Goal: Information Seeking & Learning: Learn about a topic

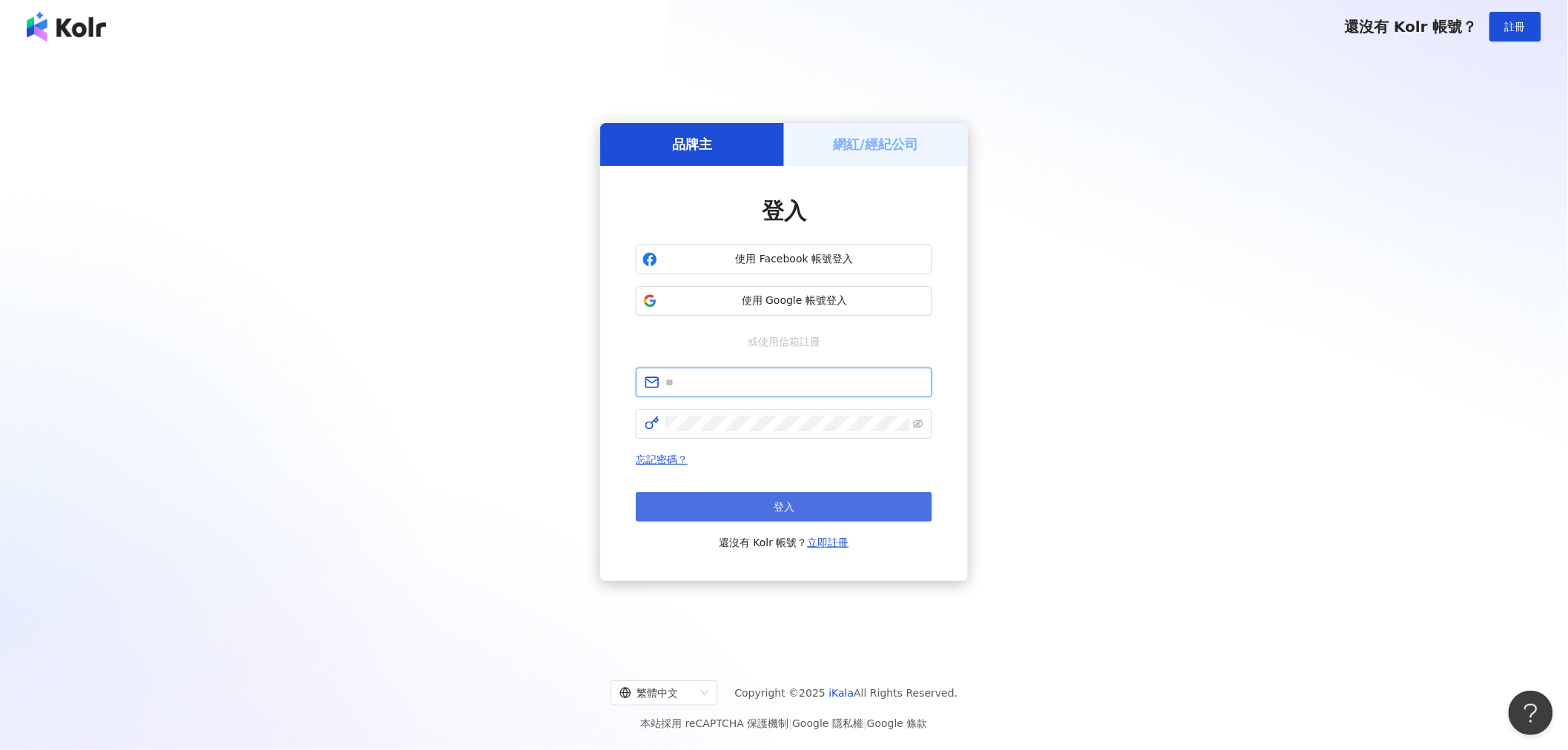
type input "**********"
click at [714, 507] on button "登入" at bounding box center [784, 507] width 296 height 30
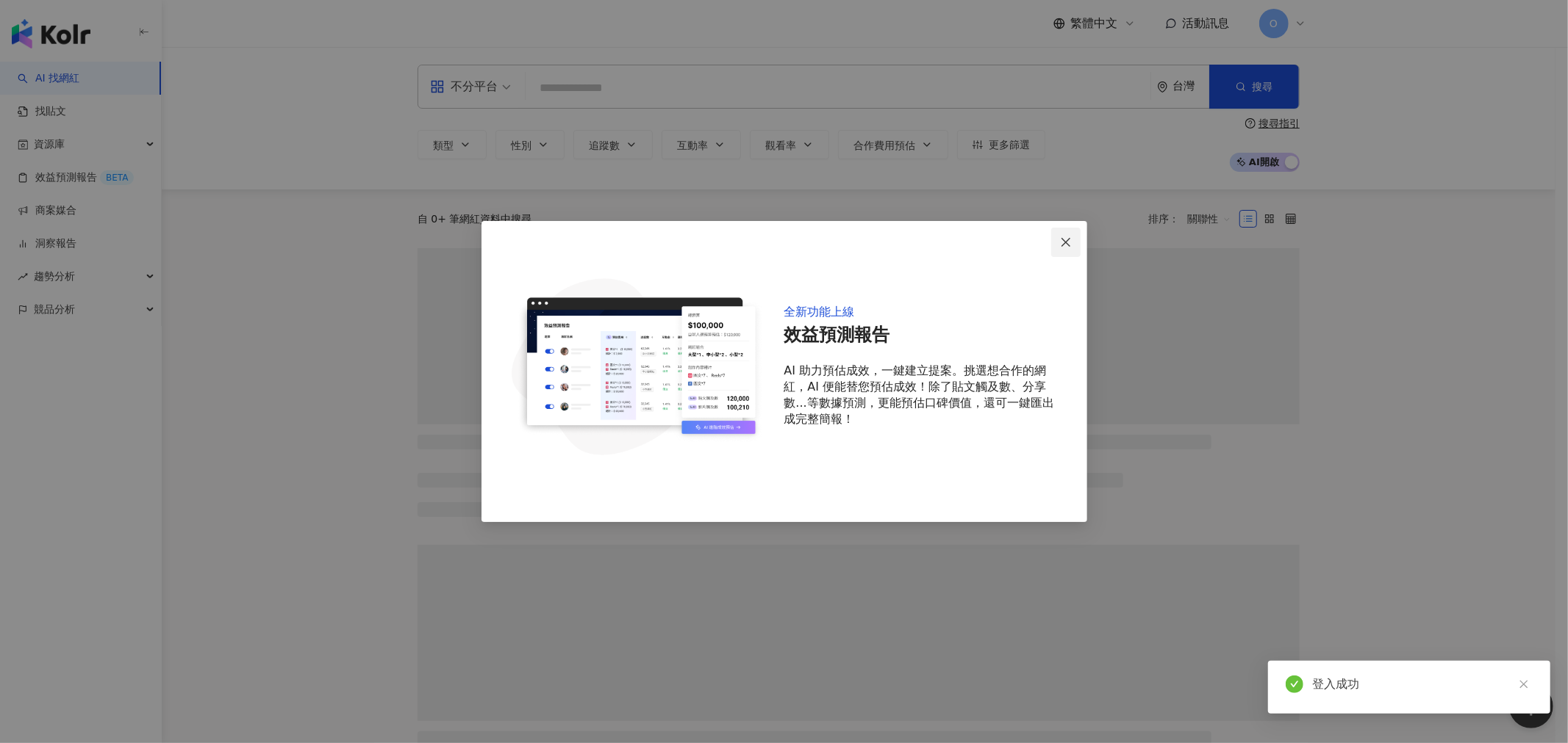
click at [1058, 236] on span "Close" at bounding box center [1065, 242] width 30 height 12
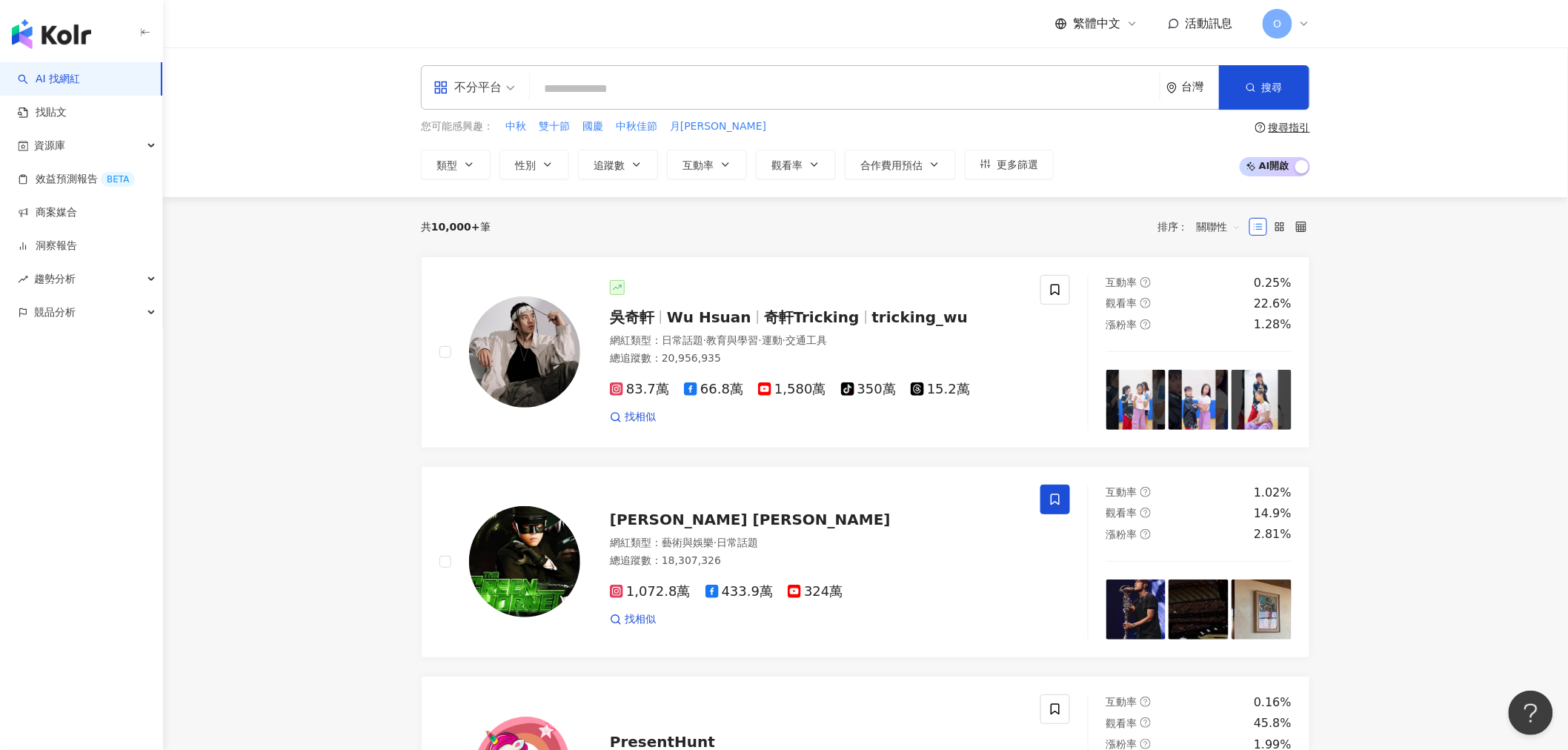
click at [501, 89] on div "不分平台" at bounding box center [467, 88] width 68 height 24
click at [483, 153] on div "Instagram" at bounding box center [479, 156] width 83 height 19
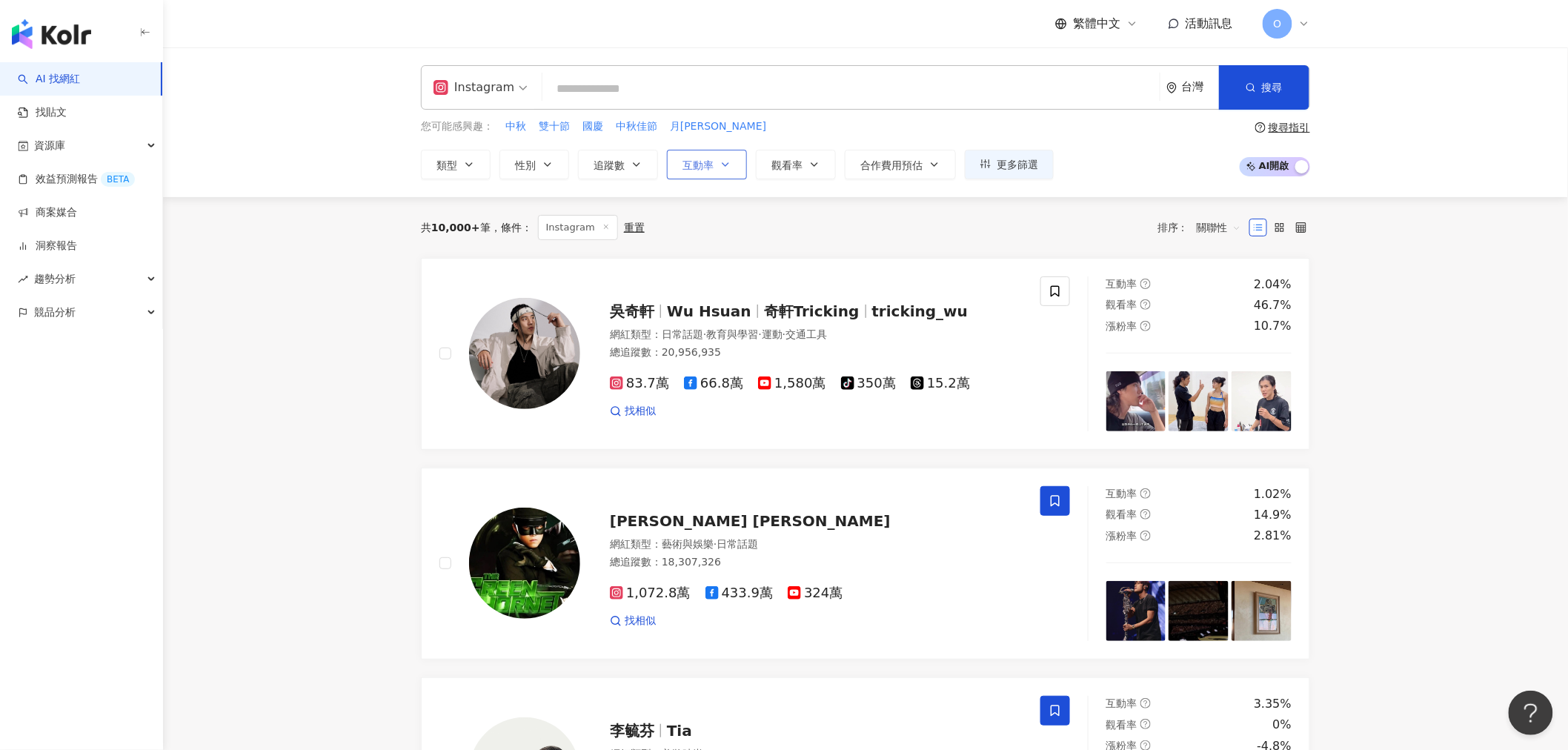
click at [716, 167] on button "互動率" at bounding box center [707, 164] width 80 height 30
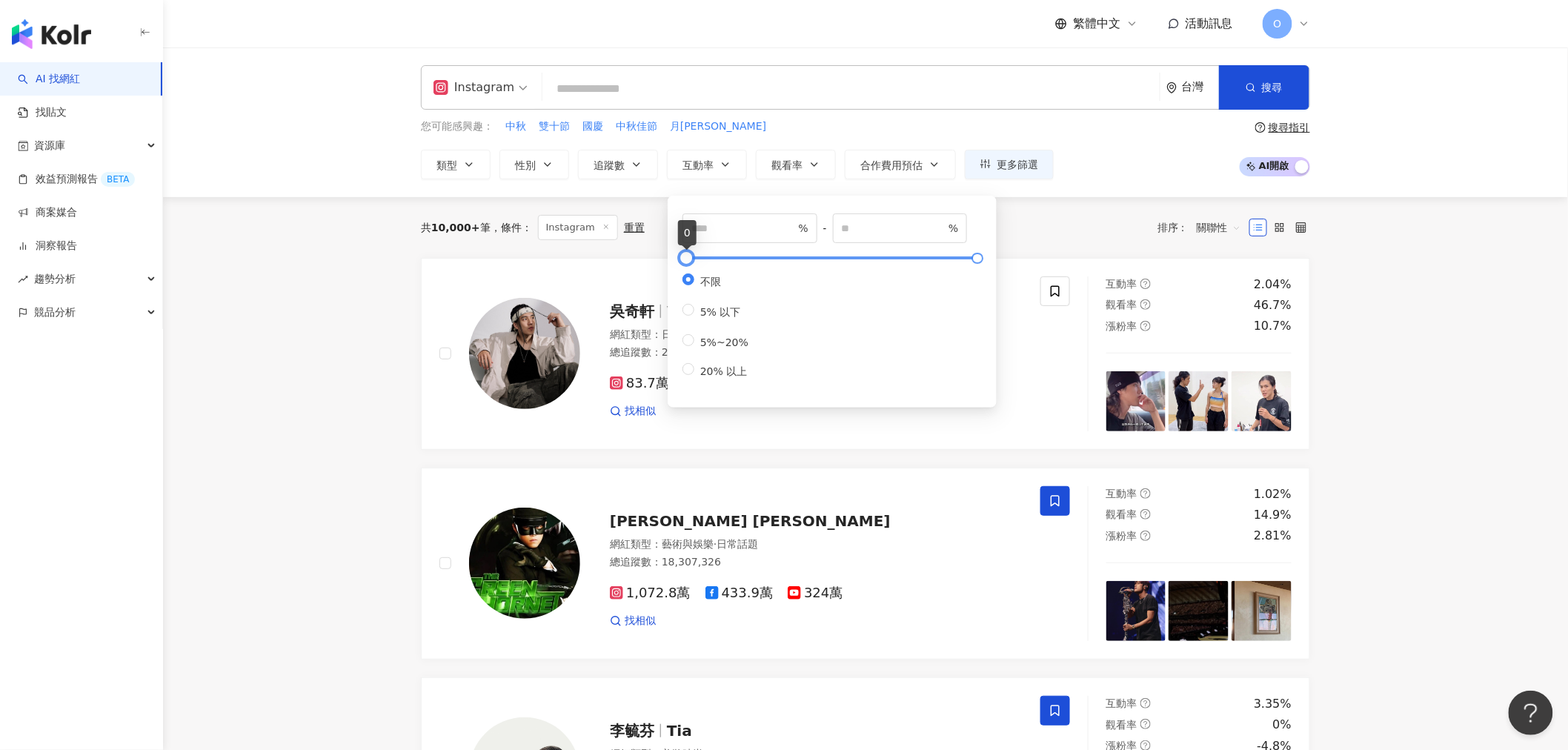
type input "**"
type input "*****"
click at [687, 260] on div at bounding box center [690, 259] width 9 height 9
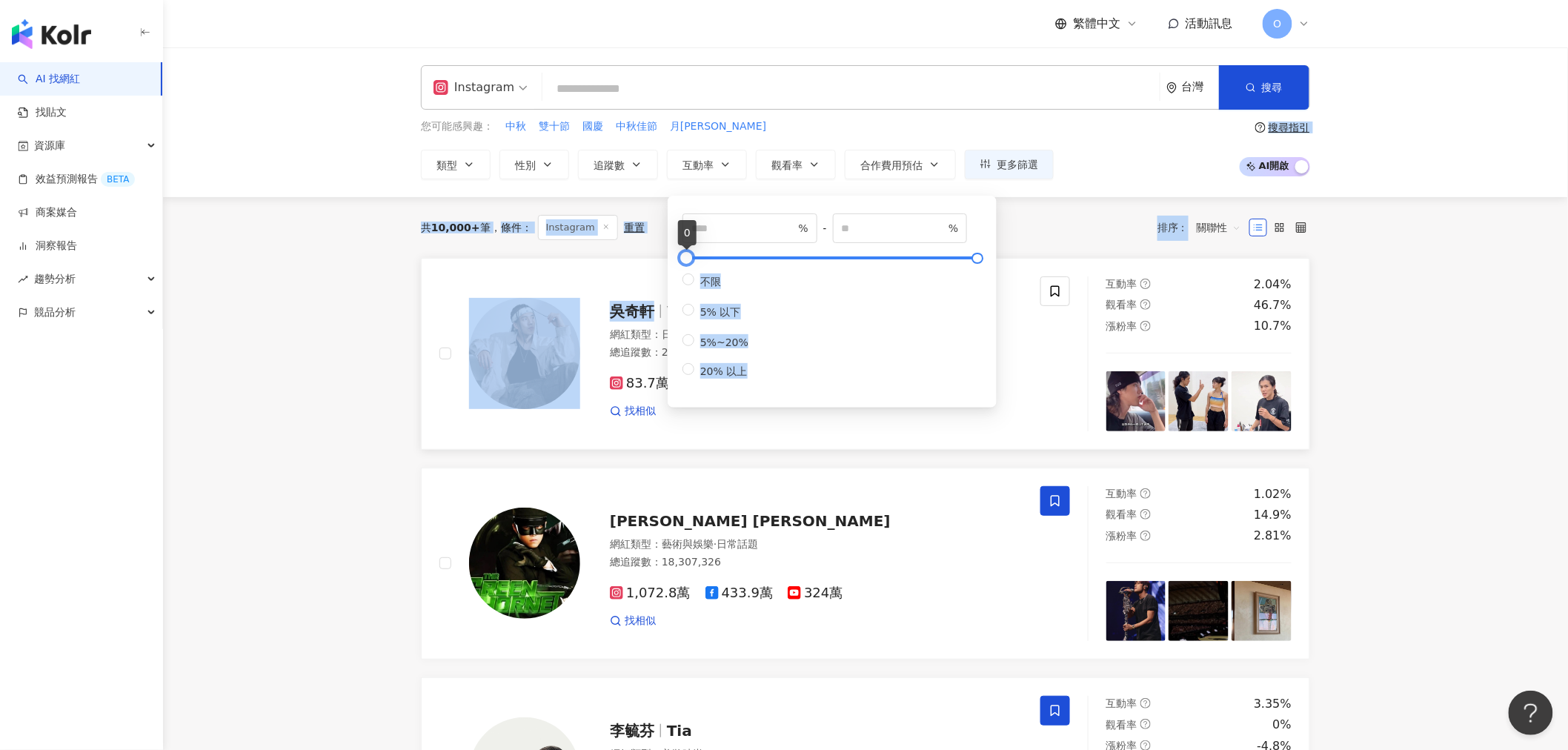
drag, startPoint x: 686, startPoint y: 260, endPoint x: 663, endPoint y: 258, distance: 23.1
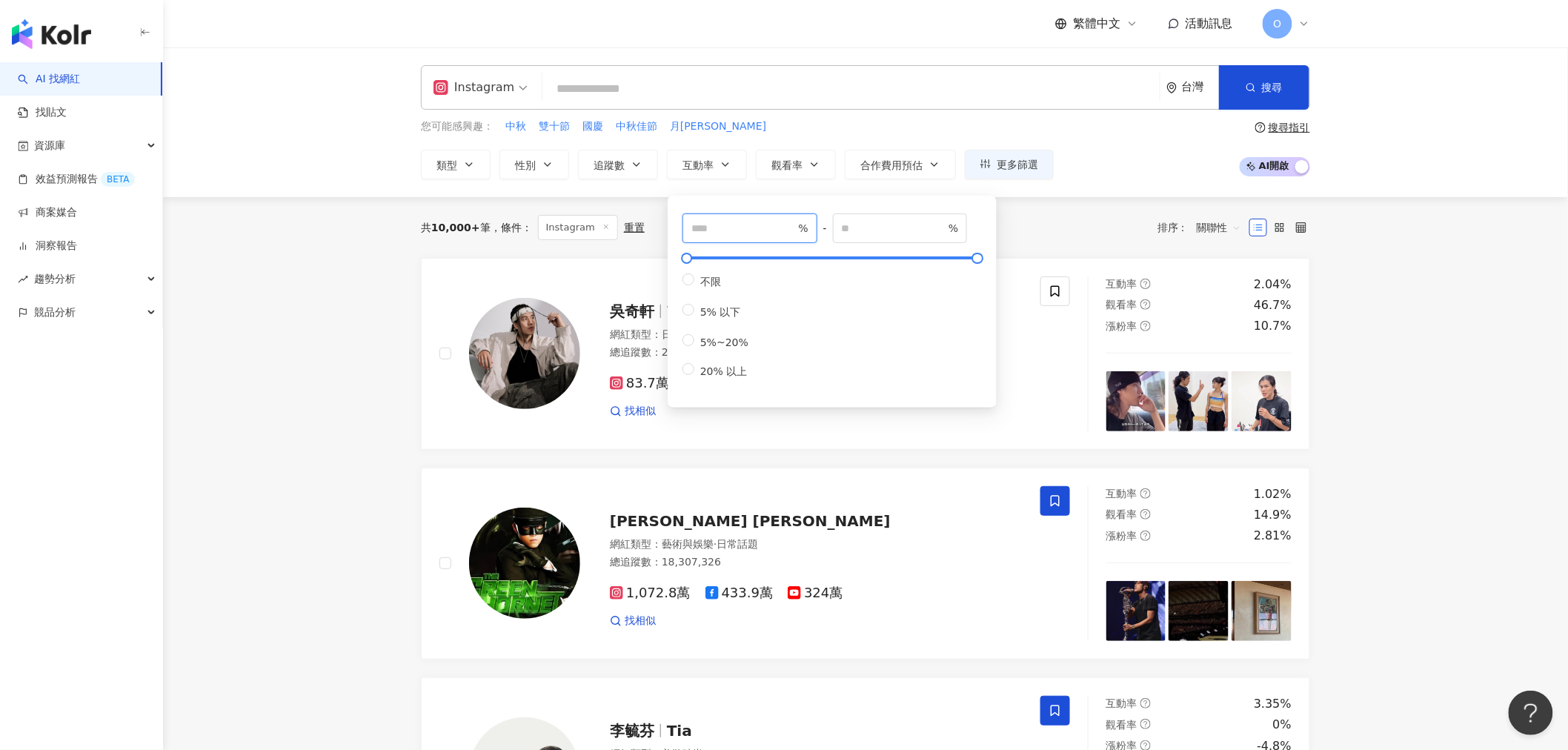
click at [717, 233] on input "*" at bounding box center [744, 228] width 104 height 16
type input "*"
click at [789, 225] on input "*" at bounding box center [744, 228] width 104 height 16
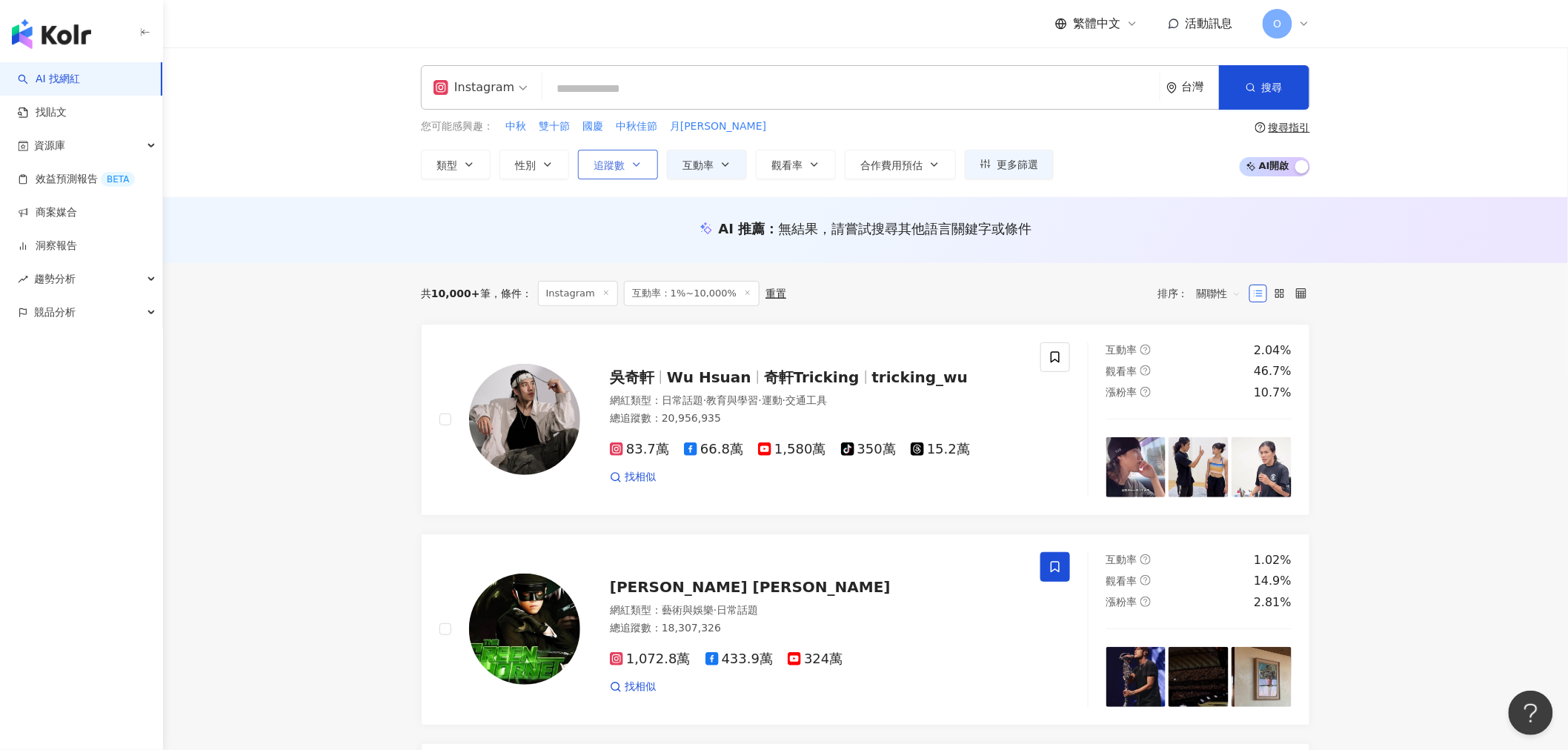
click at [624, 172] on button "追蹤數" at bounding box center [618, 164] width 80 height 30
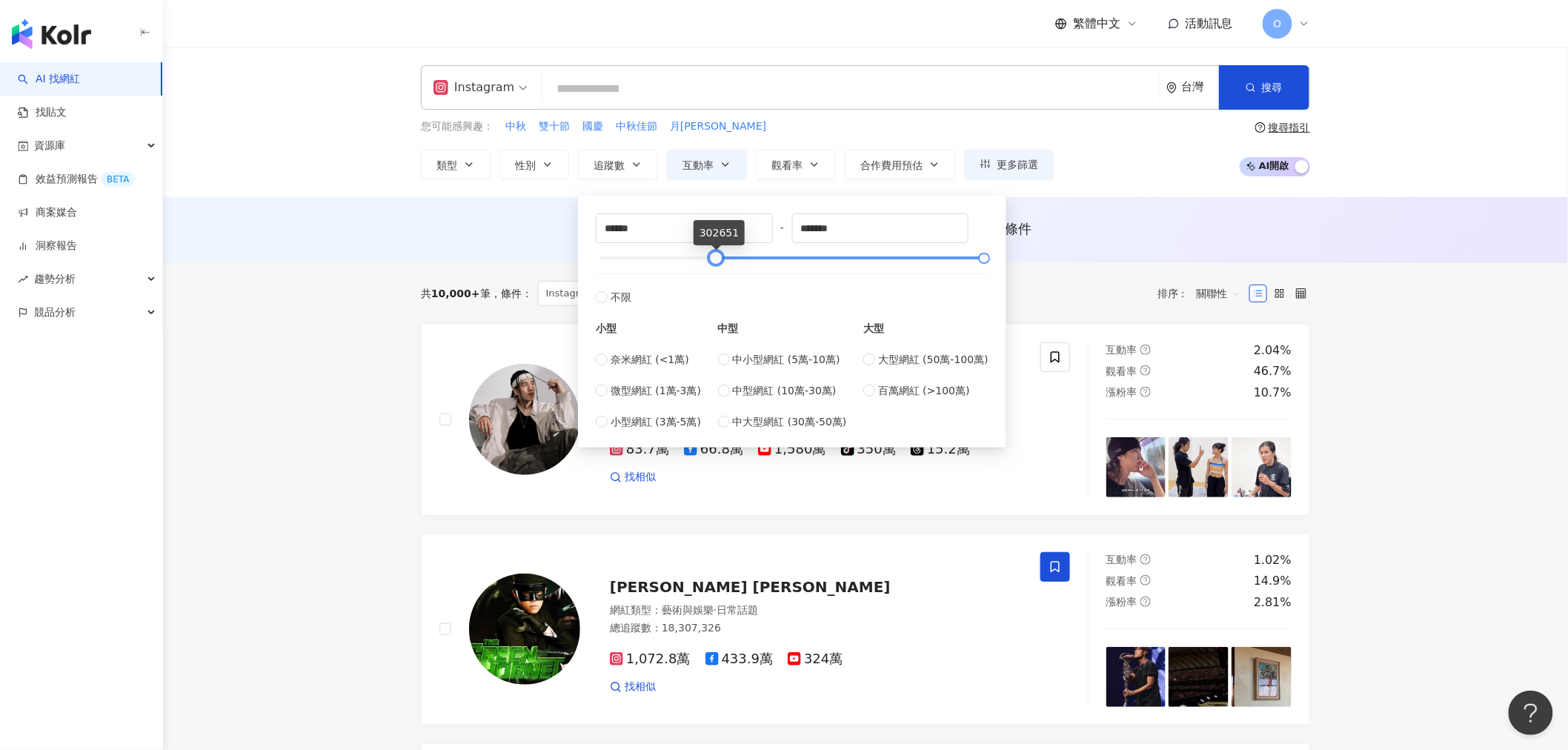
type input "******"
drag, startPoint x: 603, startPoint y: 261, endPoint x: 720, endPoint y: 257, distance: 117.1
click at [720, 257] on div at bounding box center [717, 259] width 9 height 9
click at [434, 260] on div "AI 推薦 ： 無結果，請嘗試搜尋其他語言關鍵字或條件" at bounding box center [865, 231] width 1405 height 66
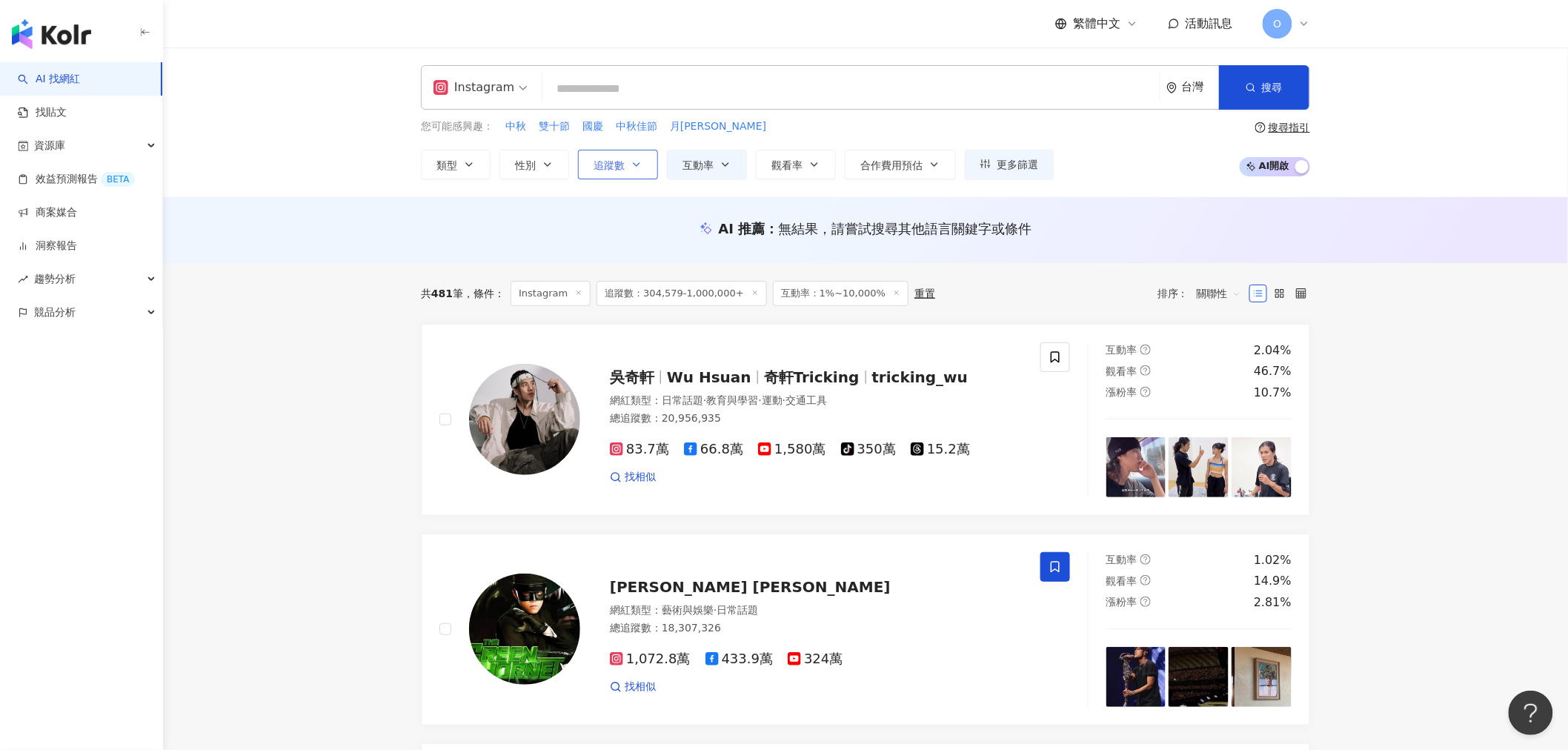
click at [624, 159] on span "追蹤數" at bounding box center [609, 165] width 31 height 12
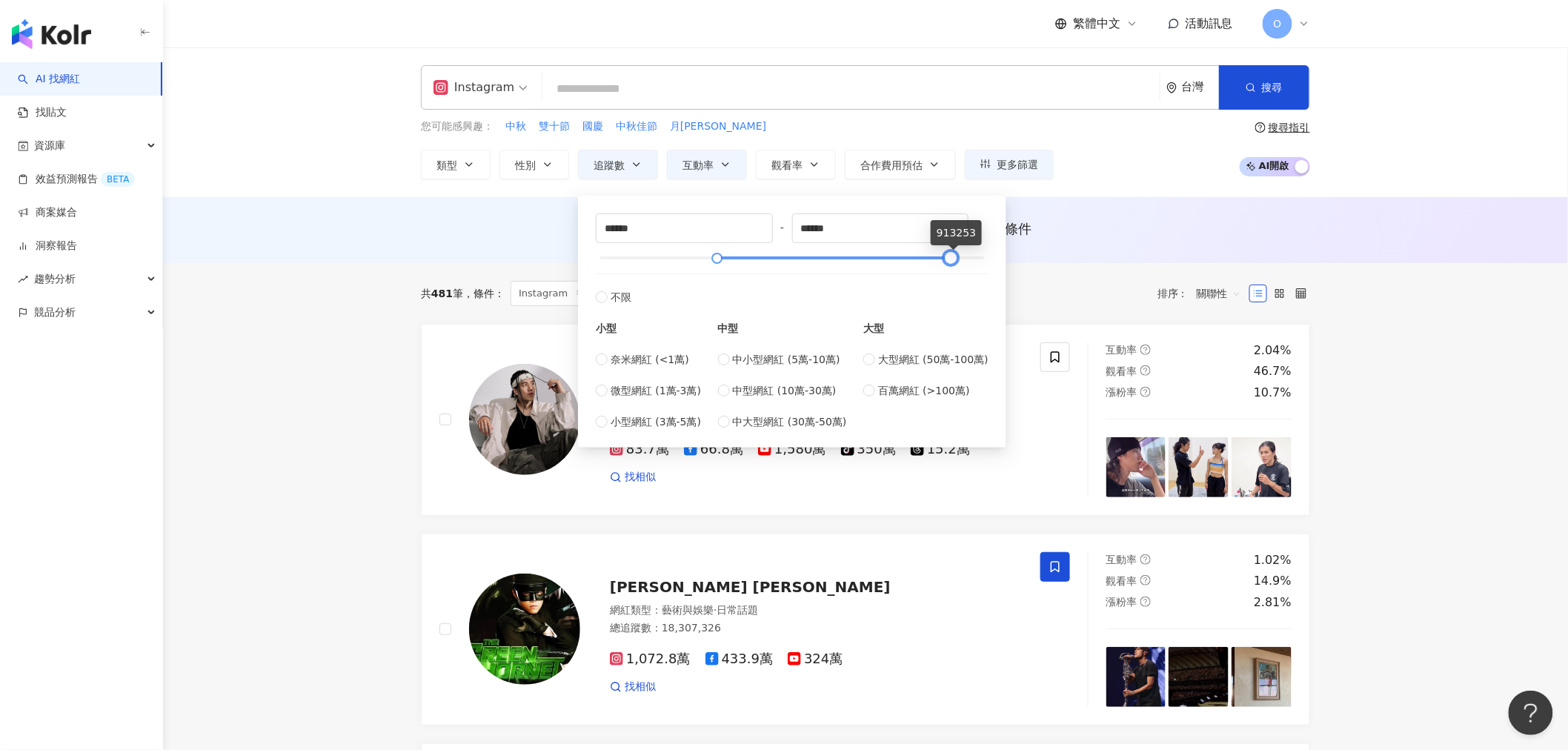
type input "******"
drag, startPoint x: 982, startPoint y: 261, endPoint x: 939, endPoint y: 260, distance: 43.0
click at [939, 260] on div at bounding box center [943, 259] width 9 height 9
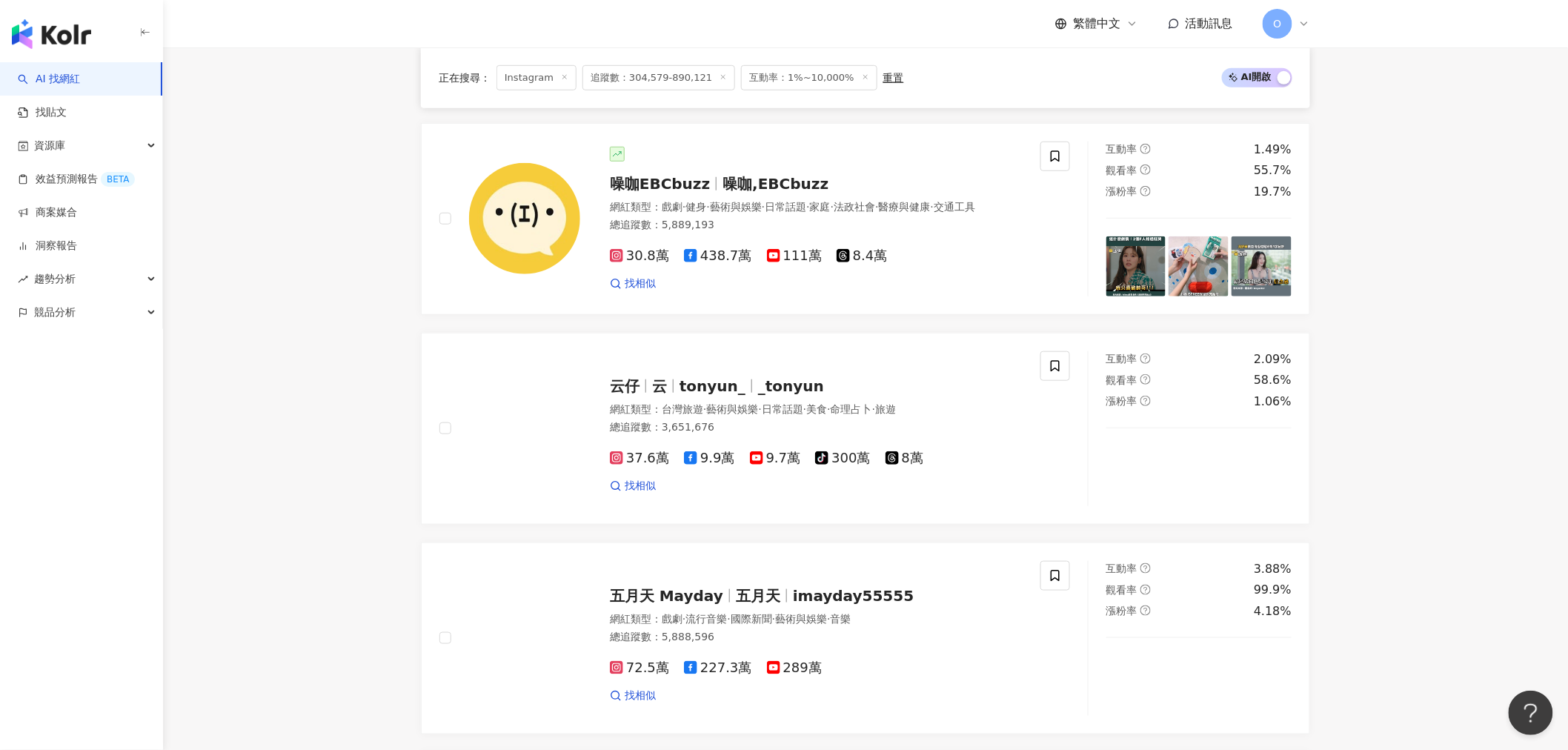
scroll to position [411, 0]
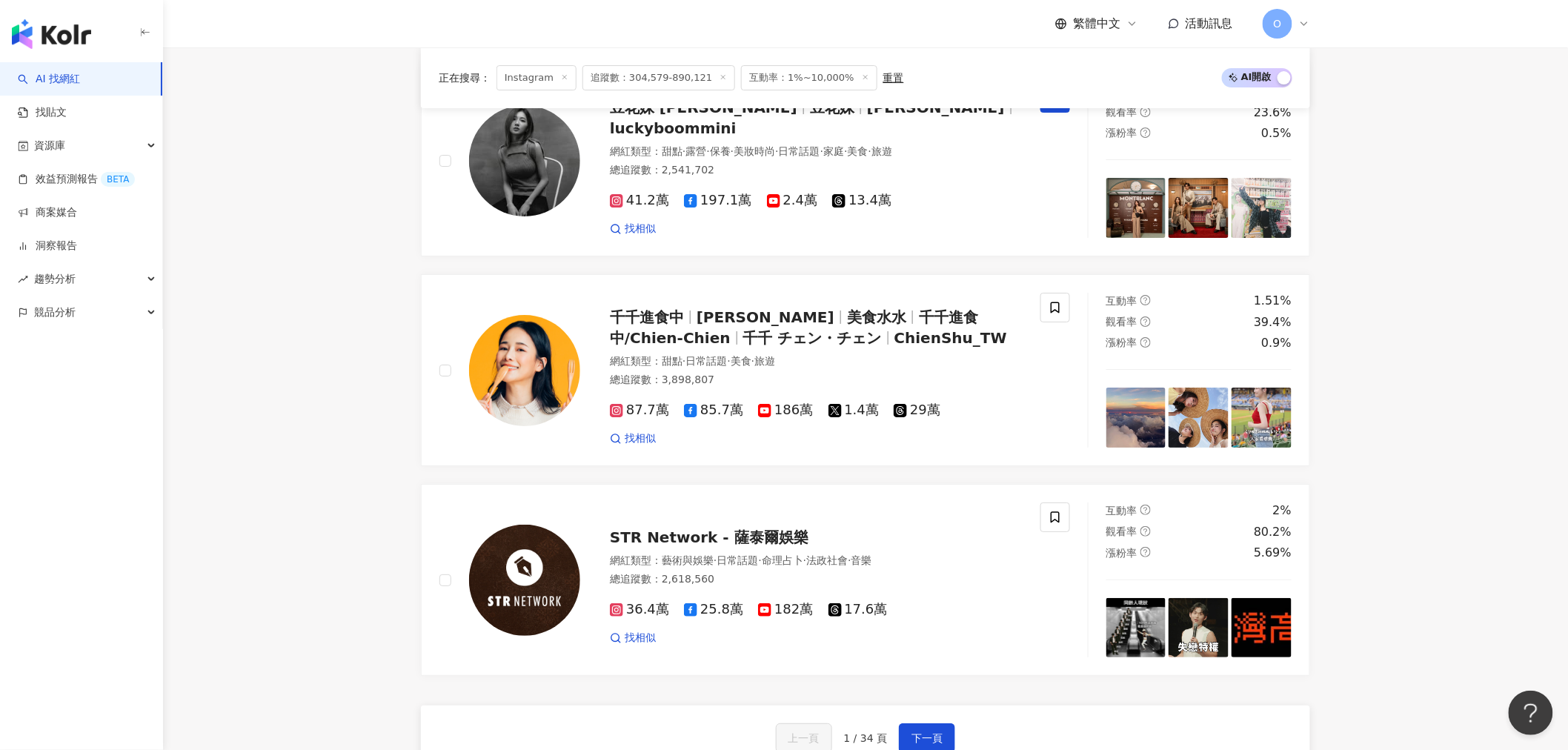
scroll to position [2306, 0]
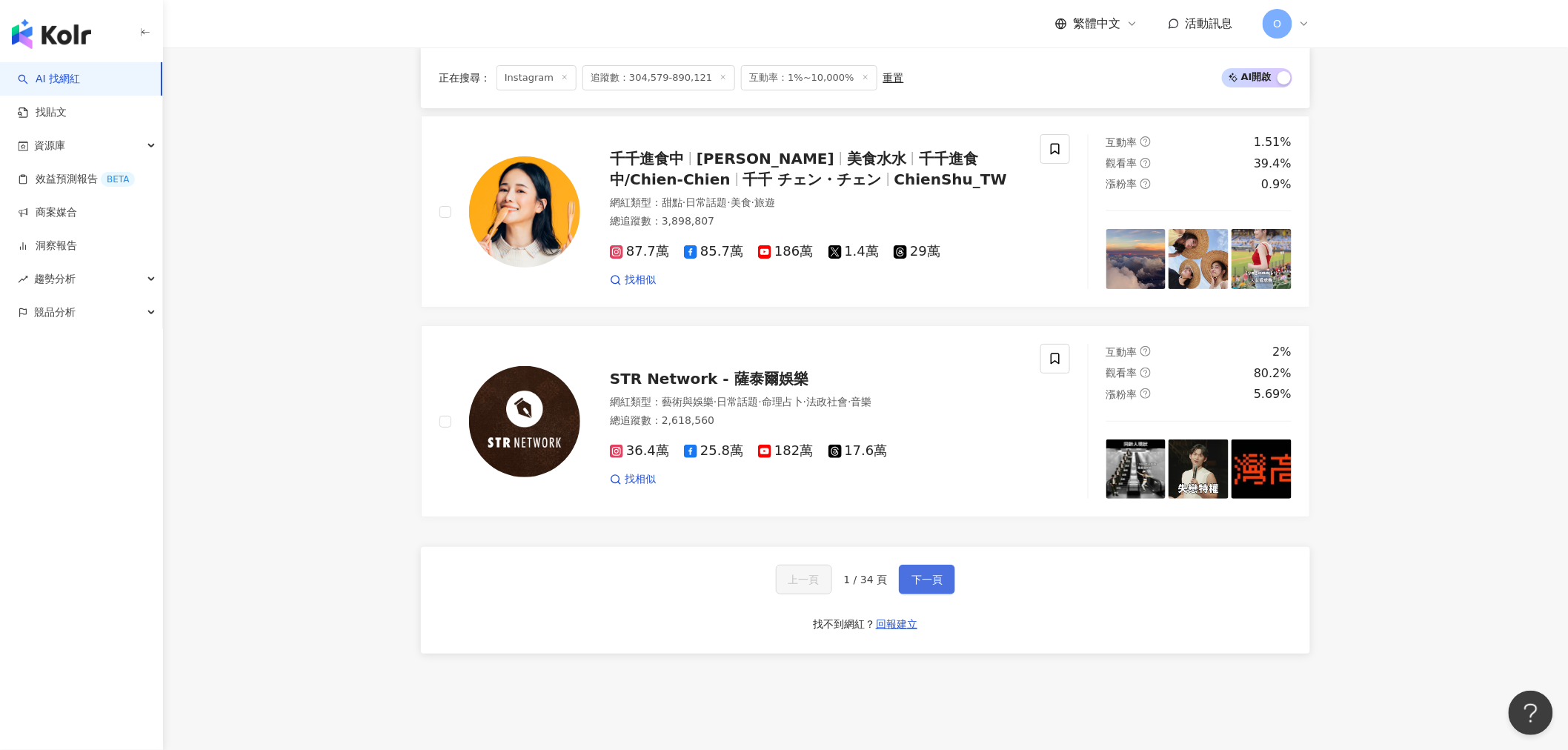
click at [915, 581] on span "下一頁" at bounding box center [927, 580] width 31 height 12
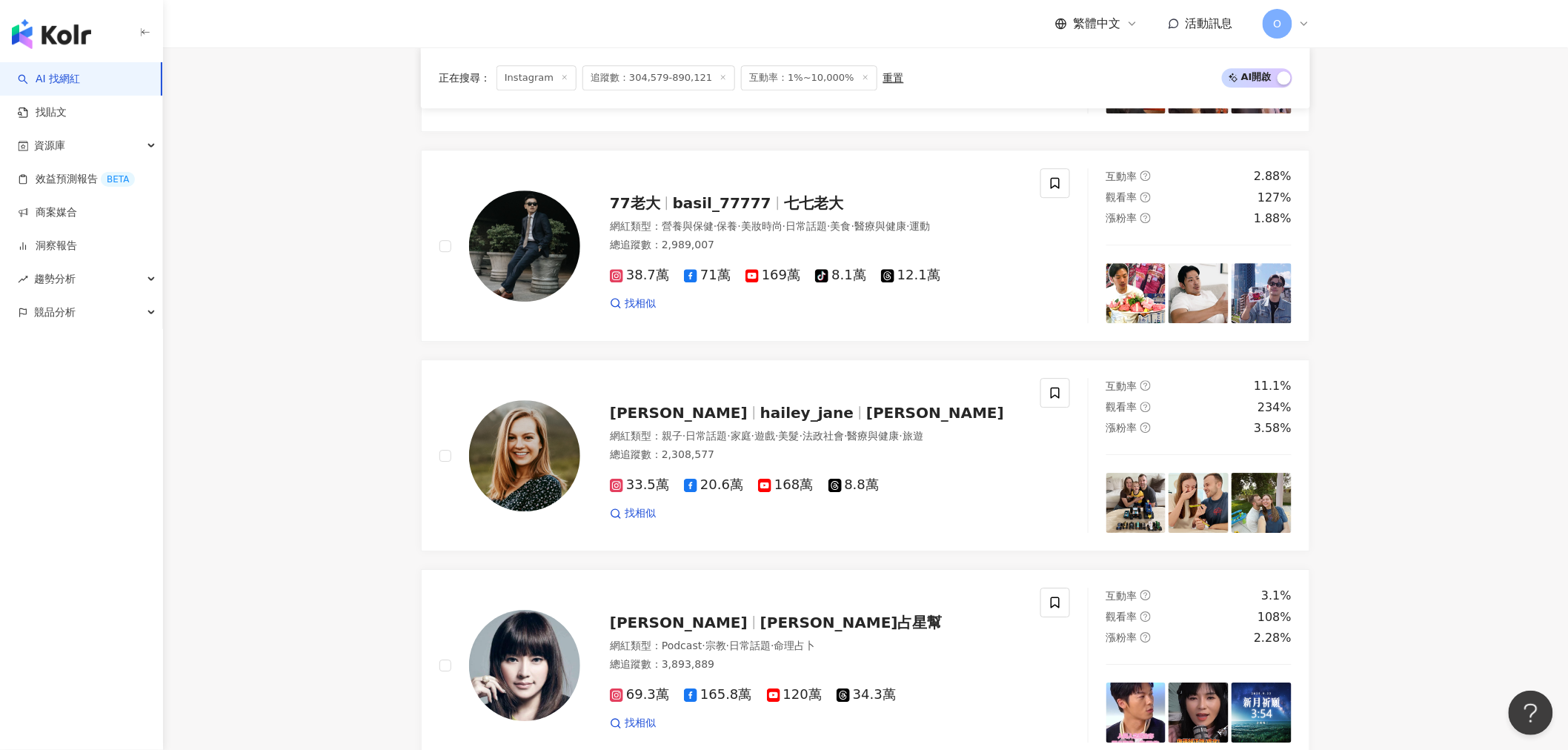
scroll to position [1479, 0]
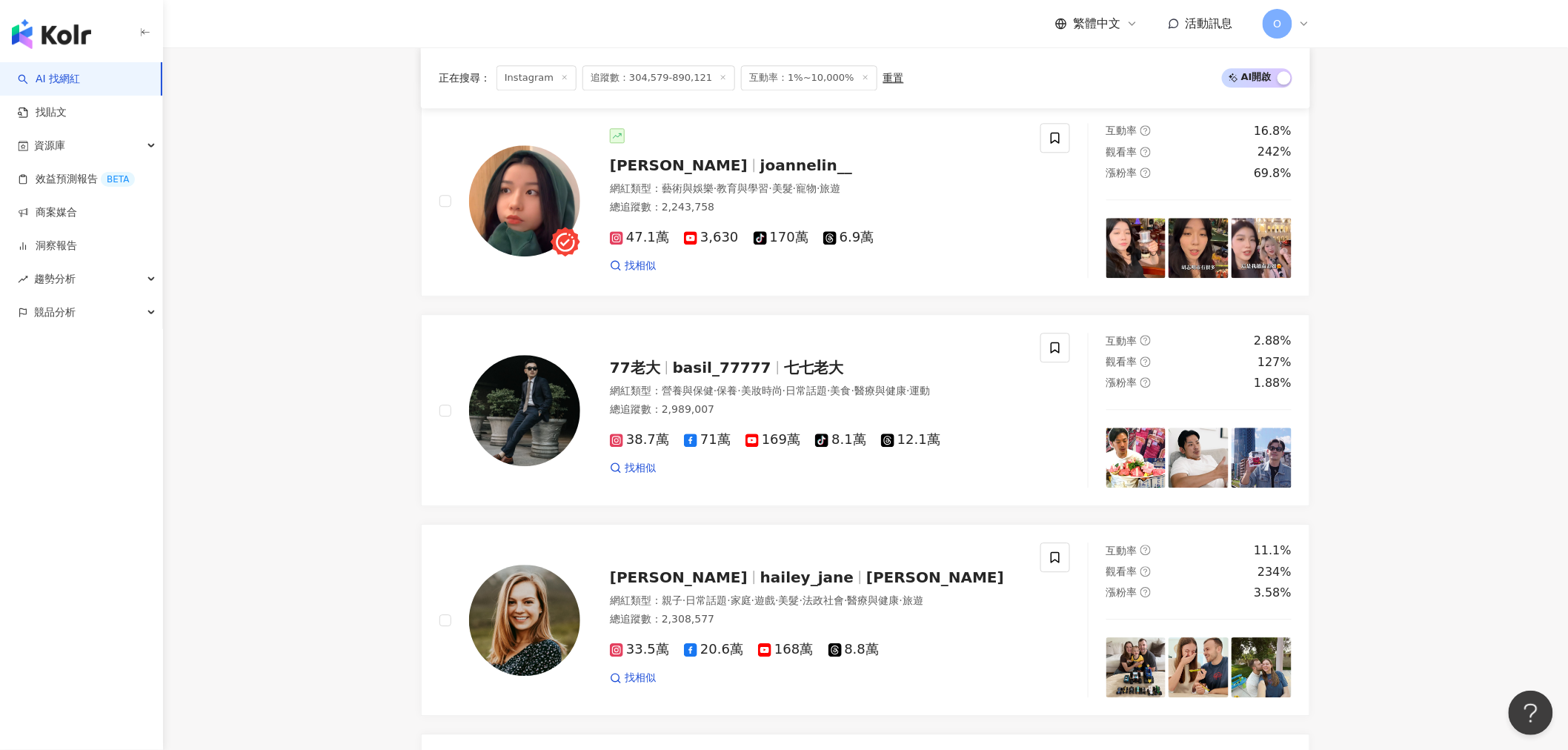
click at [339, 319] on main "Instagram 台灣 搜尋 您可能感興趣： 中秋 雙十節 國慶 中秋佳節 月圓圓 類型 性別 追蹤數 互動率 觀看率 合作費用預估 更多篩選 * % - …" at bounding box center [865, 43] width 1405 height 2950
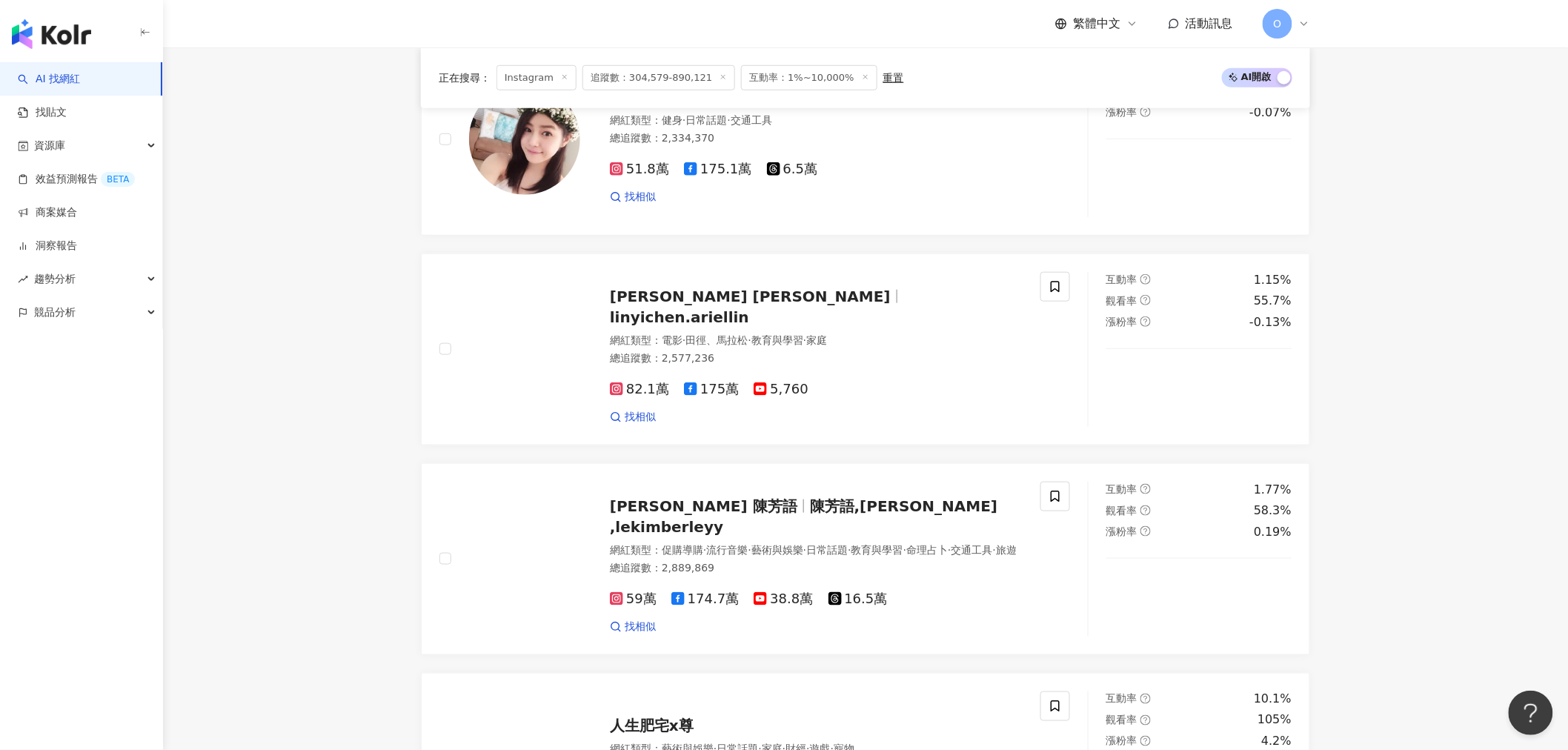
scroll to position [408, 0]
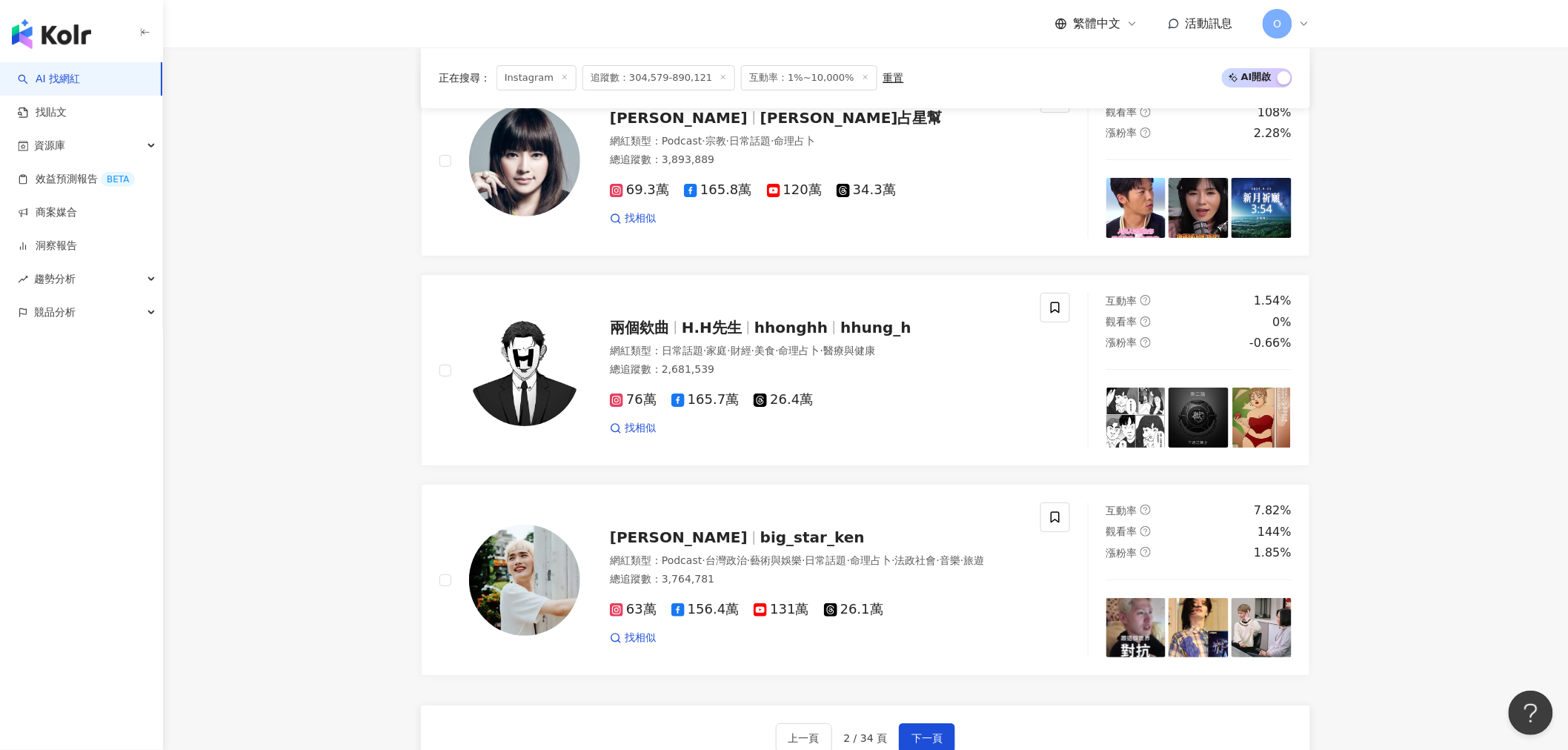
scroll to position [2413, 0]
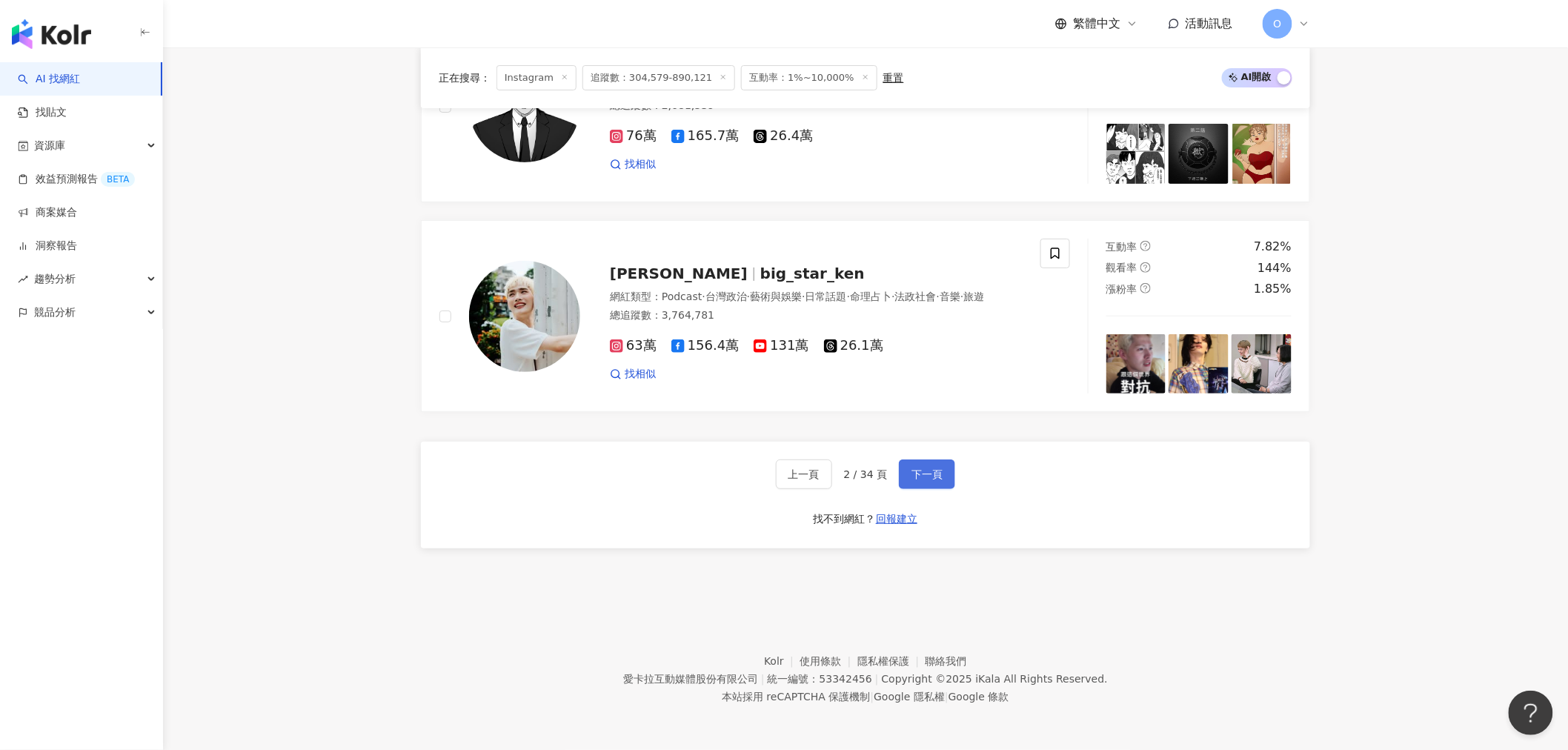
click at [925, 480] on span "下一頁" at bounding box center [927, 474] width 31 height 12
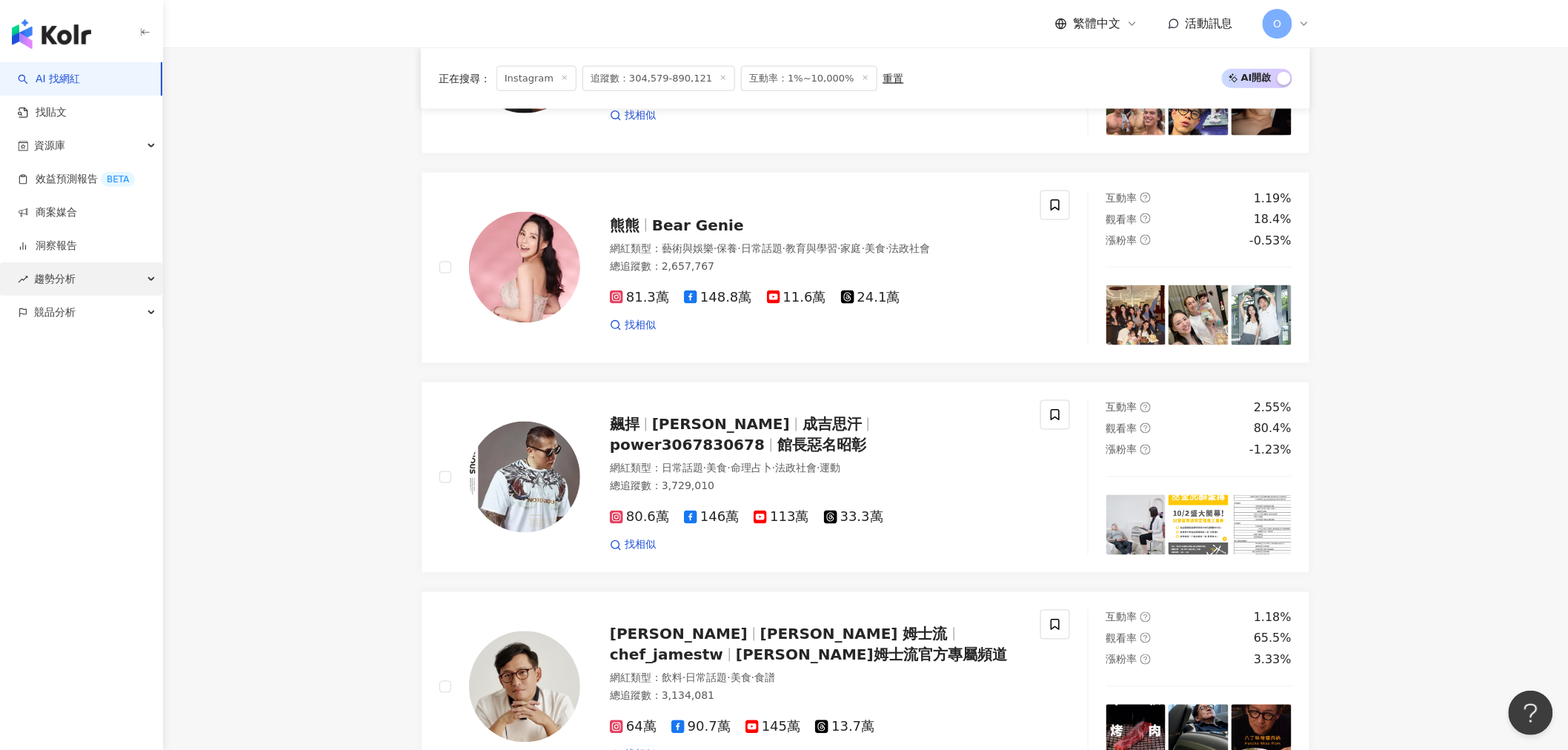
scroll to position [2430, 0]
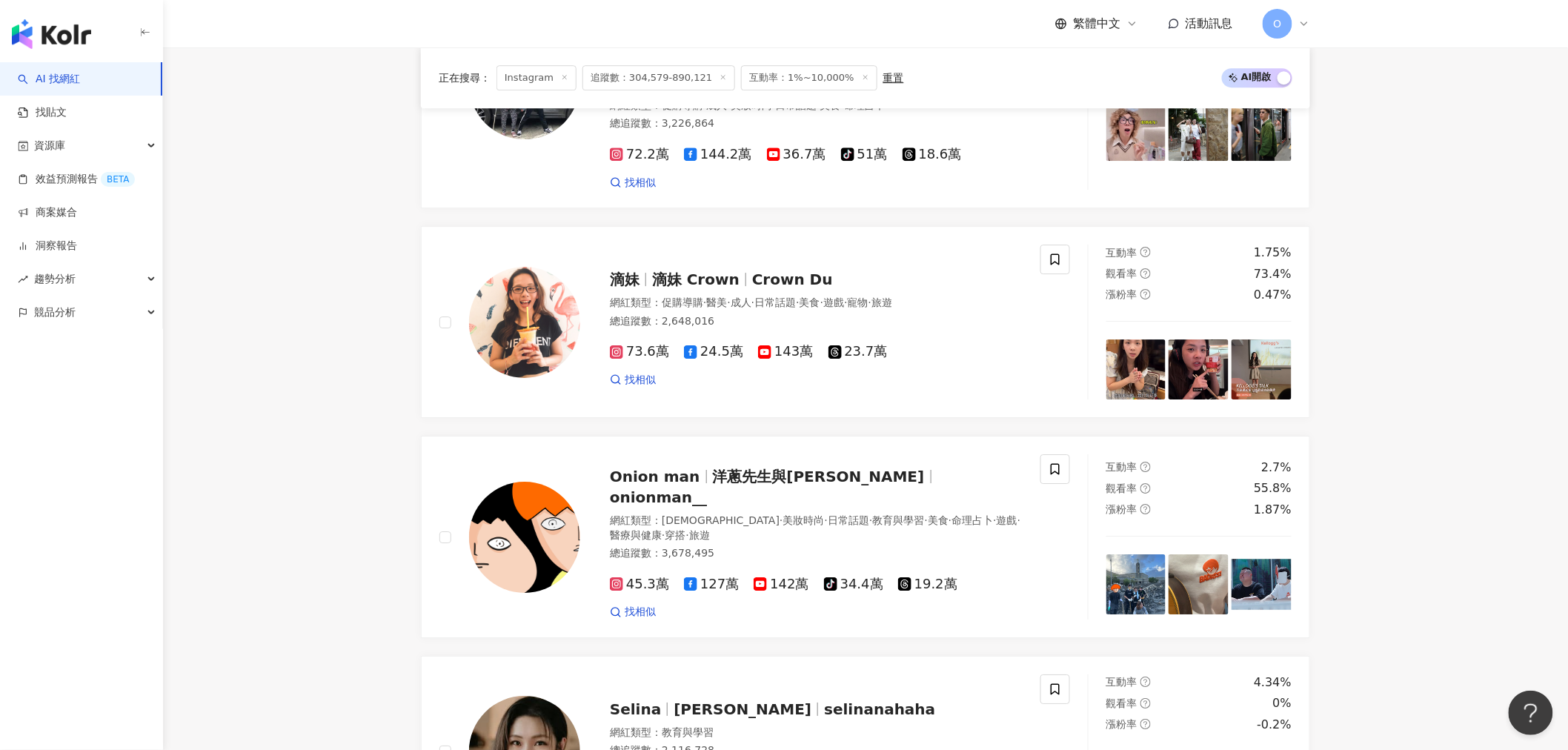
scroll to position [1936, 0]
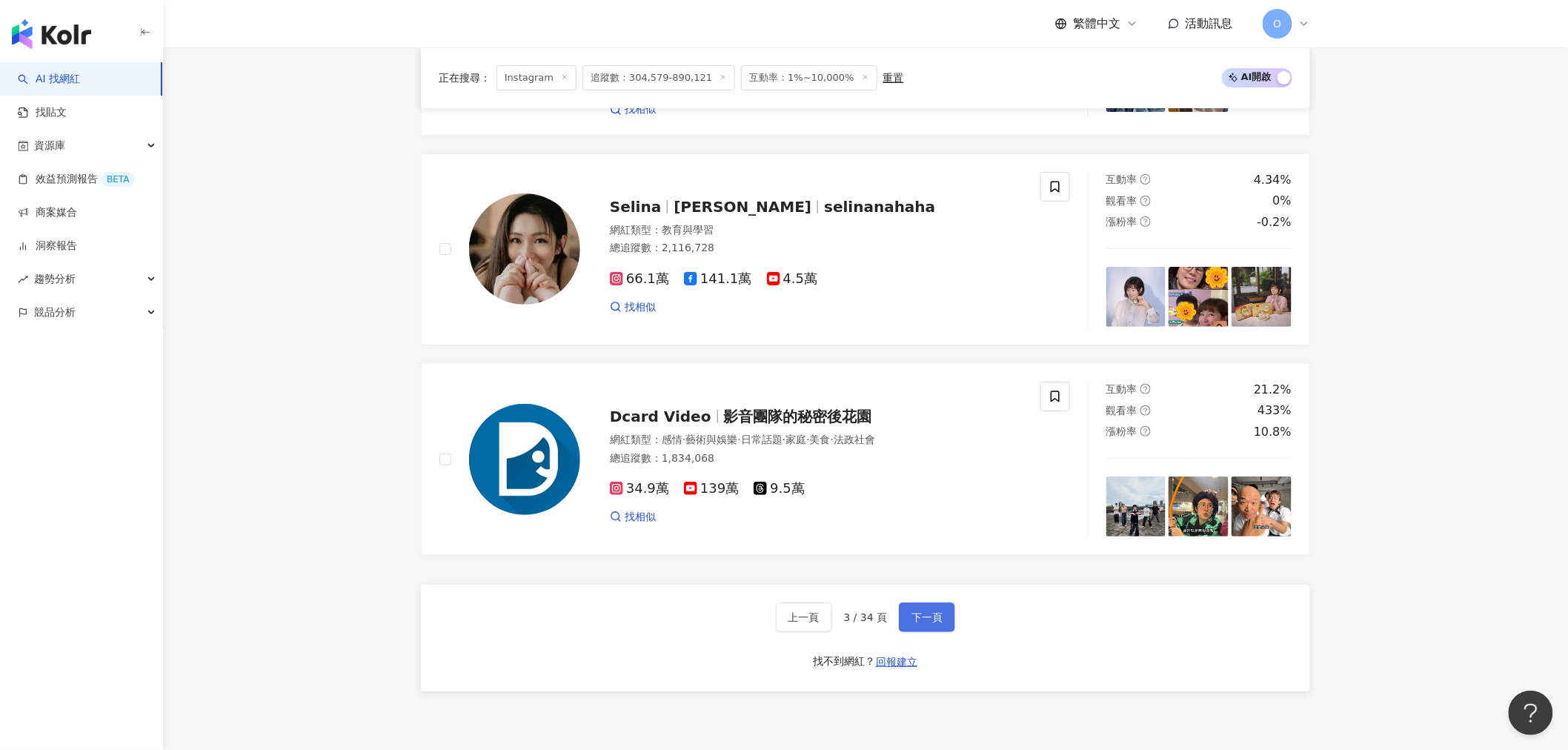
click at [945, 603] on button "下一頁" at bounding box center [927, 617] width 56 height 30
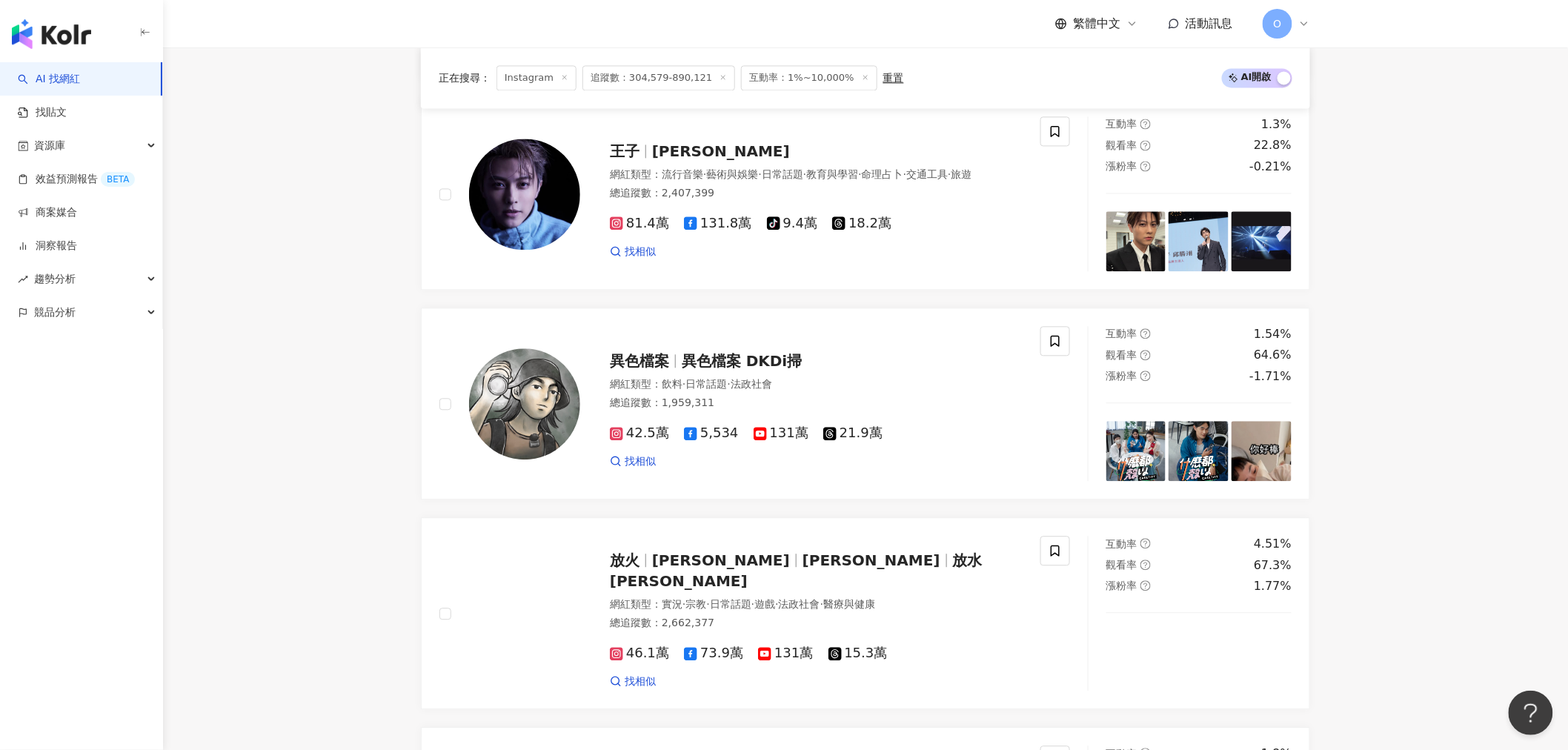
scroll to position [1235, 0]
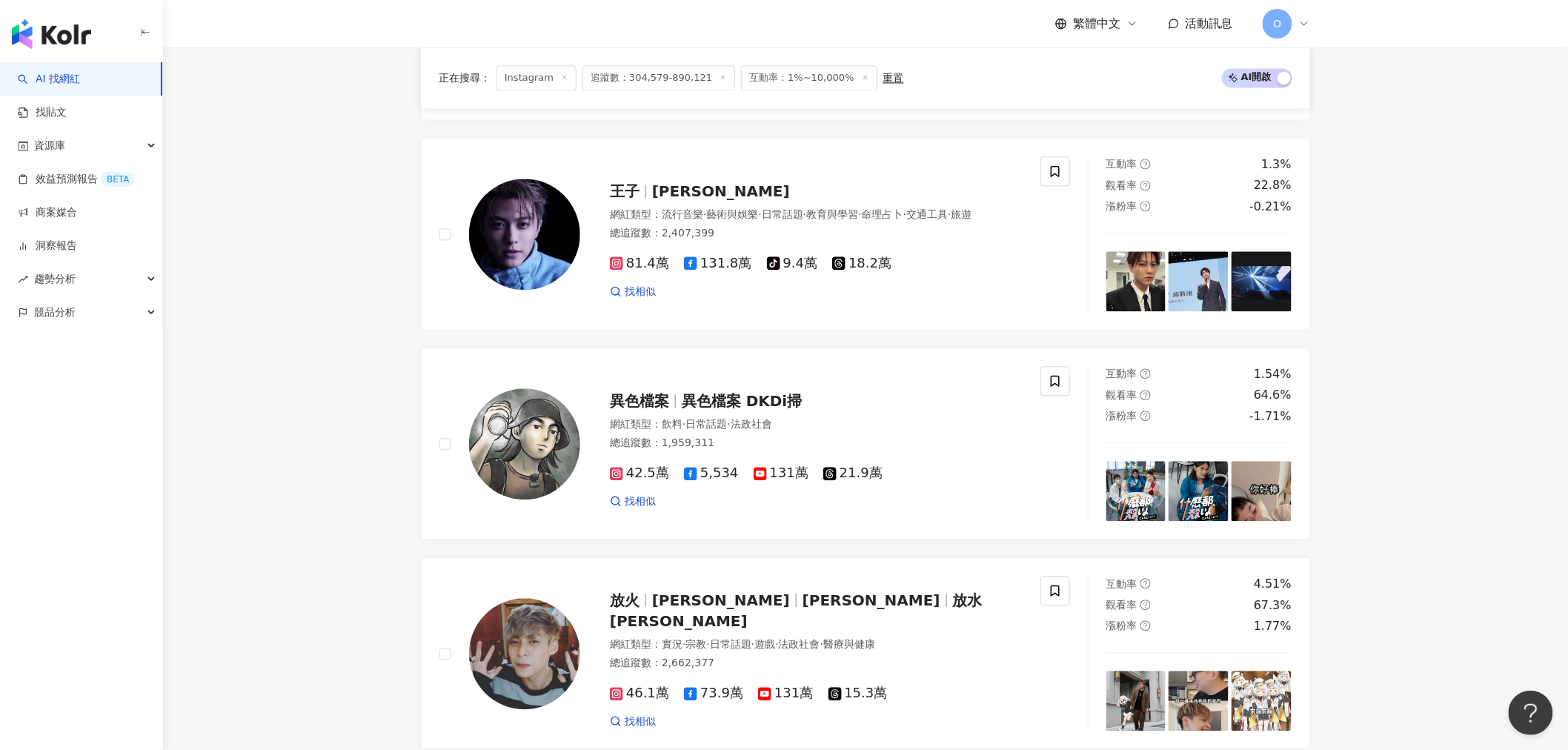
click at [315, 275] on main "Instagram 台灣 搜尋 您可能感興趣： 中秋 雙十節 國慶 中秋佳節 月圓圓 類型 性別 追蹤數 互動率 觀看率 合作費用預估 更多篩選 * % - …" at bounding box center [865, 287] width 1405 height 2950
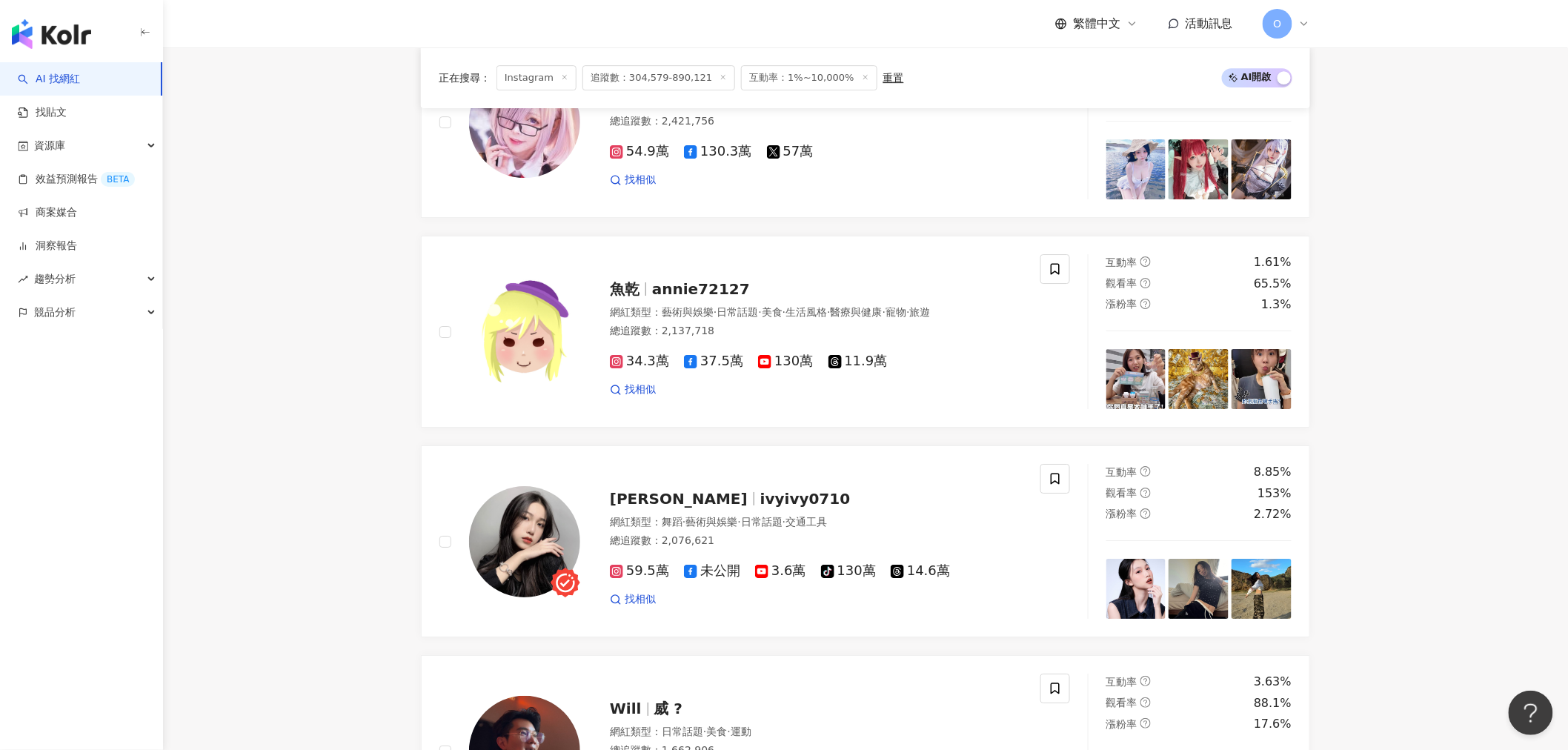
scroll to position [2224, 0]
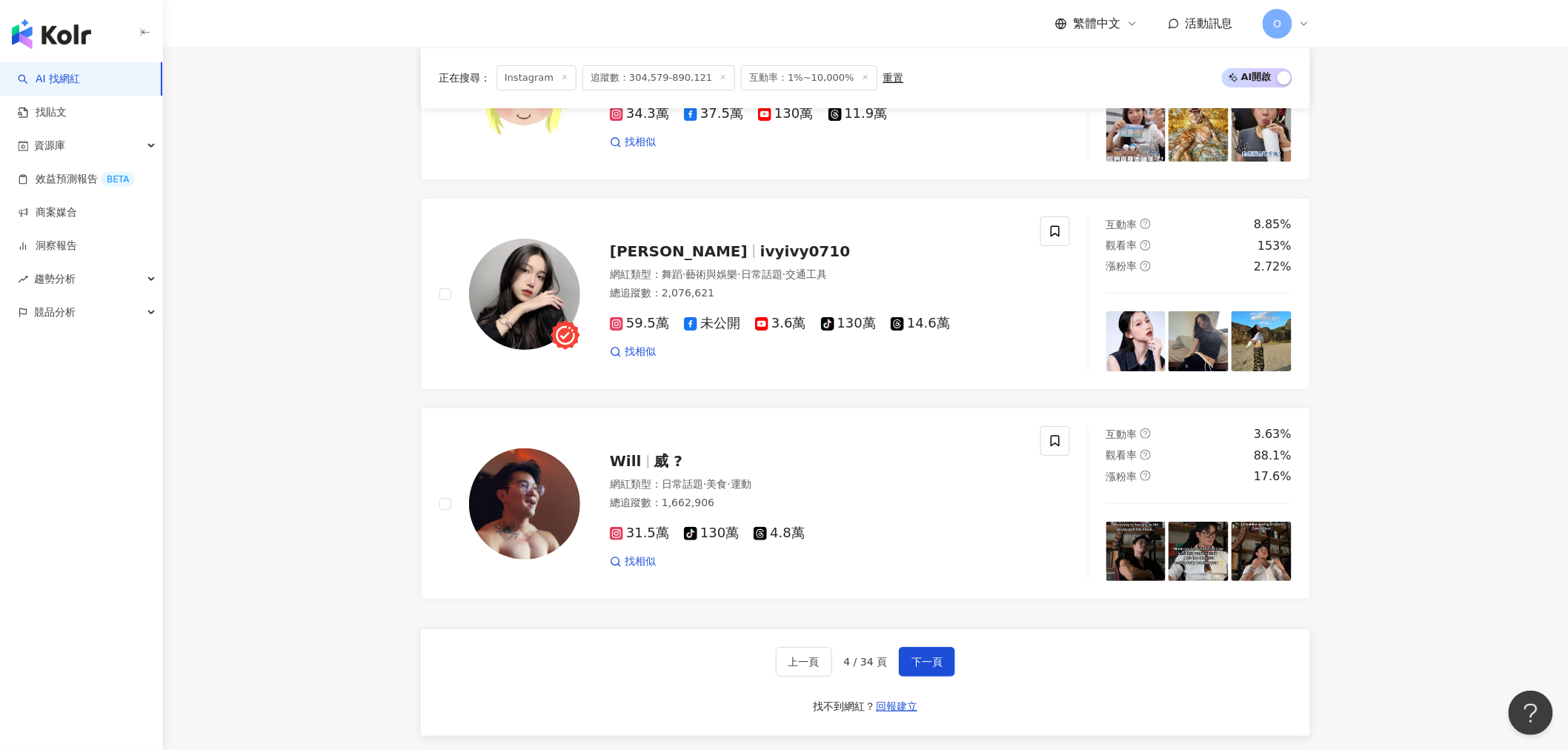
click at [923, 662] on span "下一頁" at bounding box center [927, 662] width 31 height 12
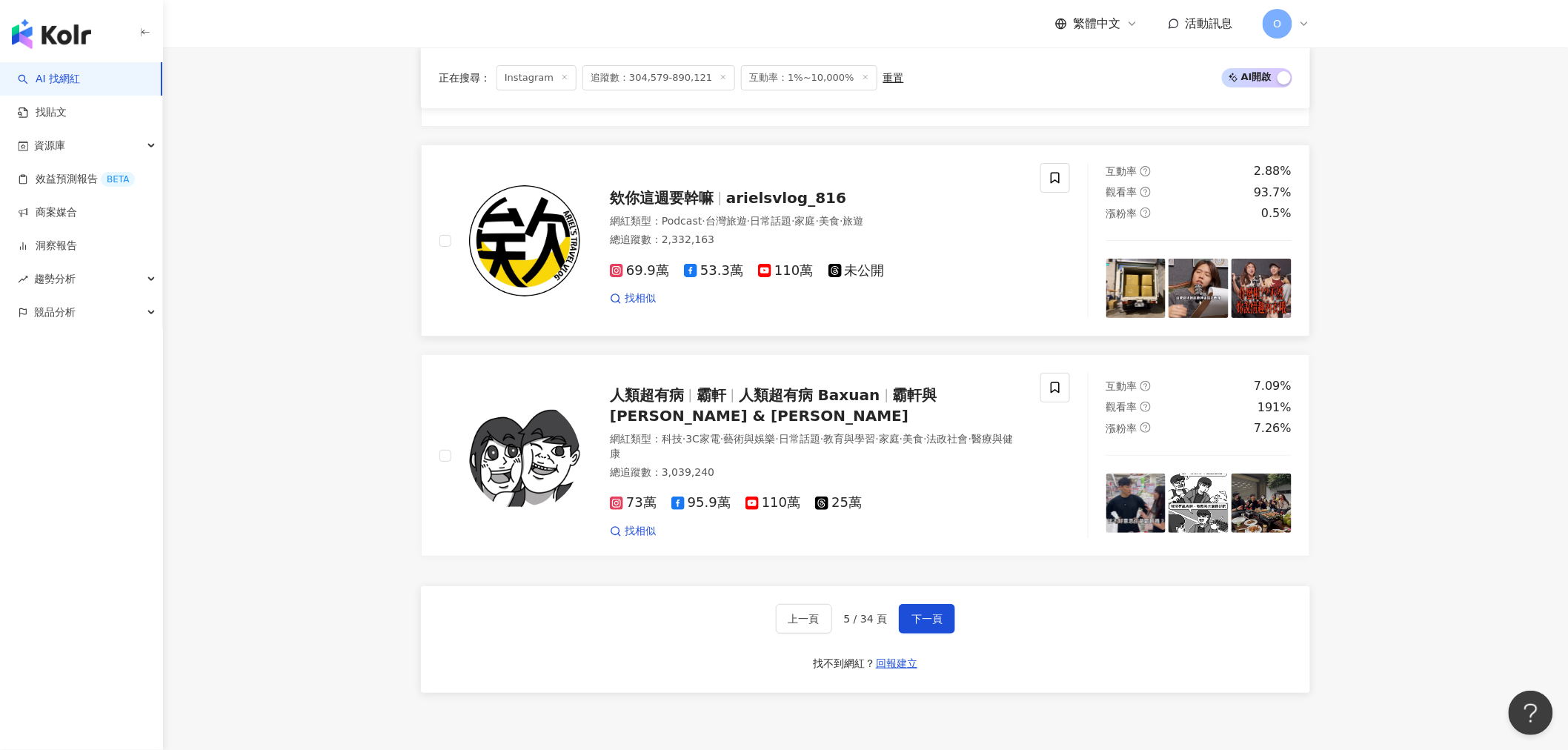
scroll to position [2389, 0]
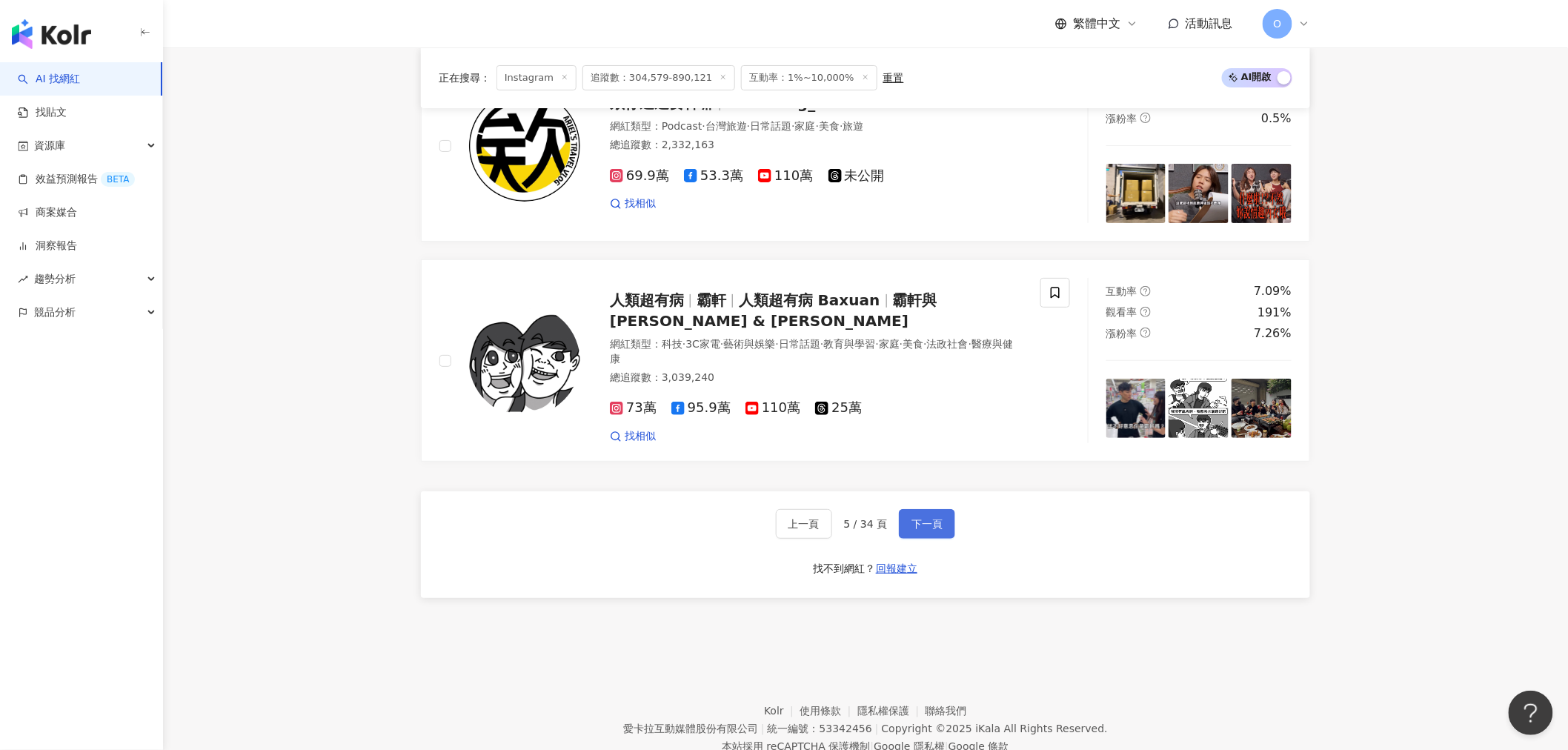
click at [907, 509] on button "下一頁" at bounding box center [927, 524] width 56 height 30
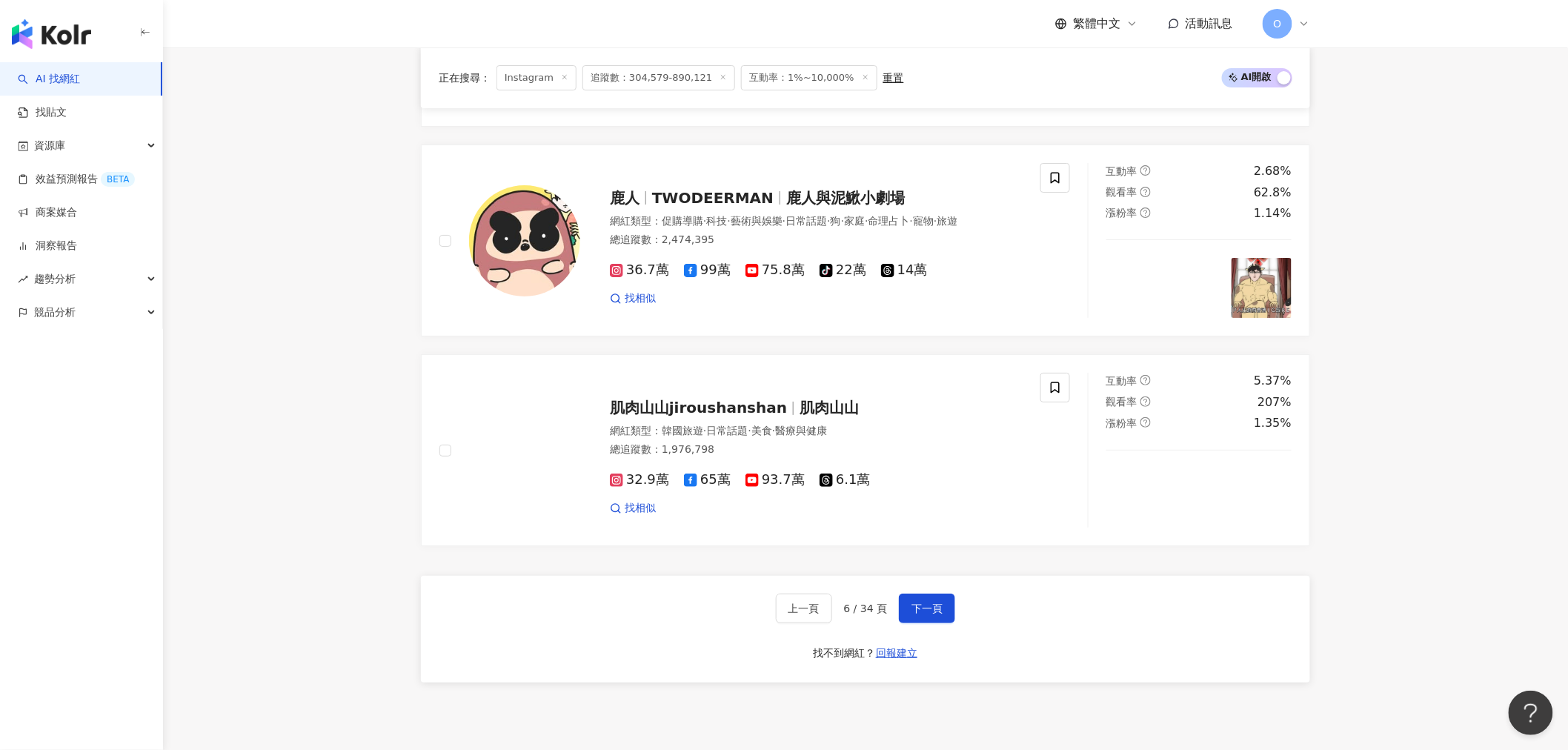
scroll to position [2306, 0]
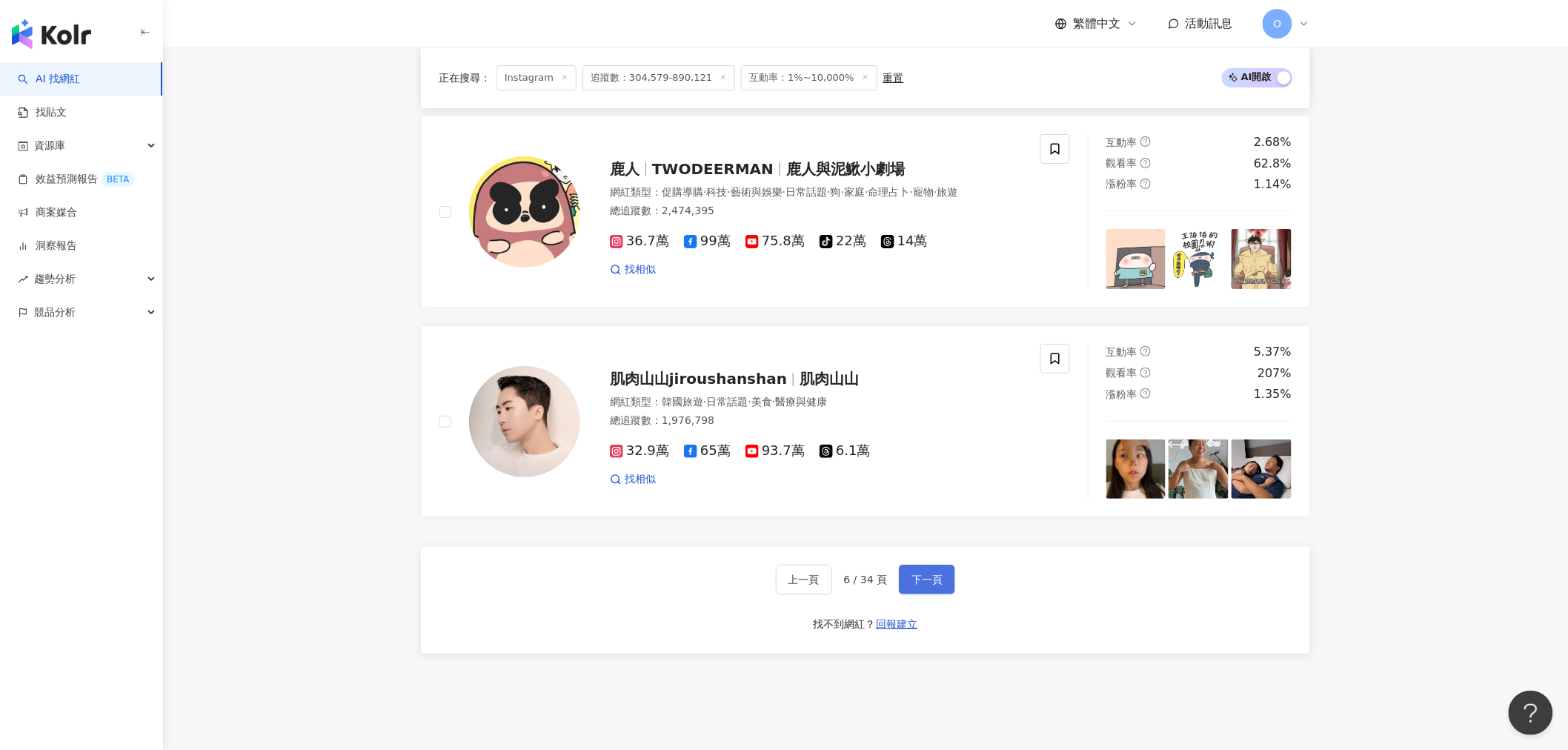
click at [925, 575] on span "下一頁" at bounding box center [927, 580] width 31 height 12
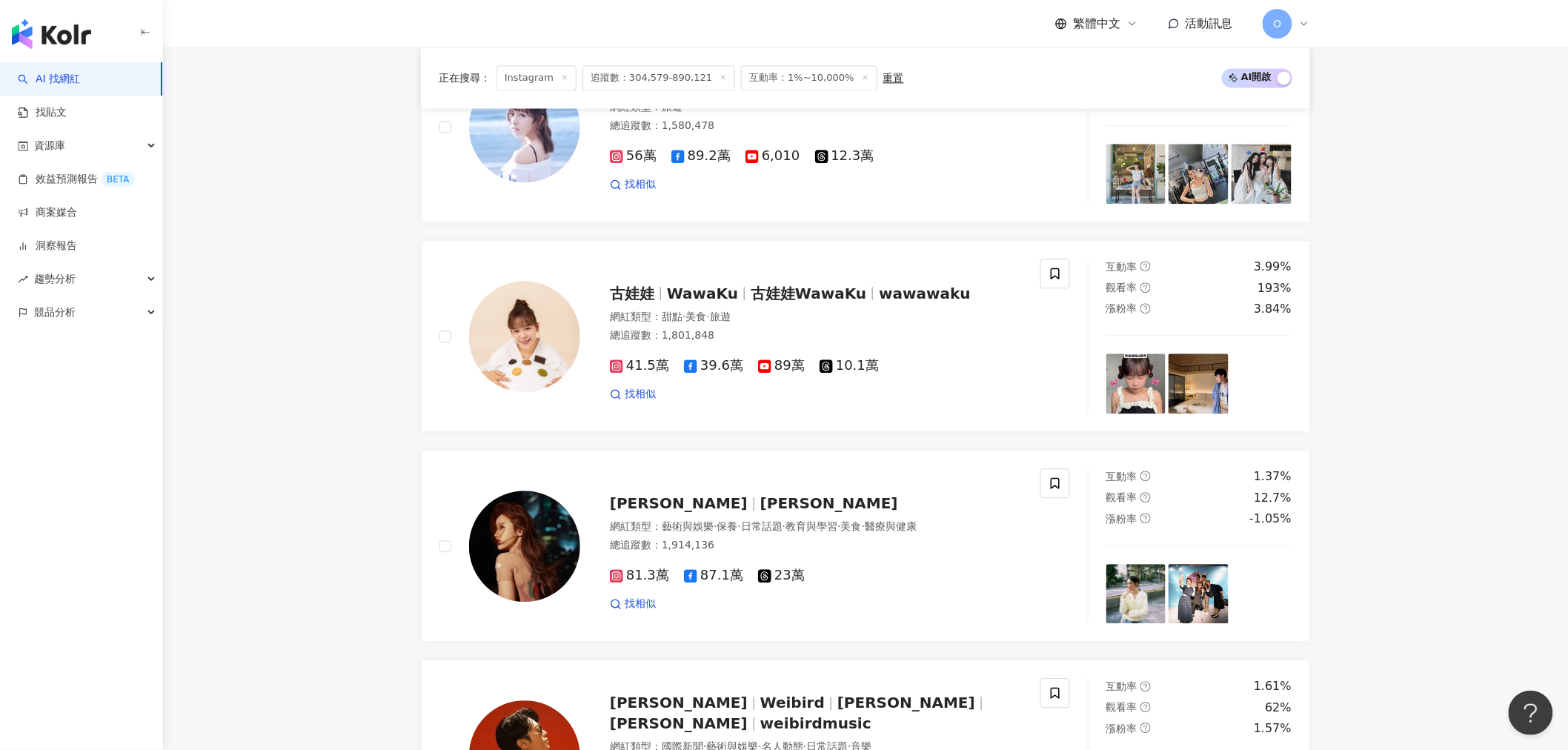
scroll to position [1647, 0]
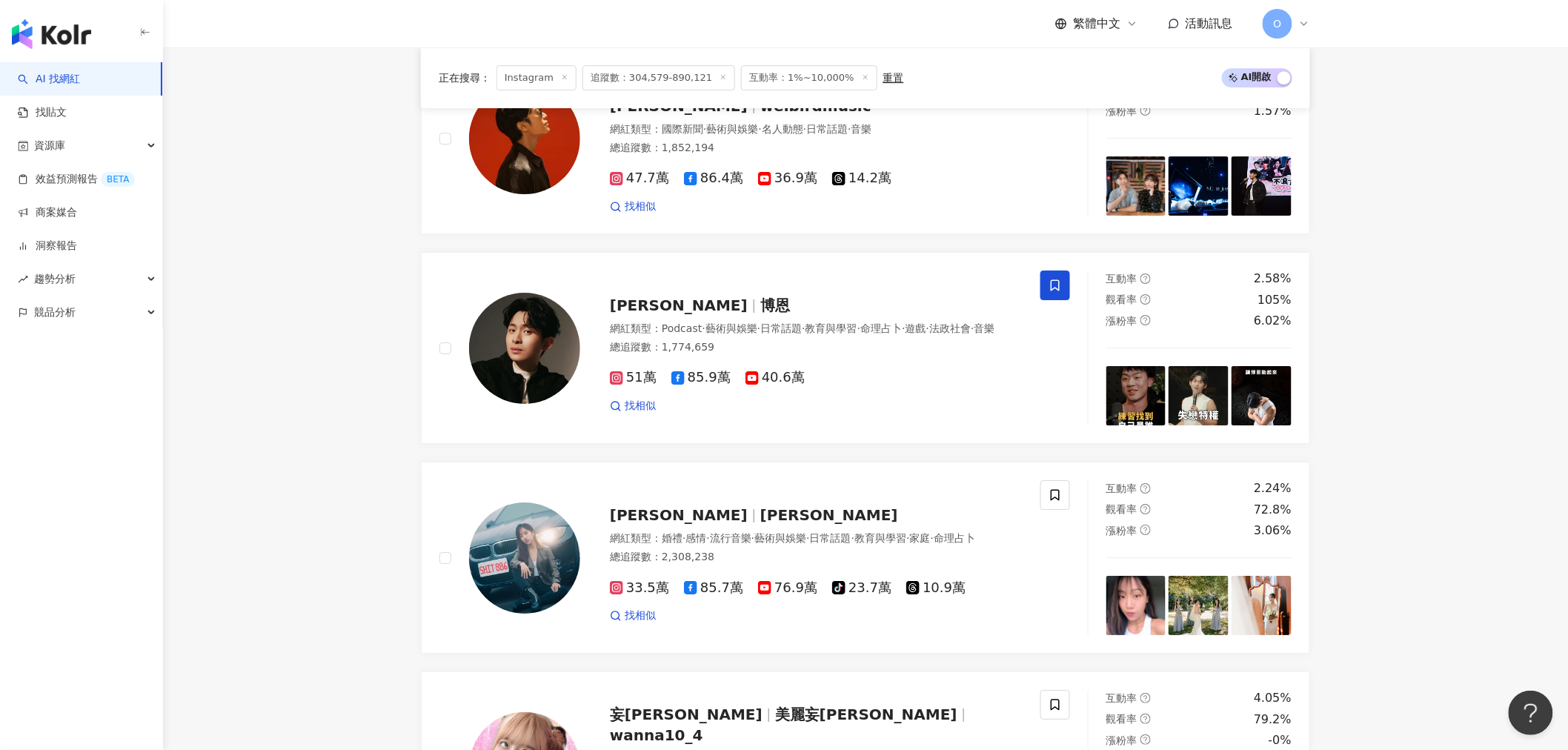
scroll to position [2306, 0]
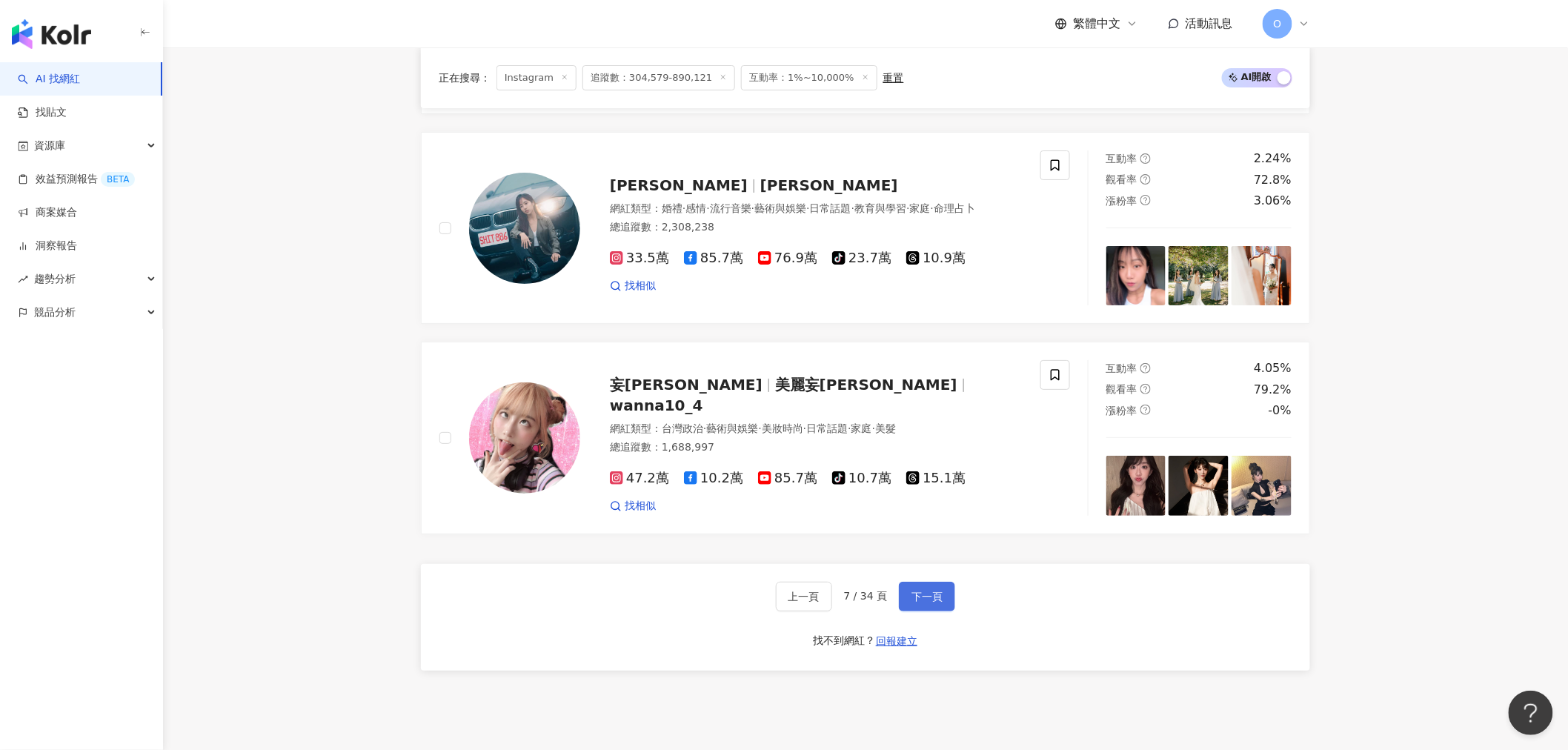
click at [924, 591] on span "下一頁" at bounding box center [927, 597] width 31 height 12
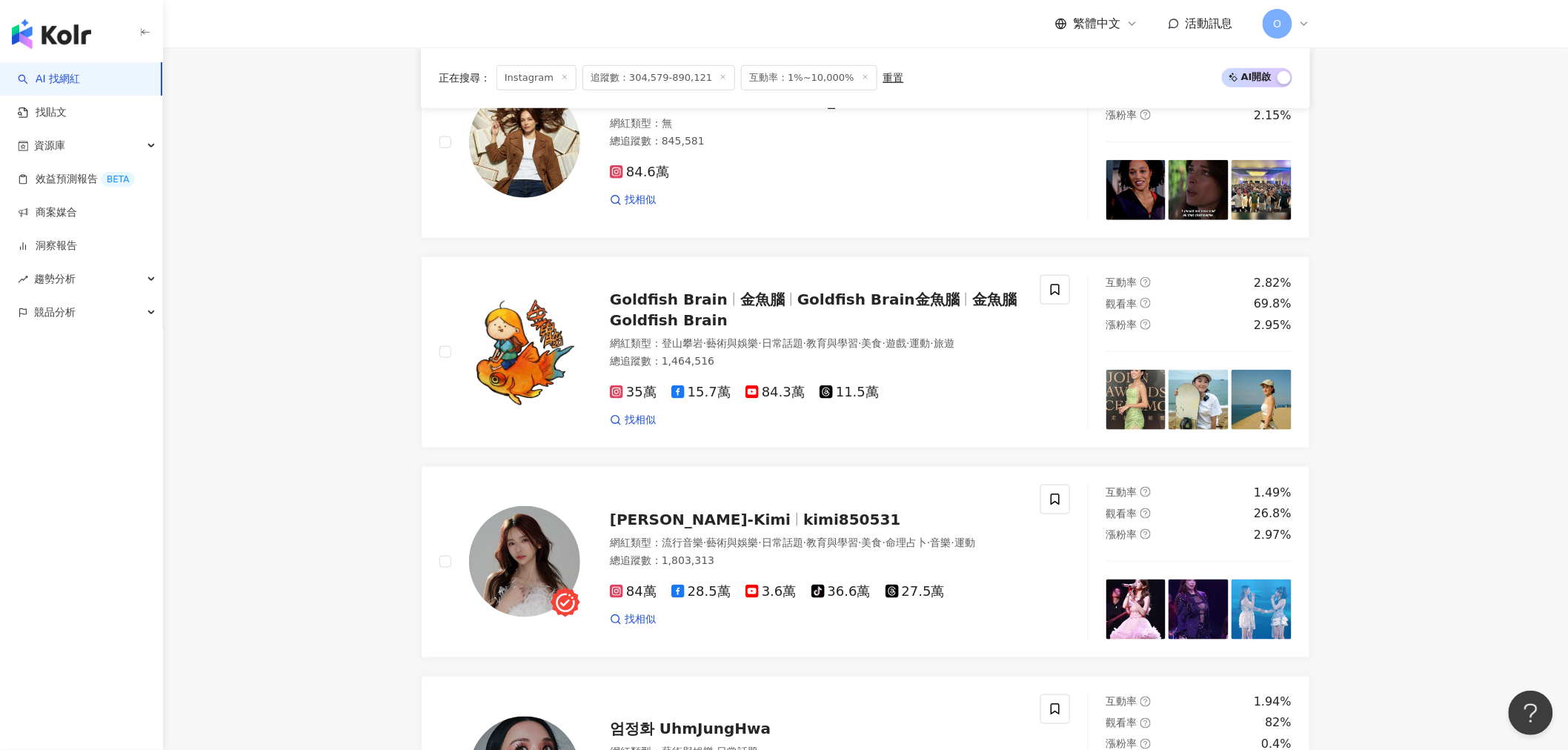
scroll to position [494, 0]
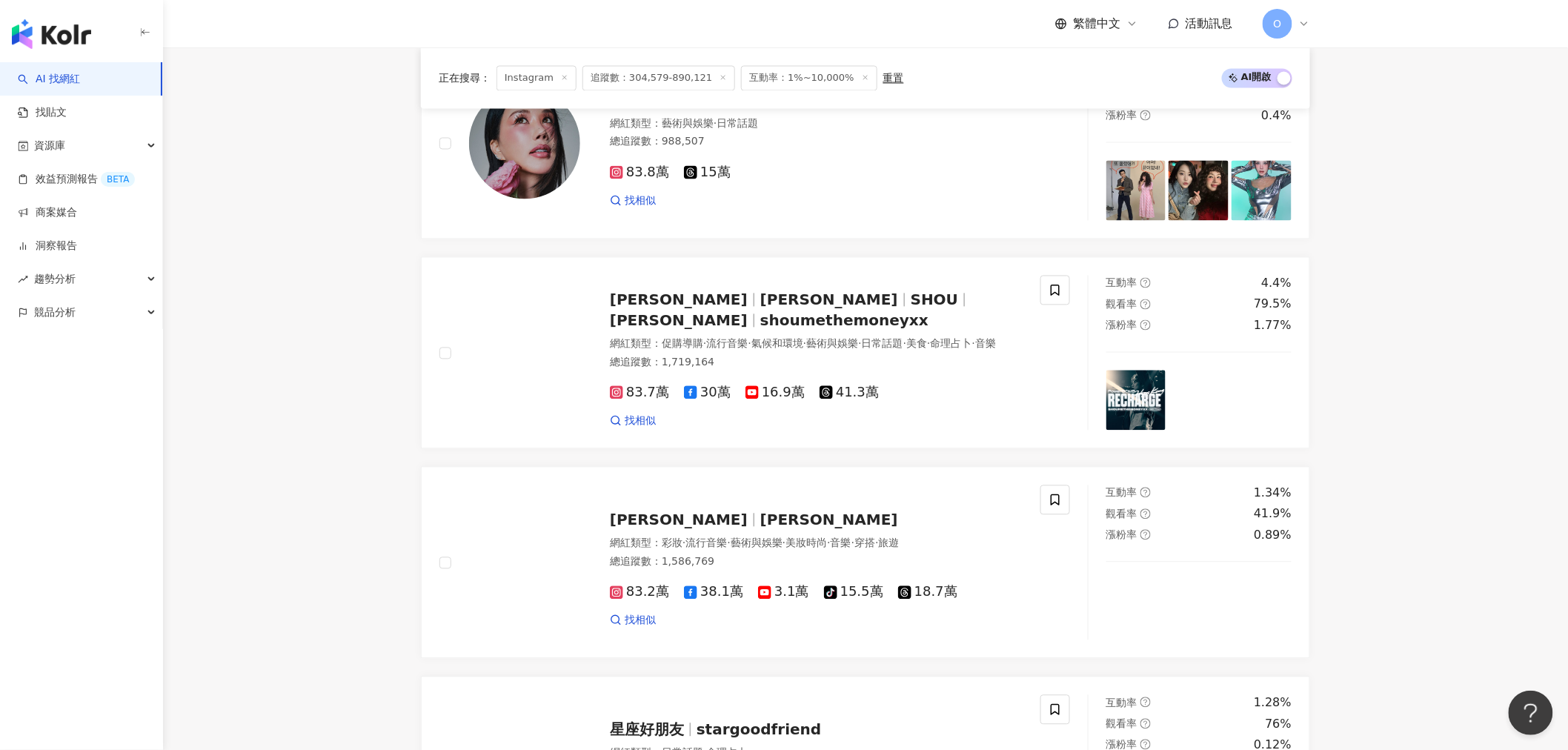
scroll to position [1153, 0]
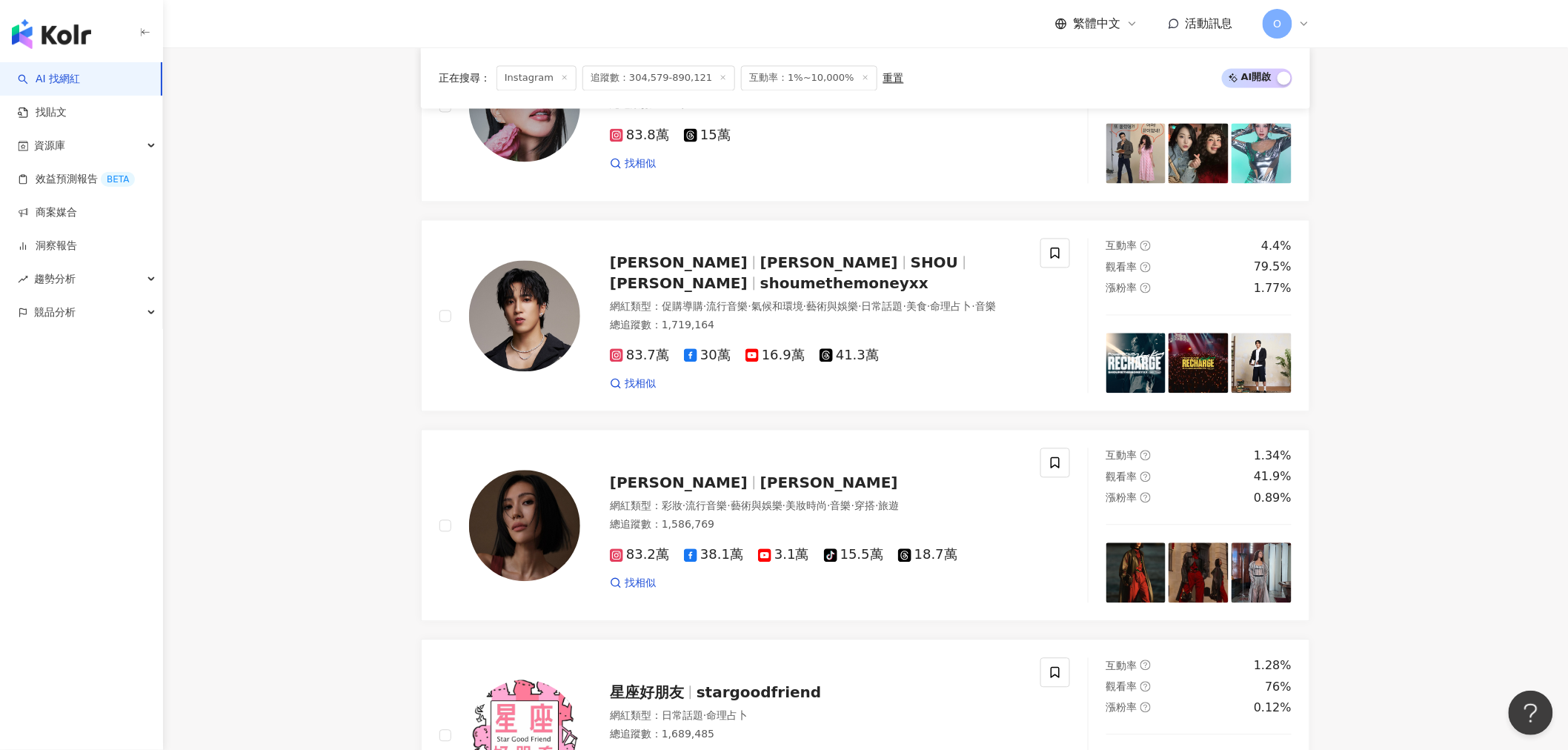
click at [359, 300] on main "Instagram 台灣 搜尋 您可能感興趣： 中秋 雙十節 國慶 中秋佳節 月圓圓 類型 性別 追蹤數 互動率 觀看率 合作費用預估 更多篩選 * % - …" at bounding box center [865, 369] width 1405 height 2950
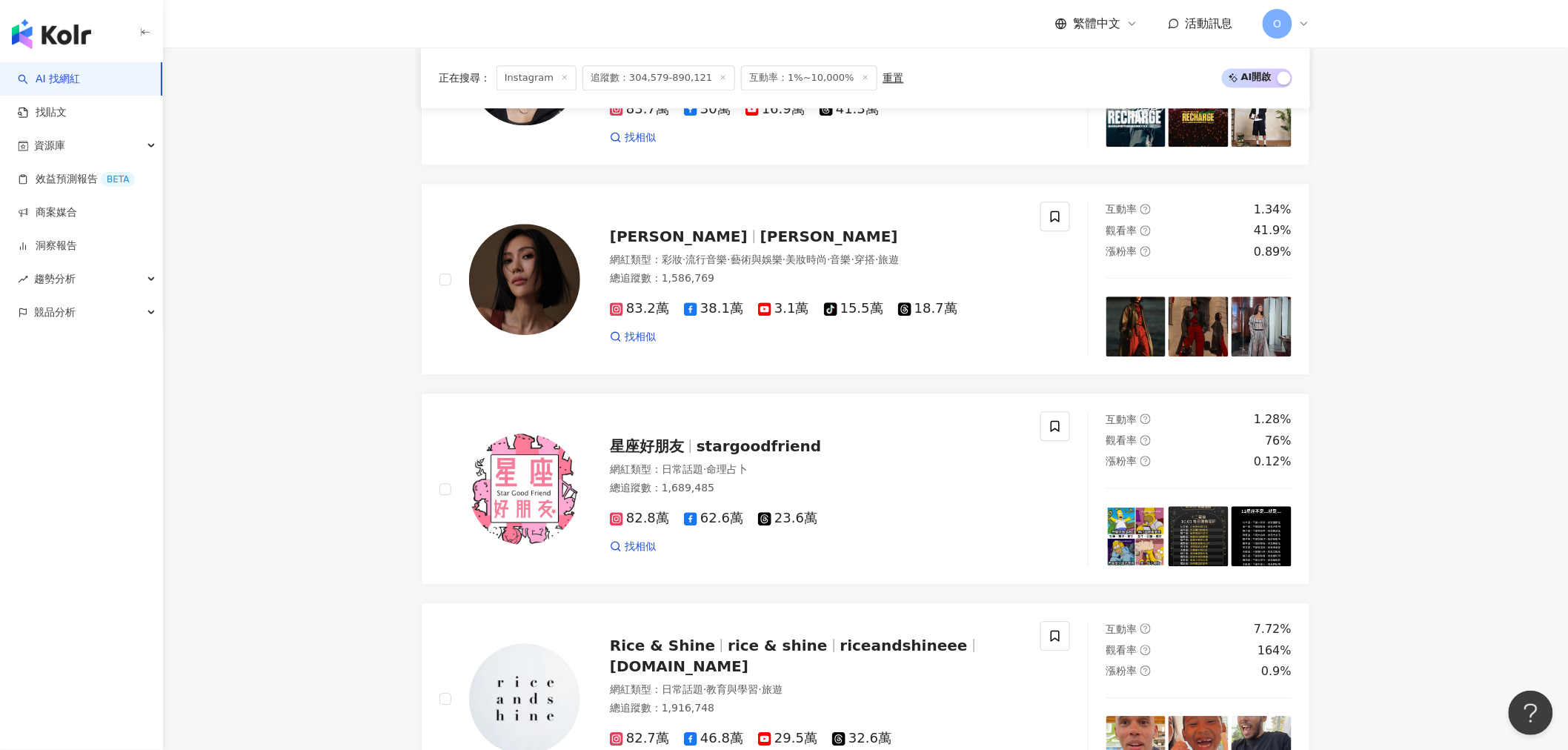
click at [359, 300] on main "Instagram 台灣 搜尋 您可能感興趣： 中秋 雙十節 國慶 中秋佳節 月圓圓 類型 性別 追蹤數 互動率 觀看率 合作費用預估 更多篩選 * % - …" at bounding box center [865, 123] width 1405 height 2950
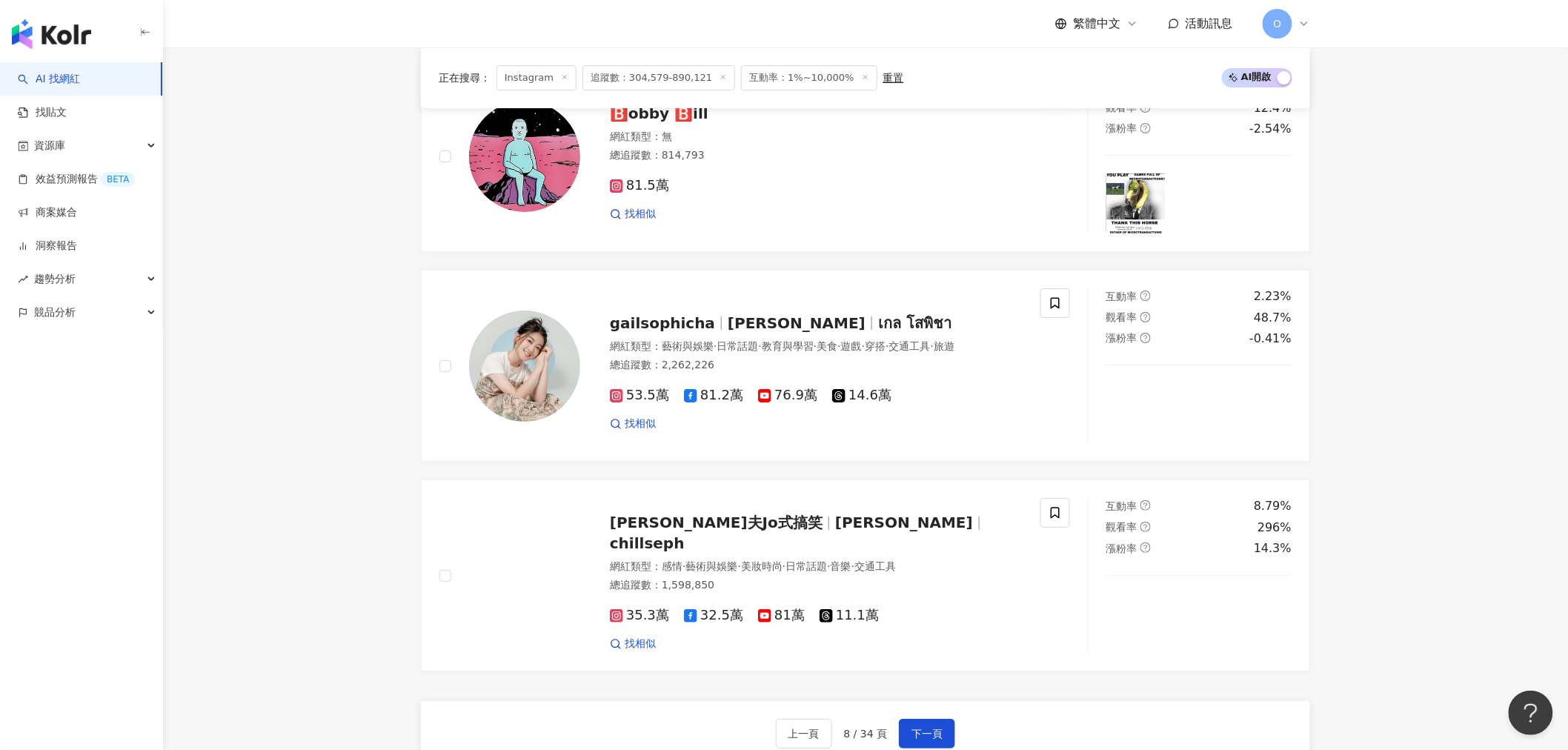
scroll to position [2306, 0]
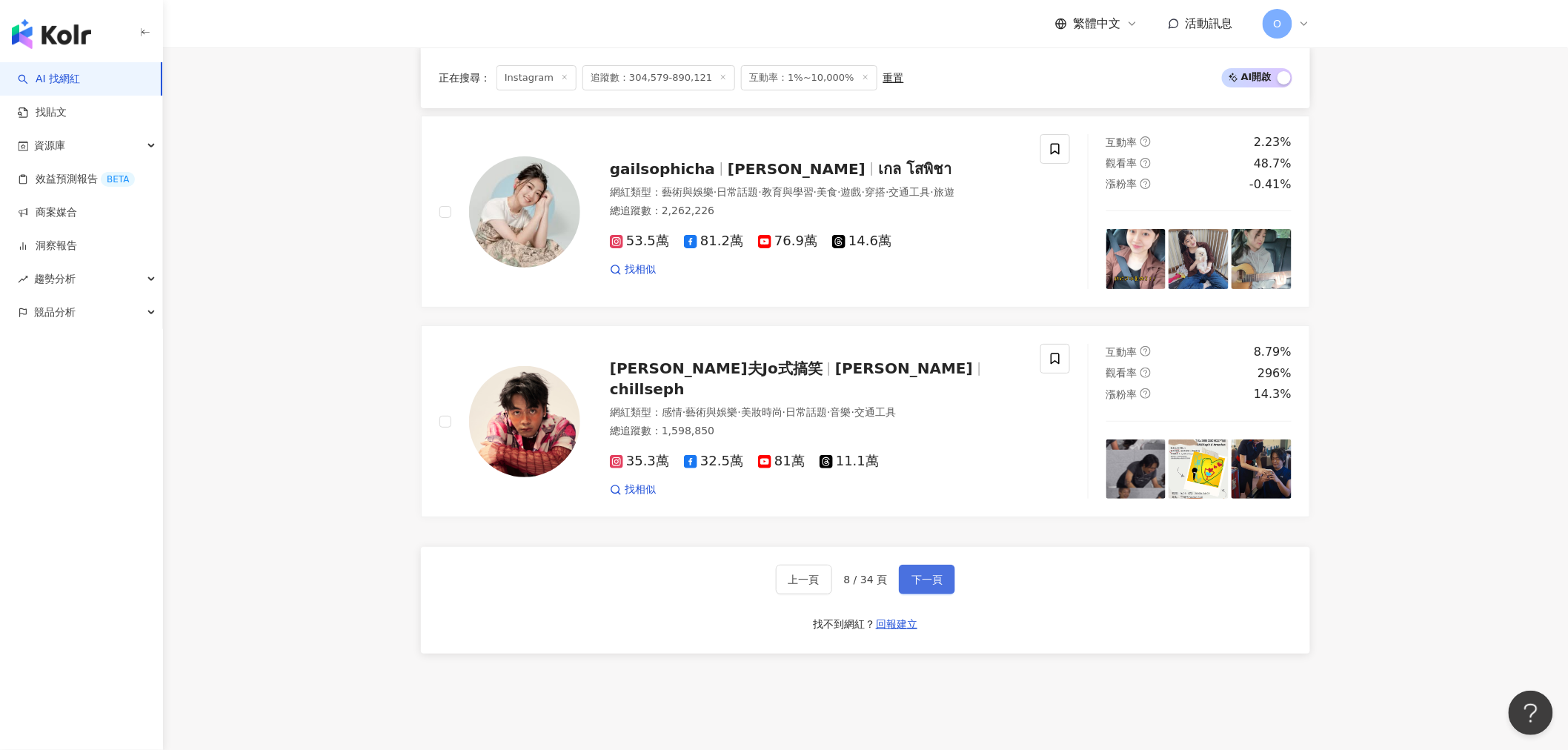
click at [933, 586] on span "下一頁" at bounding box center [927, 580] width 31 height 12
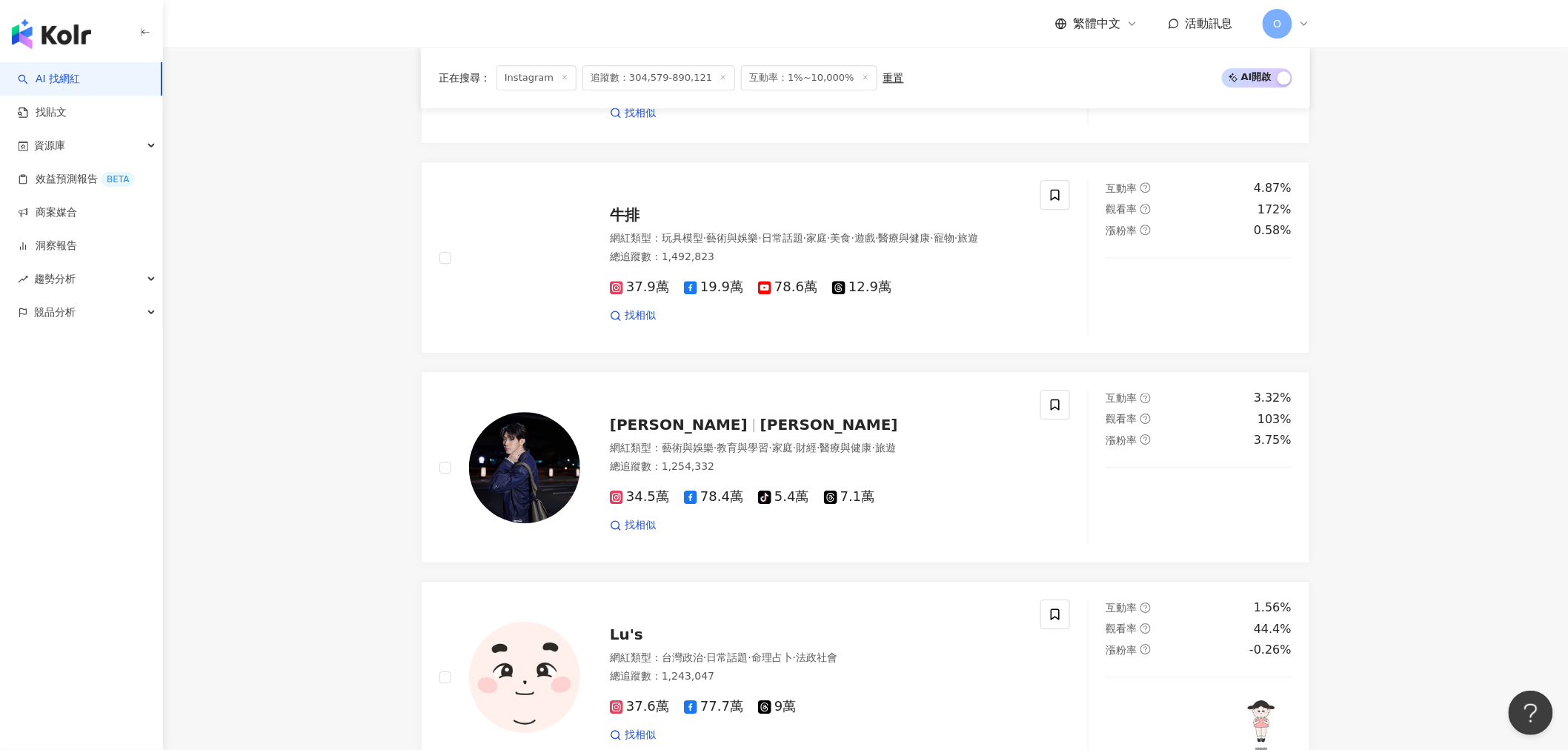
scroll to position [1812, 0]
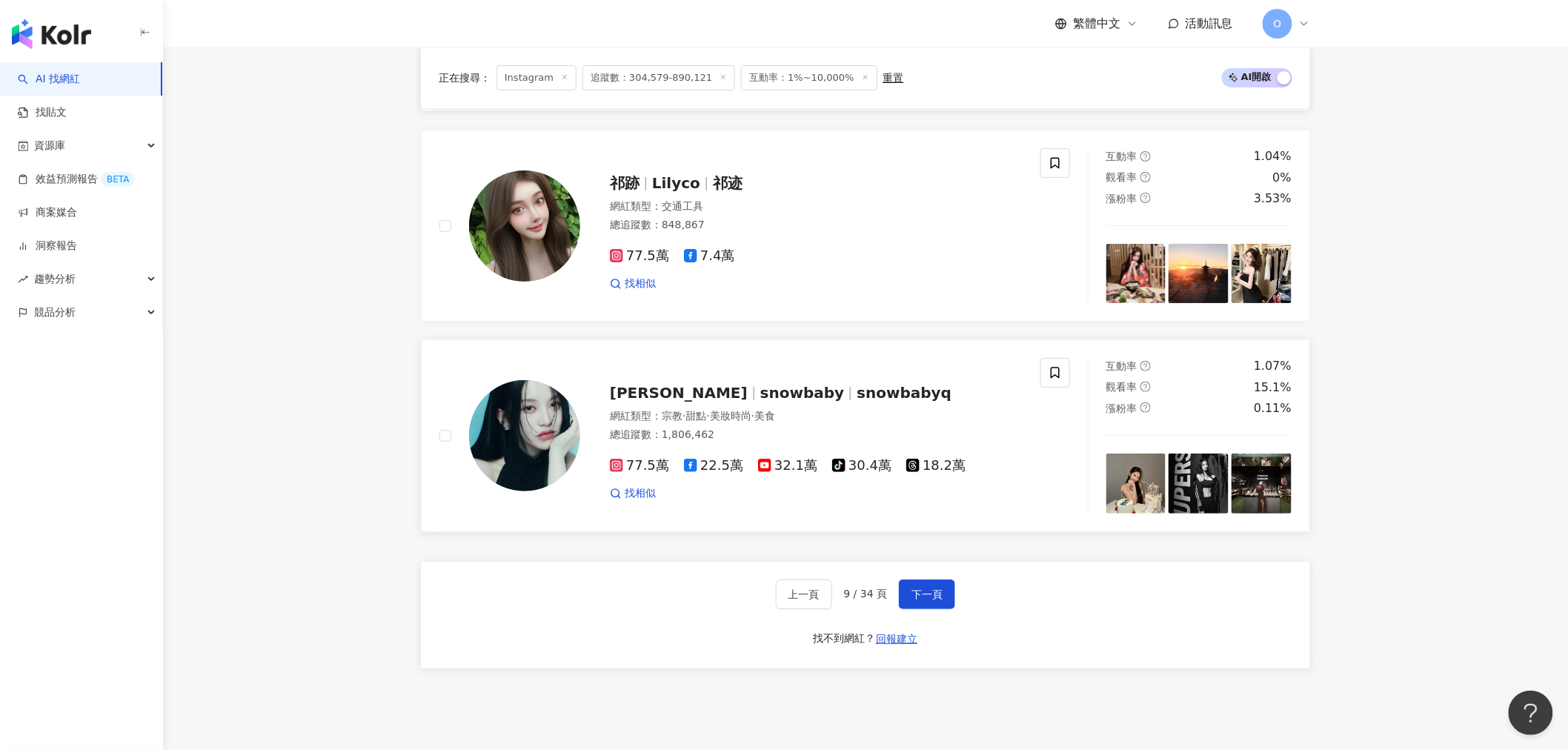
scroll to position [2224, 0]
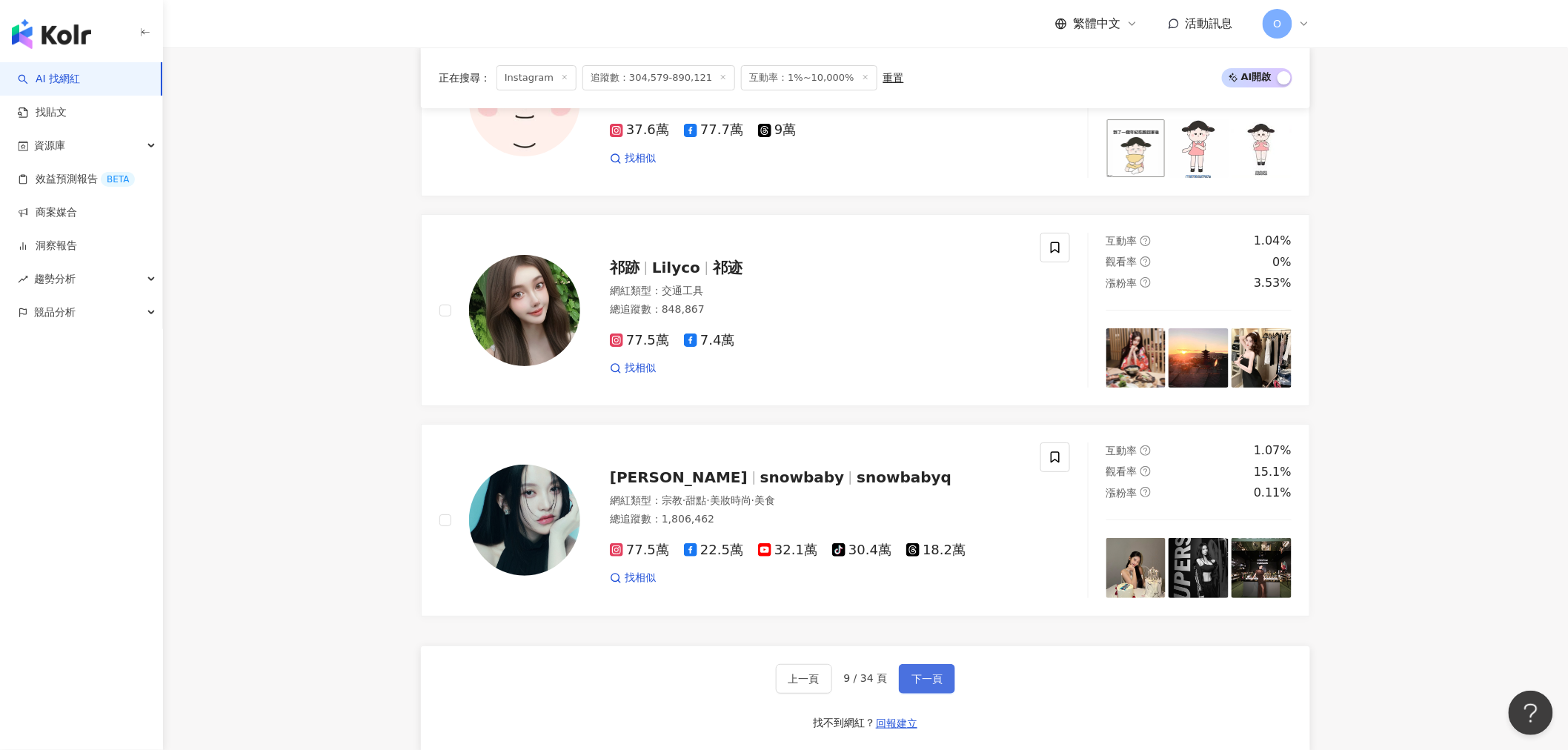
click at [935, 673] on span "下一頁" at bounding box center [927, 679] width 31 height 12
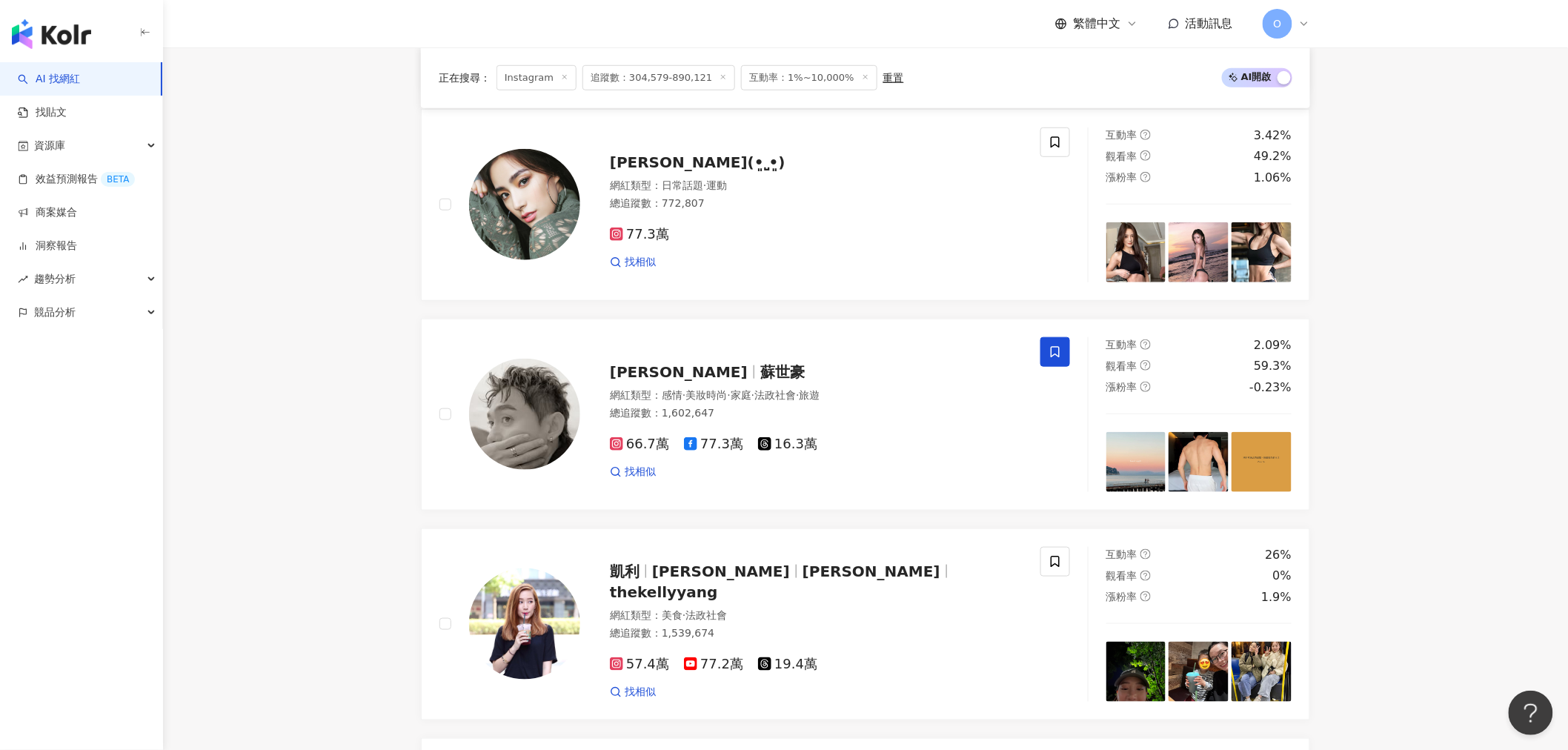
scroll to position [576, 0]
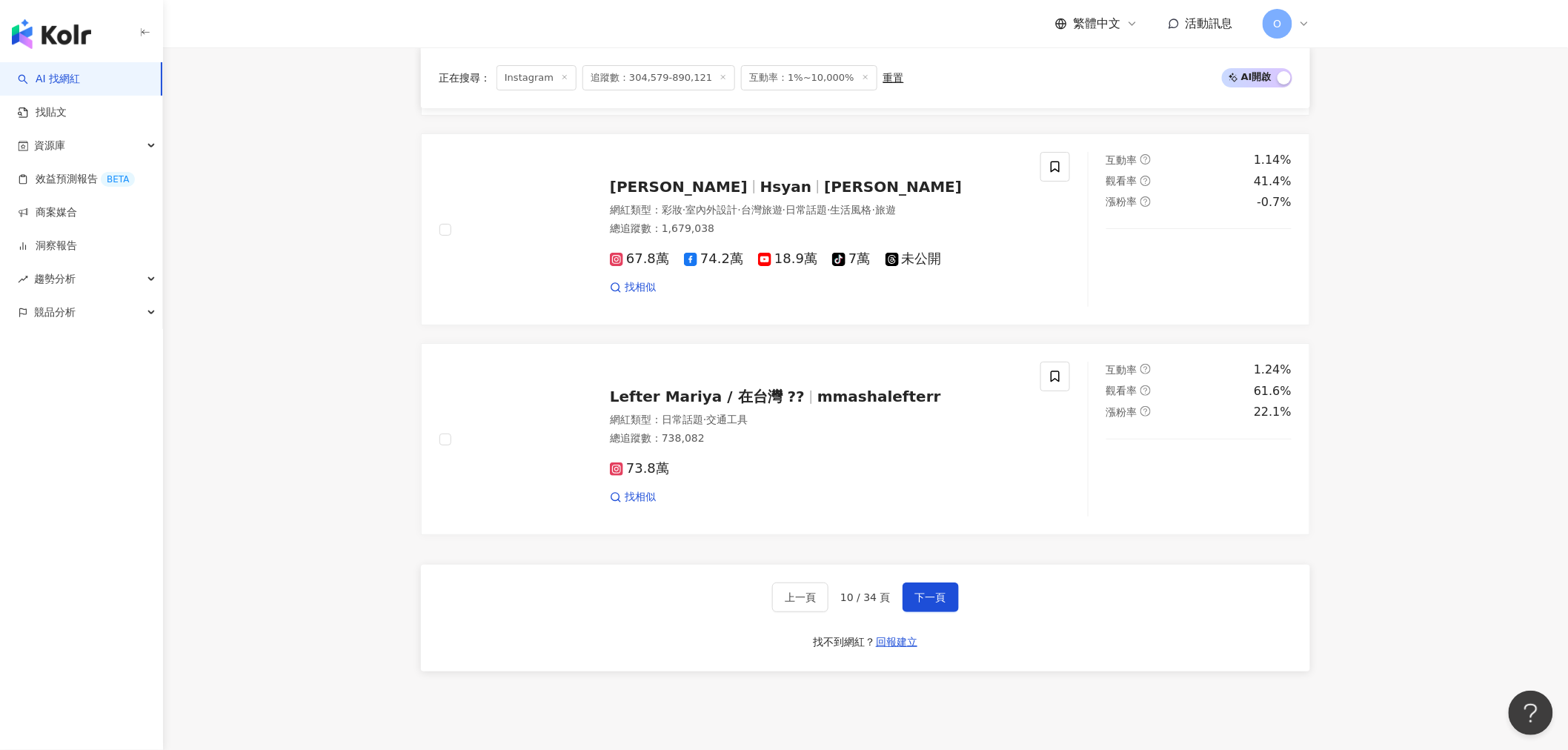
scroll to position [2389, 0]
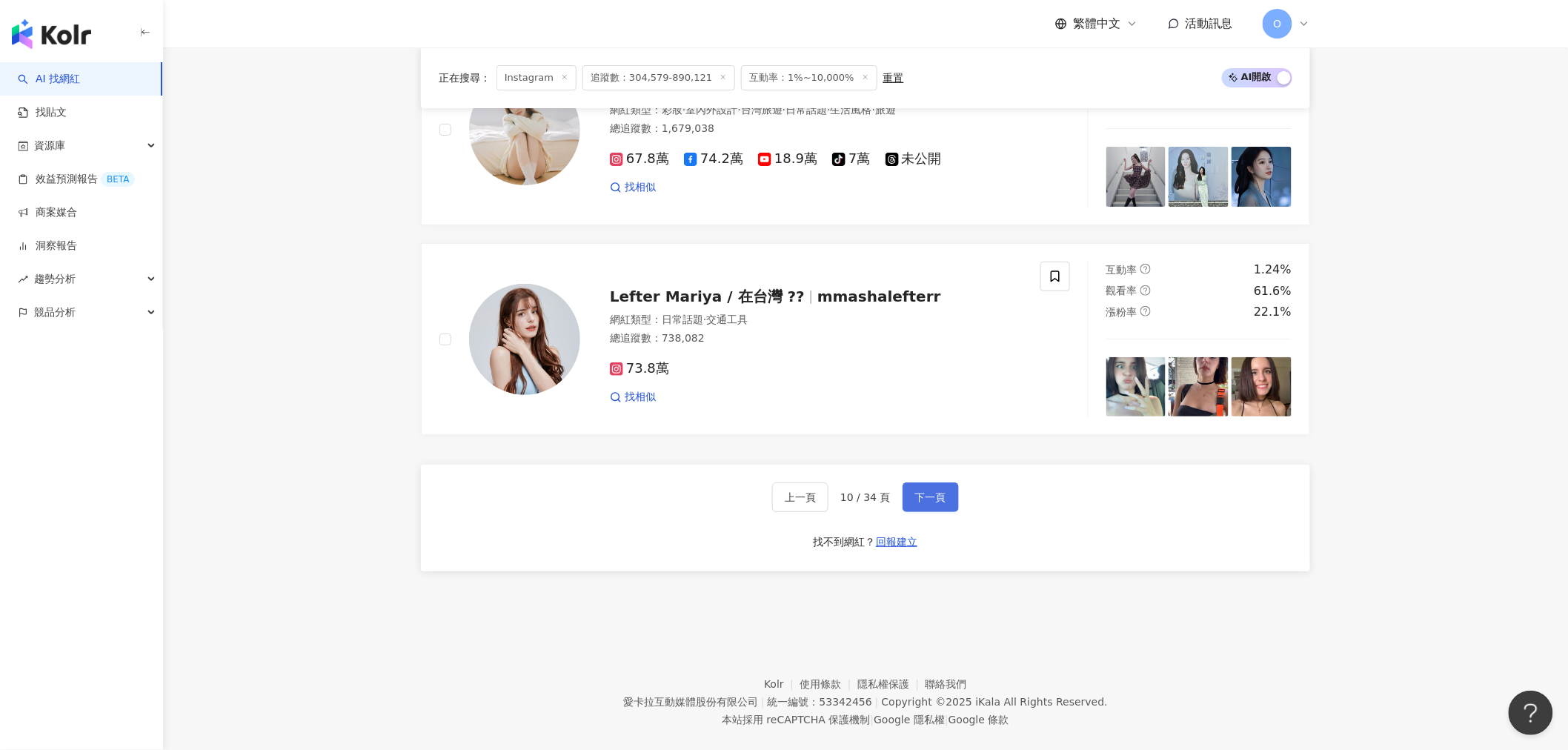
click at [932, 503] on span "下一頁" at bounding box center [931, 497] width 31 height 12
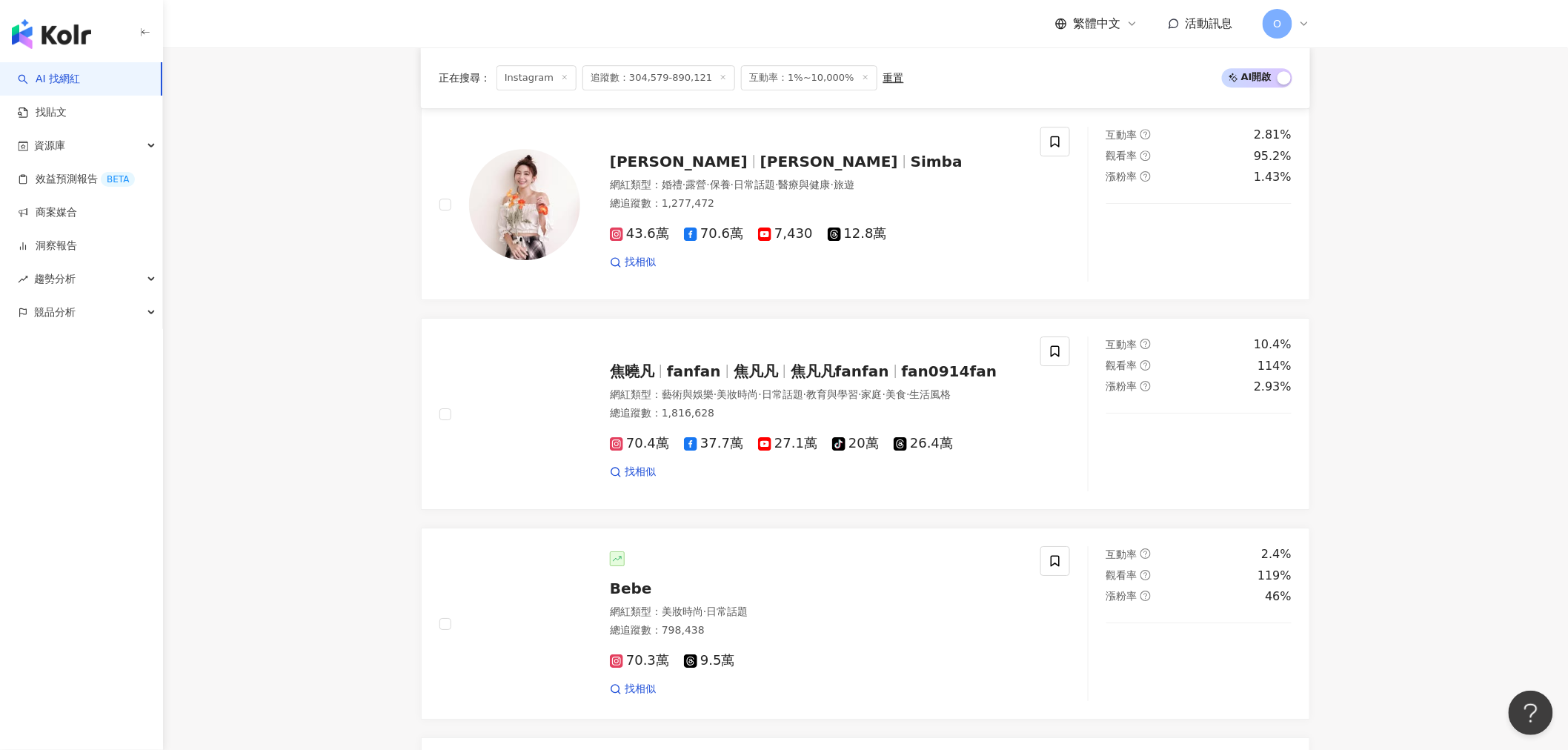
scroll to position [2058, 0]
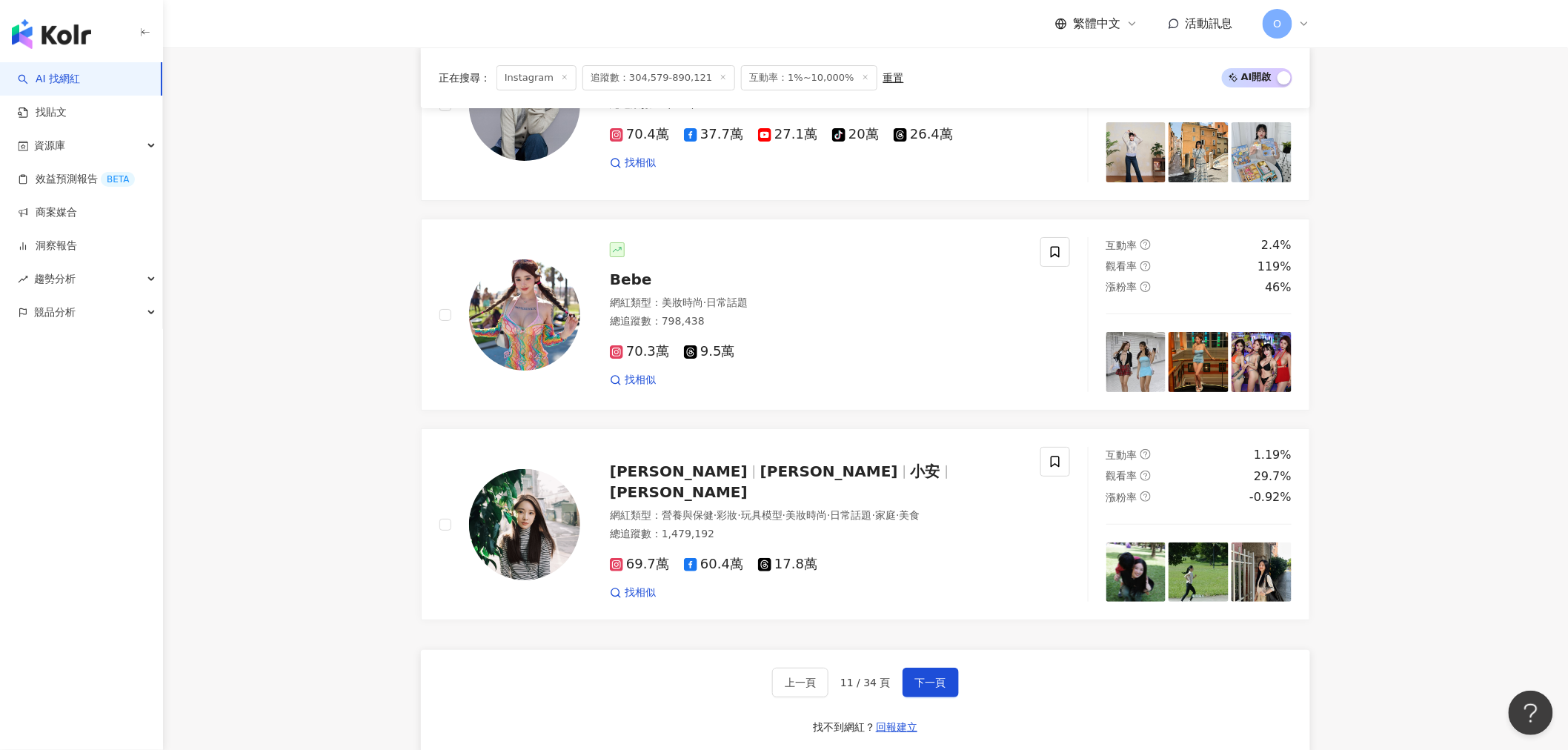
scroll to position [2413, 0]
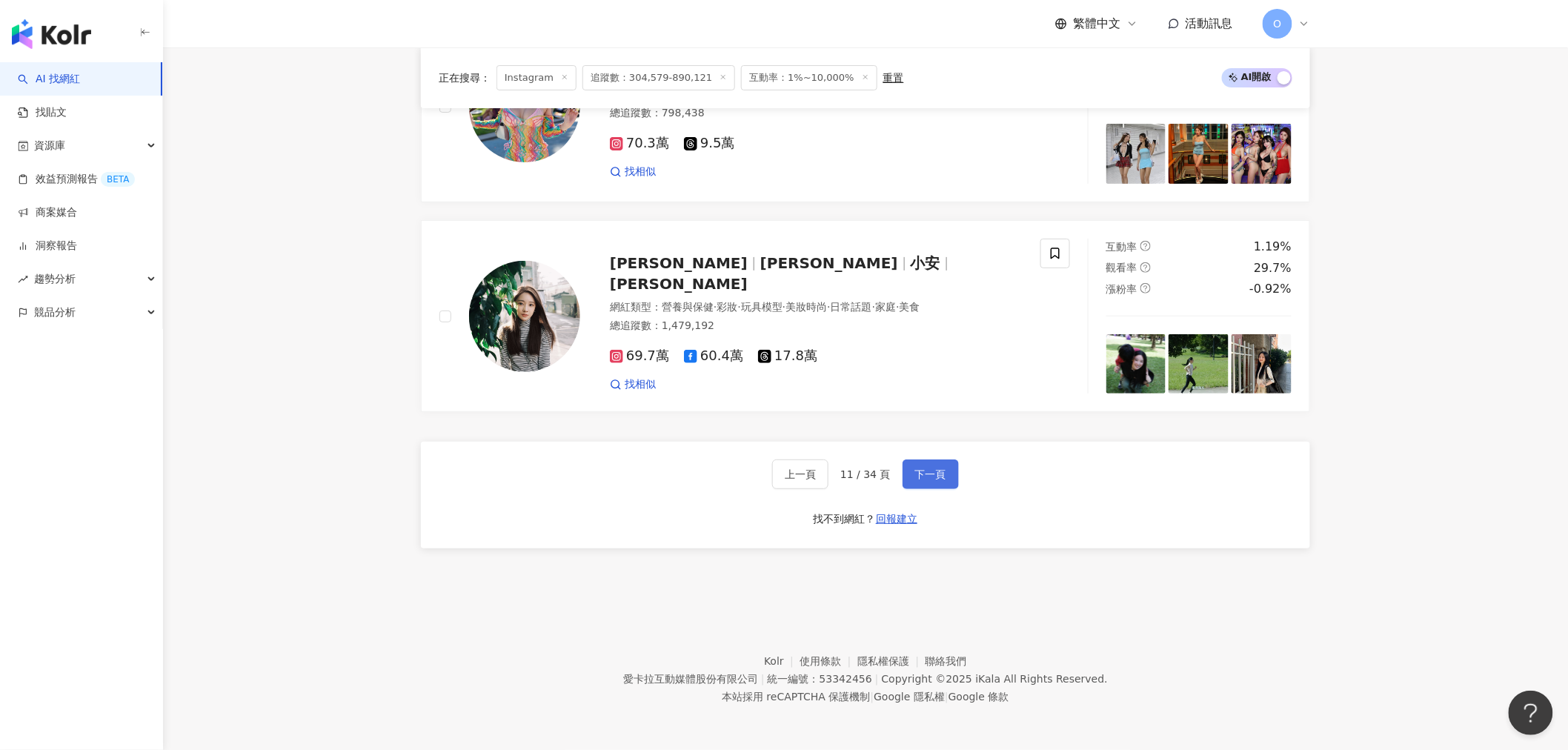
click at [924, 469] on span "下一頁" at bounding box center [931, 474] width 31 height 12
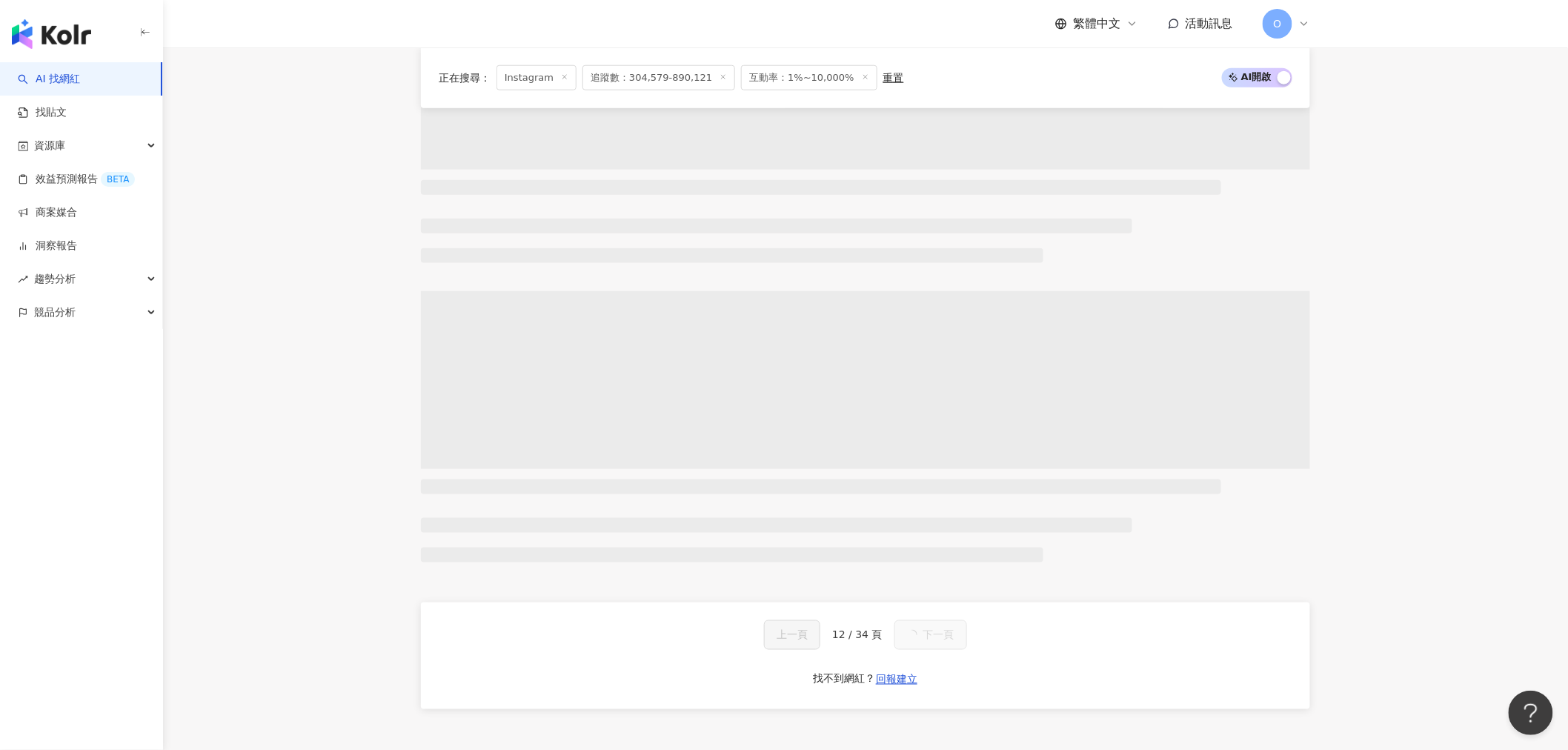
scroll to position [381, 0]
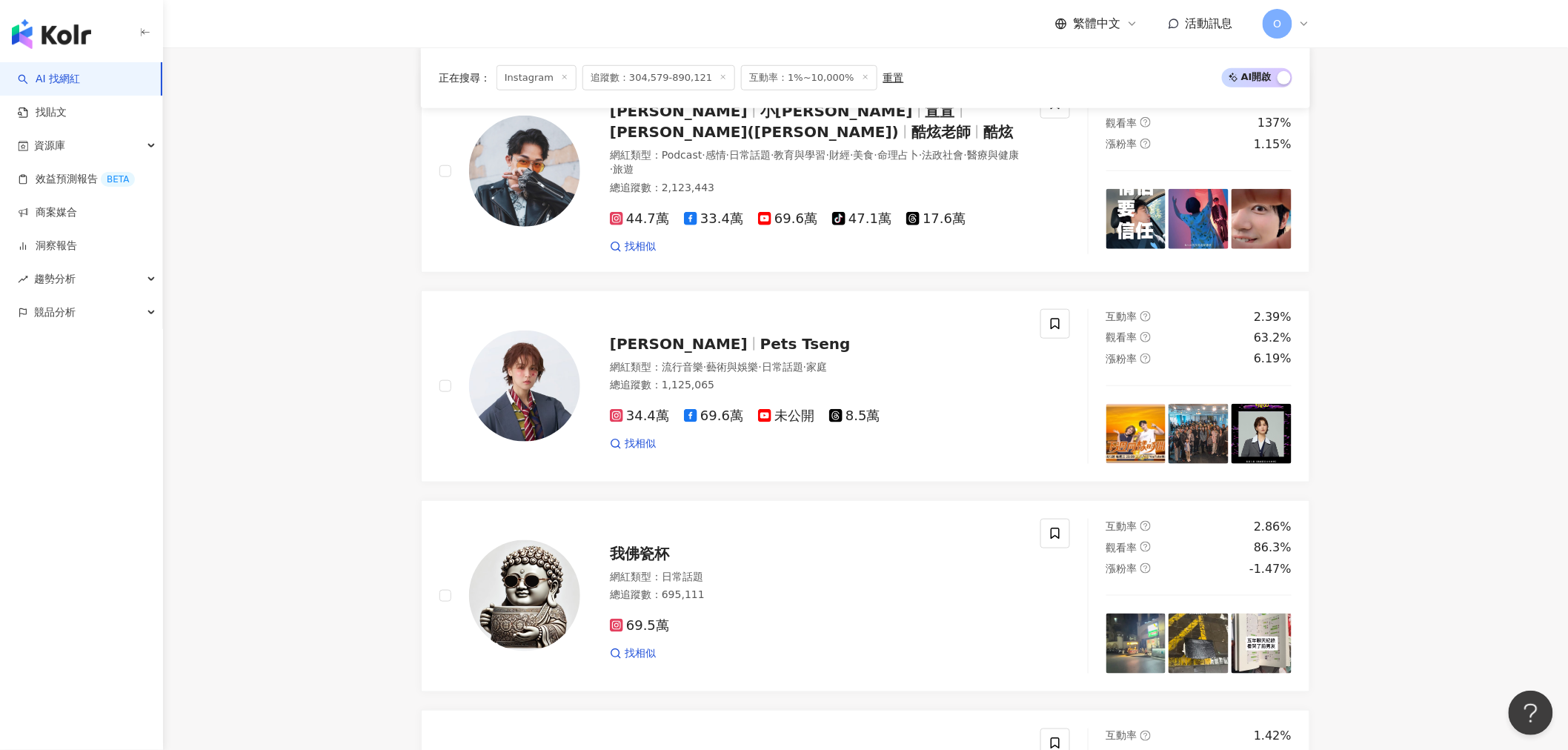
scroll to position [545, 0]
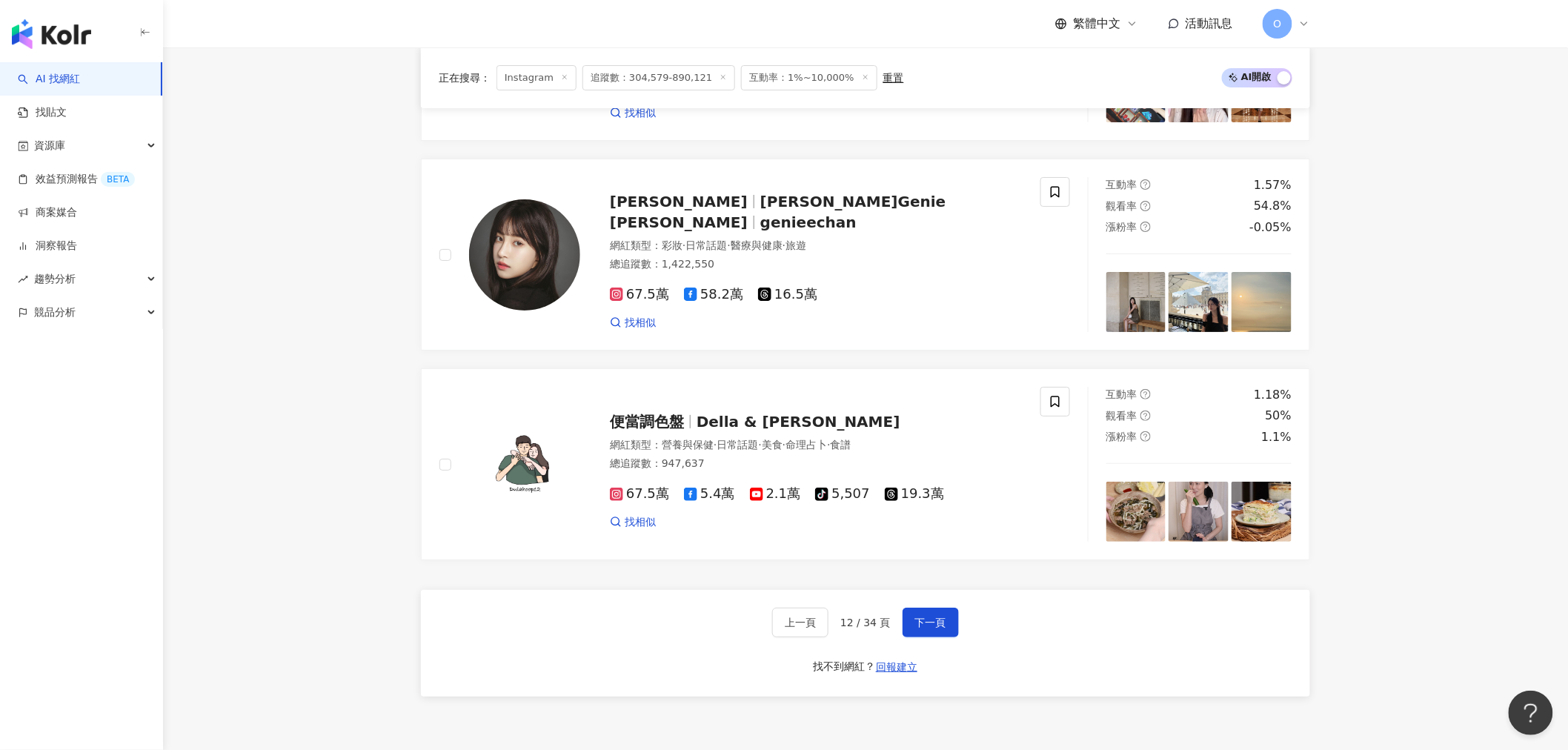
scroll to position [2275, 0]
click at [915, 616] on span "下一頁" at bounding box center [931, 622] width 31 height 12
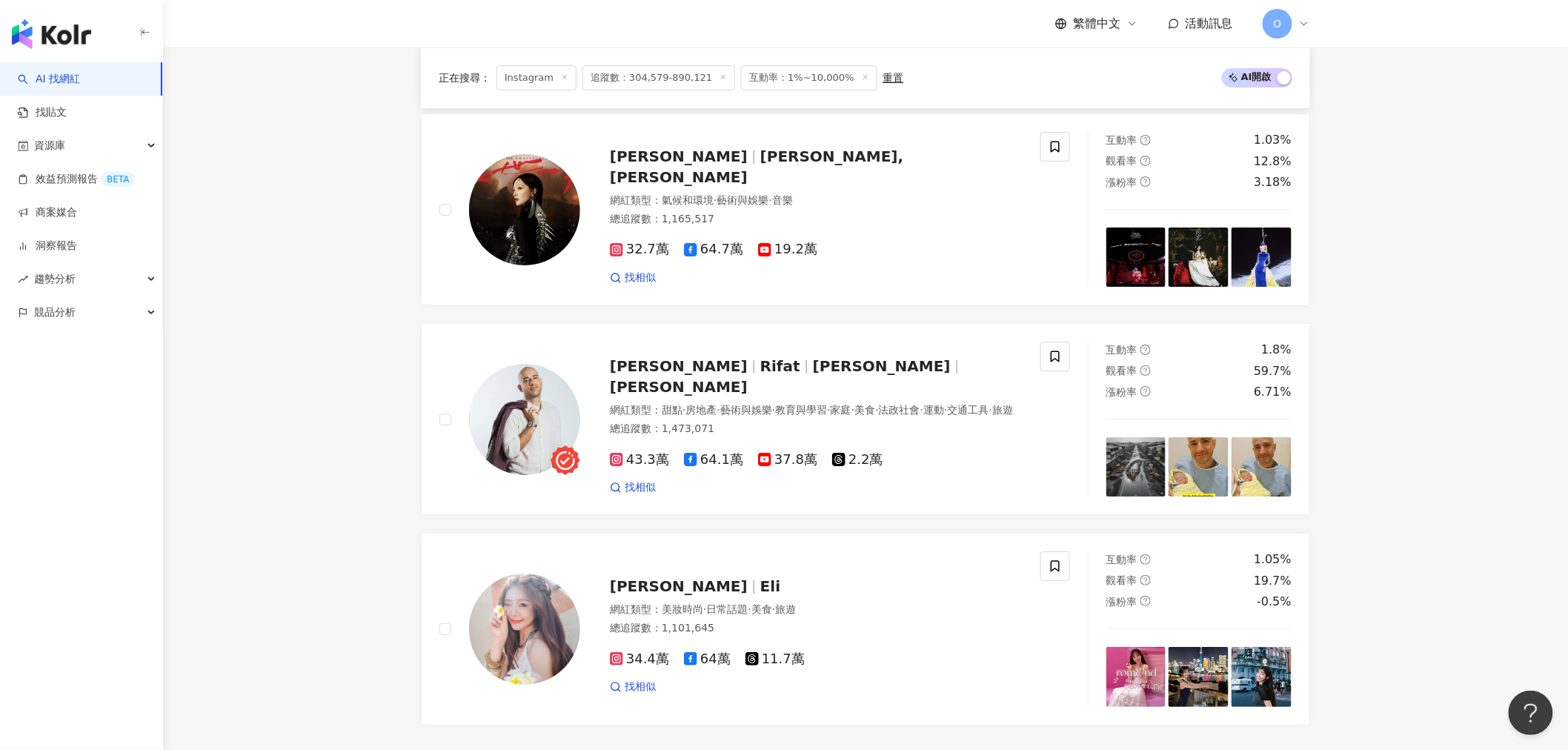
scroll to position [2306, 0]
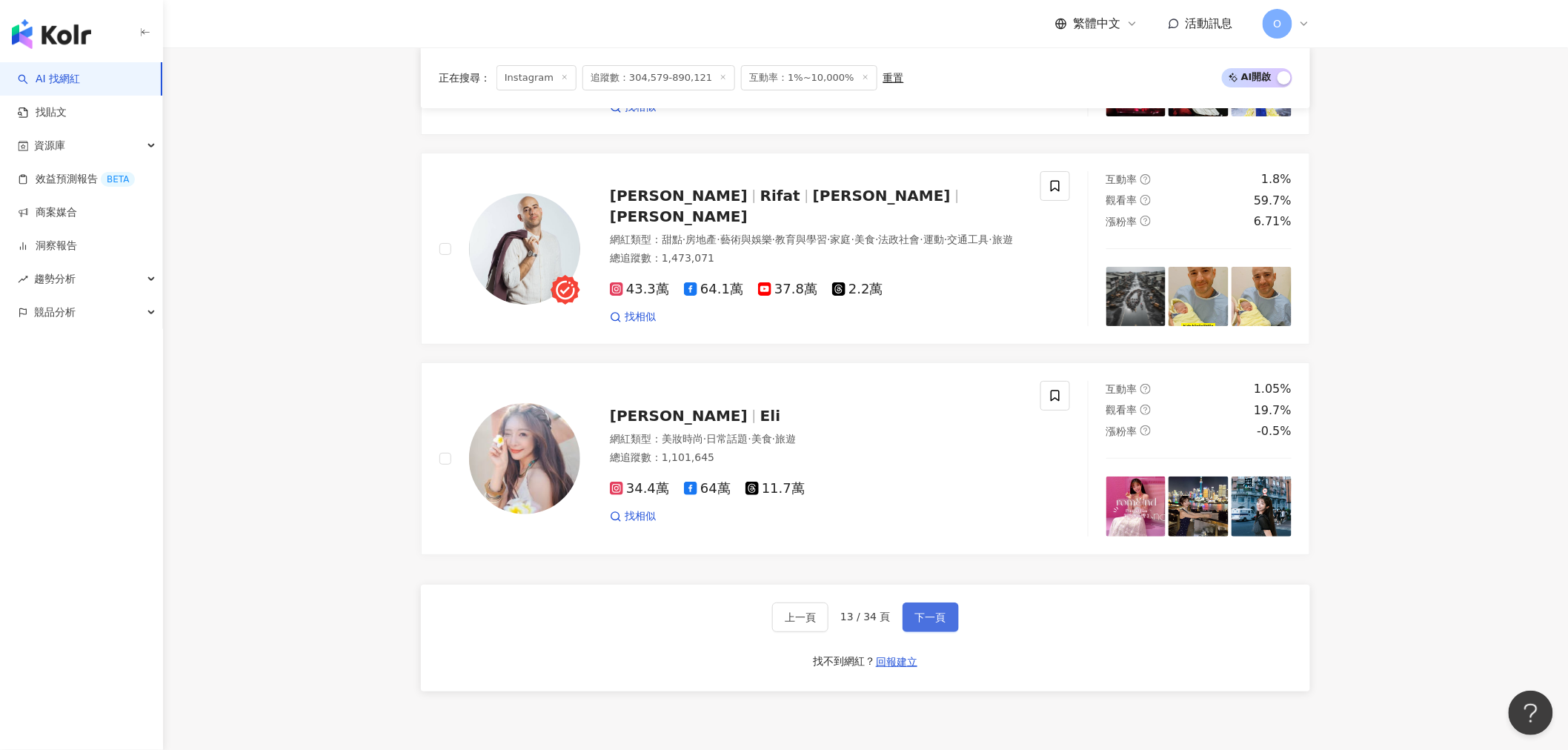
click at [936, 611] on span "下一頁" at bounding box center [931, 617] width 31 height 12
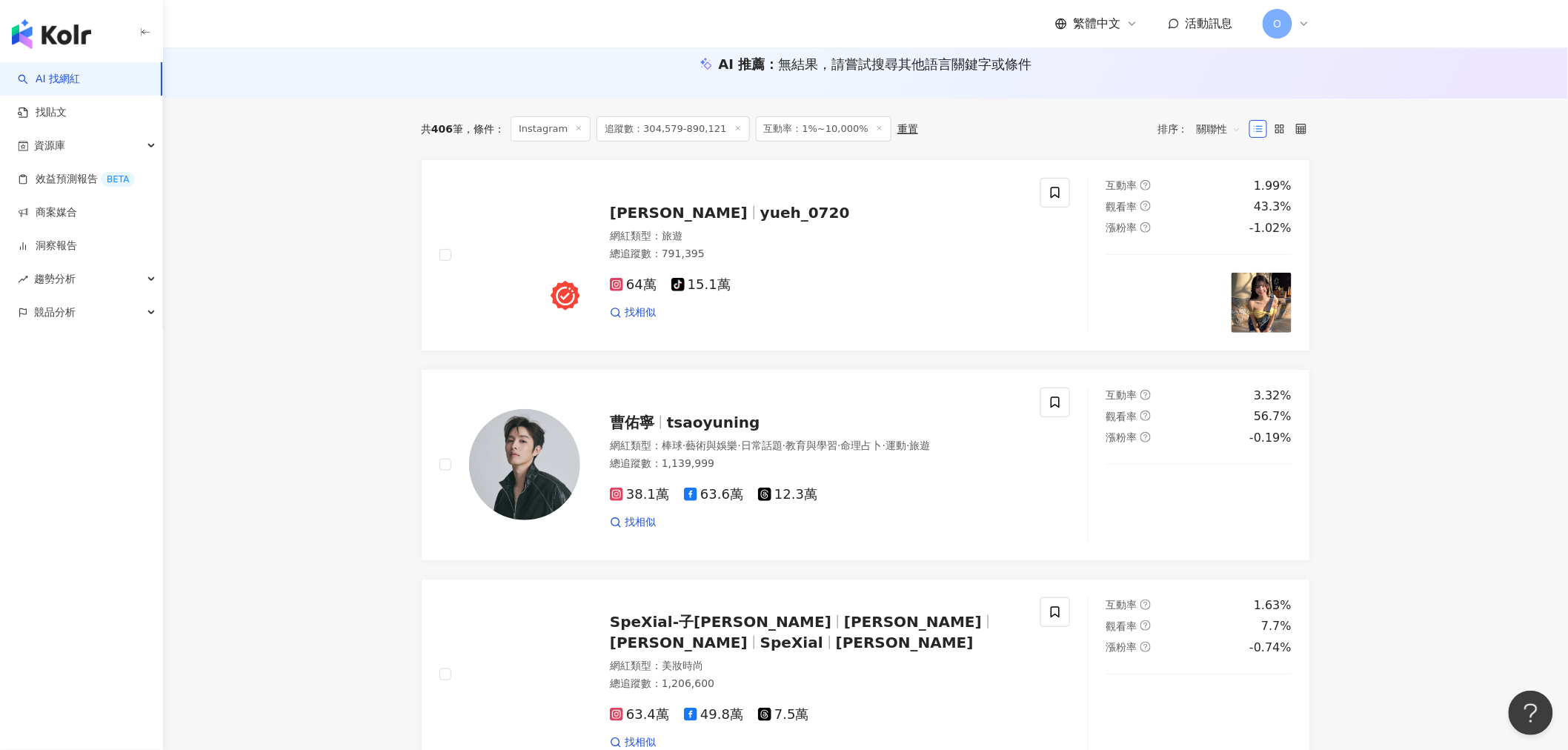
scroll to position [247, 0]
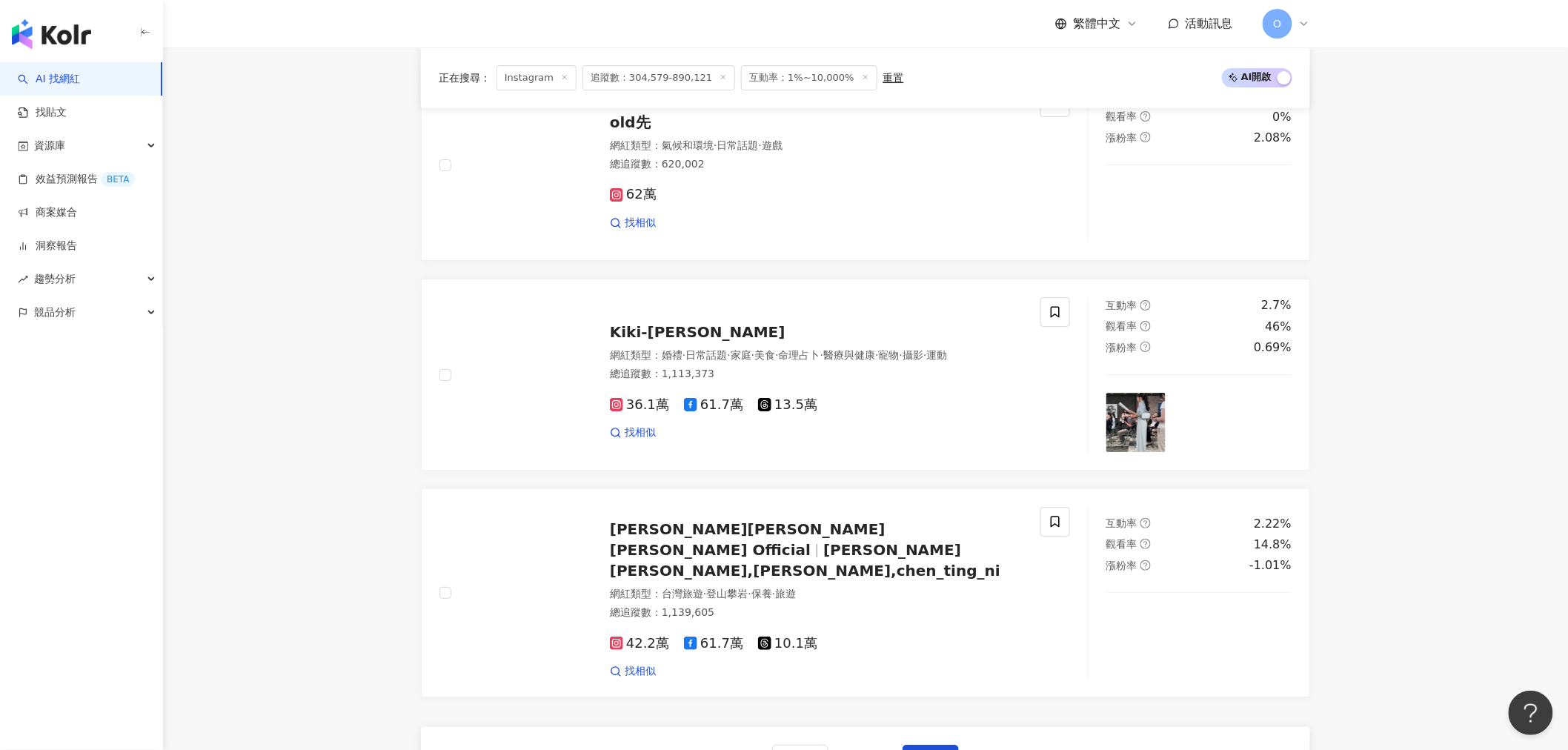
scroll to position [2224, 0]
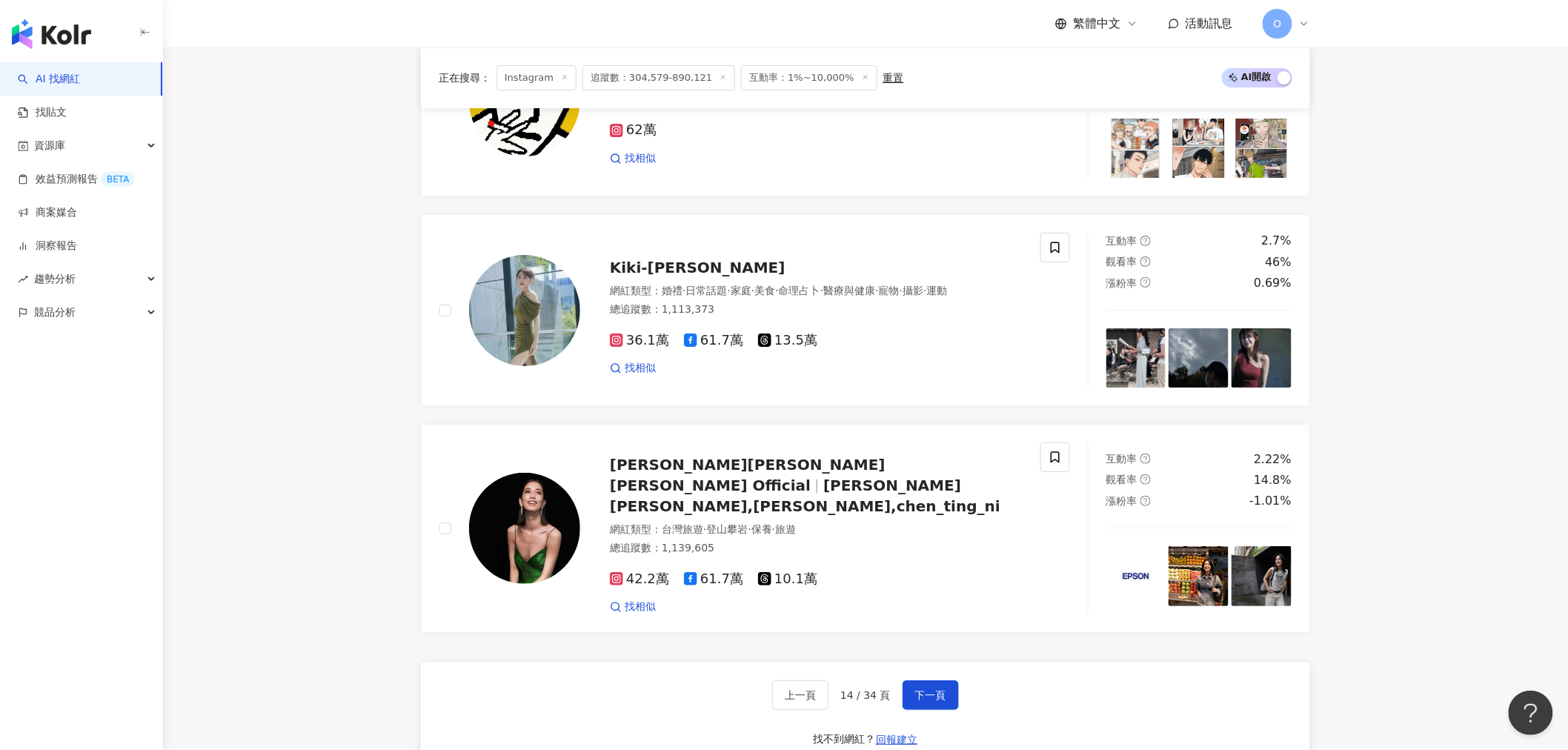
drag, startPoint x: 917, startPoint y: 661, endPoint x: 811, endPoint y: 647, distance: 106.9
click at [811, 663] on div "上一頁 14 / 34 頁 下一頁 找不到網紅？ 回報建立" at bounding box center [865, 716] width 889 height 106
click at [903, 680] on button "下一頁" at bounding box center [931, 695] width 56 height 30
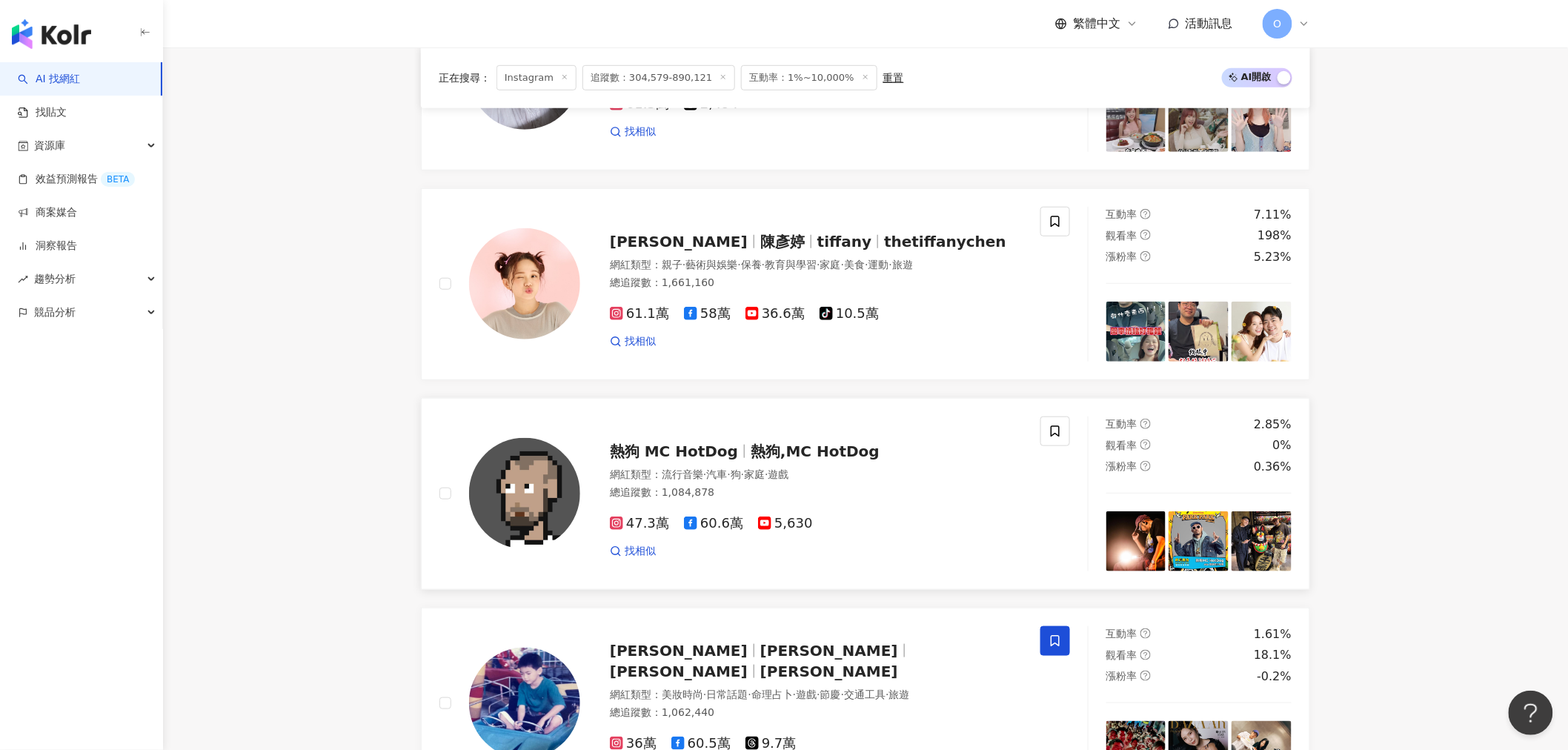
scroll to position [494, 0]
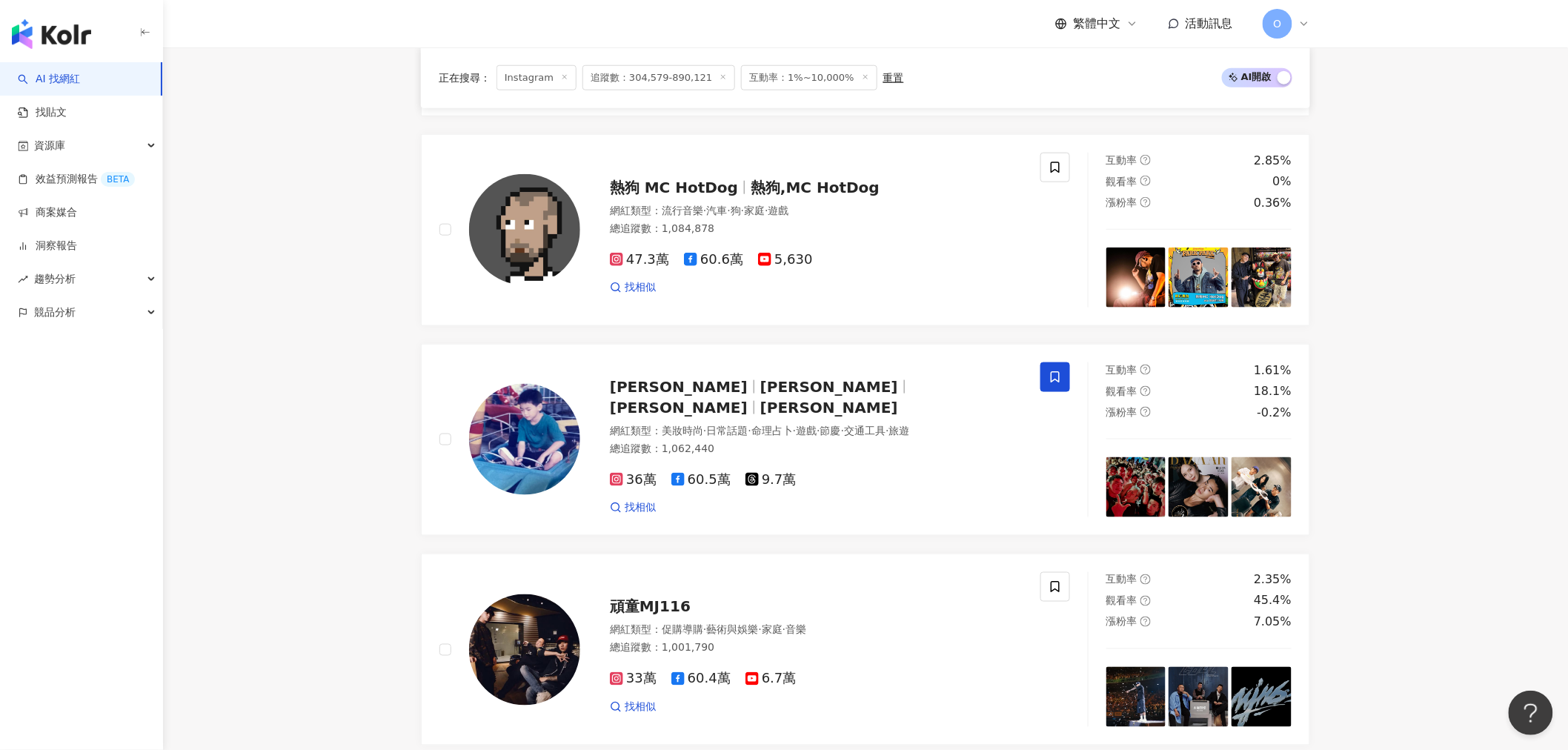
scroll to position [741, 0]
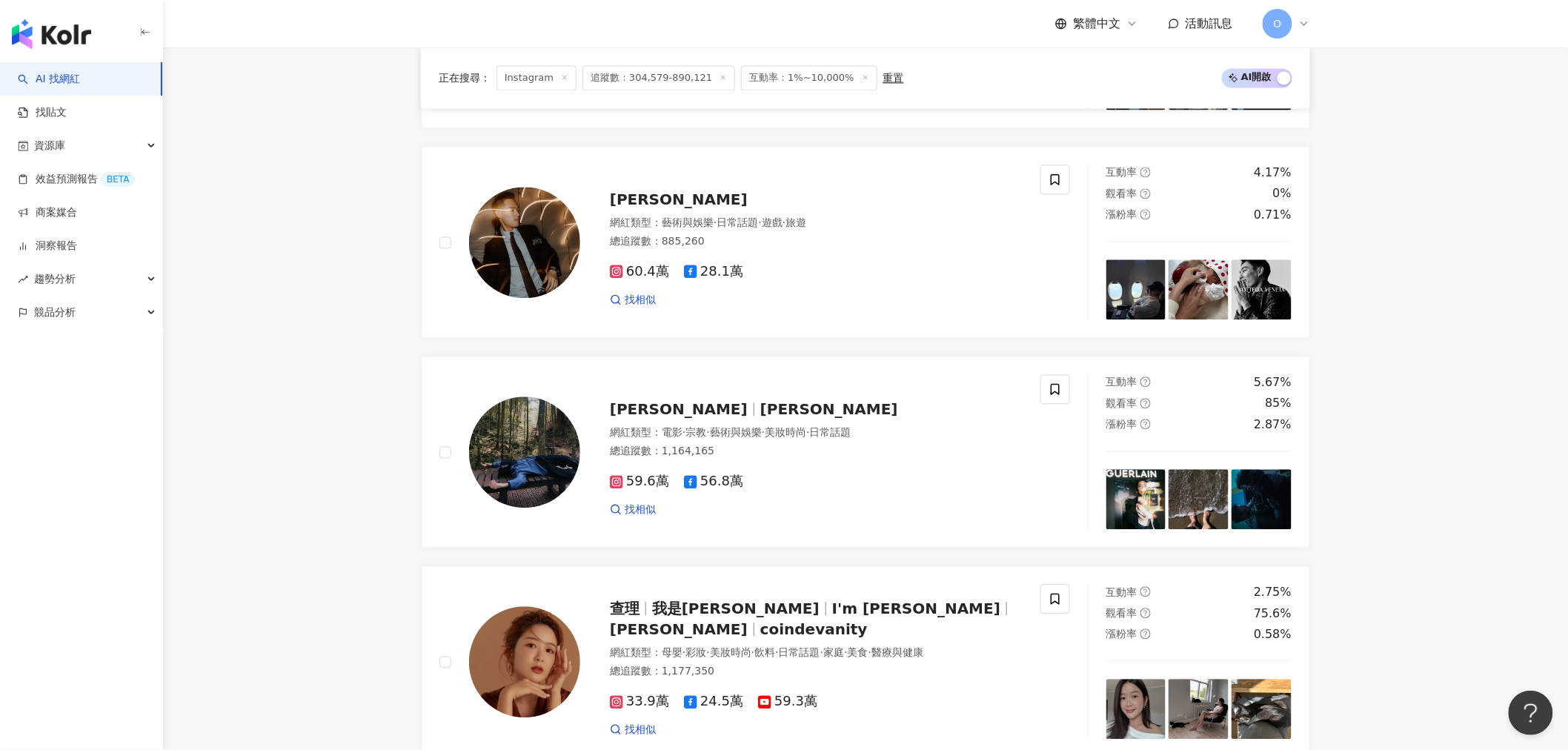
scroll to position [1318, 0]
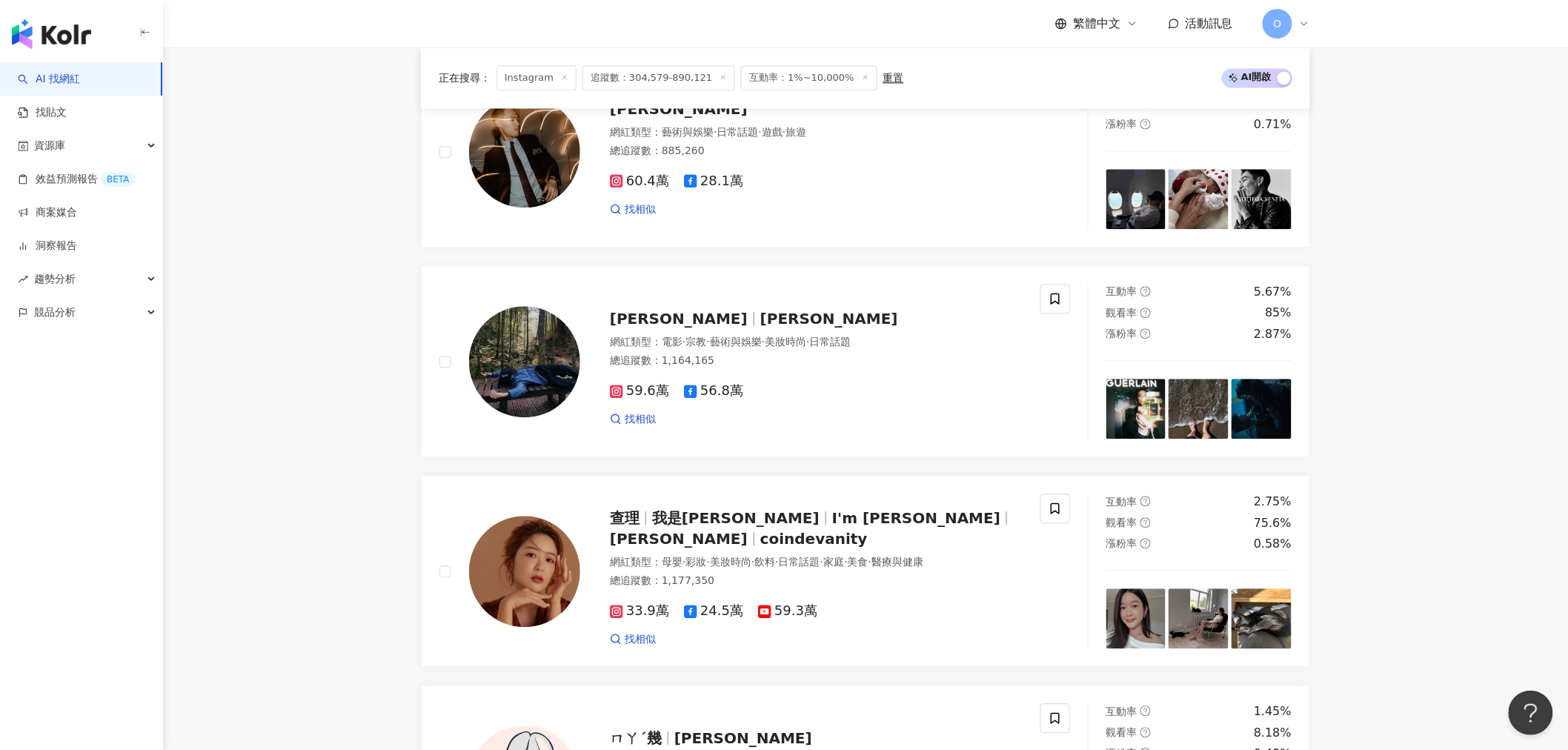
click at [371, 319] on main "Instagram 台灣 搜尋 您可能感興趣： 中秋 雙十節 國慶 中秋佳節 月圓圓 類型 性別 追蹤數 互動率 觀看率 合作費用預估 更多篩選 * % - …" at bounding box center [865, 204] width 1405 height 2950
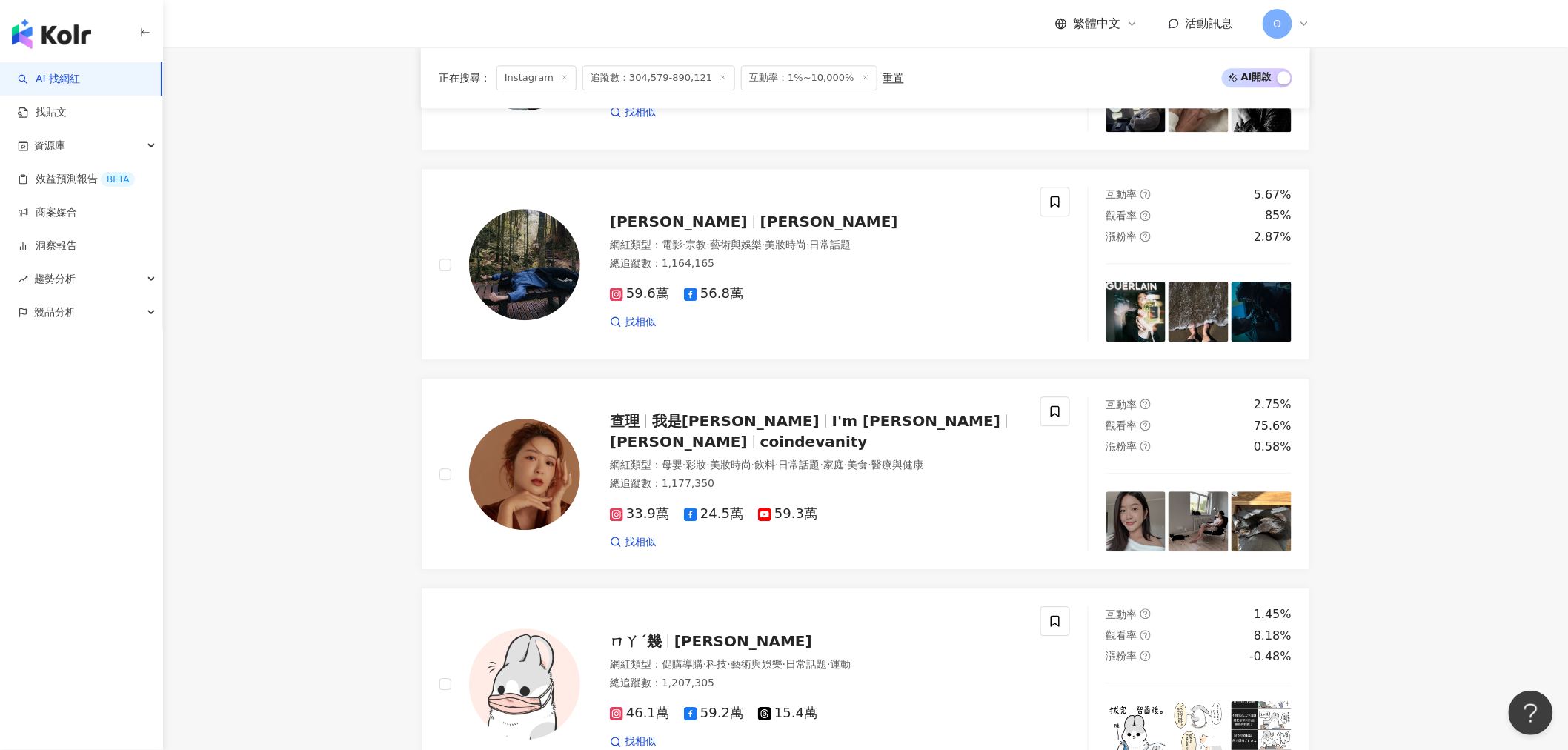
scroll to position [1565, 0]
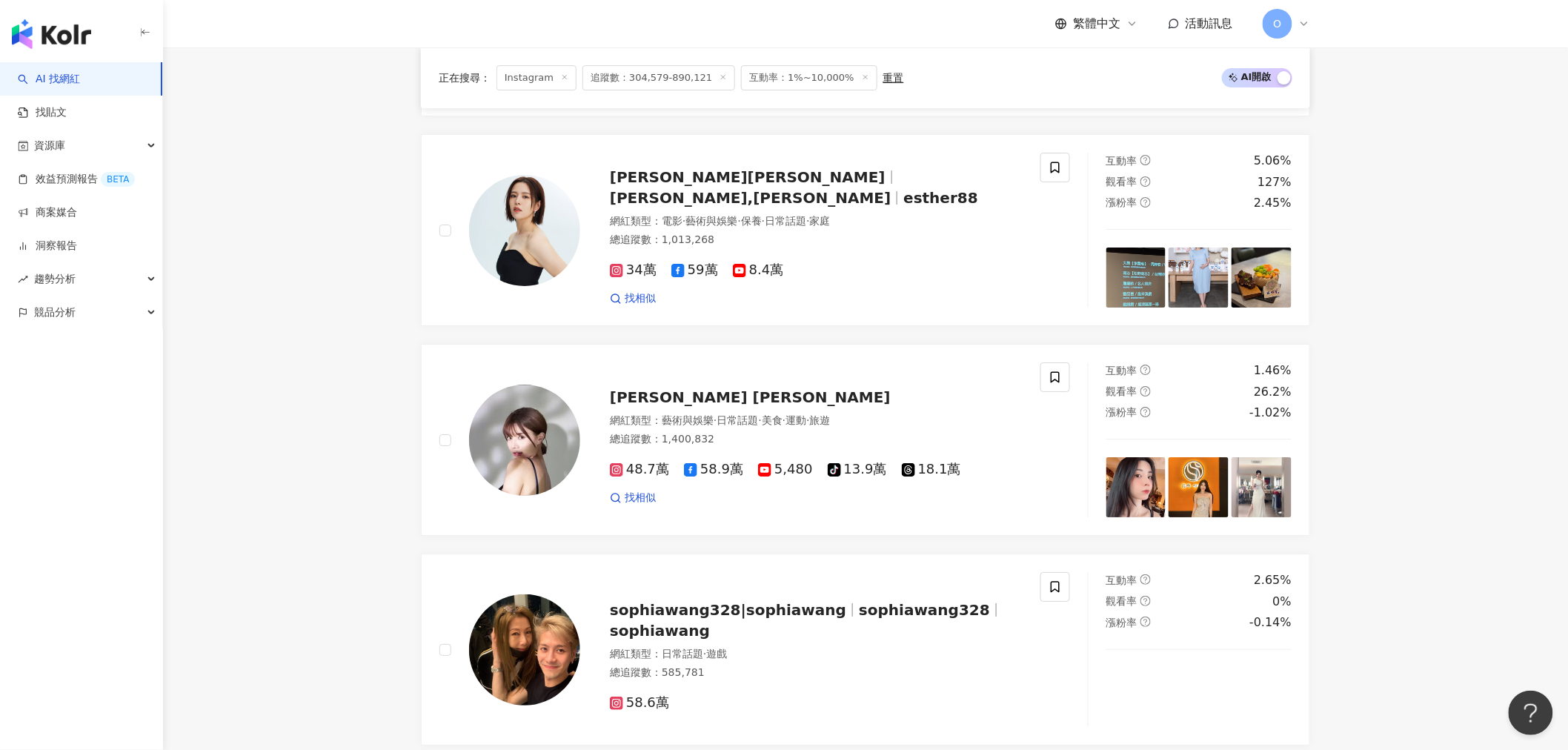
scroll to position [2141, 0]
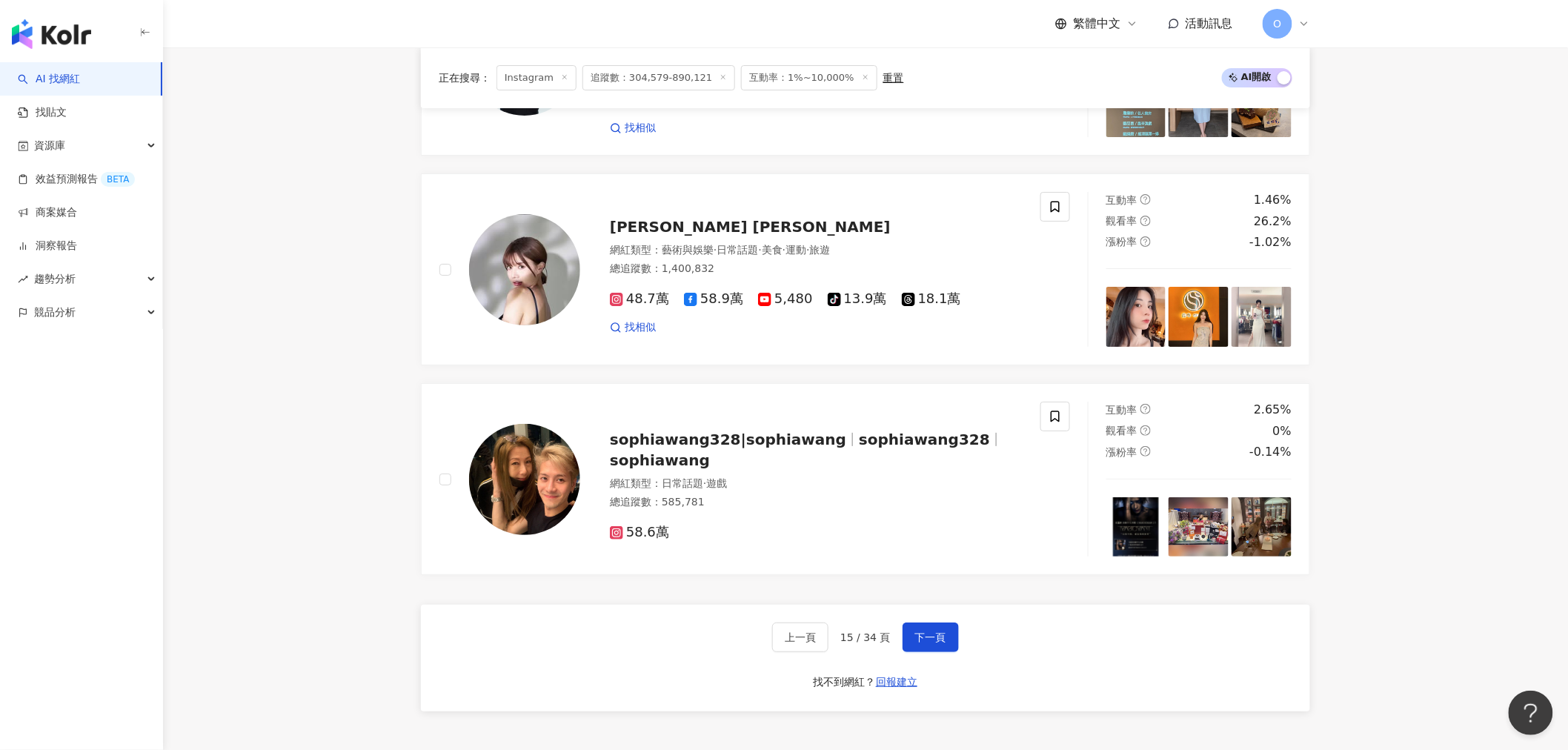
scroll to position [2389, 0]
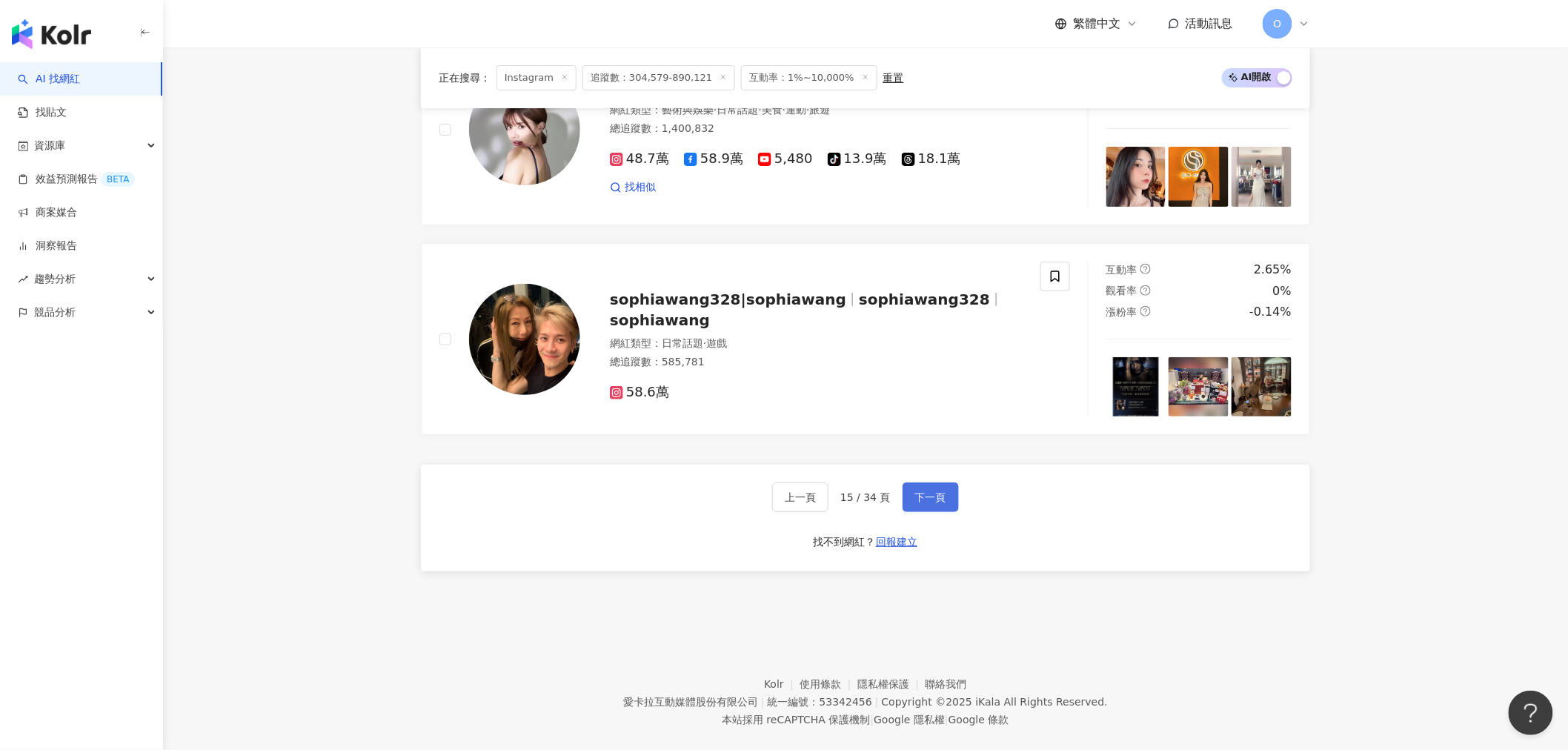
click at [921, 498] on span "下一頁" at bounding box center [931, 497] width 31 height 12
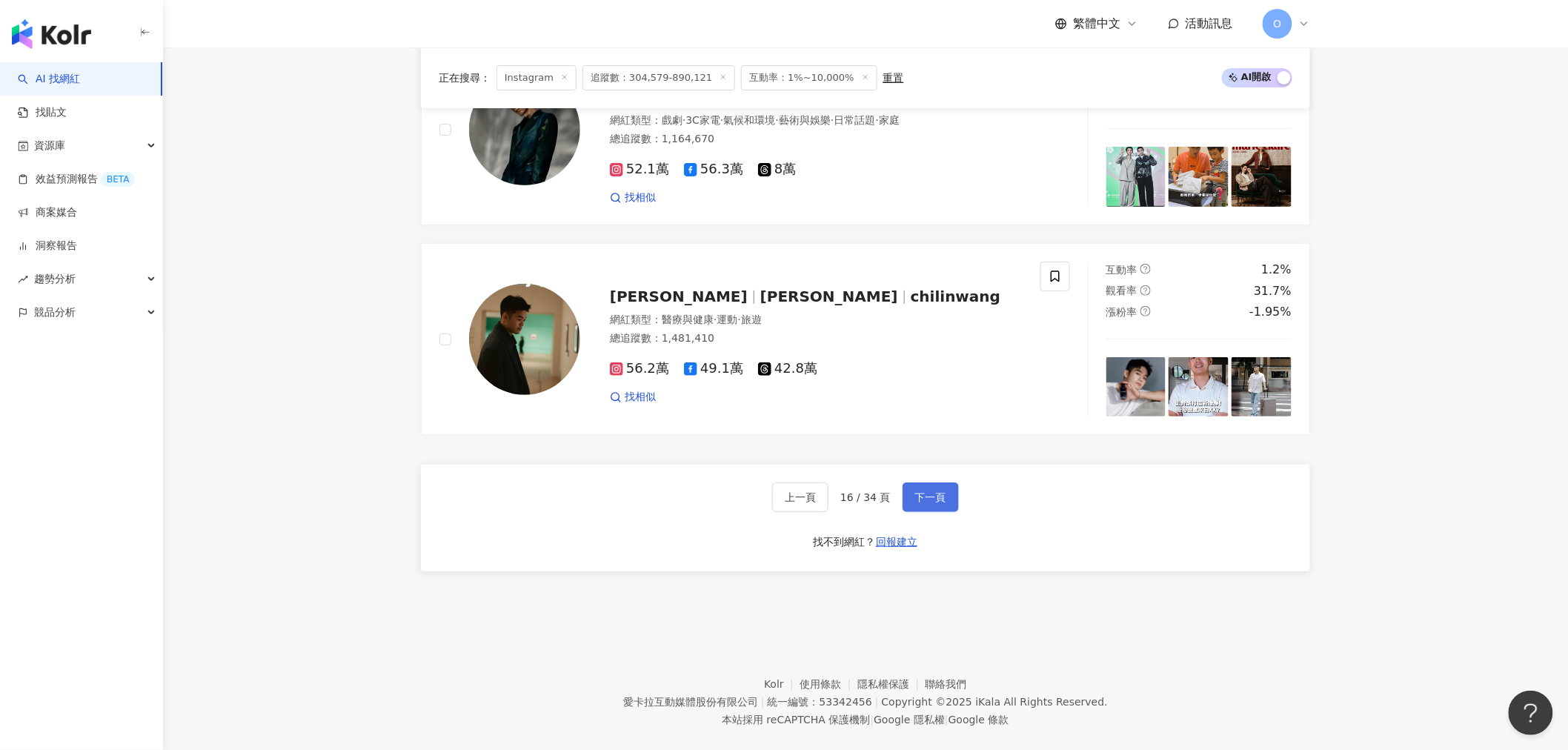
click at [938, 501] on span "下一頁" at bounding box center [931, 497] width 31 height 12
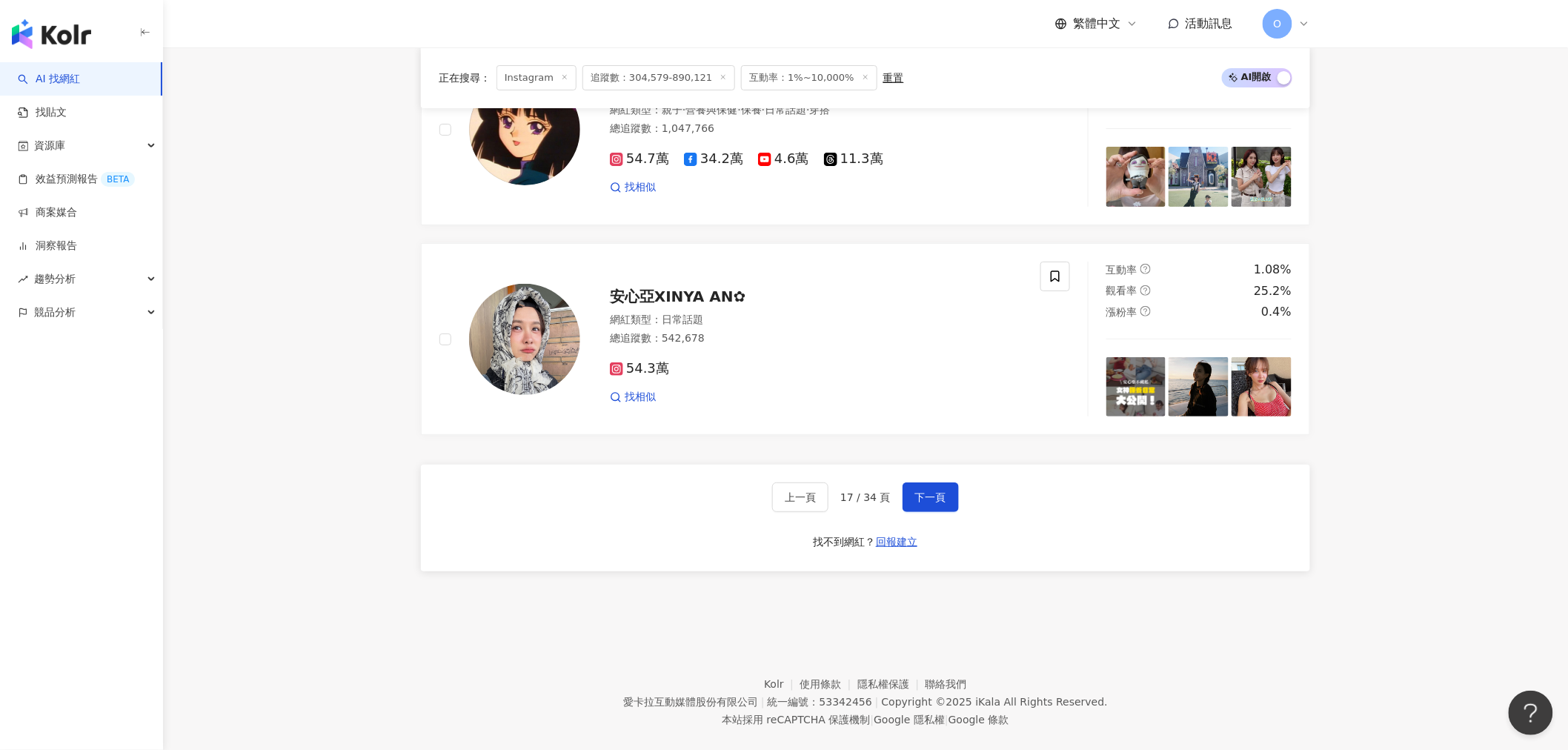
drag, startPoint x: 381, startPoint y: 369, endPoint x: 379, endPoint y: 346, distance: 23.1
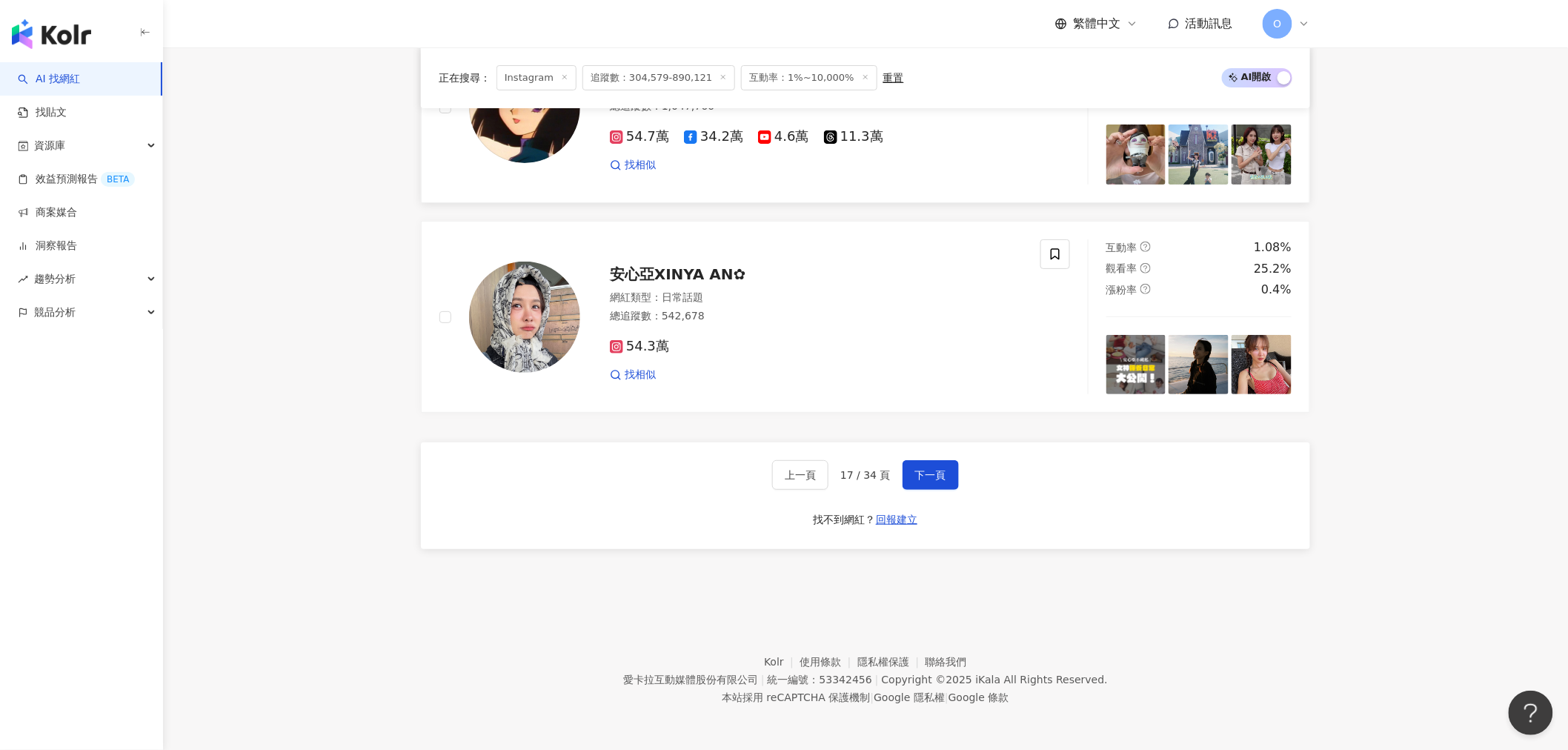
scroll to position [2413, 0]
click at [923, 472] on span "下一頁" at bounding box center [931, 474] width 31 height 12
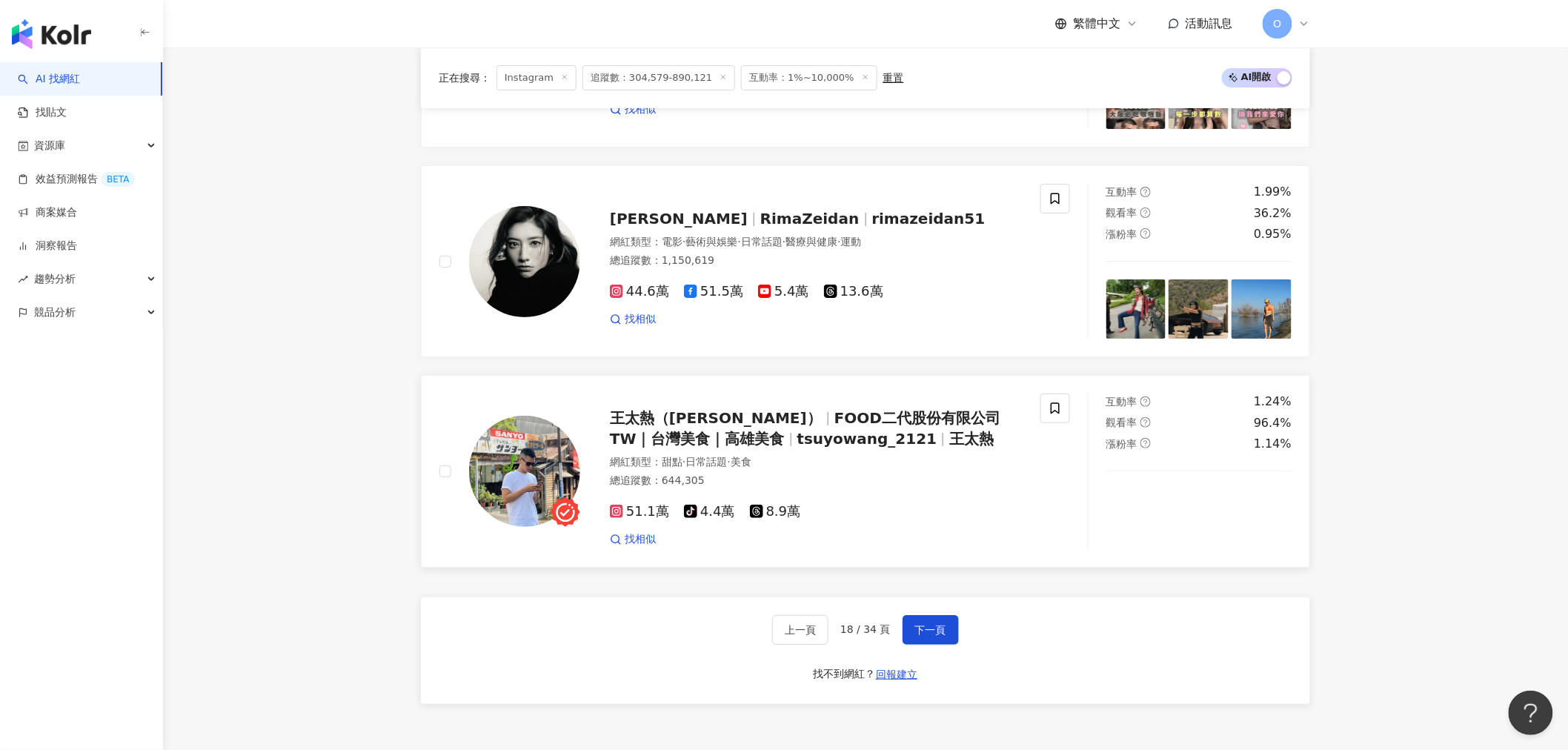
scroll to position [2224, 0]
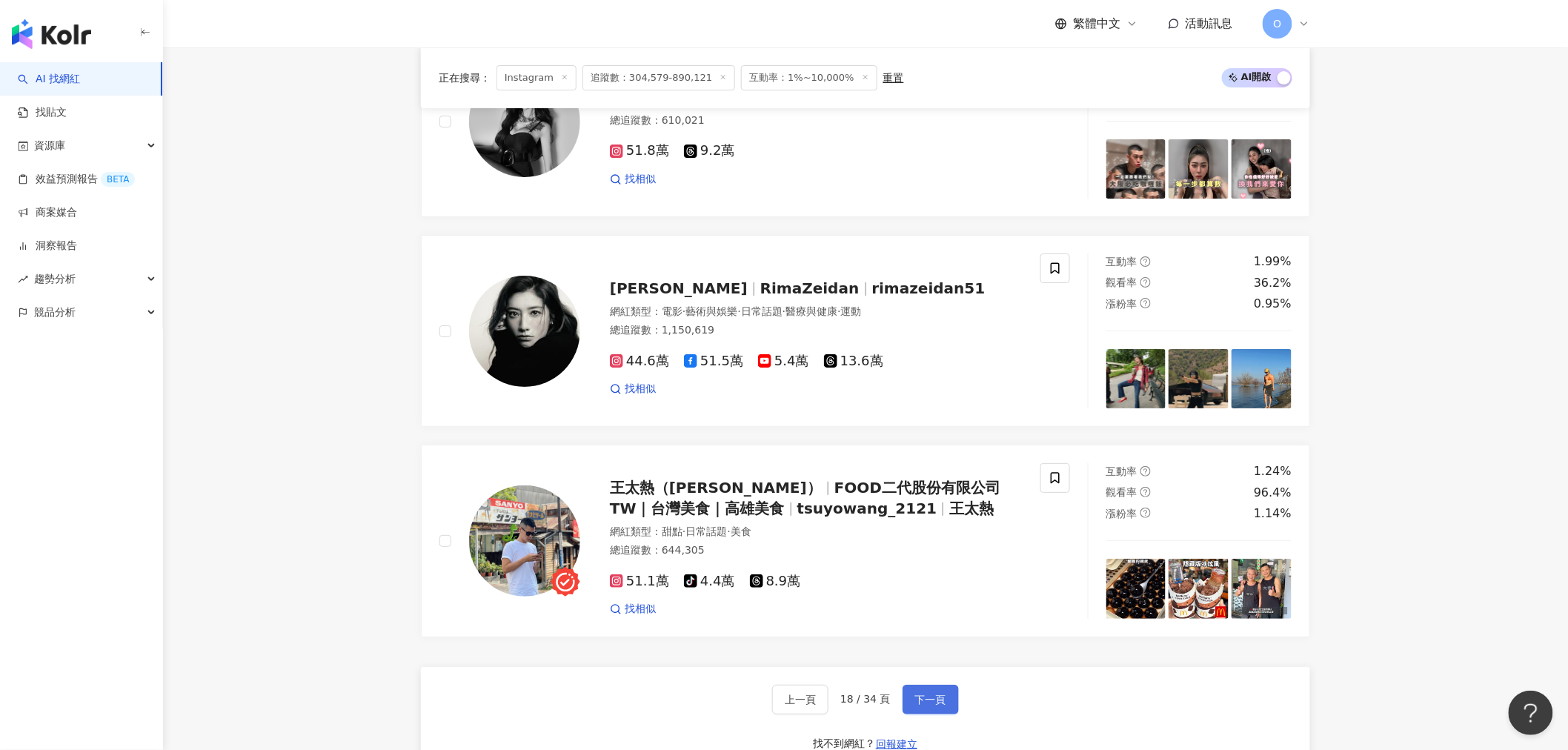
click at [932, 694] on span "下一頁" at bounding box center [931, 700] width 31 height 12
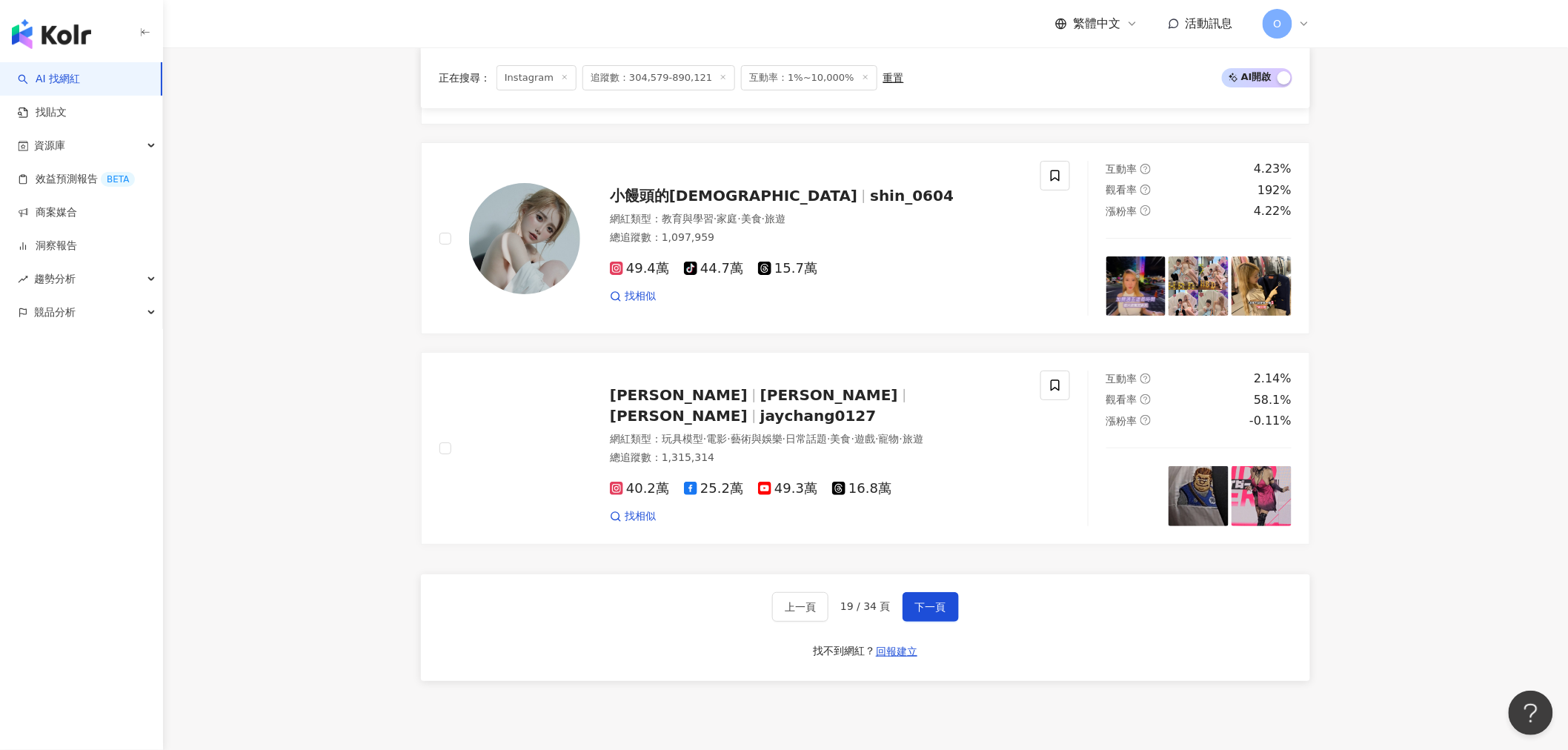
scroll to position [2413, 0]
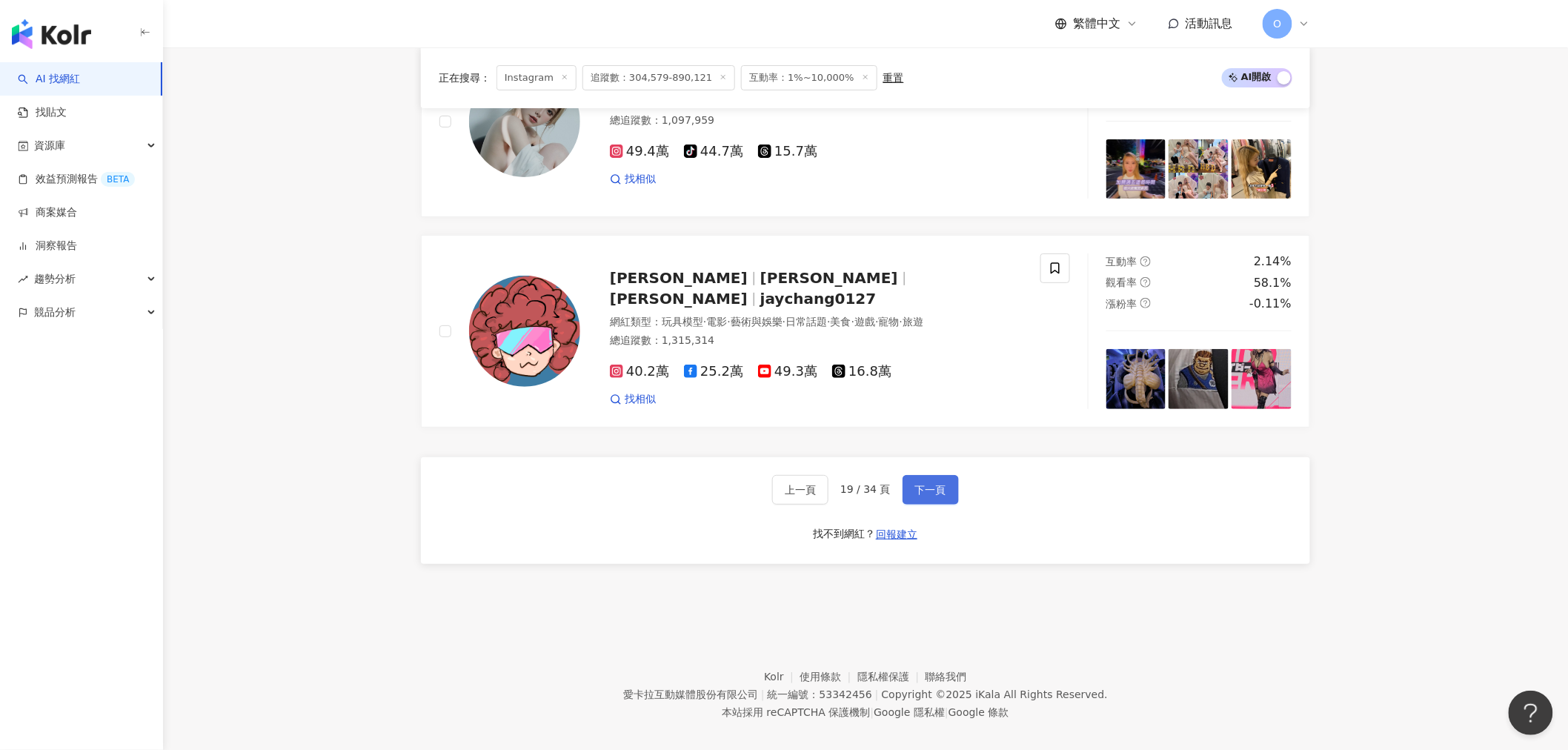
click at [931, 484] on span "下一頁" at bounding box center [931, 490] width 31 height 12
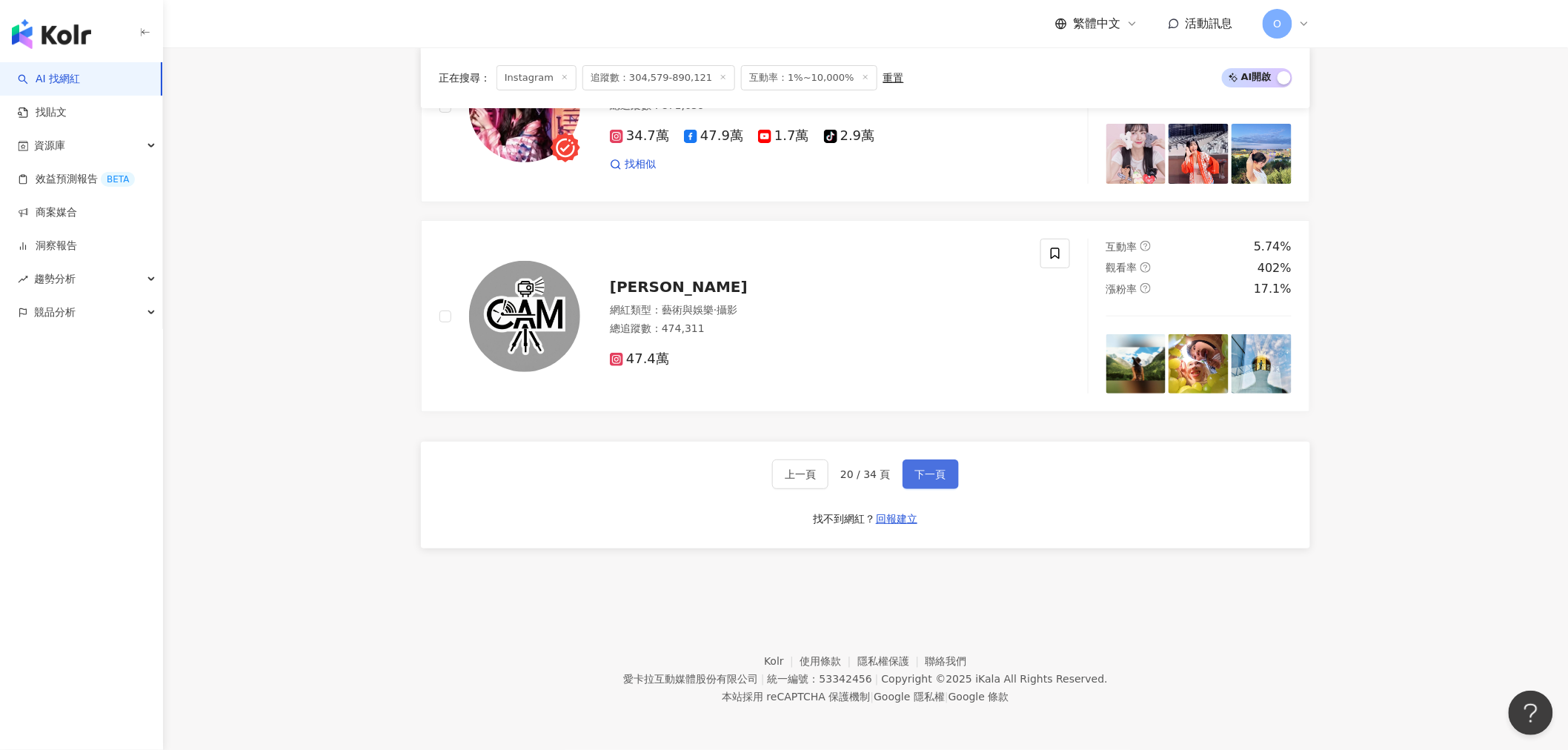
click at [929, 462] on button "下一頁" at bounding box center [931, 474] width 56 height 30
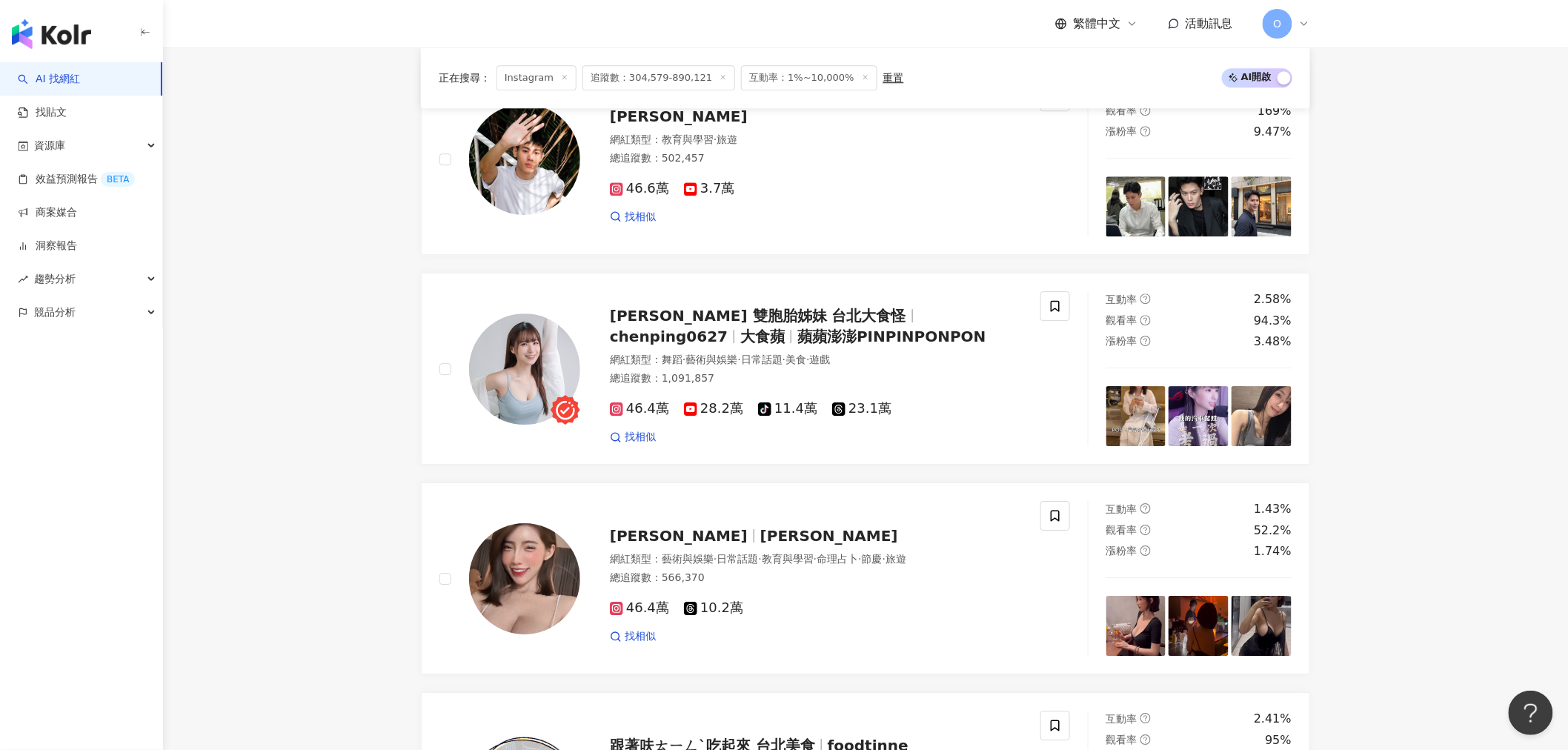
scroll to position [2224, 0]
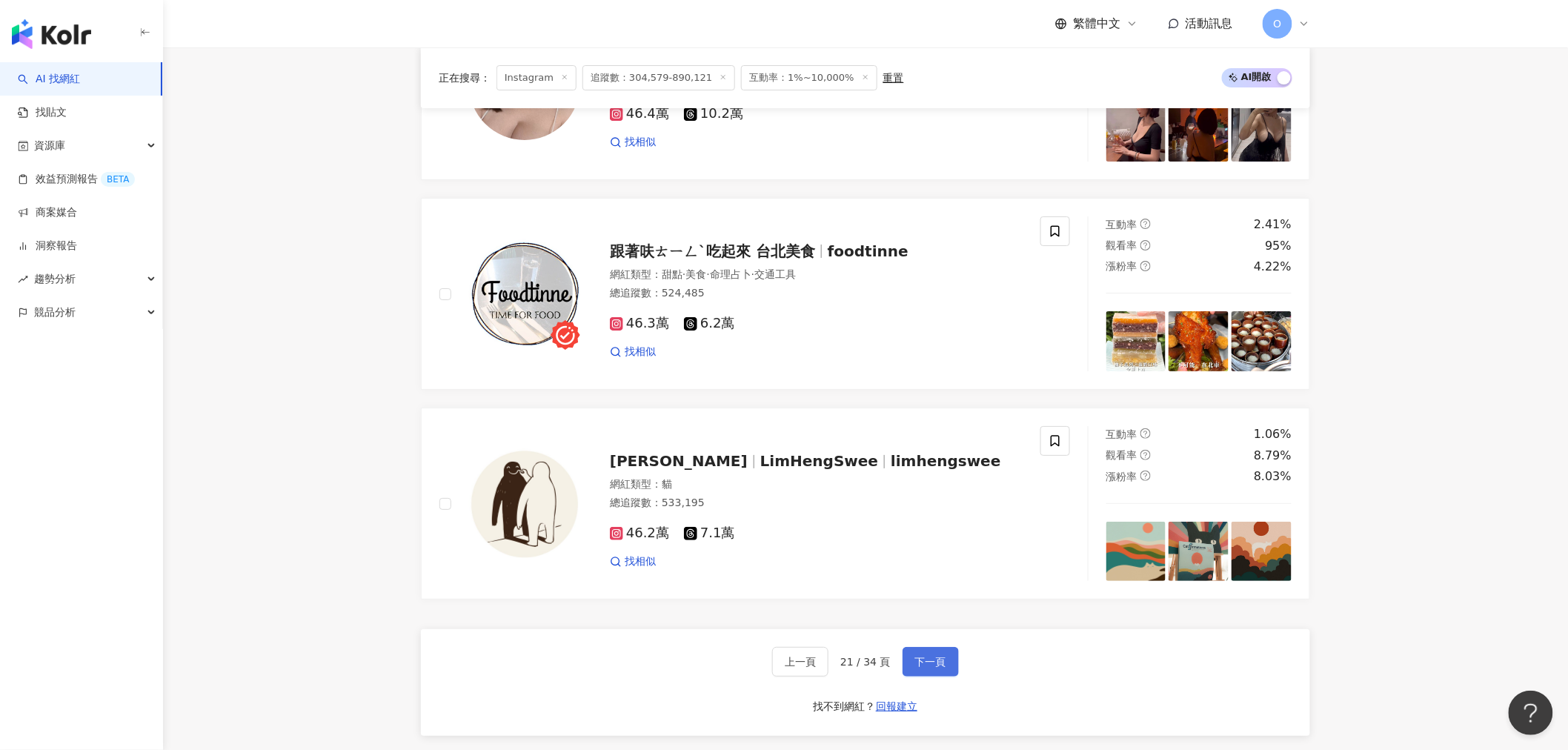
click at [938, 656] on span "下一頁" at bounding box center [931, 662] width 31 height 12
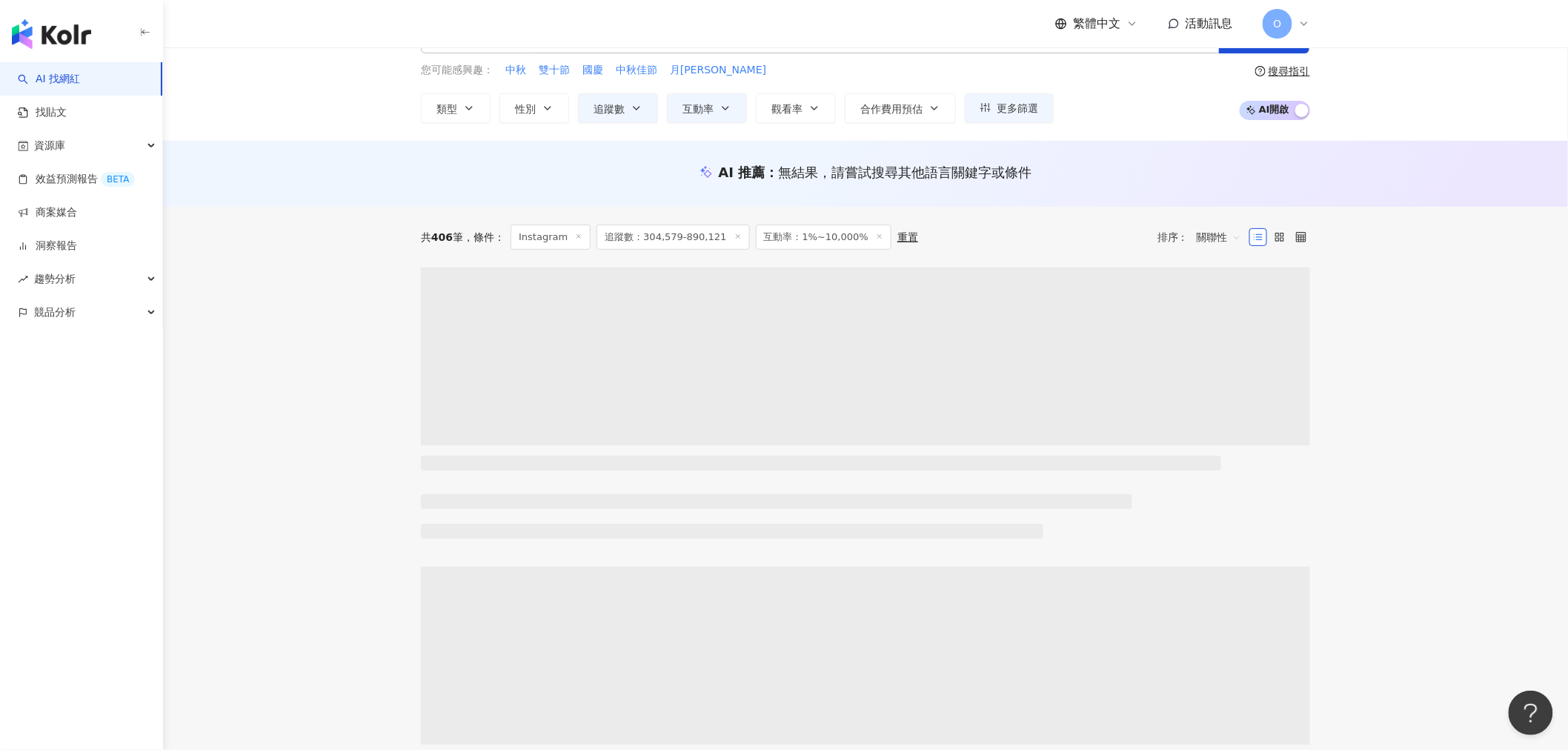
scroll to position [0, 0]
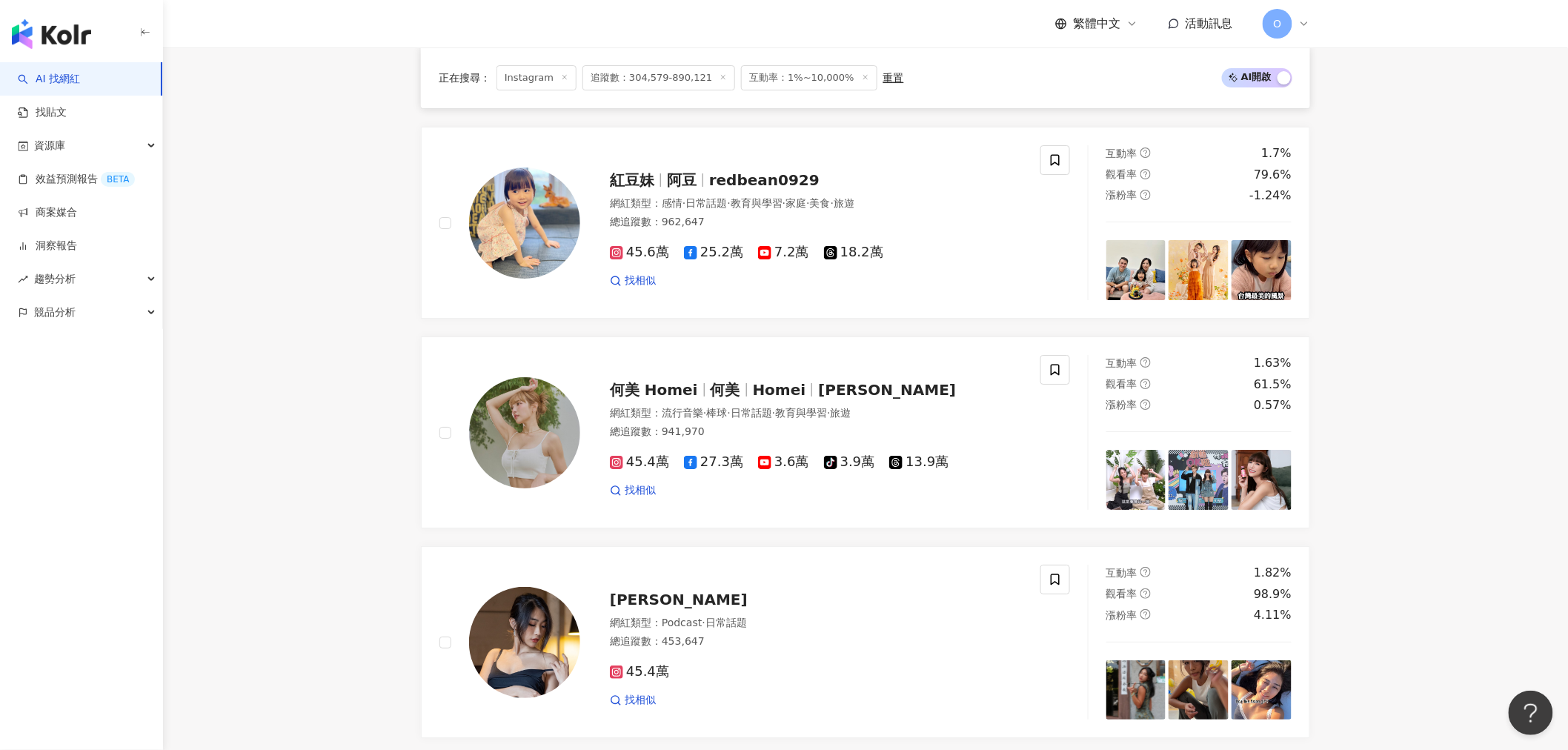
scroll to position [2306, 0]
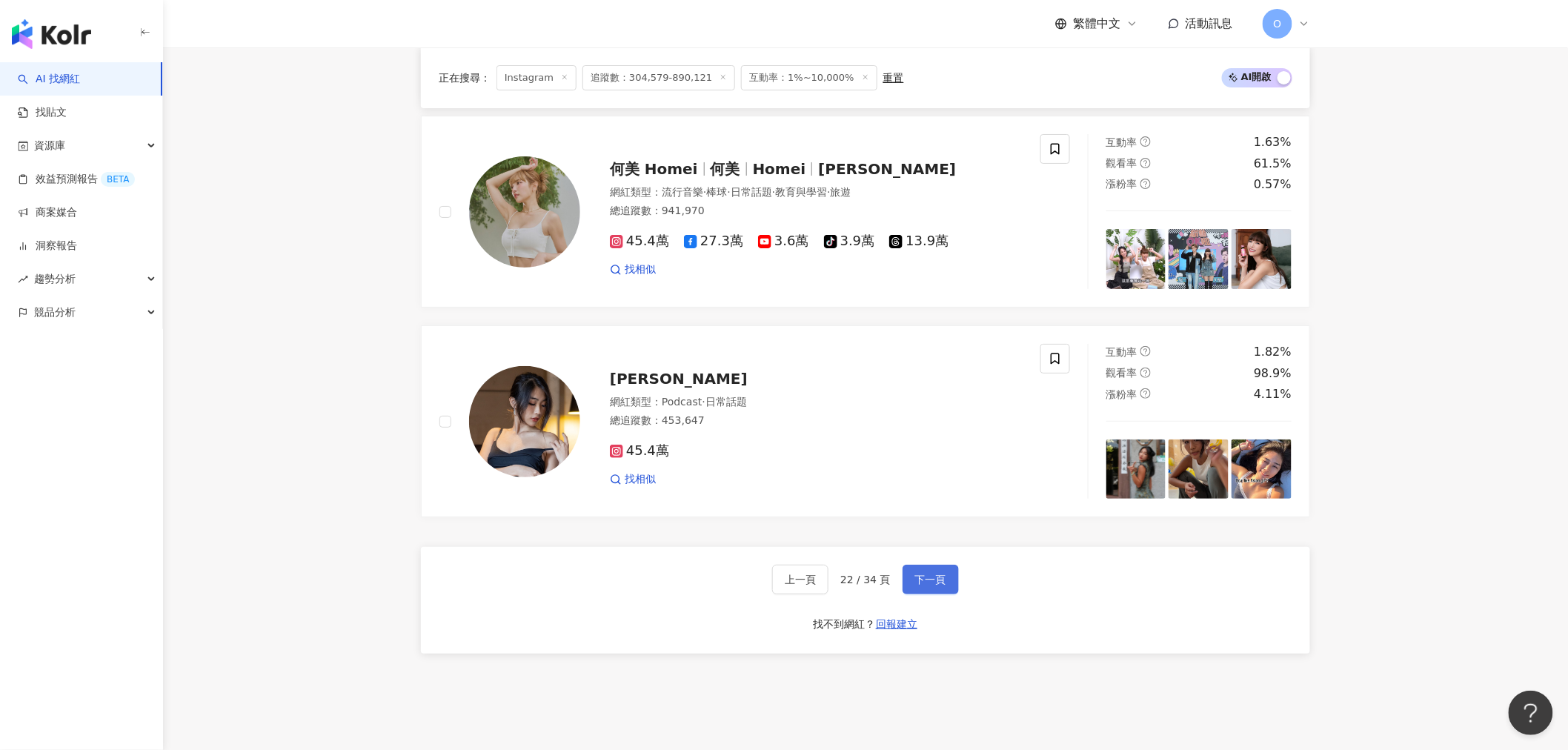
click at [922, 581] on span "下一頁" at bounding box center [931, 580] width 31 height 12
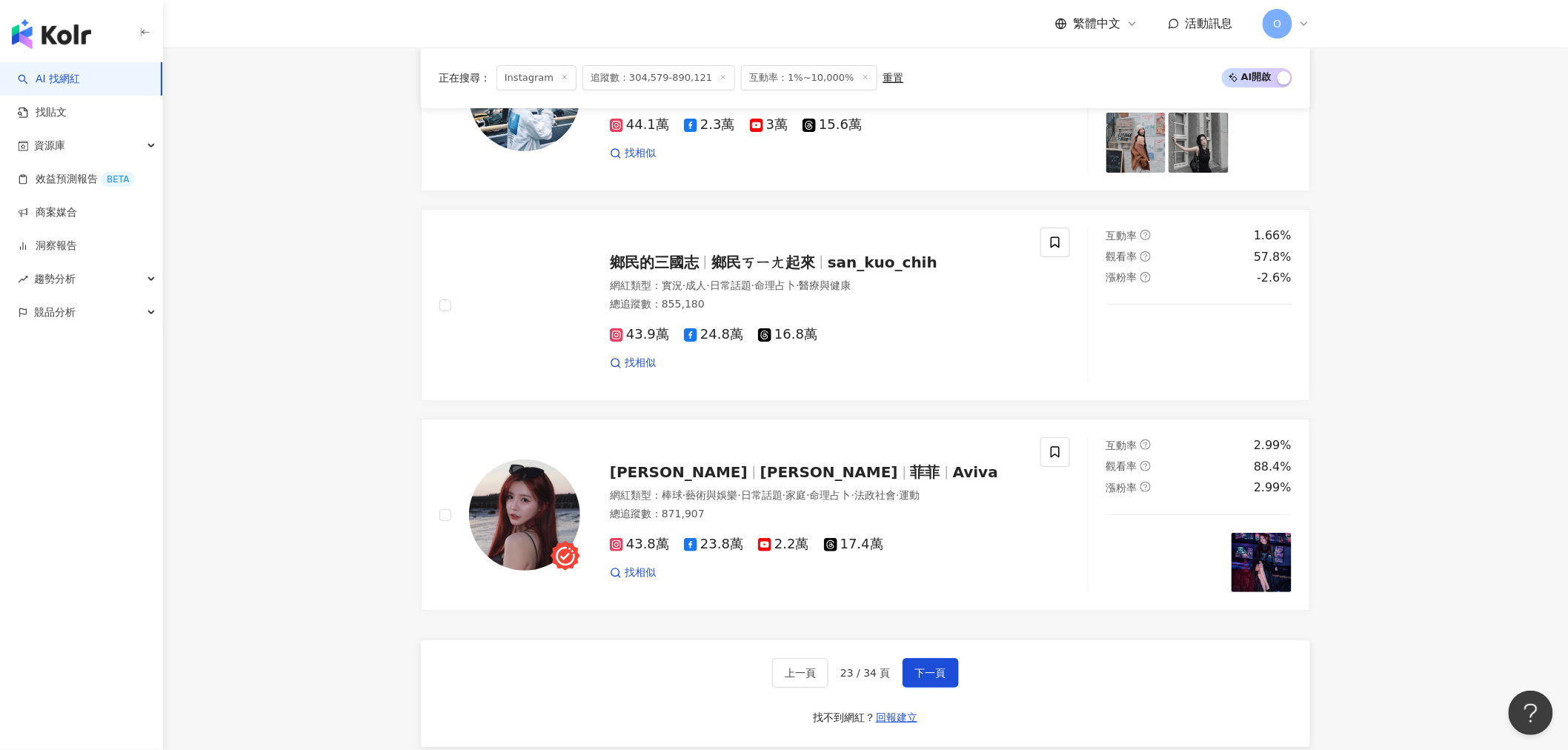
scroll to position [2413, 0]
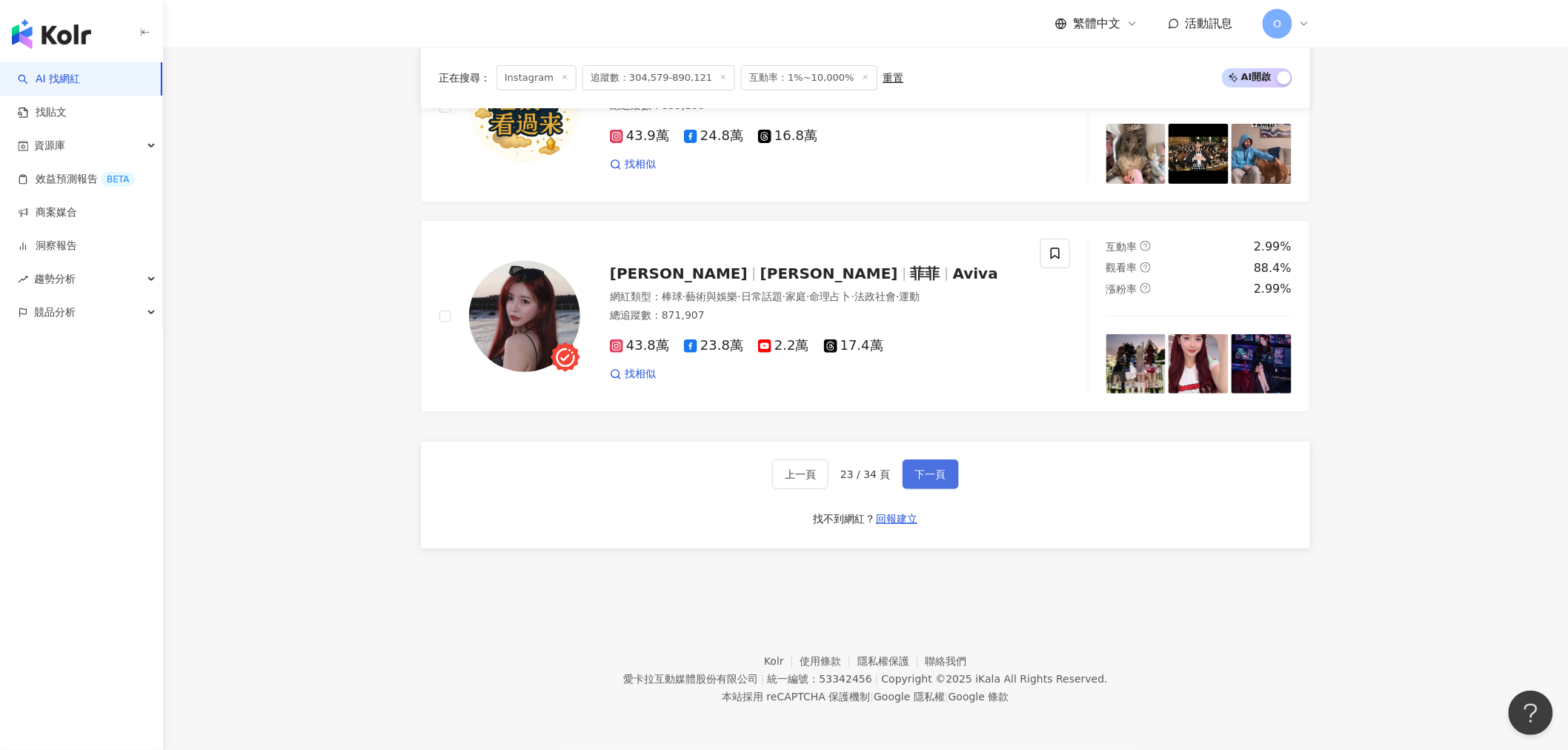
click at [923, 471] on span "下一頁" at bounding box center [931, 474] width 31 height 12
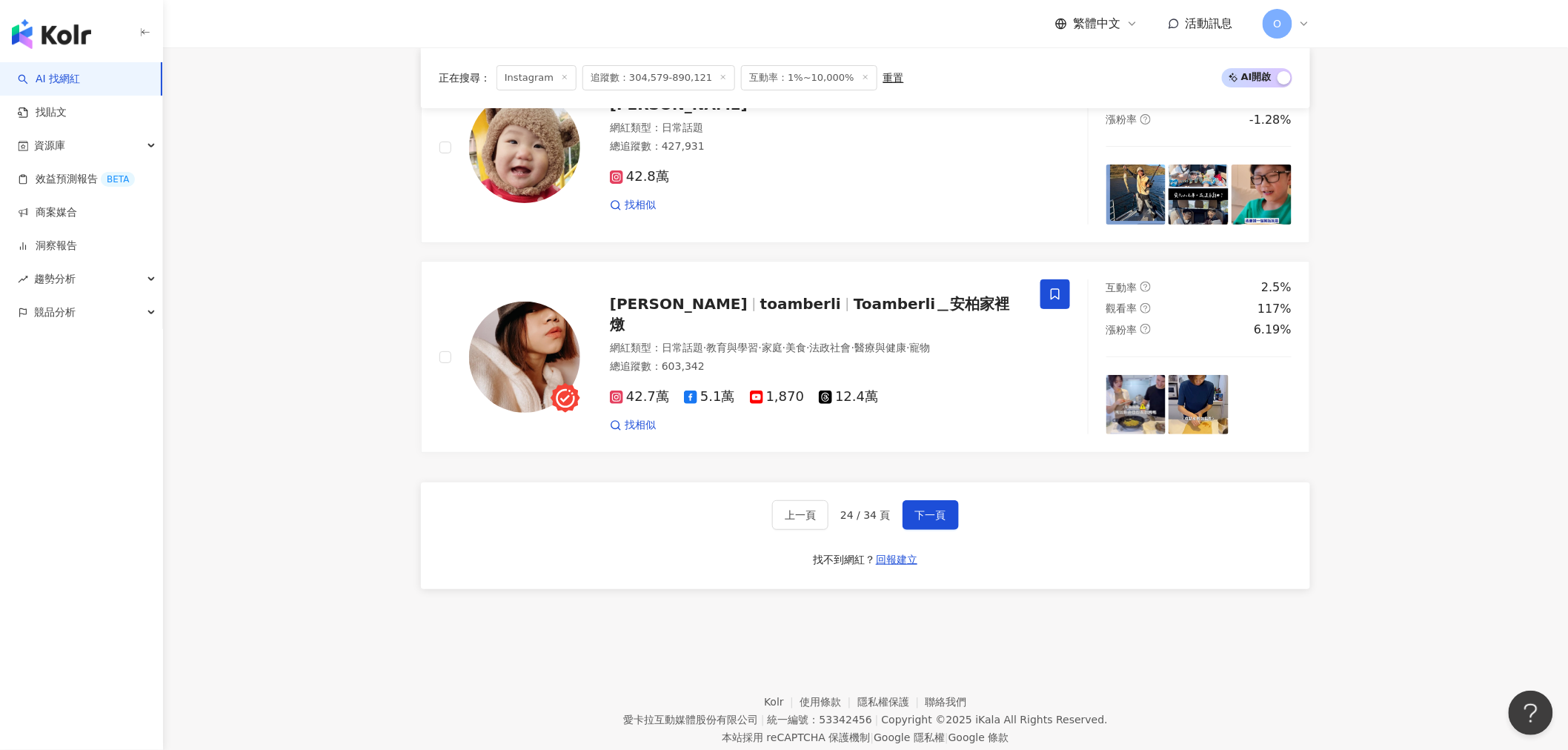
scroll to position [2389, 0]
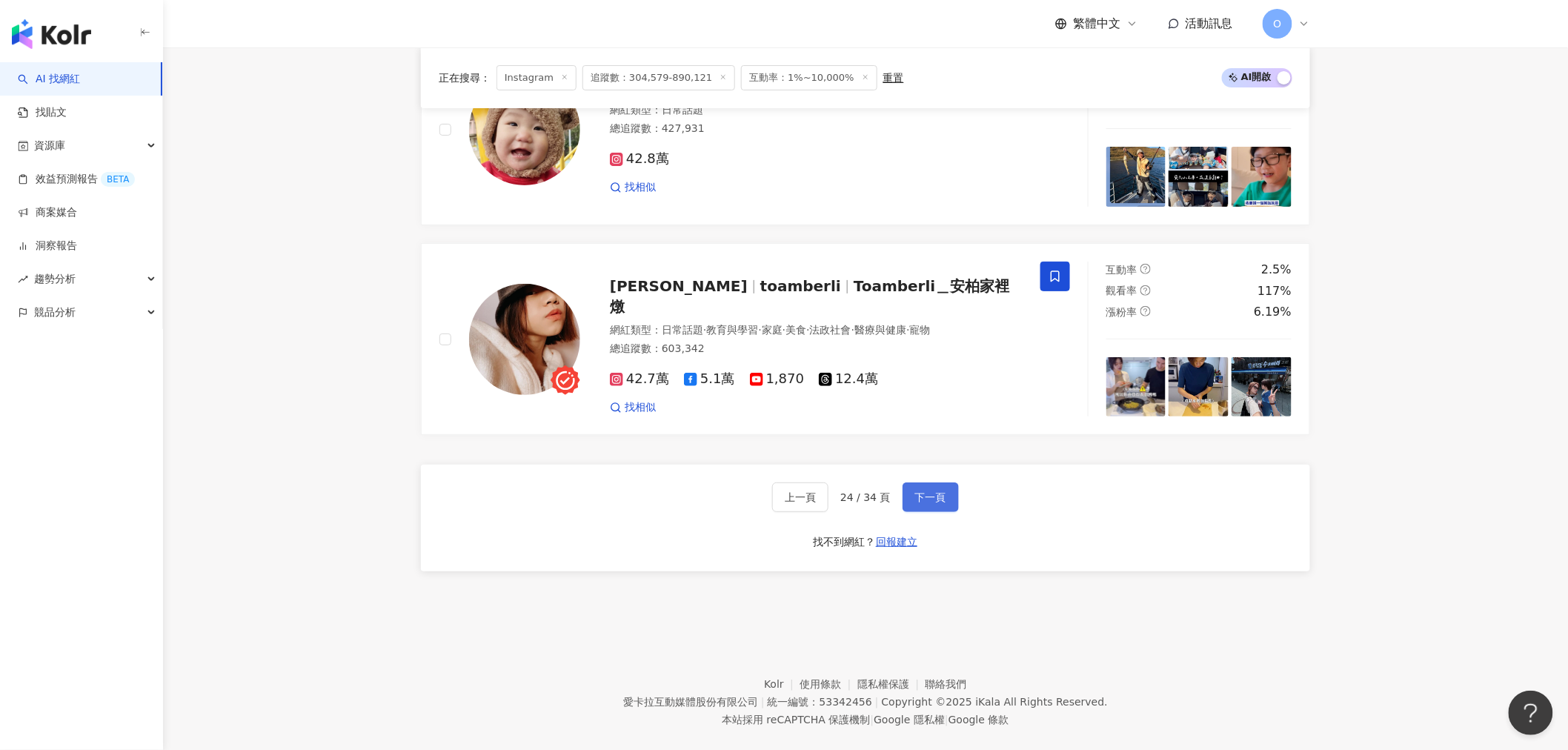
click at [944, 508] on button "下一頁" at bounding box center [931, 497] width 56 height 30
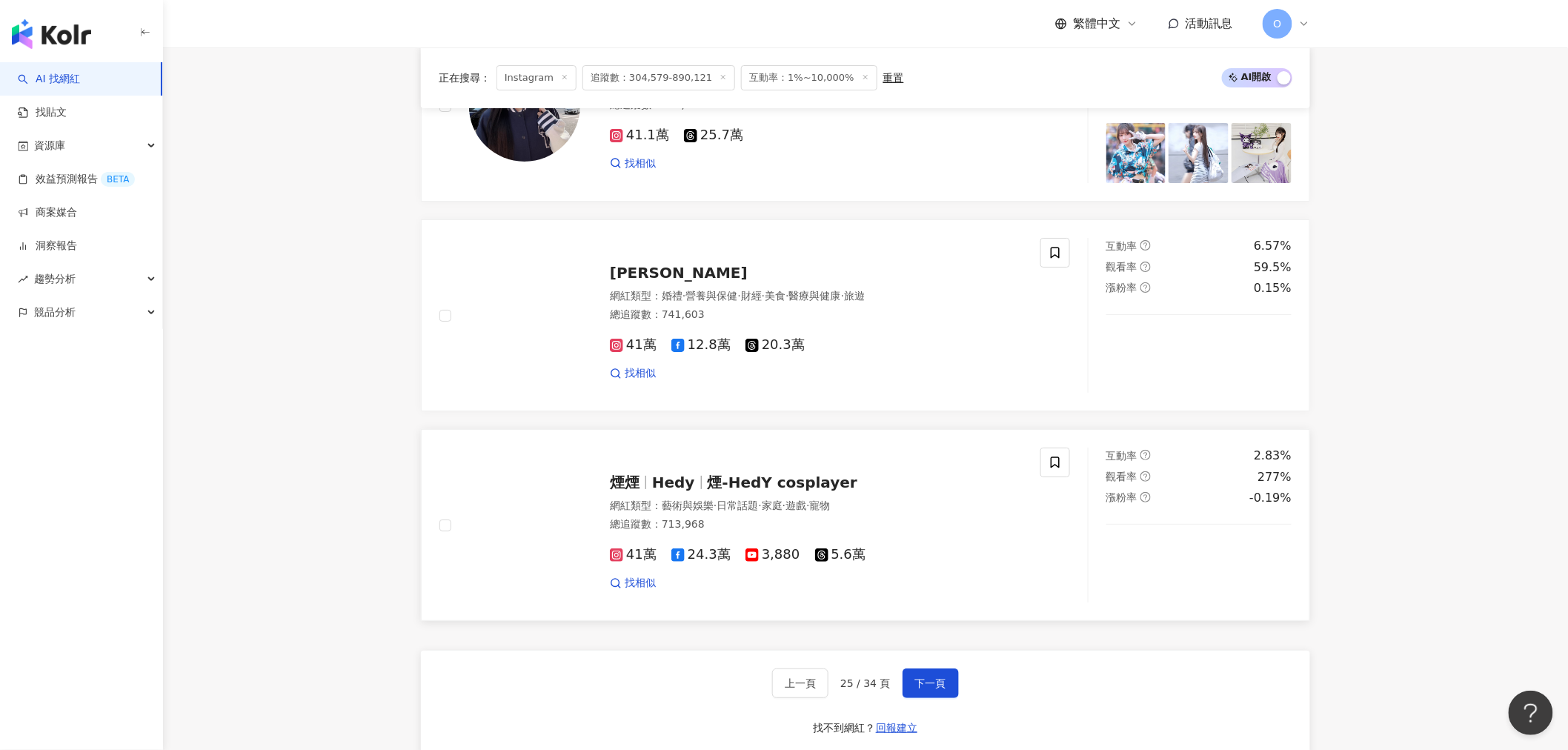
scroll to position [2316, 0]
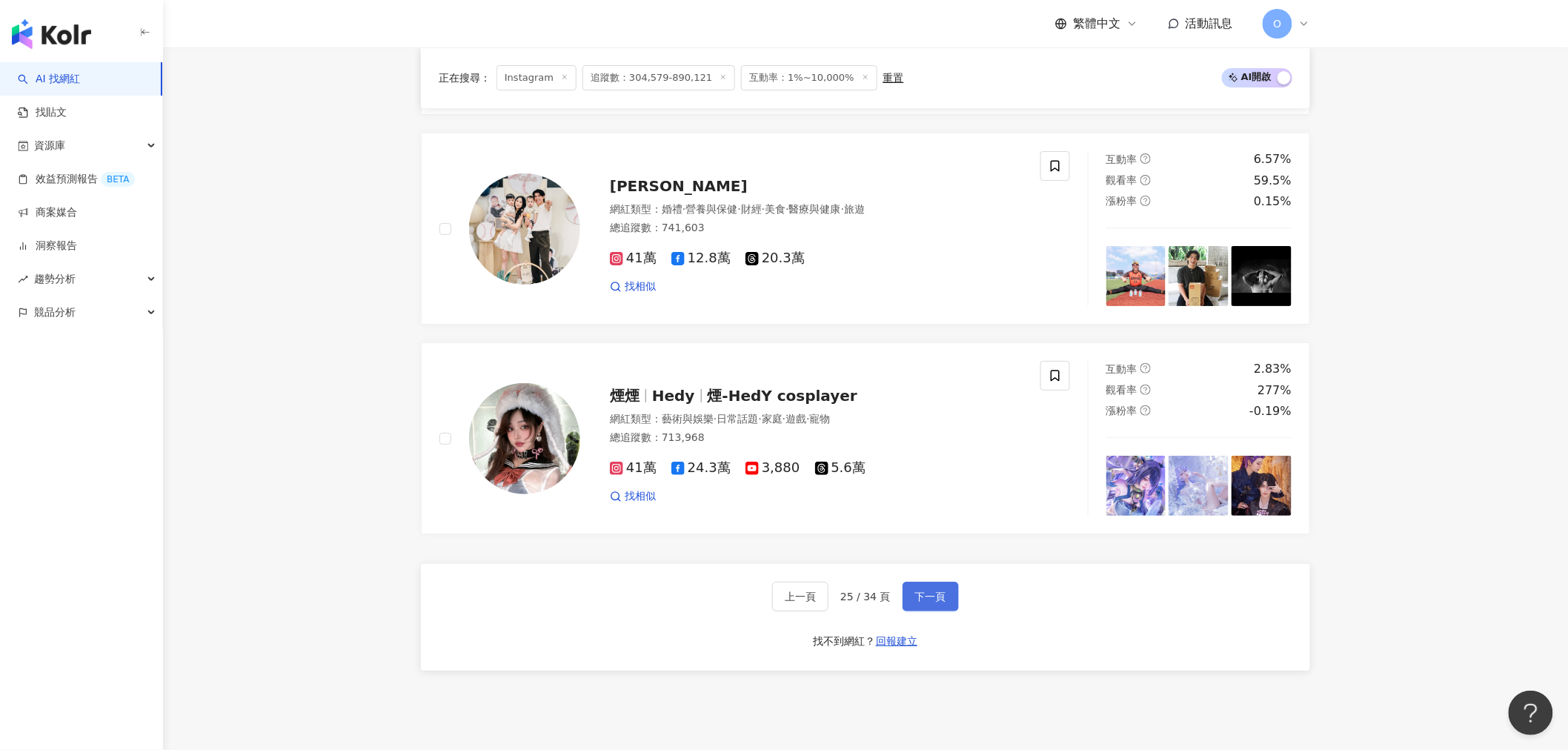
click at [927, 591] on span "下一頁" at bounding box center [931, 597] width 31 height 12
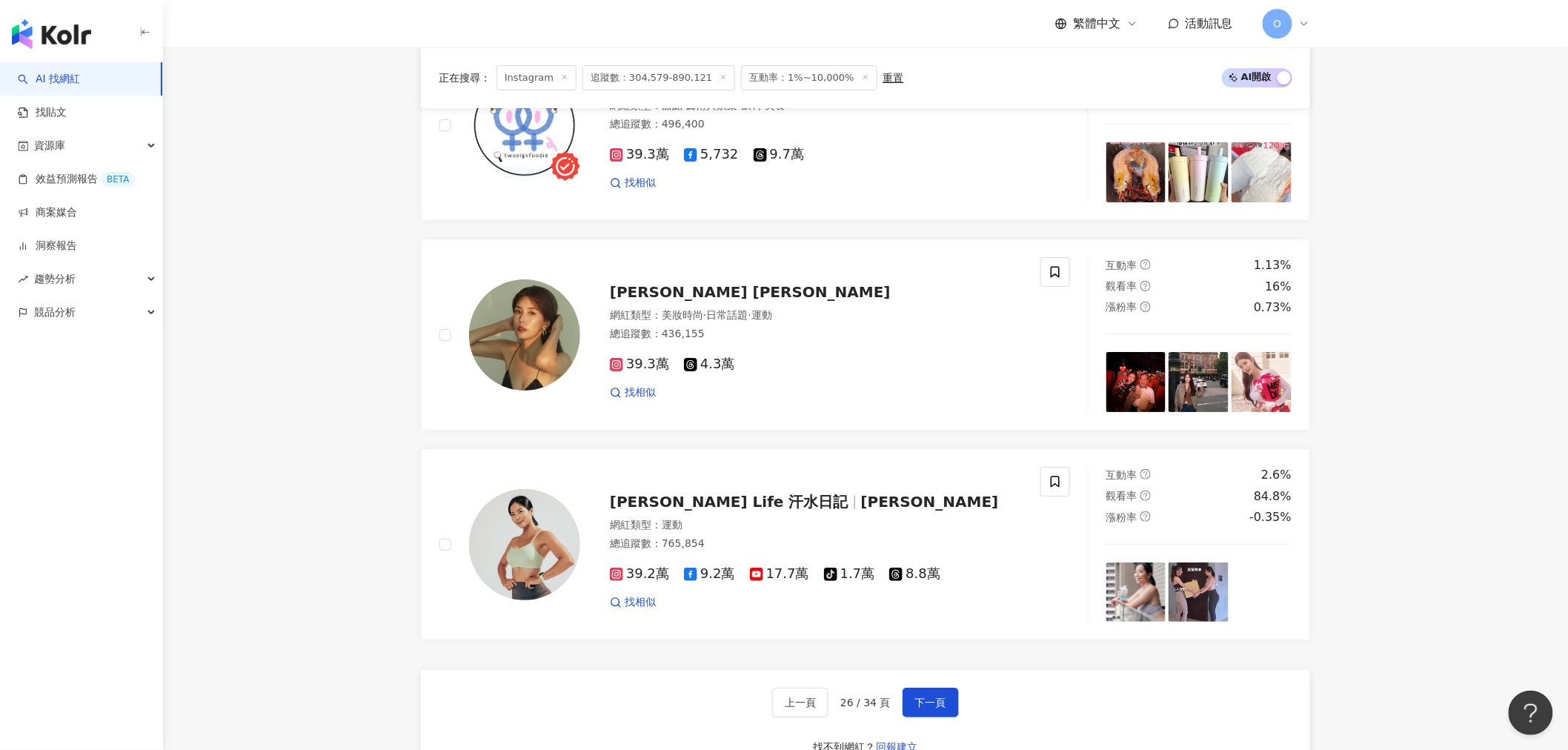
scroll to position [2224, 0]
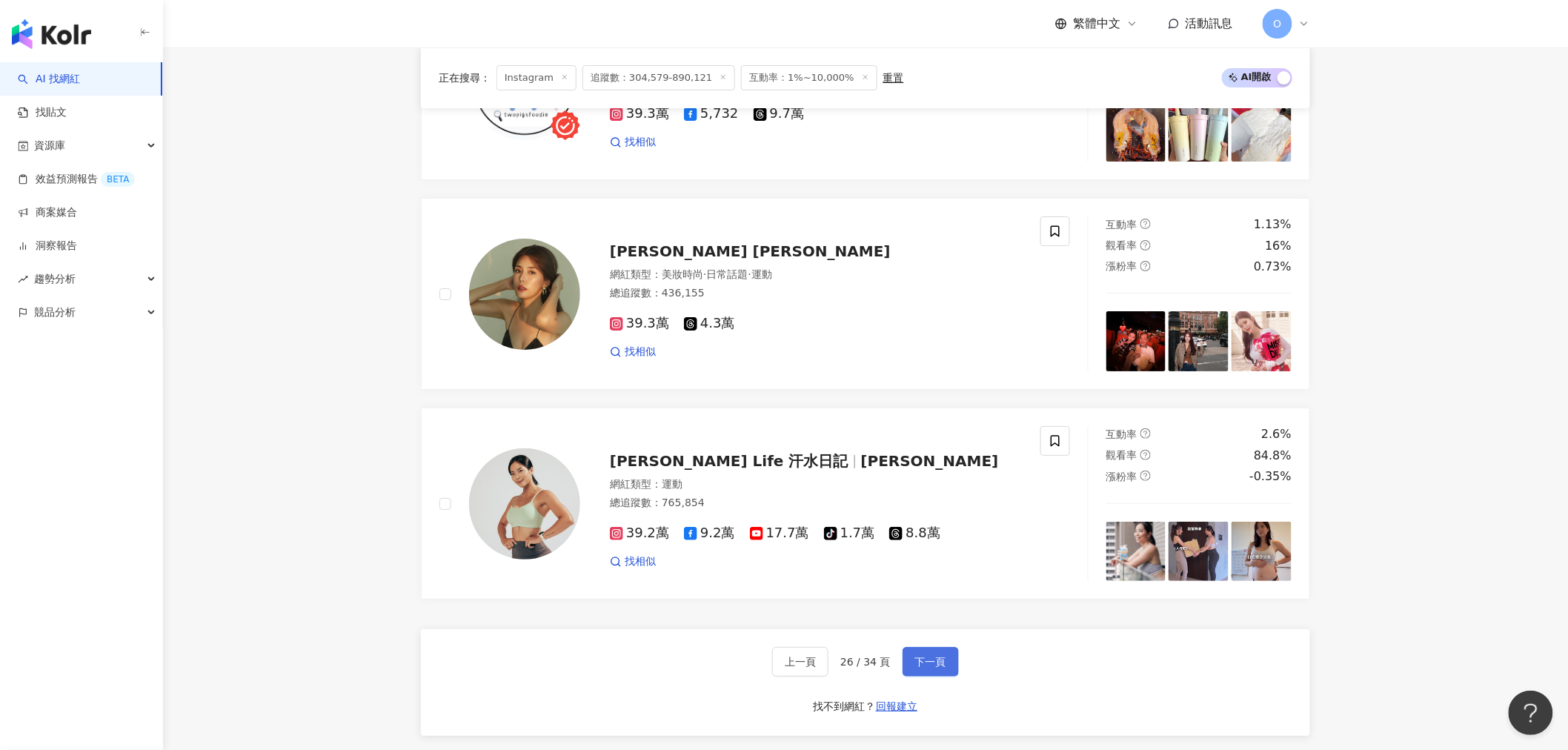
click at [939, 664] on span "下一頁" at bounding box center [931, 662] width 31 height 12
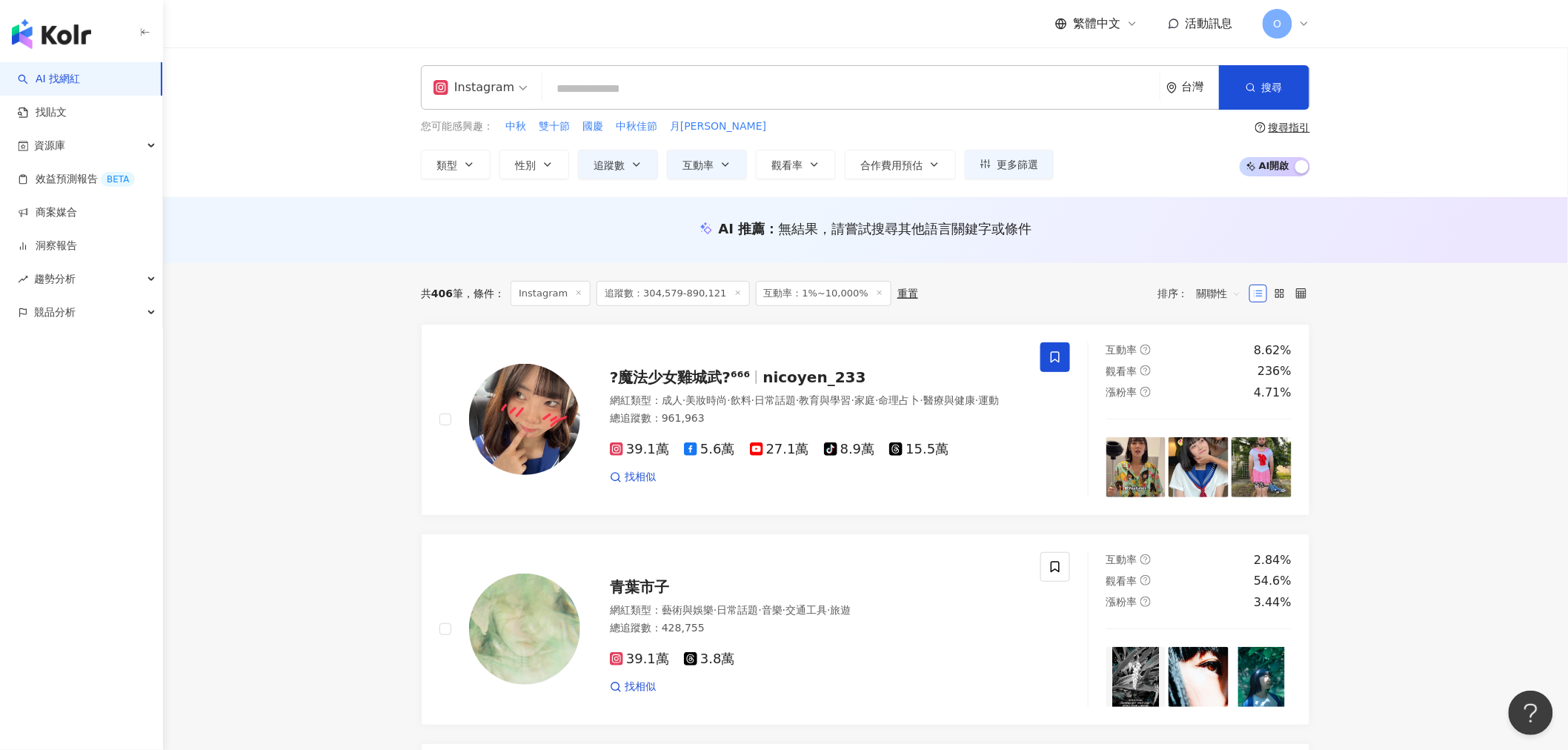
scroll to position [164, 0]
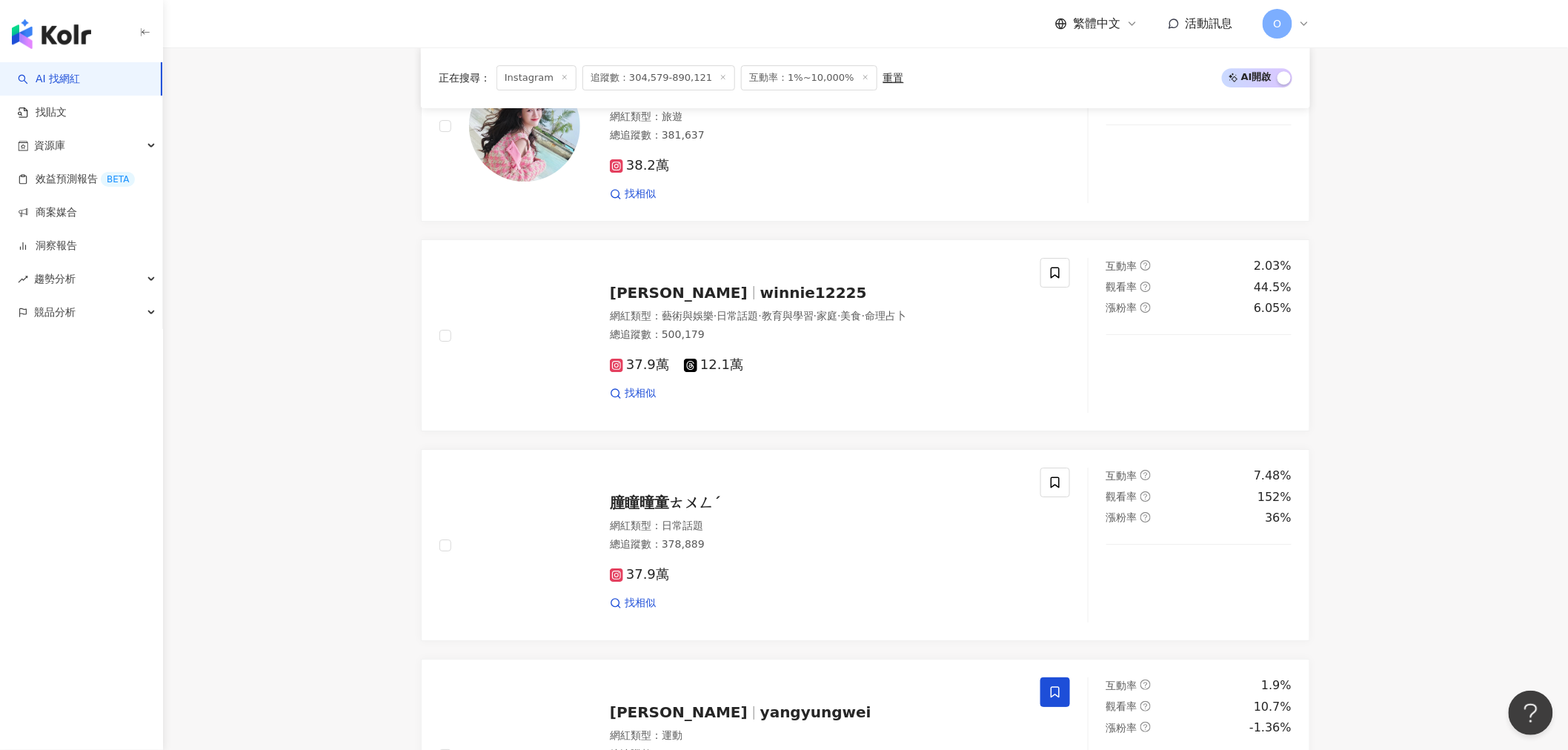
scroll to position [2058, 0]
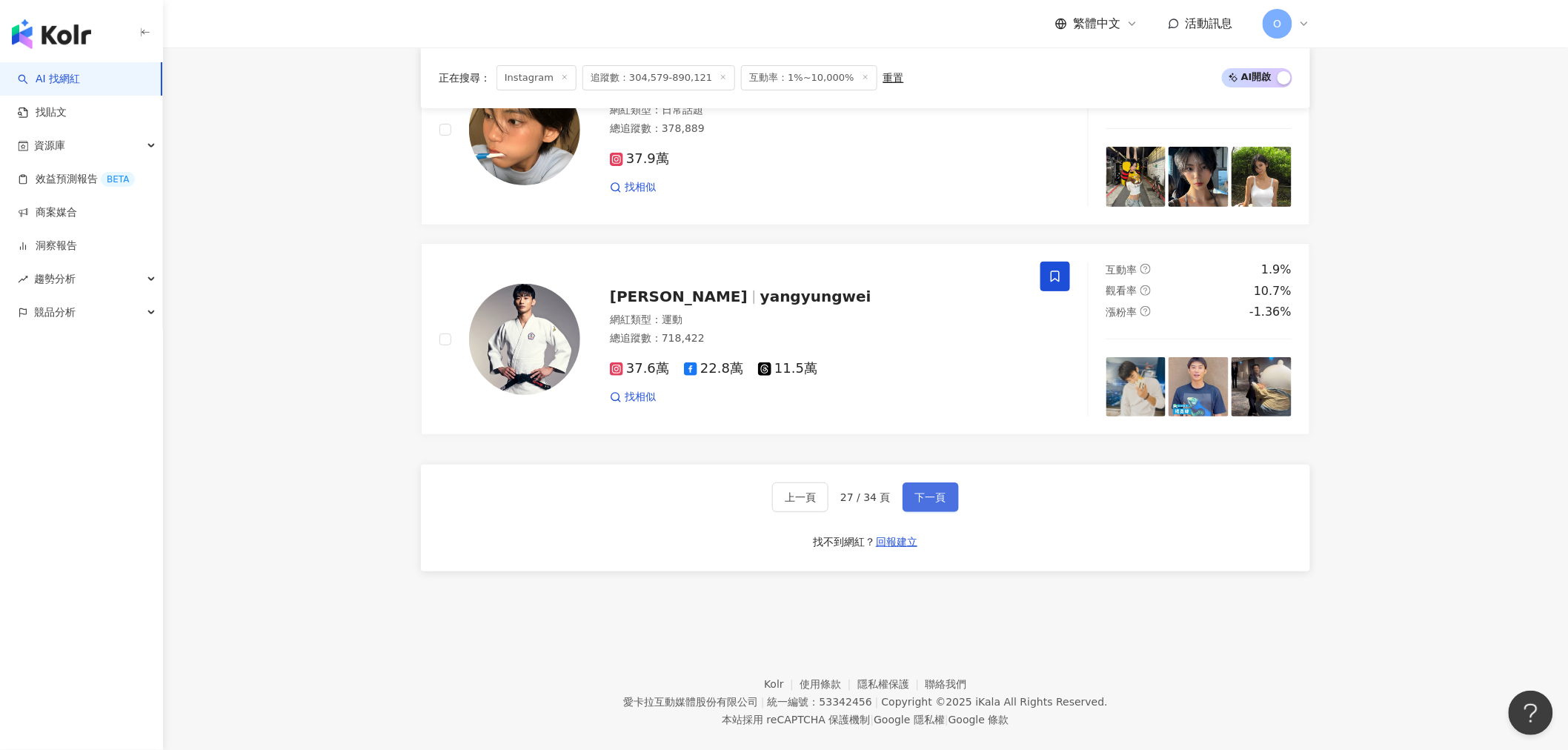
scroll to position [2413, 0]
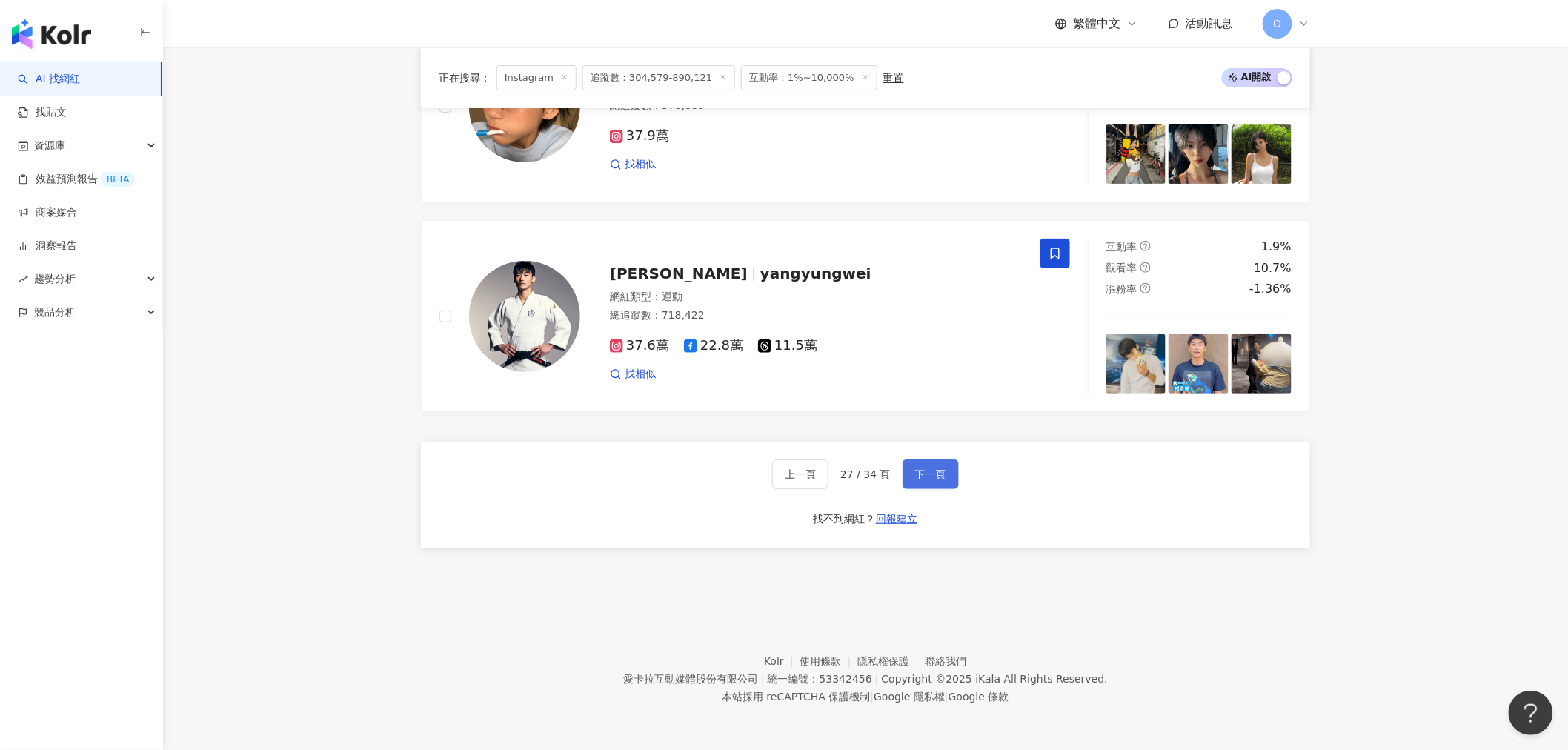
click at [923, 484] on button "下一頁" at bounding box center [931, 474] width 56 height 30
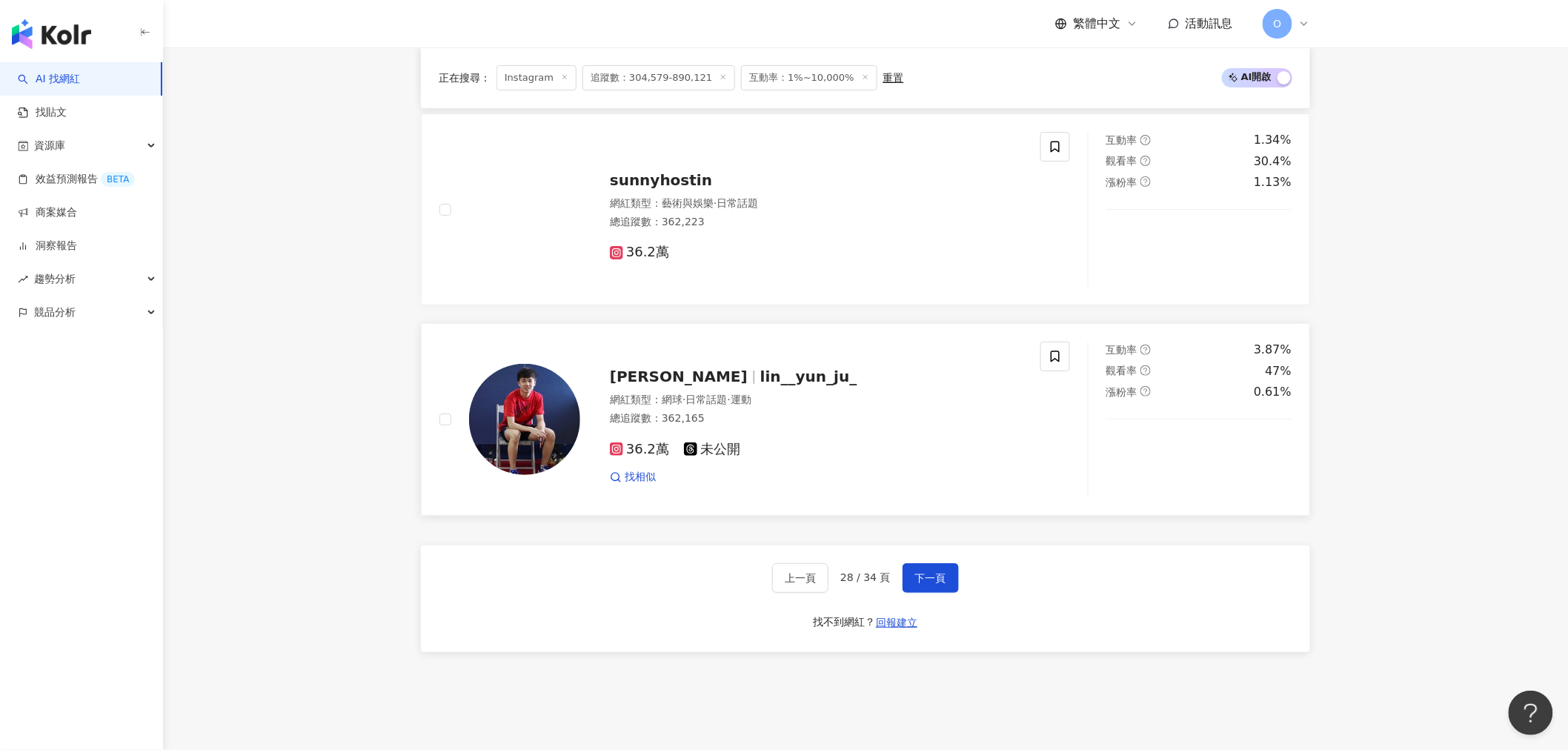
scroll to position [2331, 0]
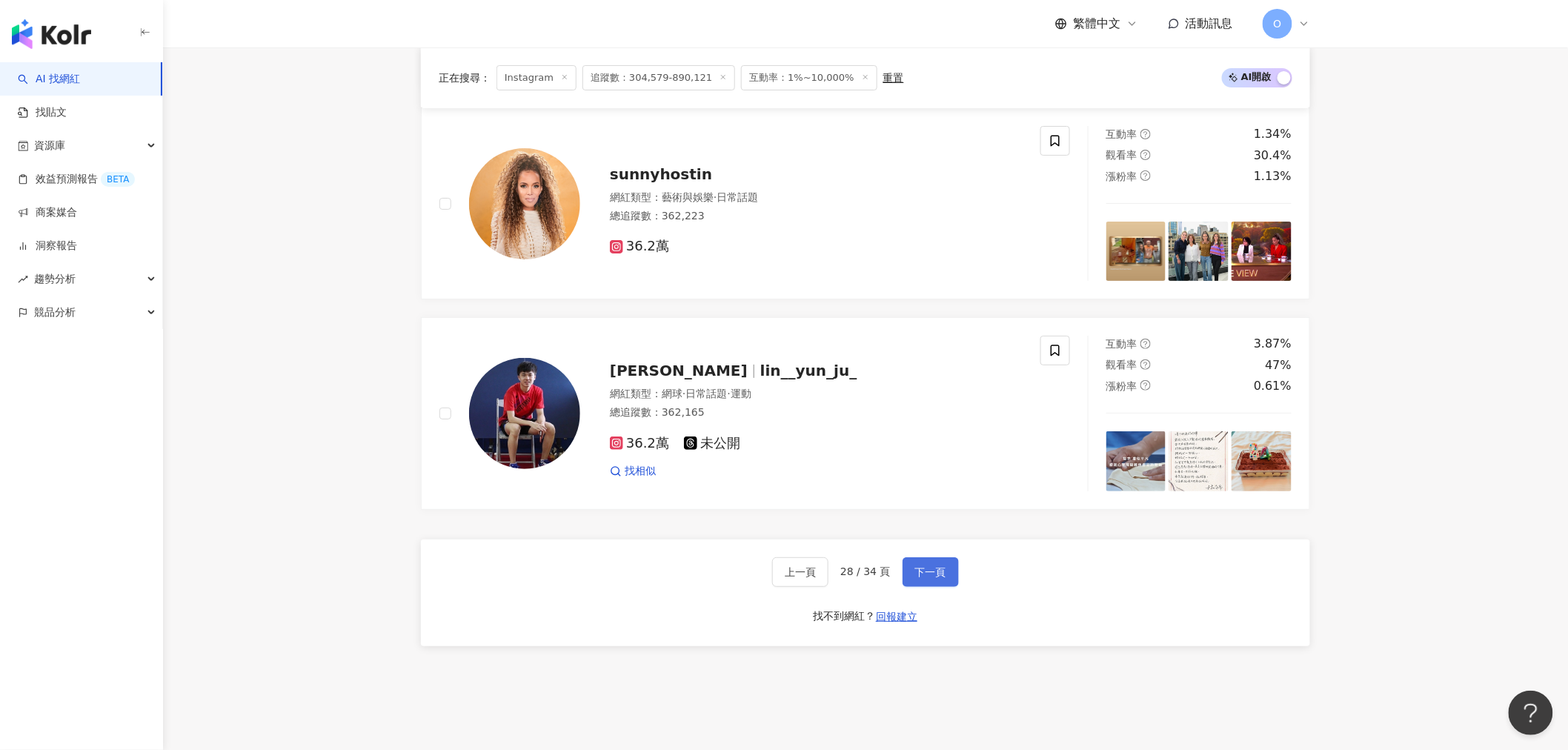
click at [923, 566] on span "下一頁" at bounding box center [931, 572] width 31 height 12
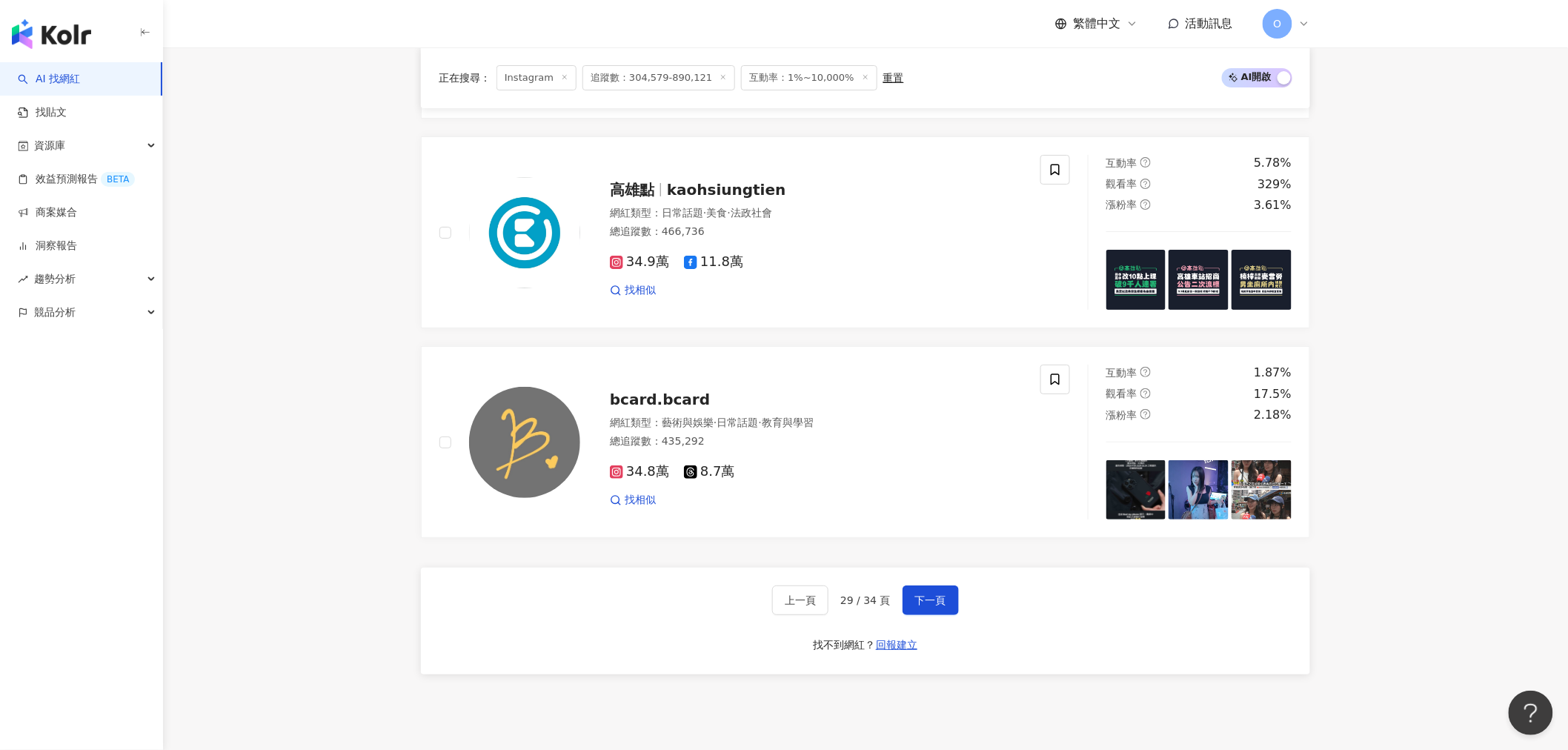
scroll to position [2306, 0]
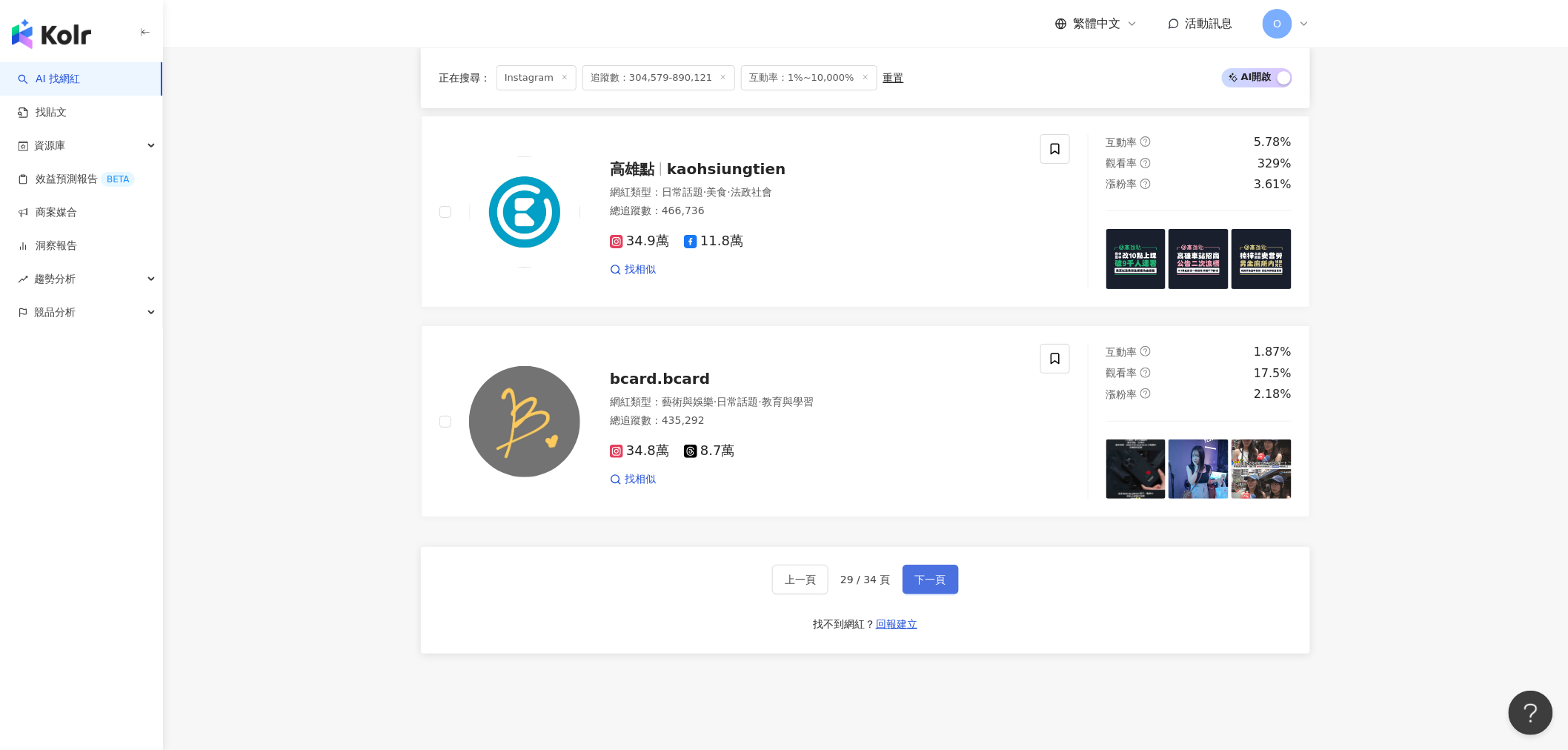
click at [932, 580] on span "下一頁" at bounding box center [931, 580] width 31 height 12
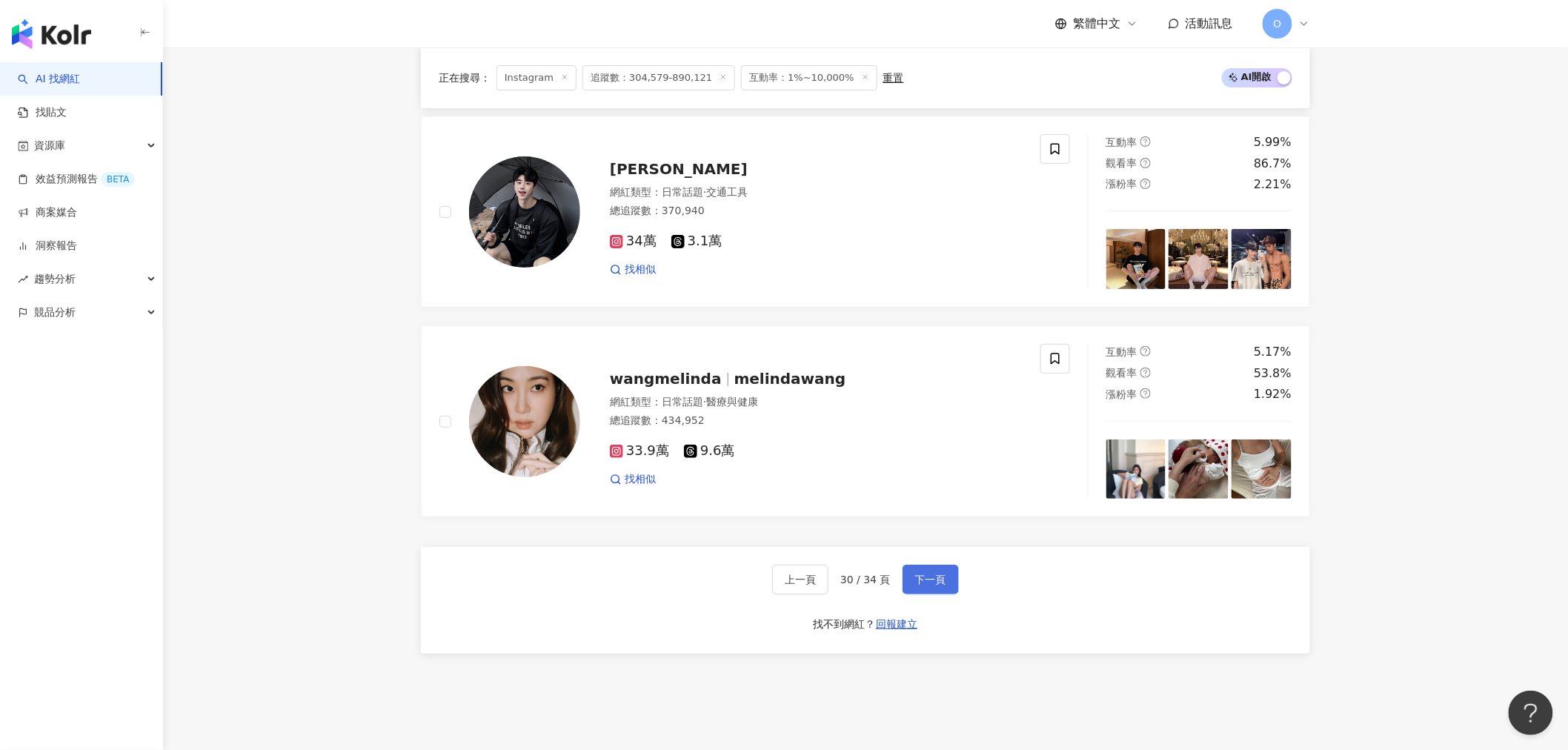
click at [938, 576] on span "下一頁" at bounding box center [931, 580] width 31 height 12
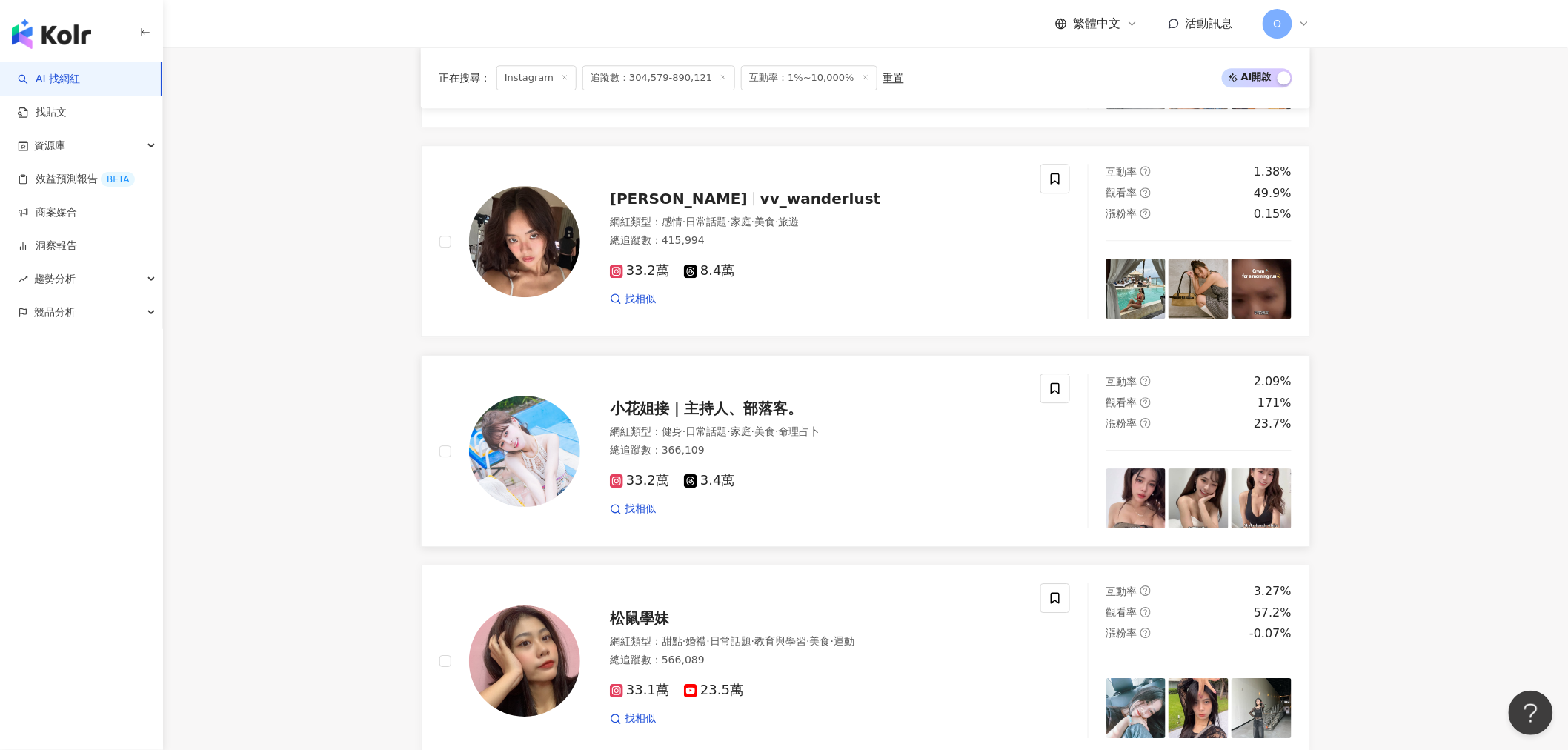
scroll to position [1730, 0]
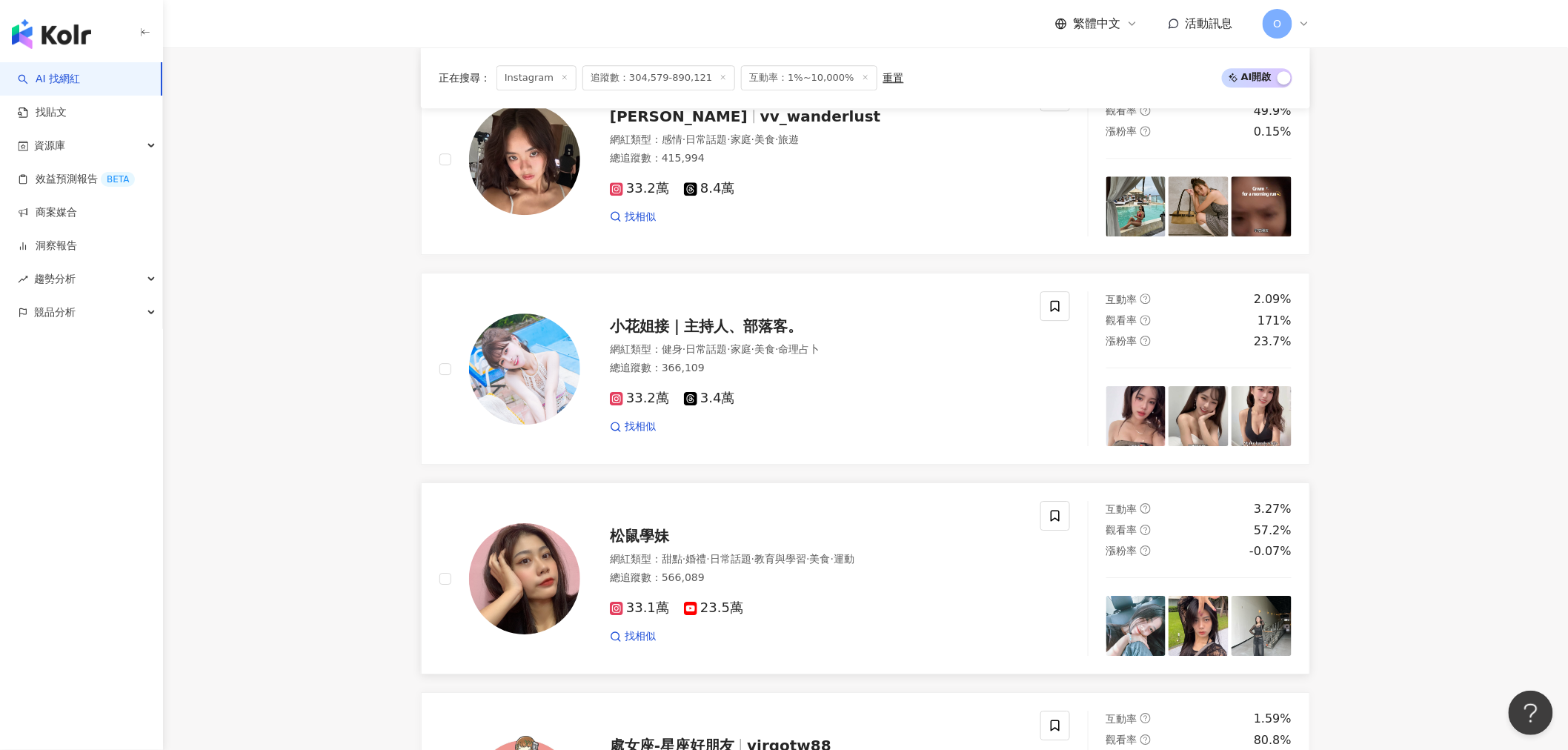
click at [660, 540] on span "松鼠學妹" at bounding box center [640, 535] width 60 height 18
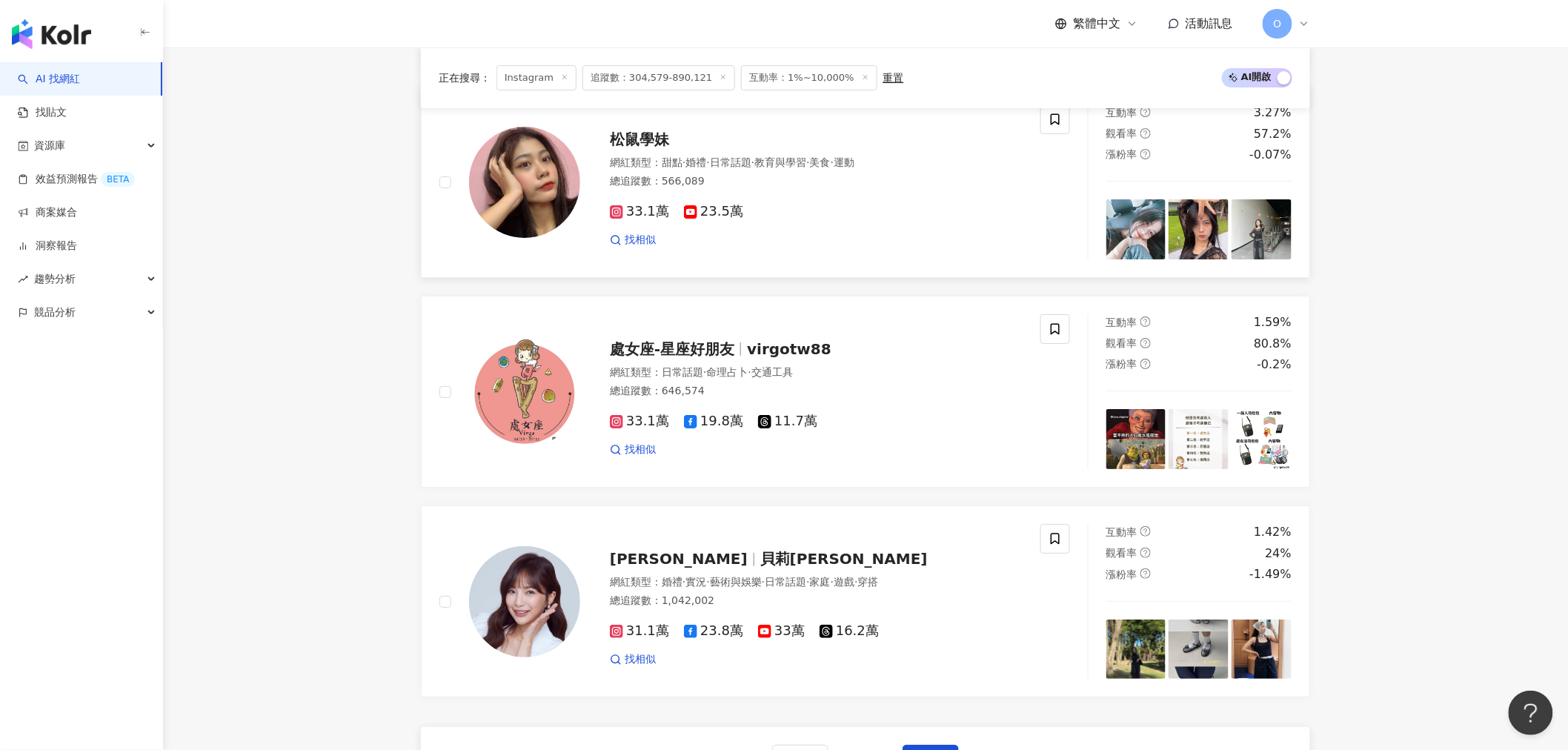
scroll to position [2413, 0]
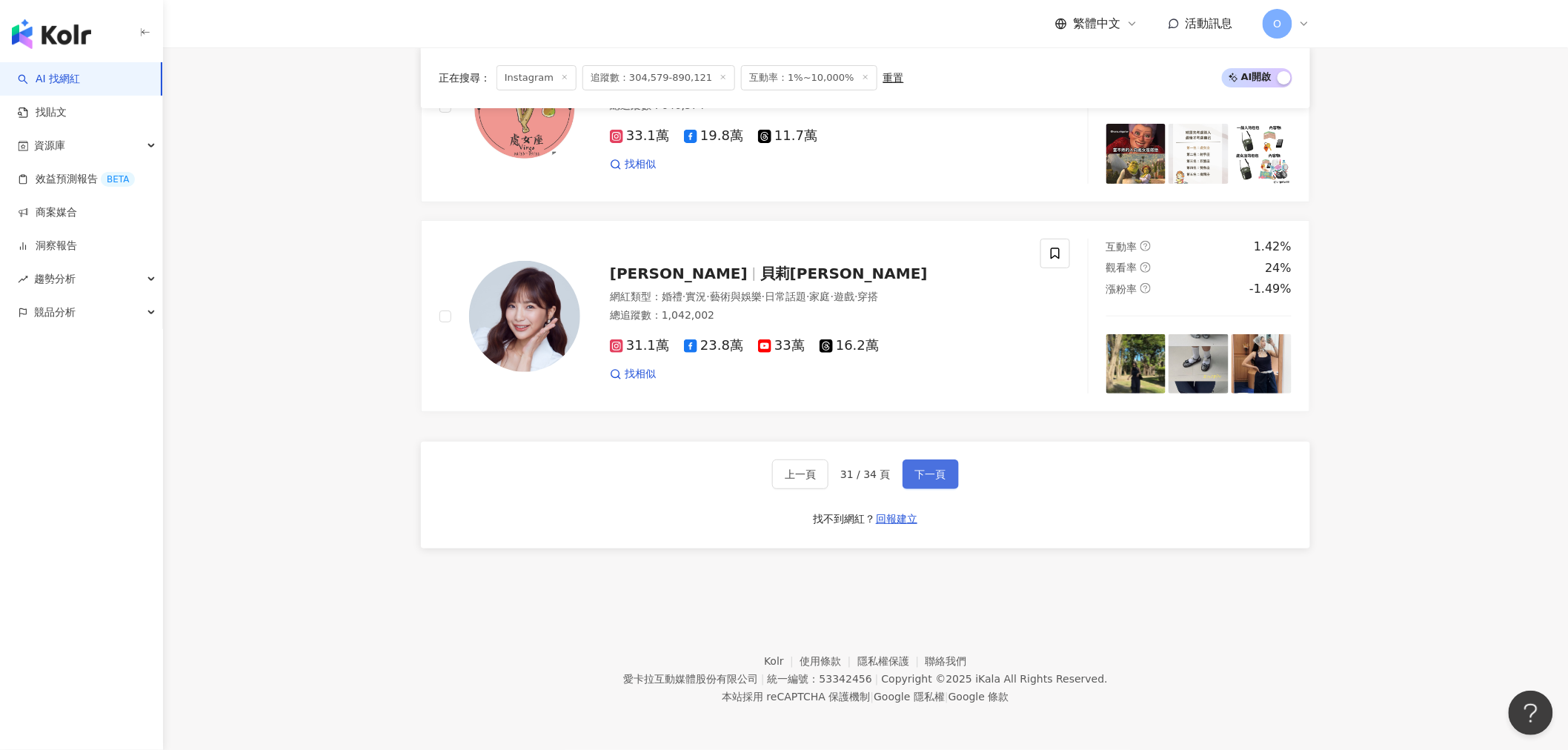
click at [937, 478] on span "下一頁" at bounding box center [931, 474] width 31 height 12
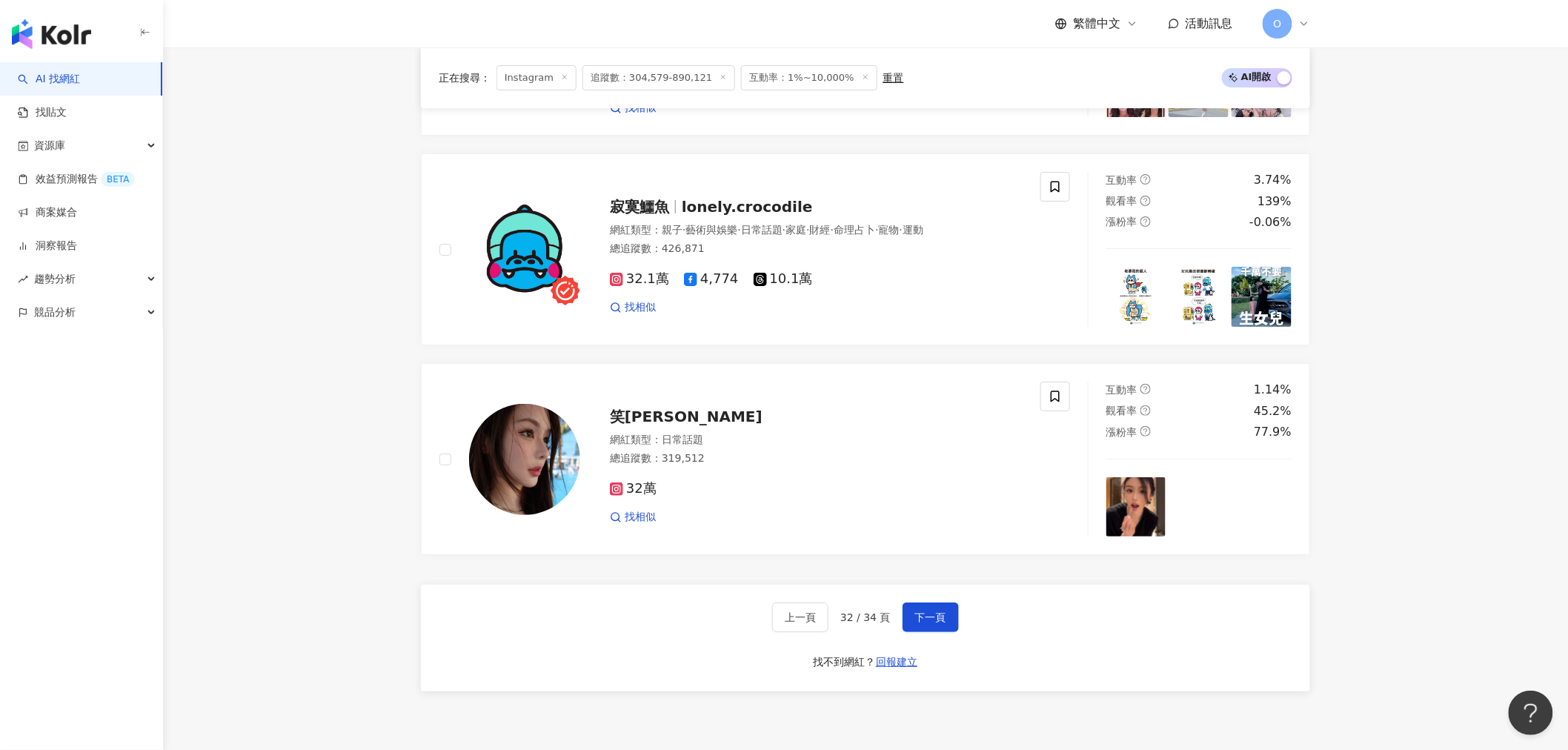
scroll to position [2389, 0]
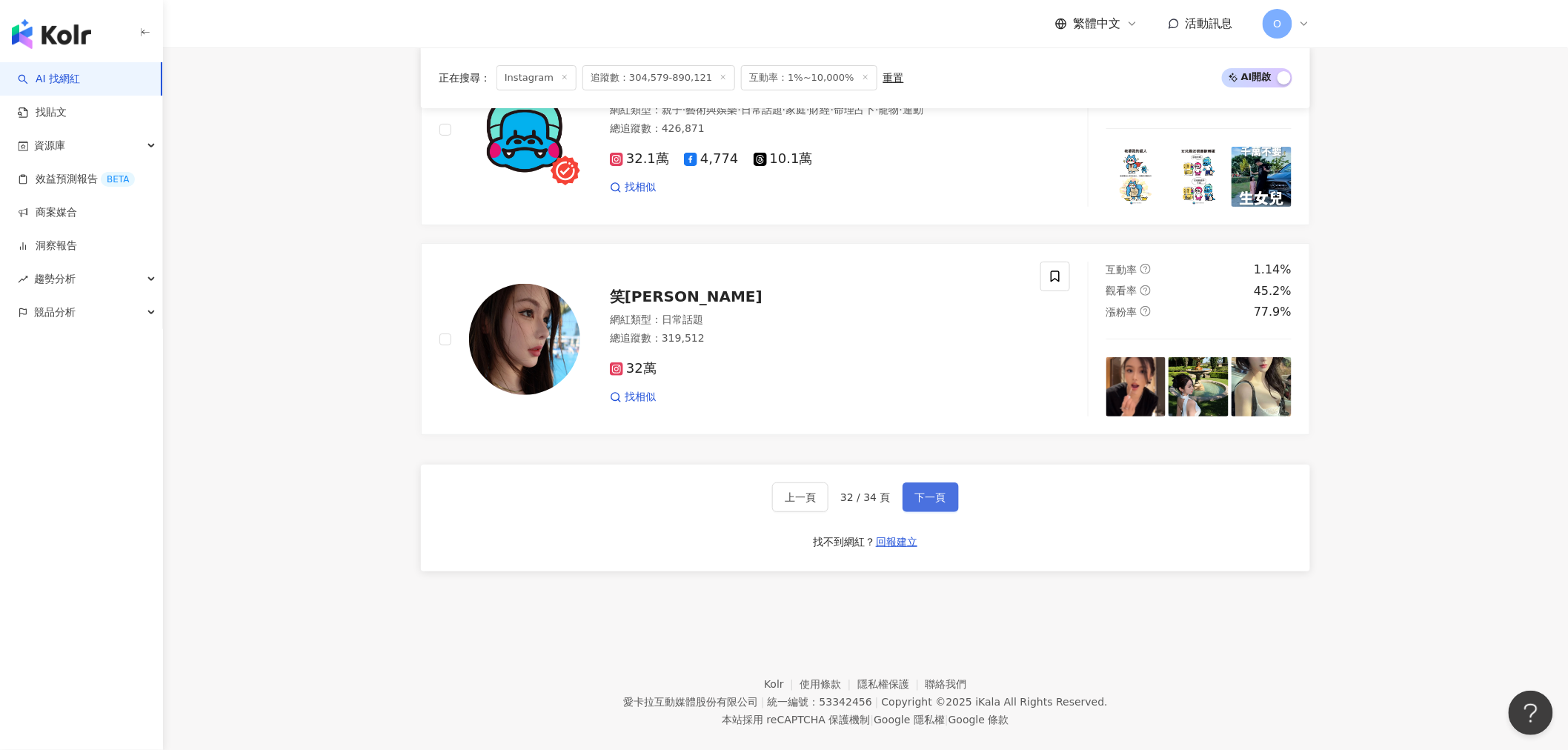
click at [928, 501] on span "下一頁" at bounding box center [931, 497] width 31 height 12
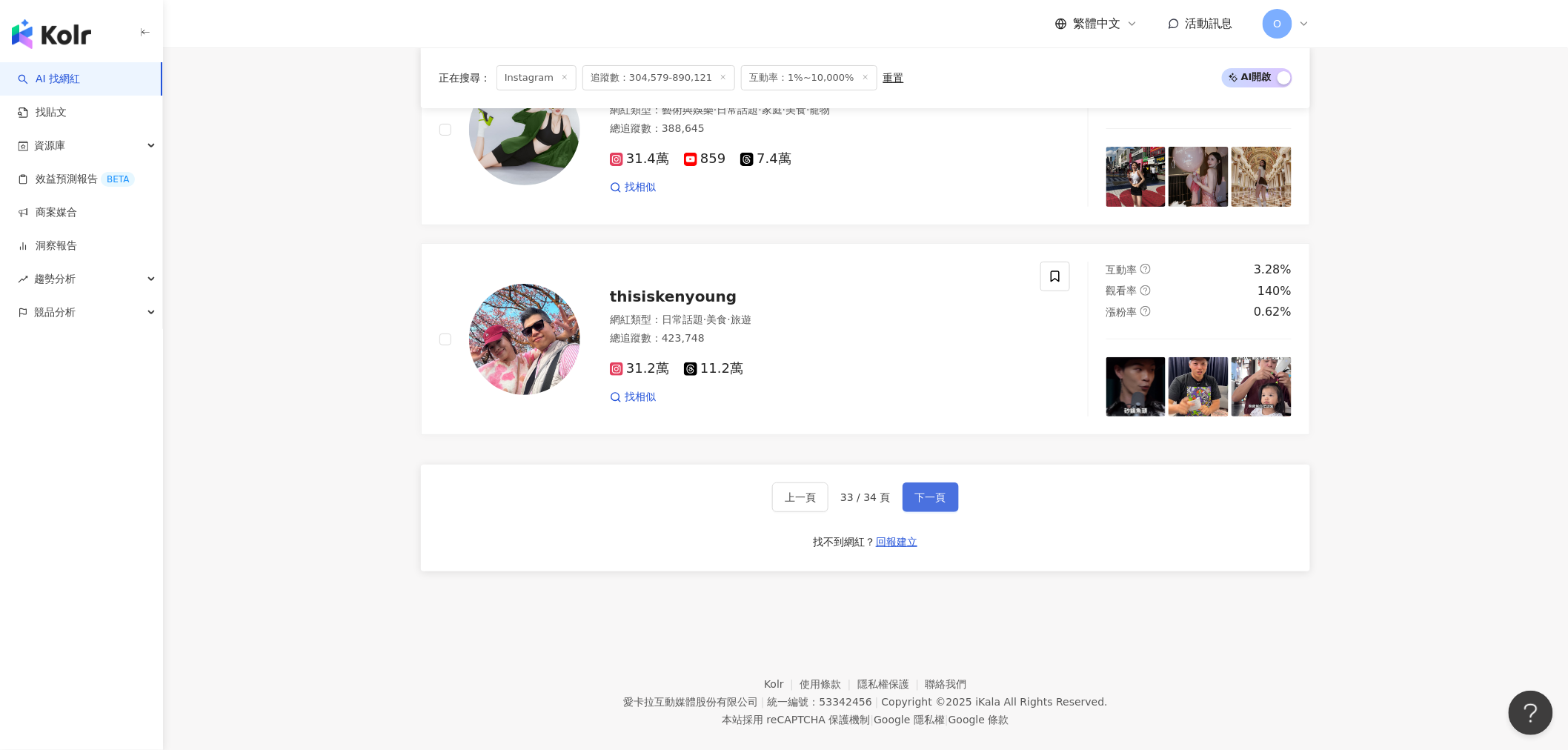
click at [927, 495] on span "下一頁" at bounding box center [931, 497] width 31 height 12
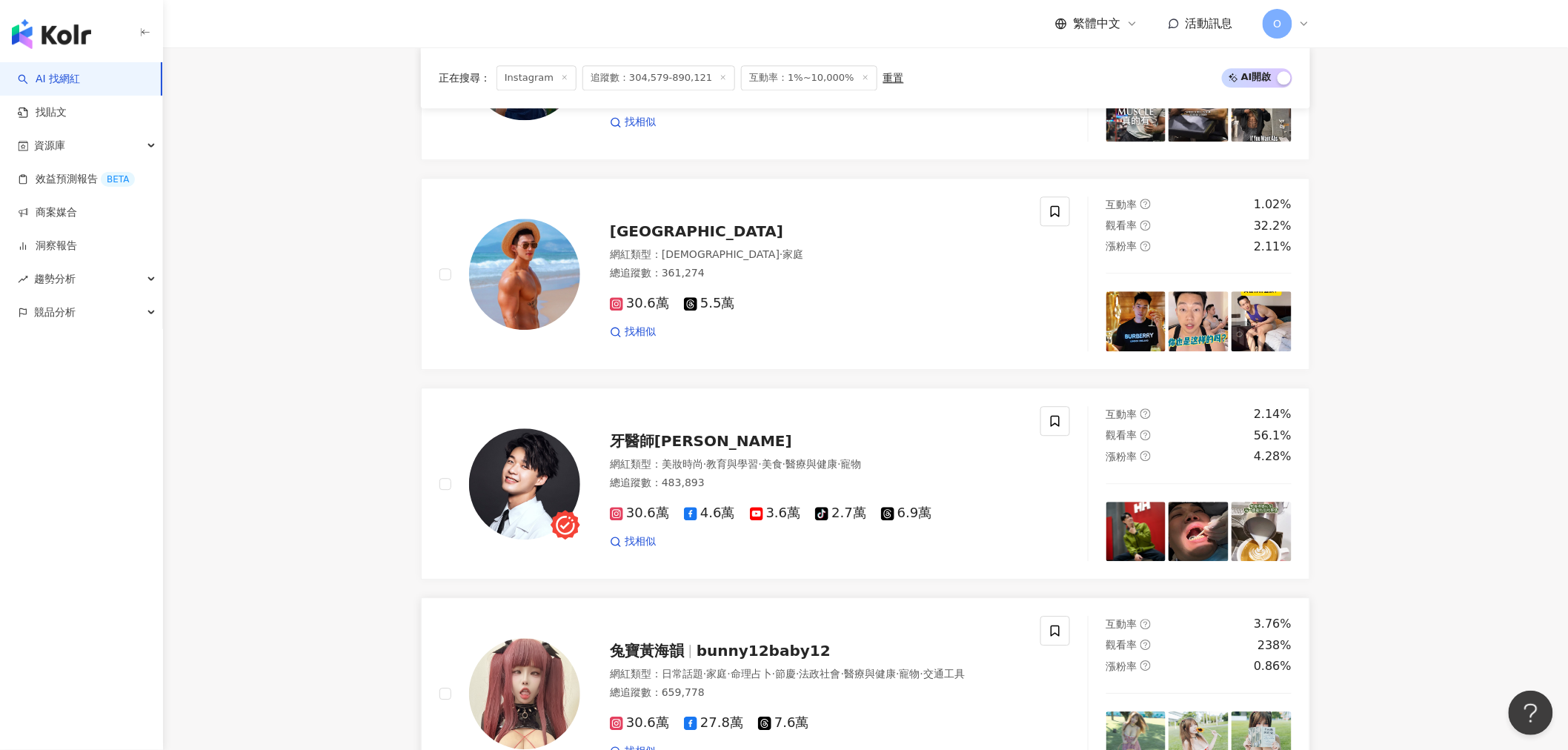
scroll to position [1812, 0]
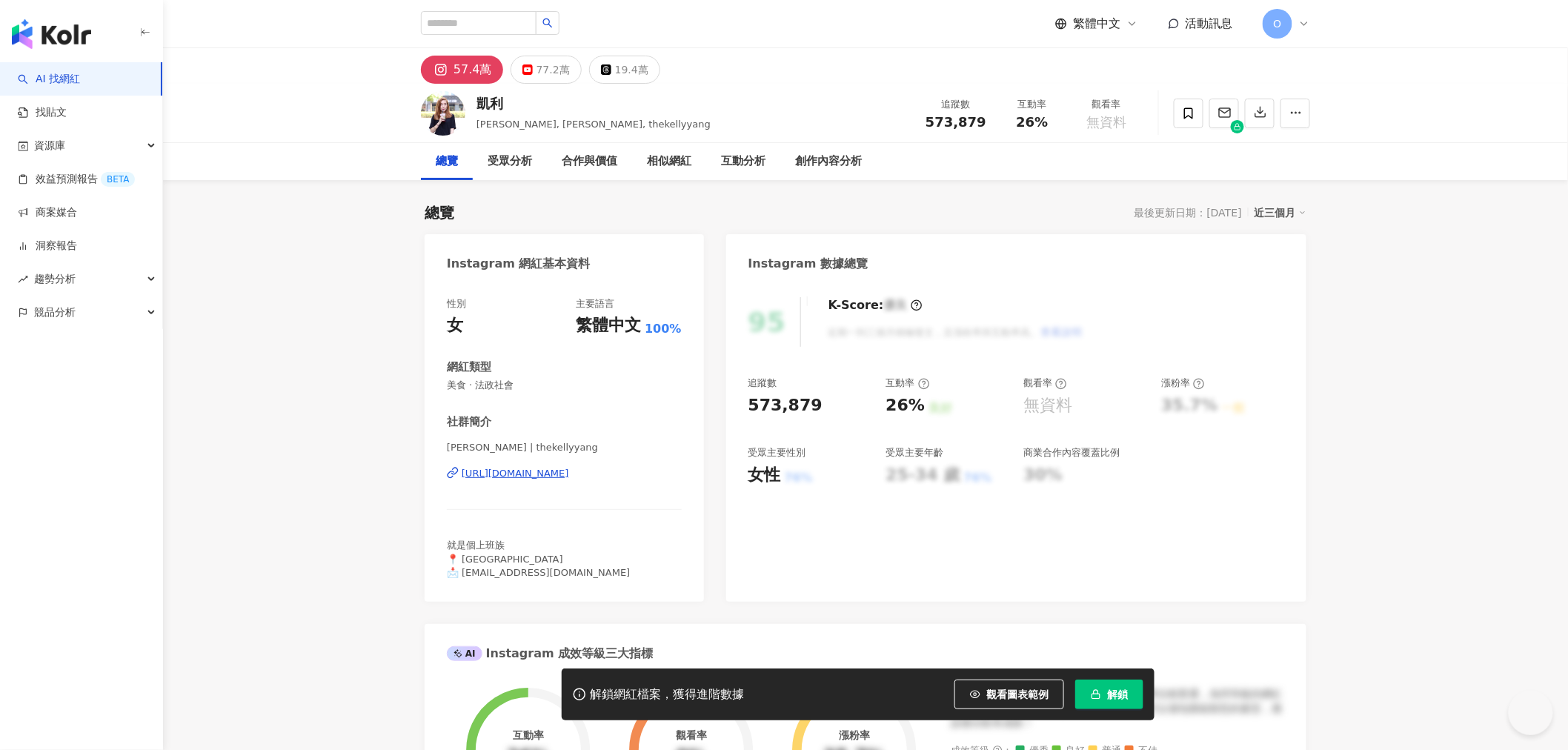
click at [468, 66] on div "57.4萬" at bounding box center [472, 70] width 38 height 20
click at [569, 473] on div "https://www.instagram.com/thekellyyang/" at bounding box center [516, 474] width 107 height 14
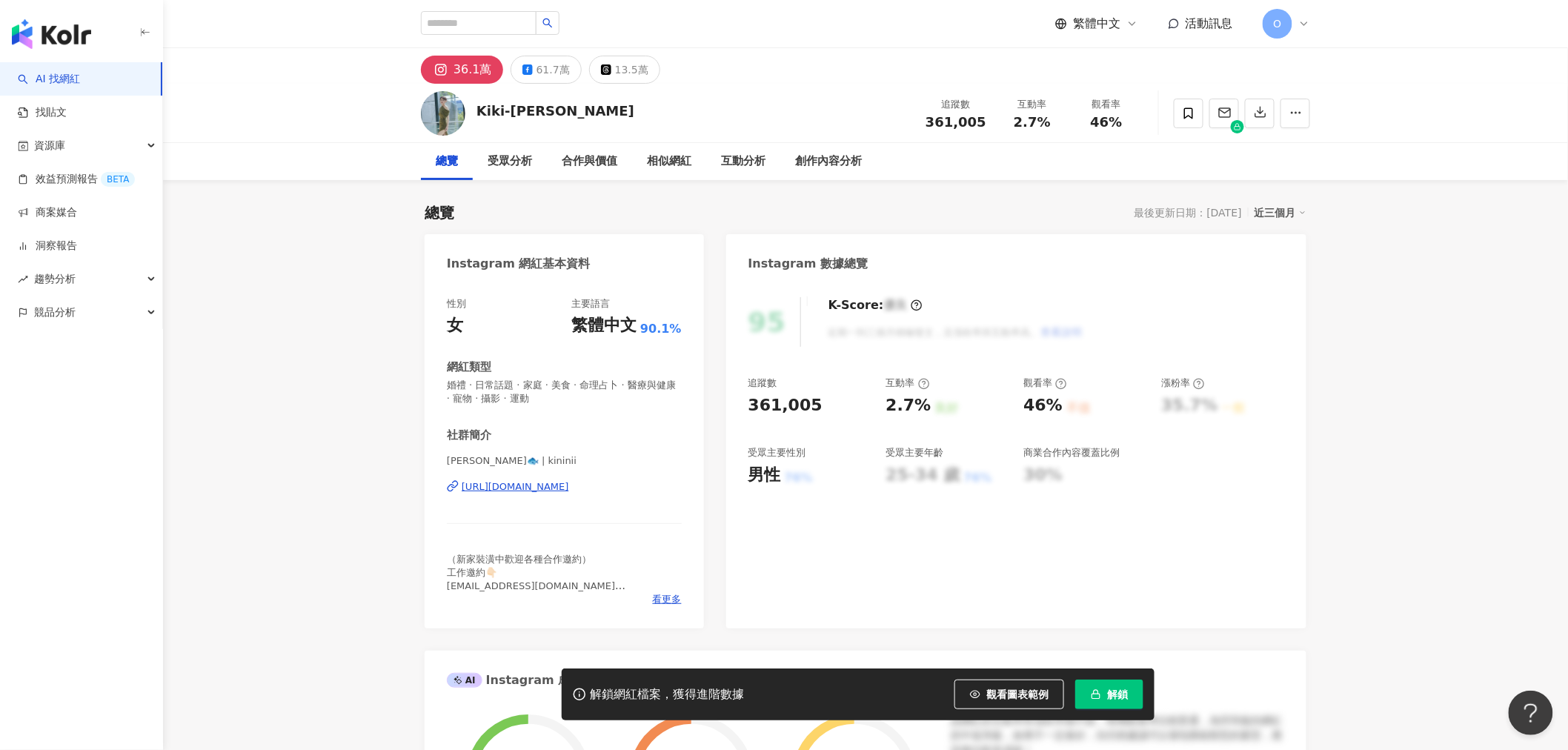
click at [567, 455] on div "林萱瑜🐠🐟 | kininii https://www.instagram.com/kininii/" at bounding box center [564, 498] width 235 height 87
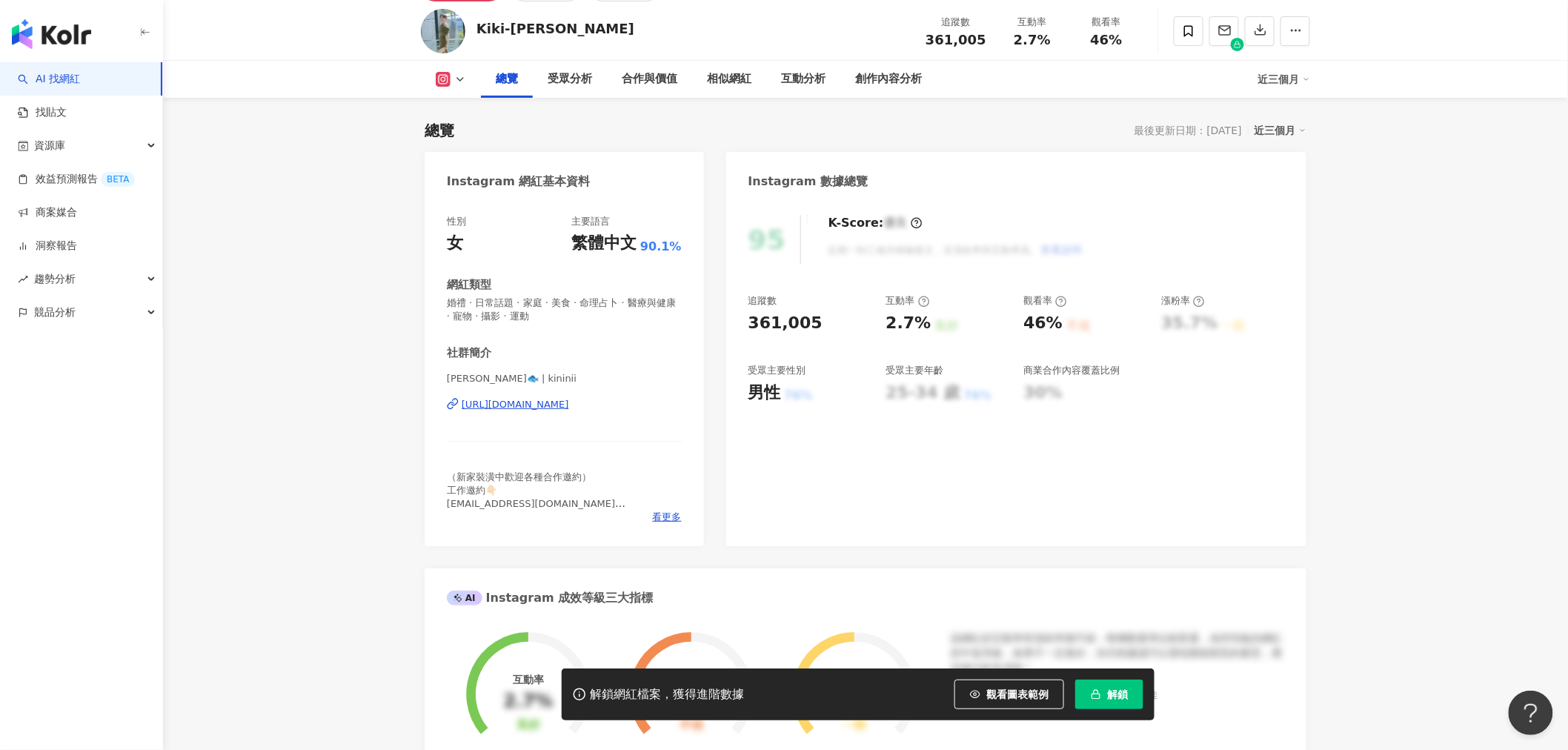
click at [569, 399] on div "https://www.instagram.com/kininii/" at bounding box center [516, 405] width 107 height 14
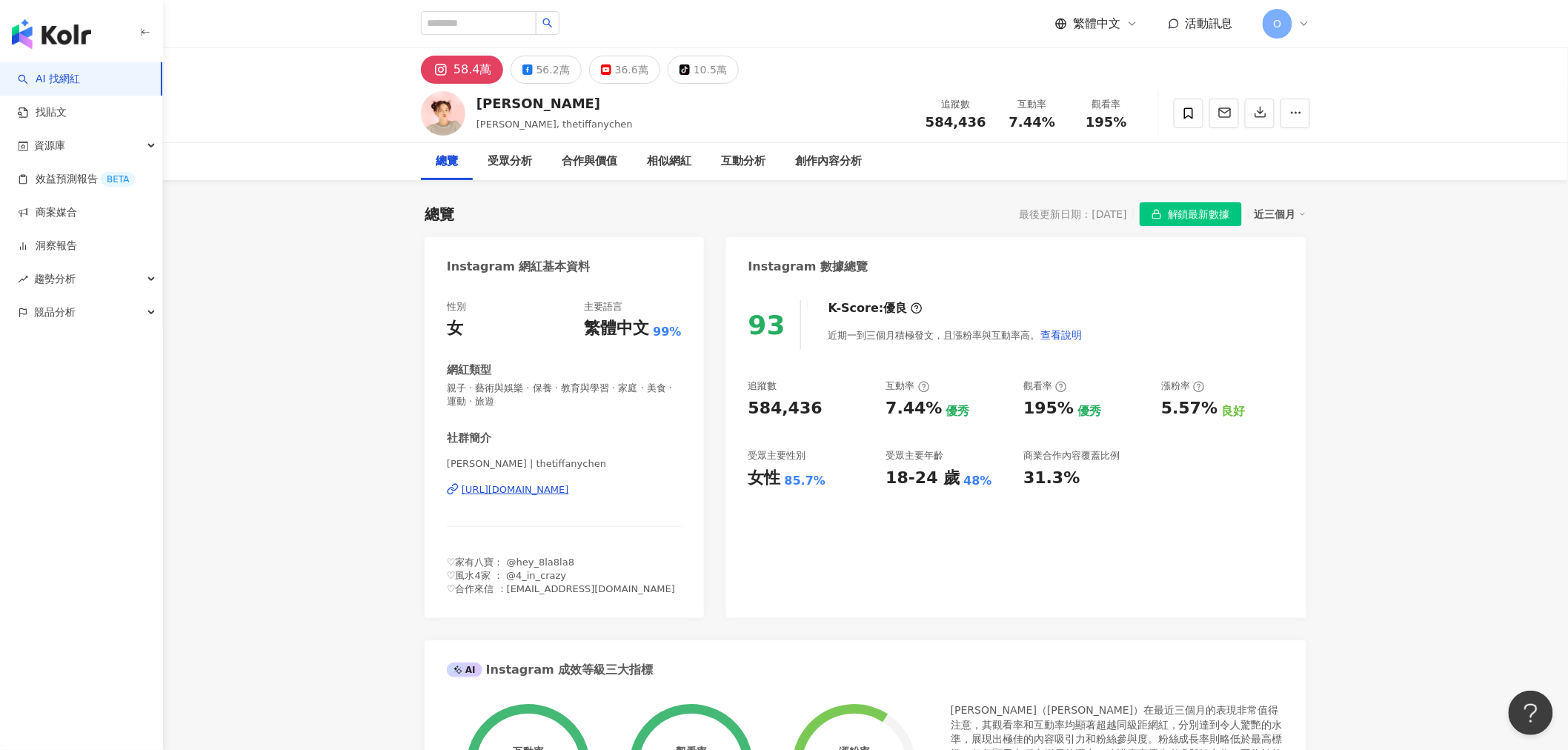
drag, startPoint x: 579, startPoint y: 484, endPoint x: 1001, endPoint y: 100, distance: 570.6
click at [569, 484] on div "https://www.instagram.com/thetiffanychen/" at bounding box center [516, 490] width 107 height 14
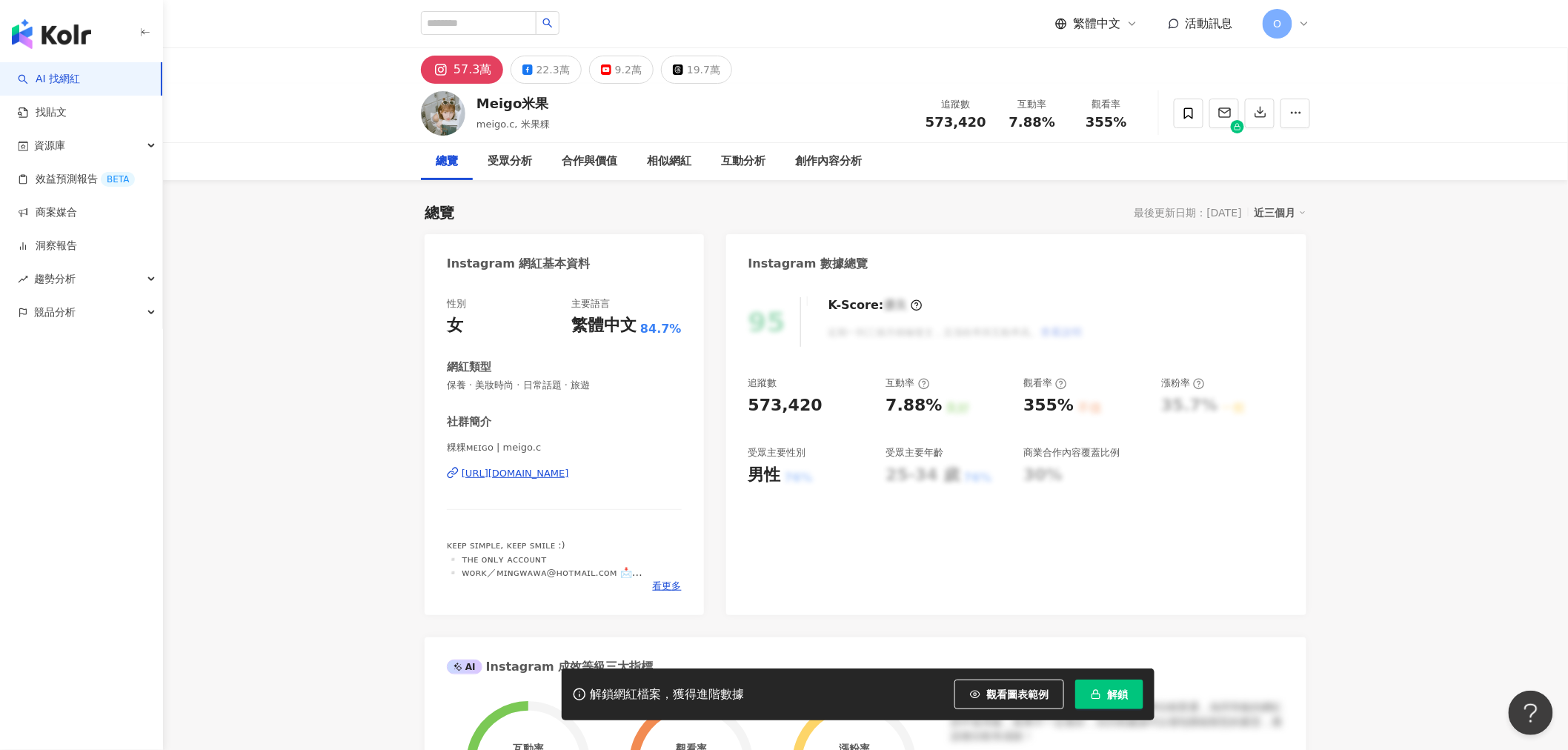
click at [556, 471] on div "[URL][DOMAIN_NAME]" at bounding box center [516, 474] width 107 height 14
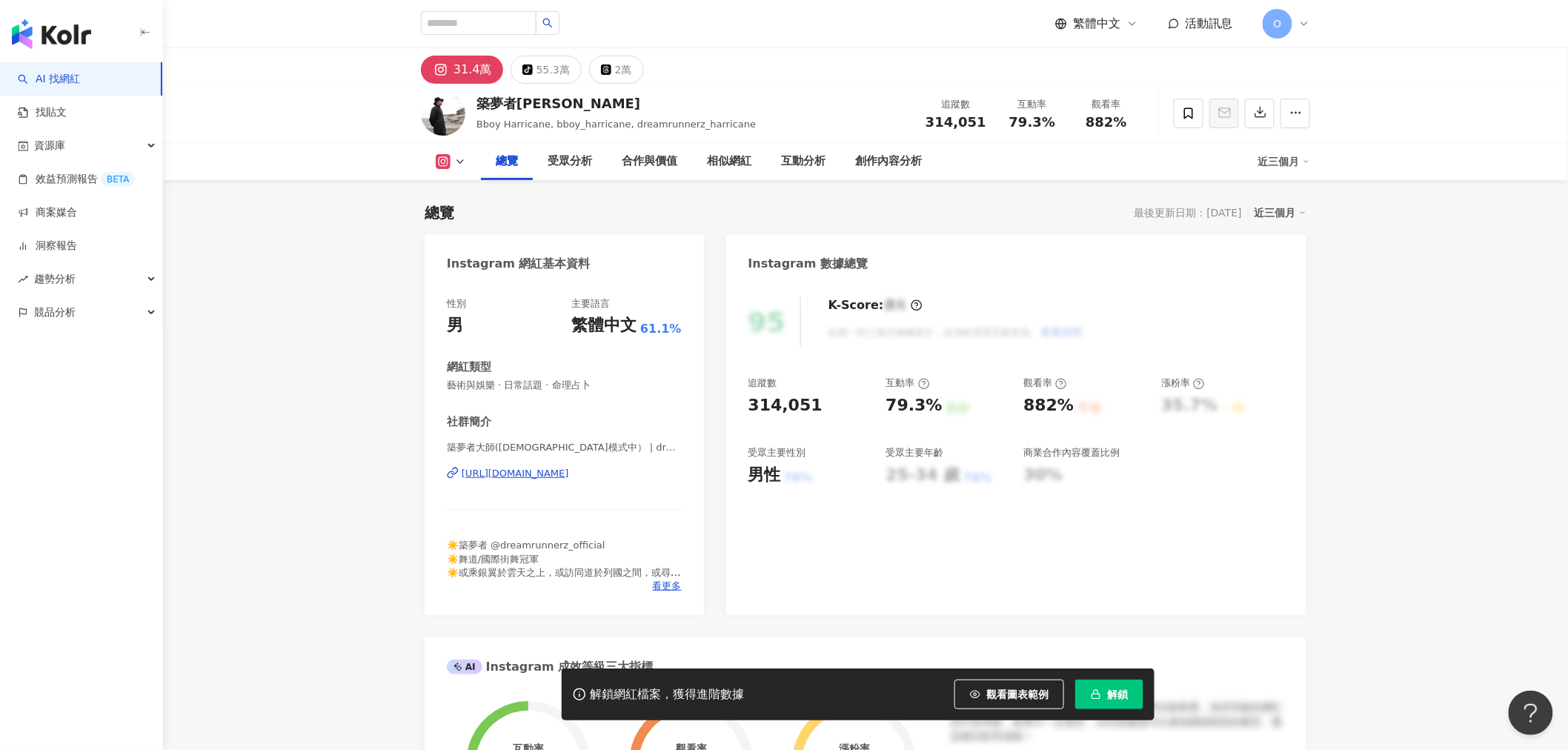
click at [563, 472] on div "https://www.instagram.com/dreamrunnerz_seafoo/" at bounding box center [516, 474] width 107 height 14
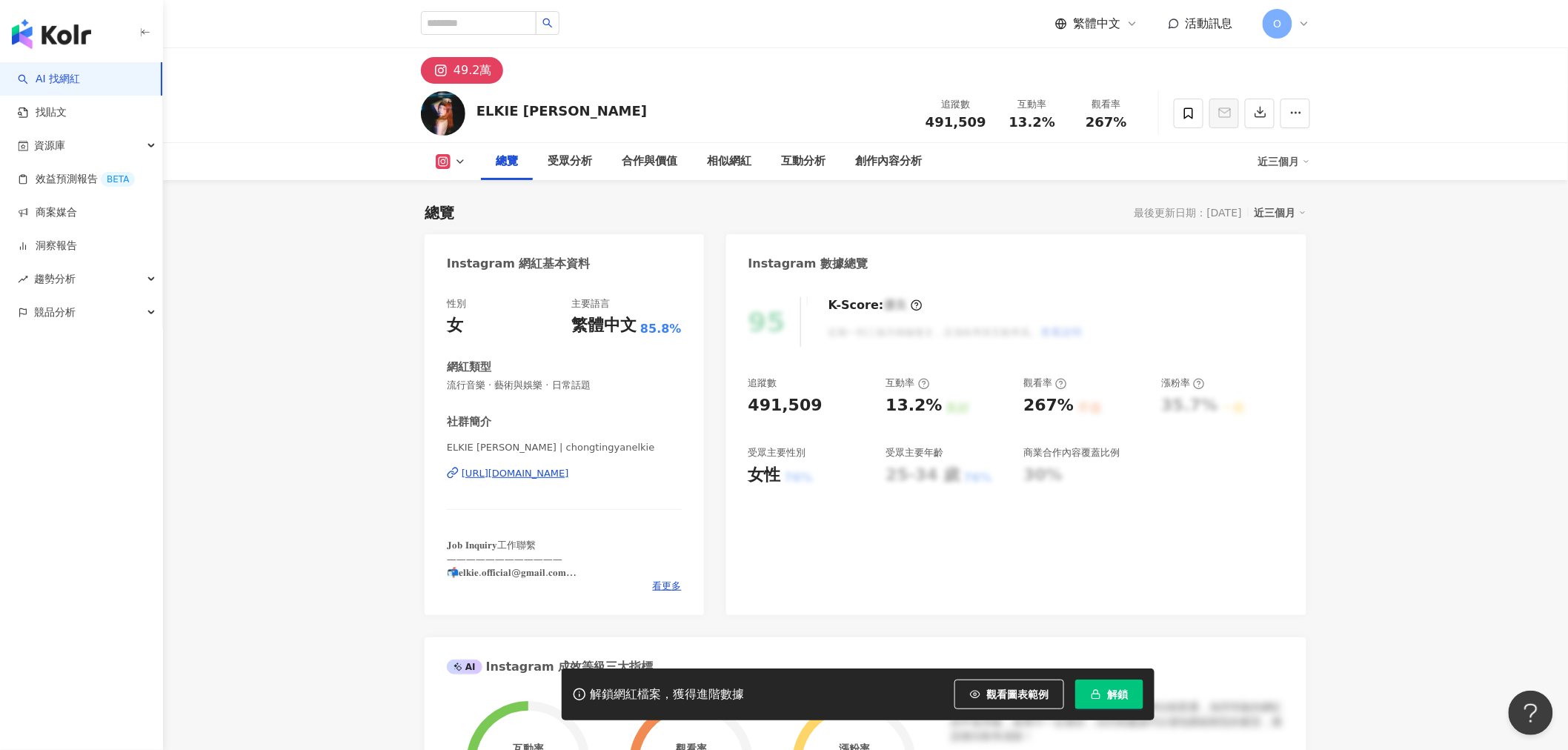
click at [569, 475] on div "https://www.instagram.com/chongtingyanelkie/" at bounding box center [516, 474] width 107 height 14
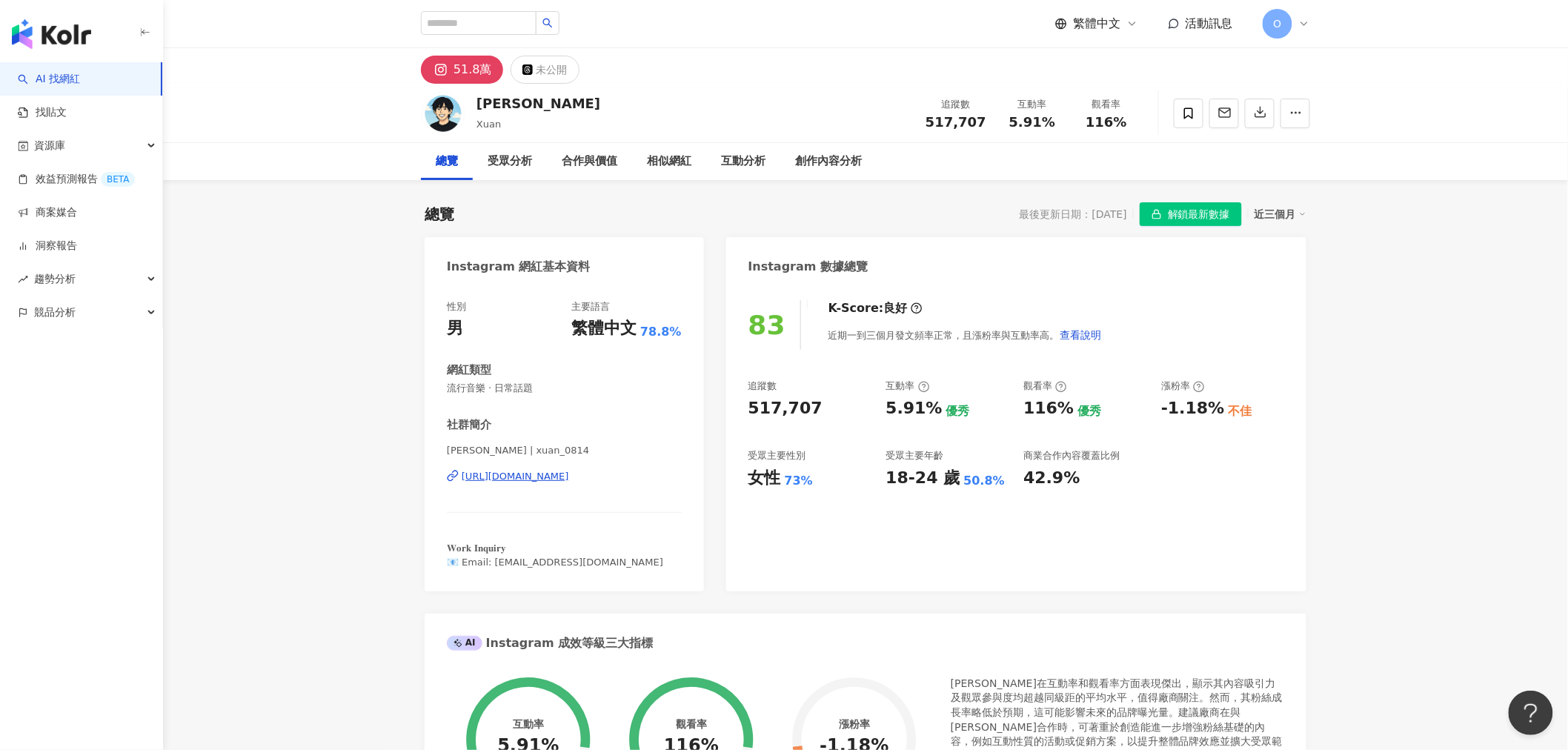
click at [569, 479] on div "[URL][DOMAIN_NAME]" at bounding box center [516, 477] width 107 height 14
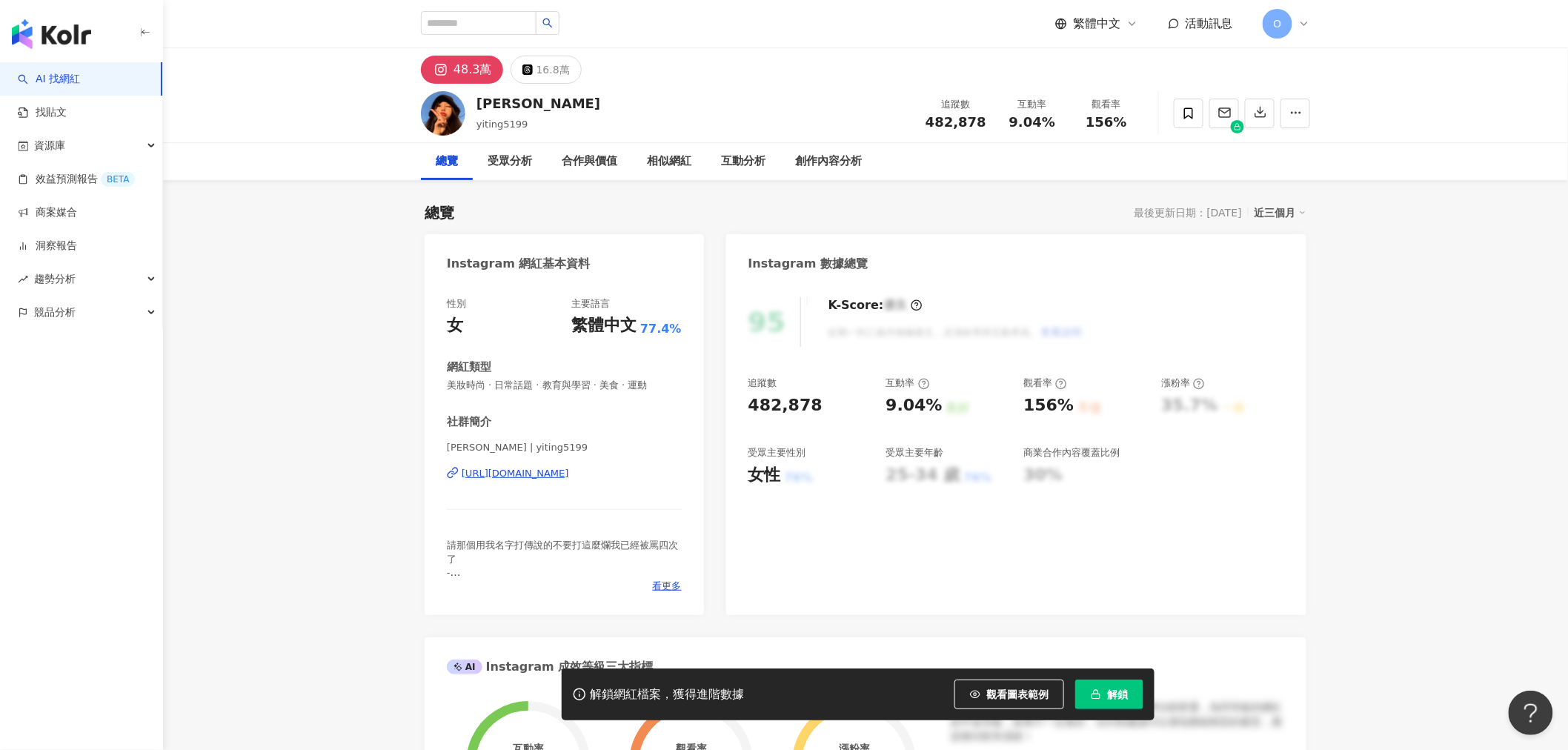
click at [567, 473] on div "[URL][DOMAIN_NAME]" at bounding box center [516, 474] width 107 height 14
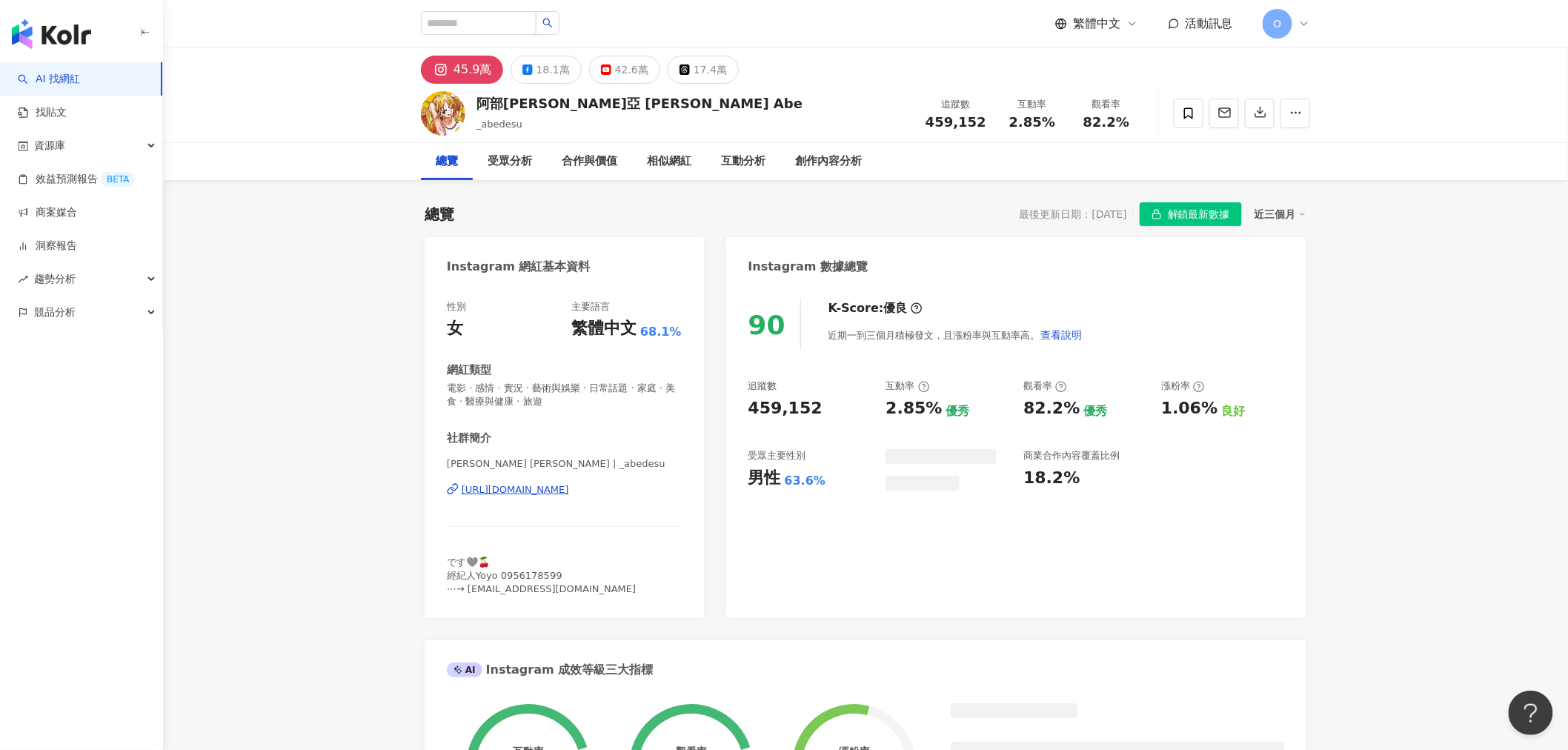
click at [528, 495] on div "https://www.instagram.com/_abedesu/" at bounding box center [516, 490] width 107 height 14
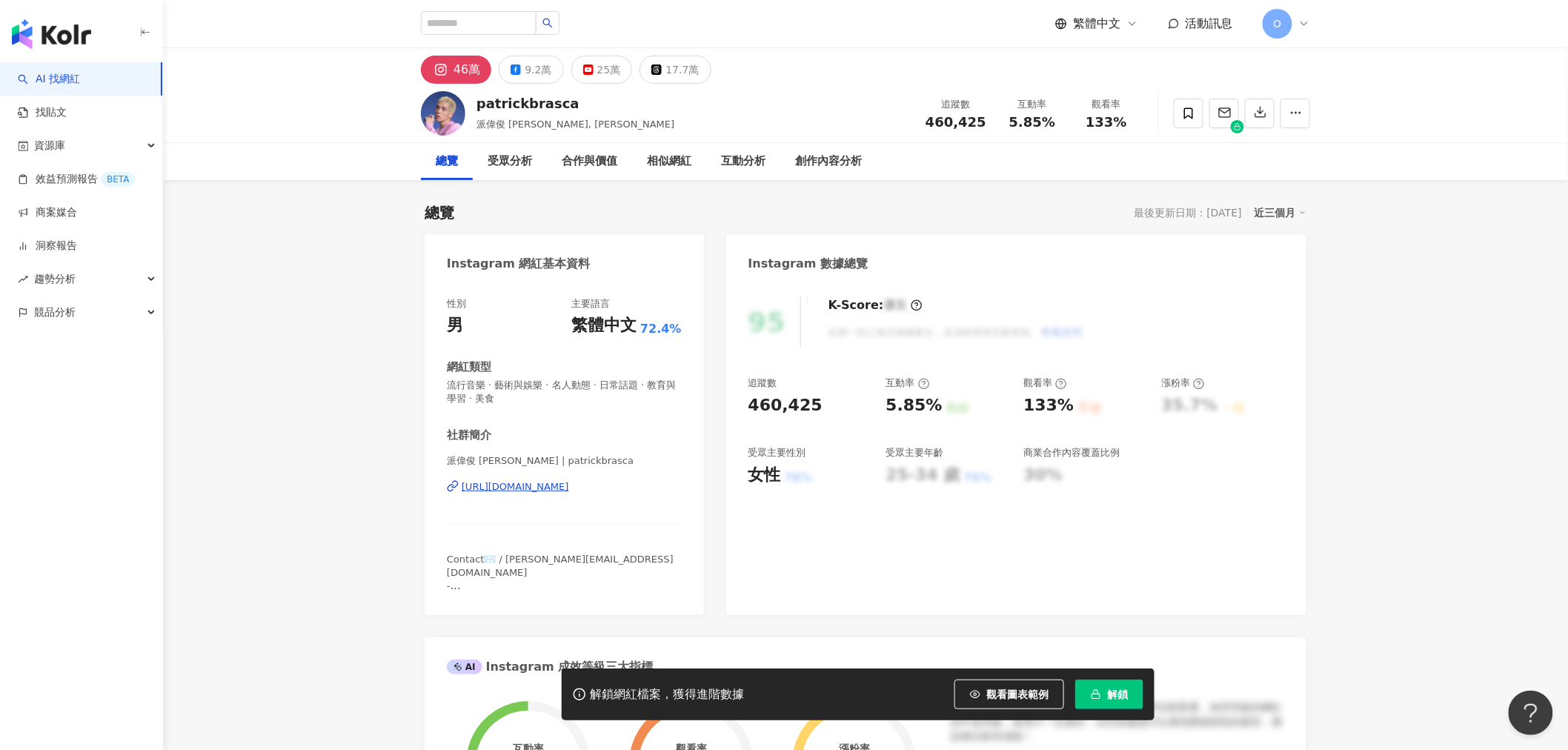
click at [547, 485] on div "https://www.instagram.com/patrickbrasca/" at bounding box center [516, 487] width 107 height 14
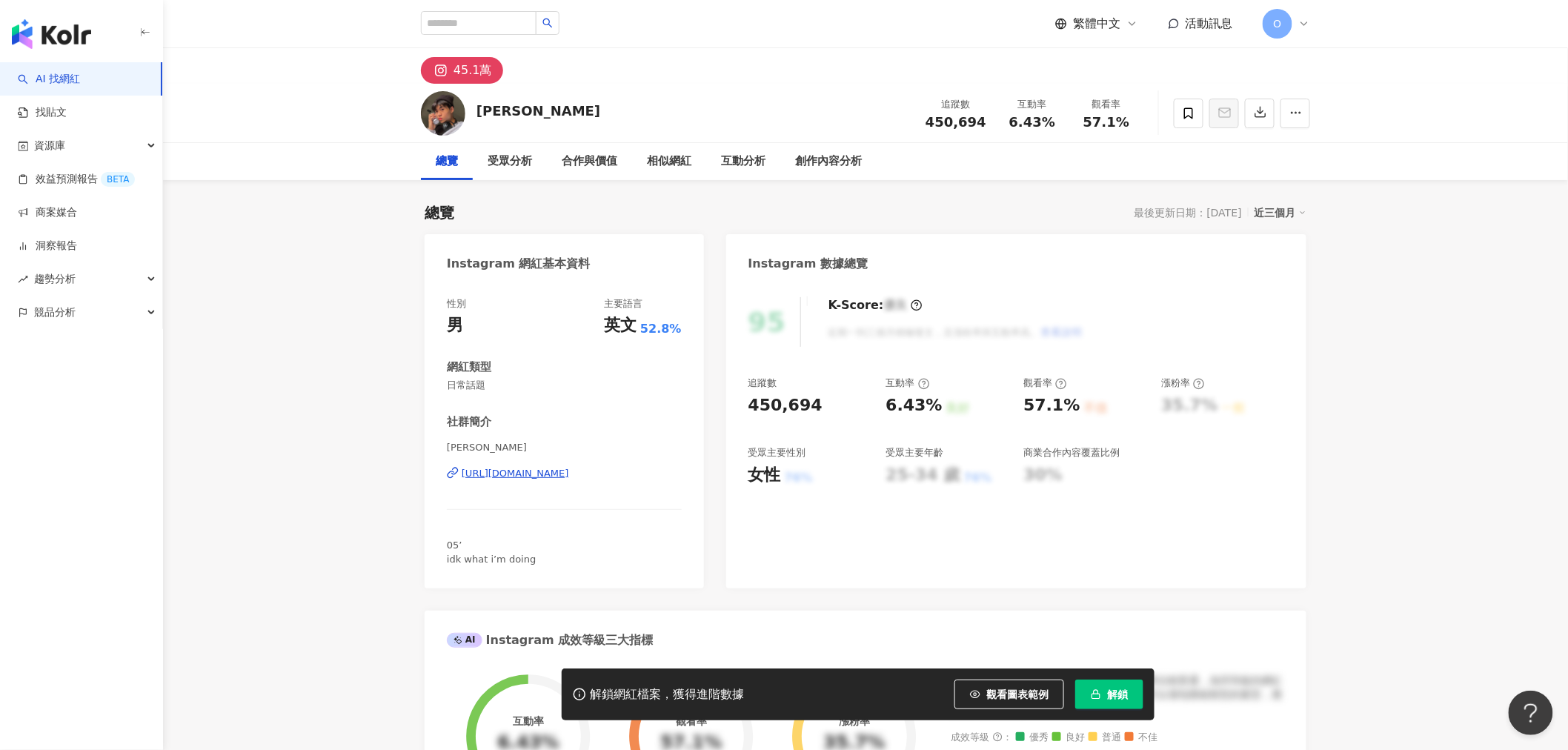
click at [526, 475] on div "https://www.instagram.com/danny_chungg/" at bounding box center [516, 474] width 107 height 14
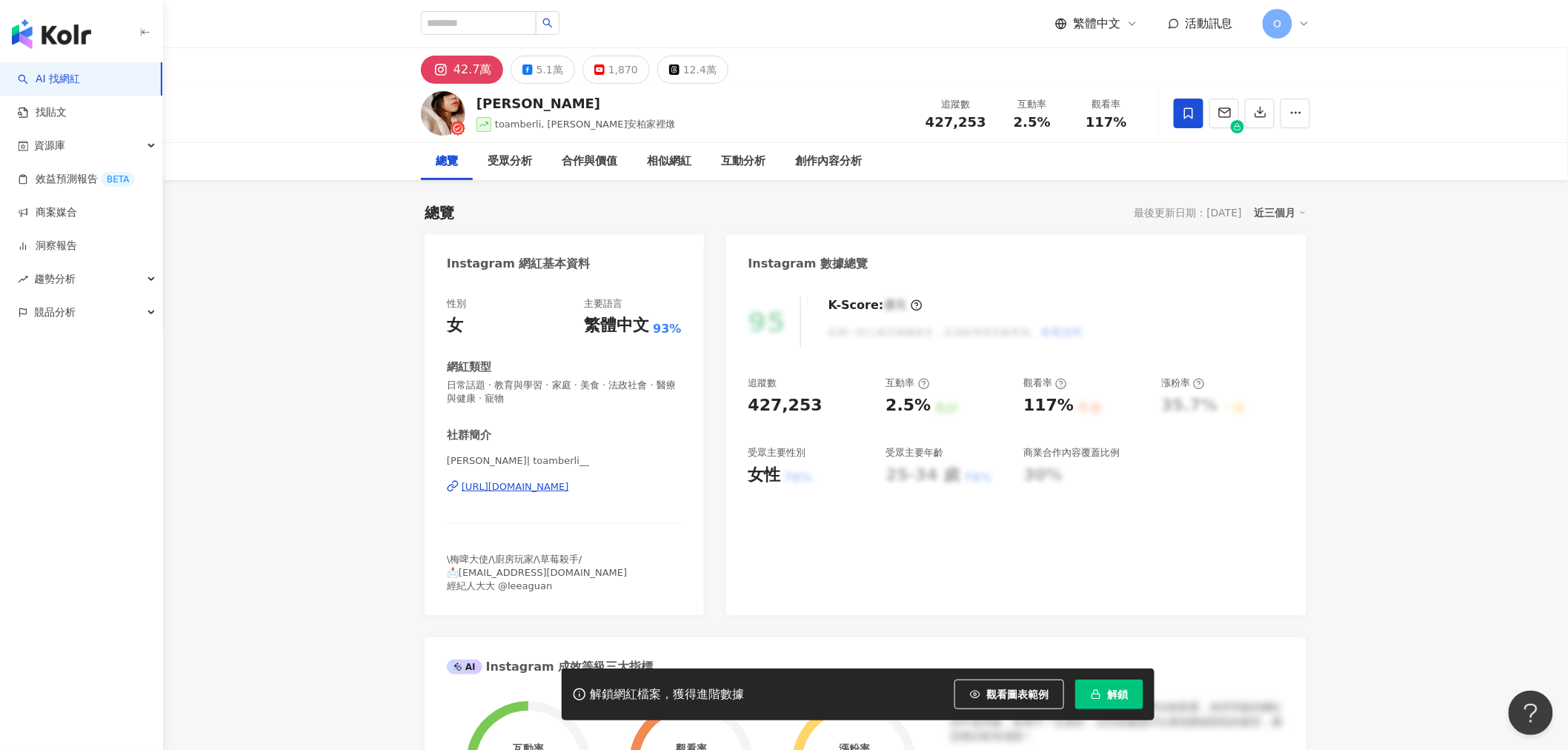
click at [569, 490] on div "https://www.instagram.com/toamberli__/" at bounding box center [516, 487] width 107 height 14
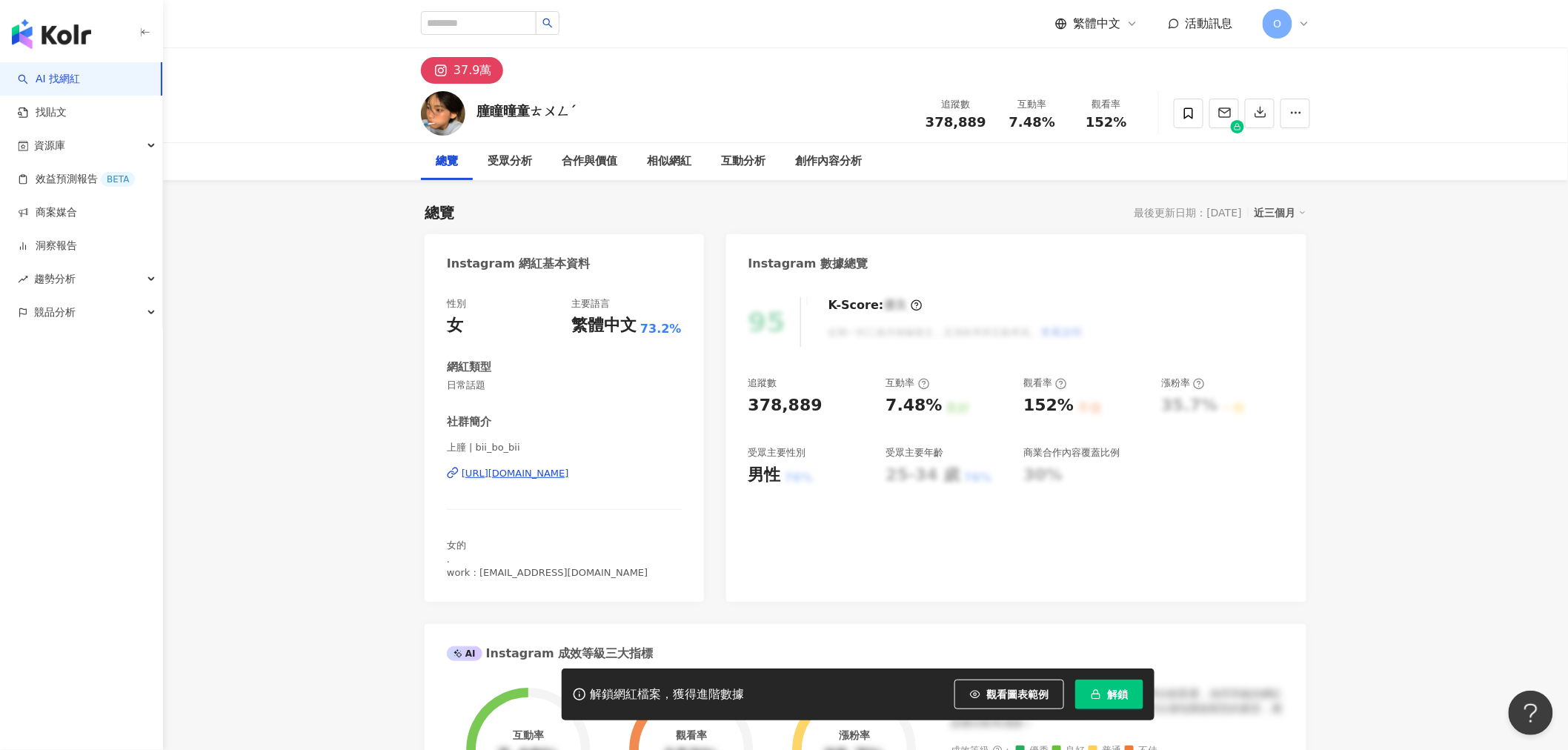
click at [568, 478] on div "https://www.instagram.com/bii_bo_bii/" at bounding box center [516, 474] width 107 height 14
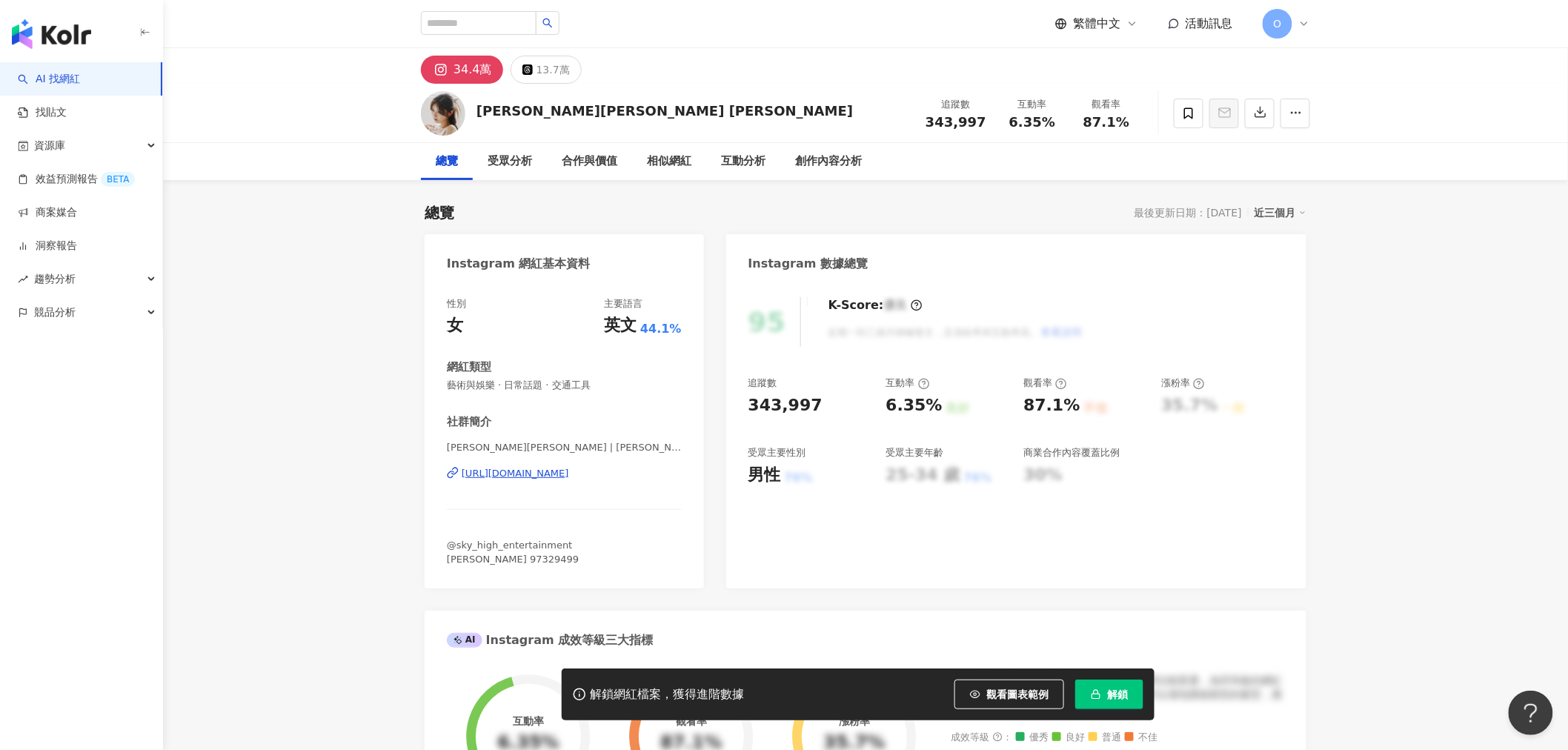
click at [569, 479] on div "[URL][DOMAIN_NAME]" at bounding box center [516, 474] width 107 height 14
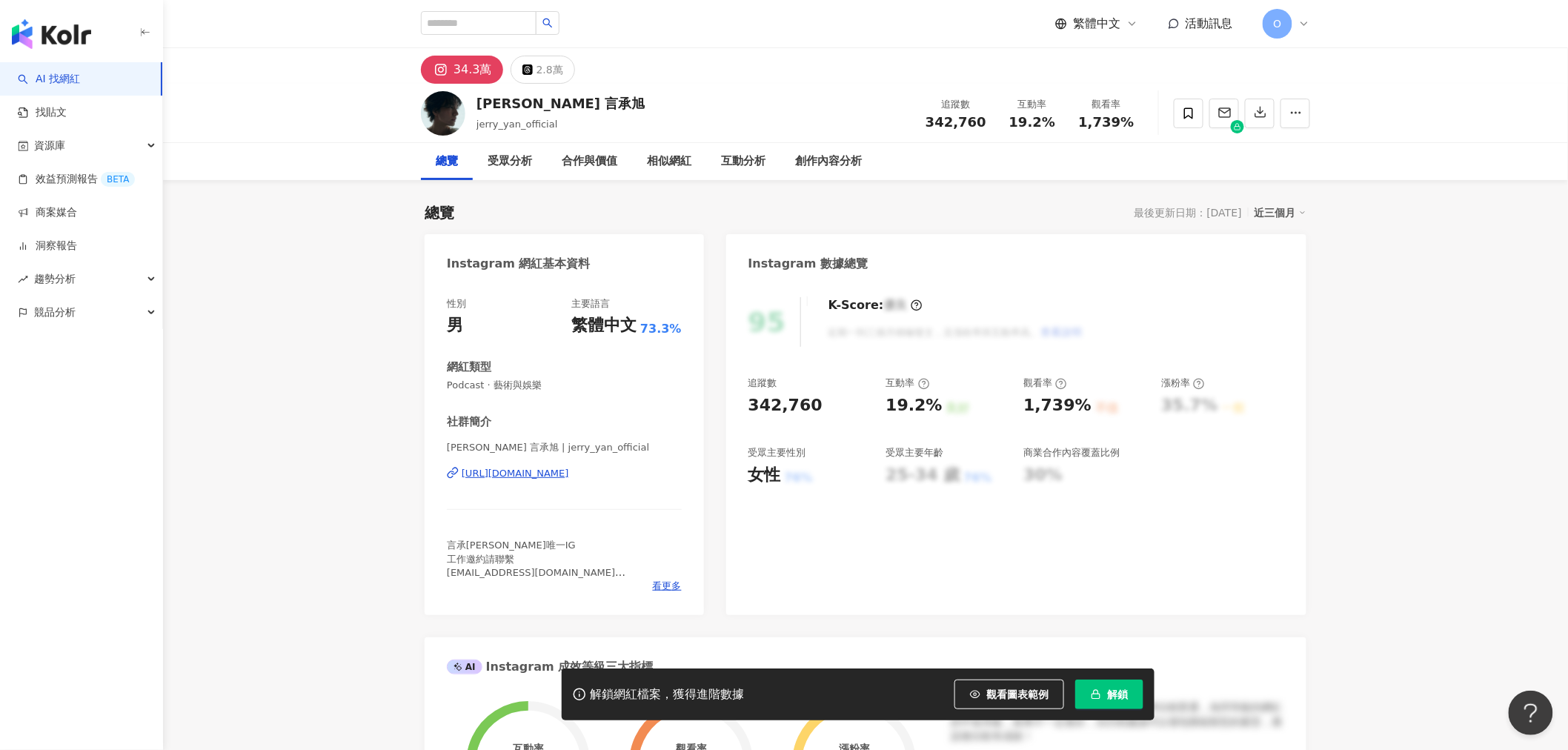
click at [561, 468] on div "https://www.instagram.com/jerry_yan_official/" at bounding box center [516, 474] width 107 height 14
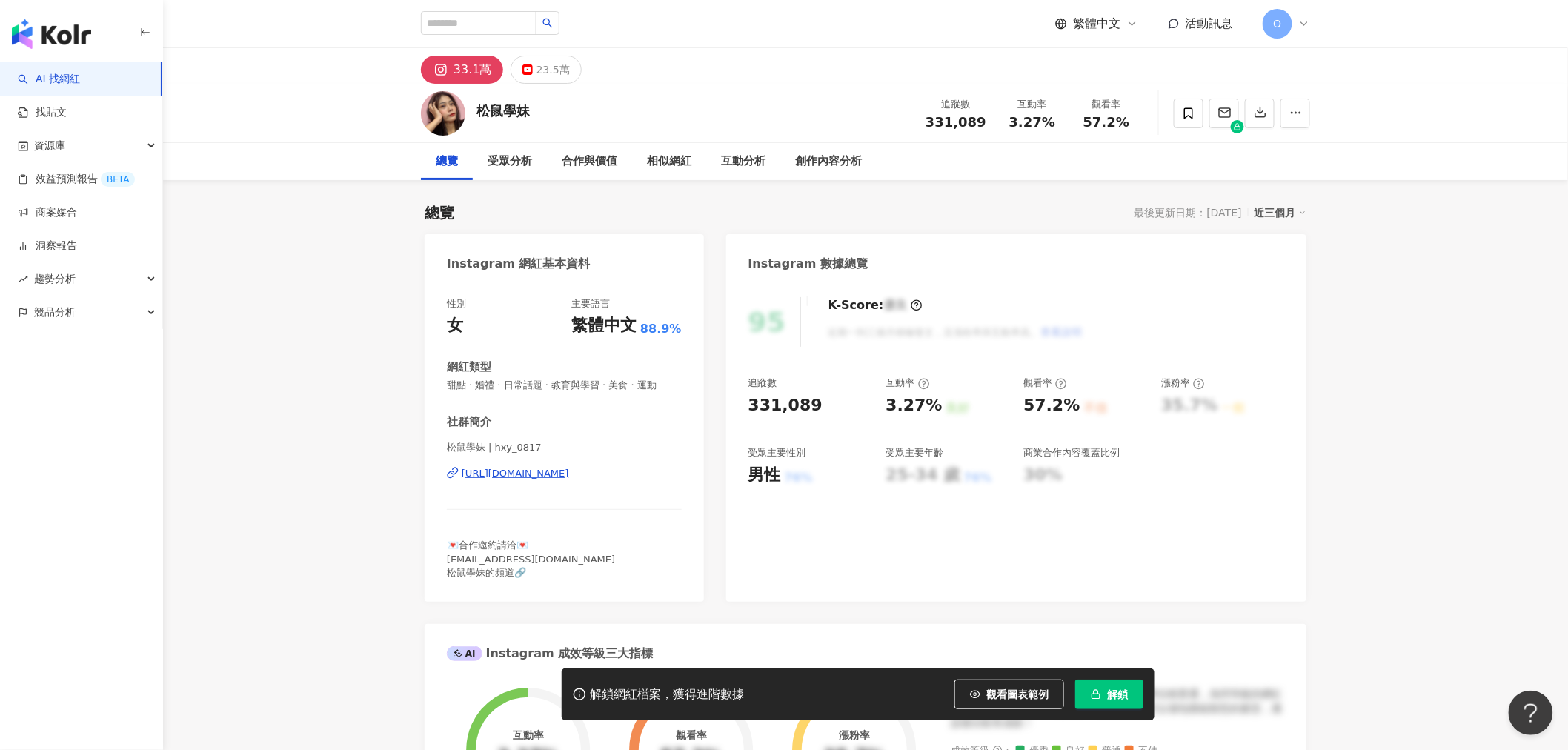
click at [538, 472] on div "[URL][DOMAIN_NAME]" at bounding box center [516, 474] width 107 height 14
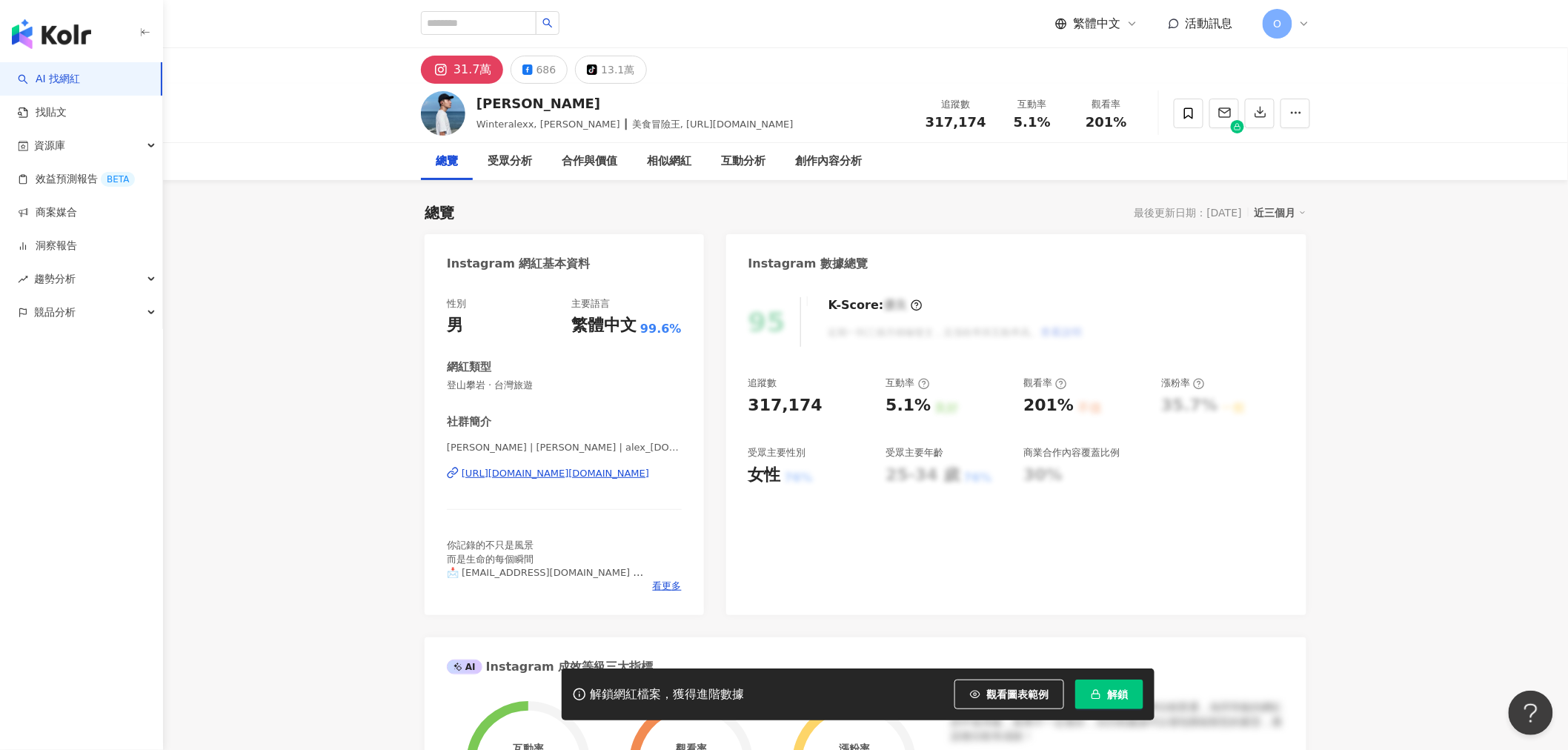
click at [572, 479] on div "https://www.instagram.com/alex_a.ni__/" at bounding box center [556, 474] width 187 height 14
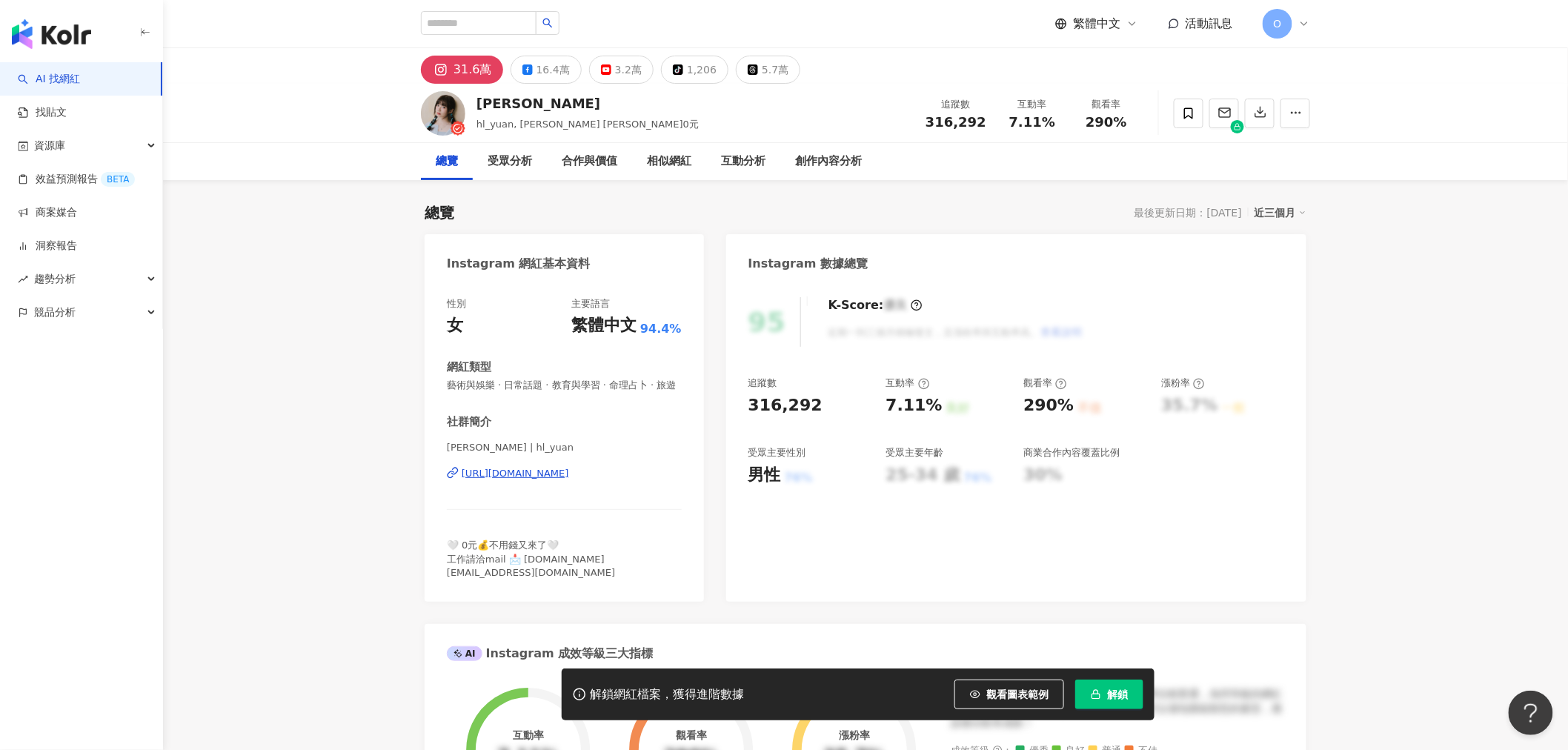
click at [536, 495] on div "[PERSON_NAME] | hl_yuan [URL][DOMAIN_NAME]" at bounding box center [564, 484] width 235 height 87
click at [544, 480] on div "https://www.instagram.com/hl_yuan/" at bounding box center [516, 474] width 107 height 14
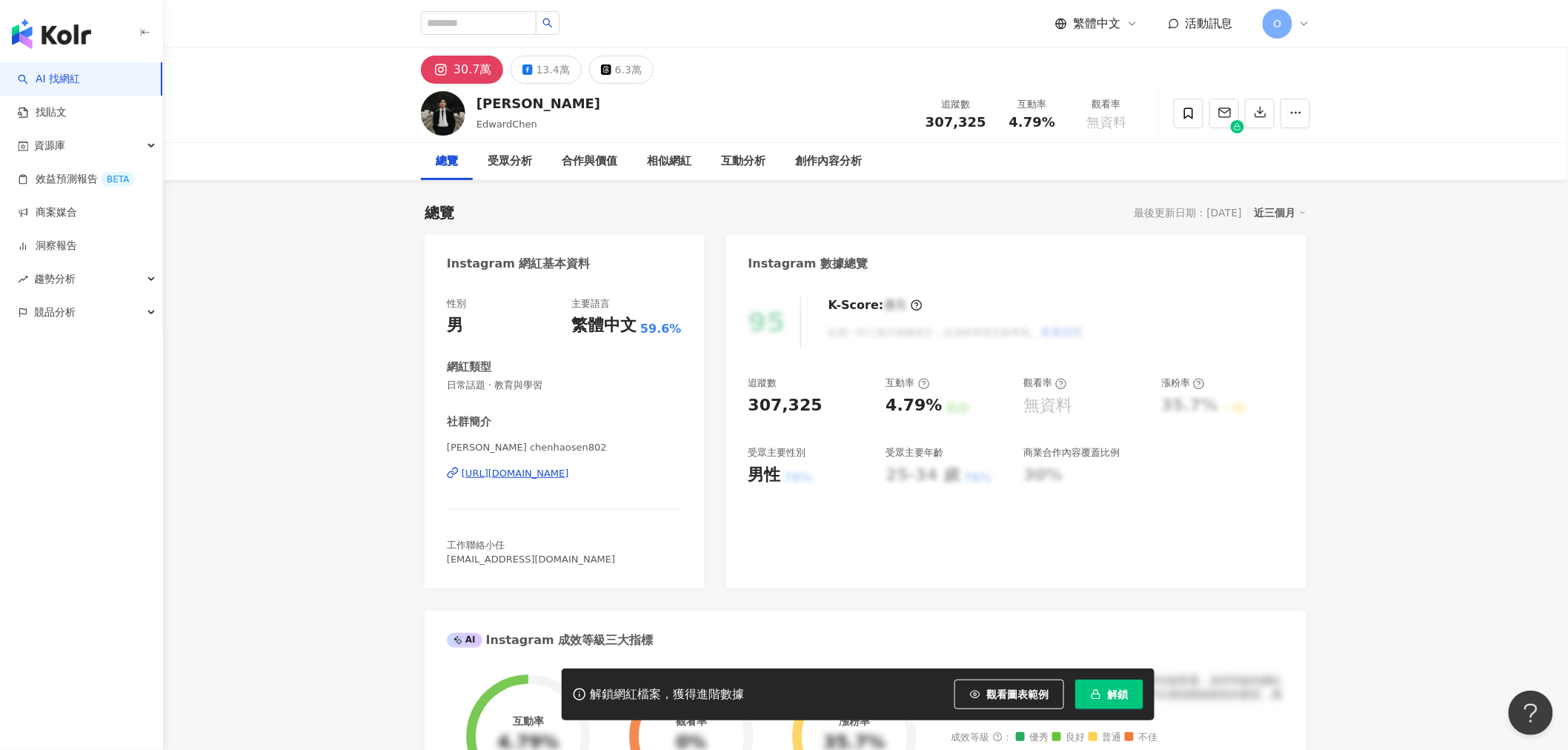
click at [512, 478] on div "https://www.instagram.com/chenhaosen802/" at bounding box center [516, 474] width 107 height 14
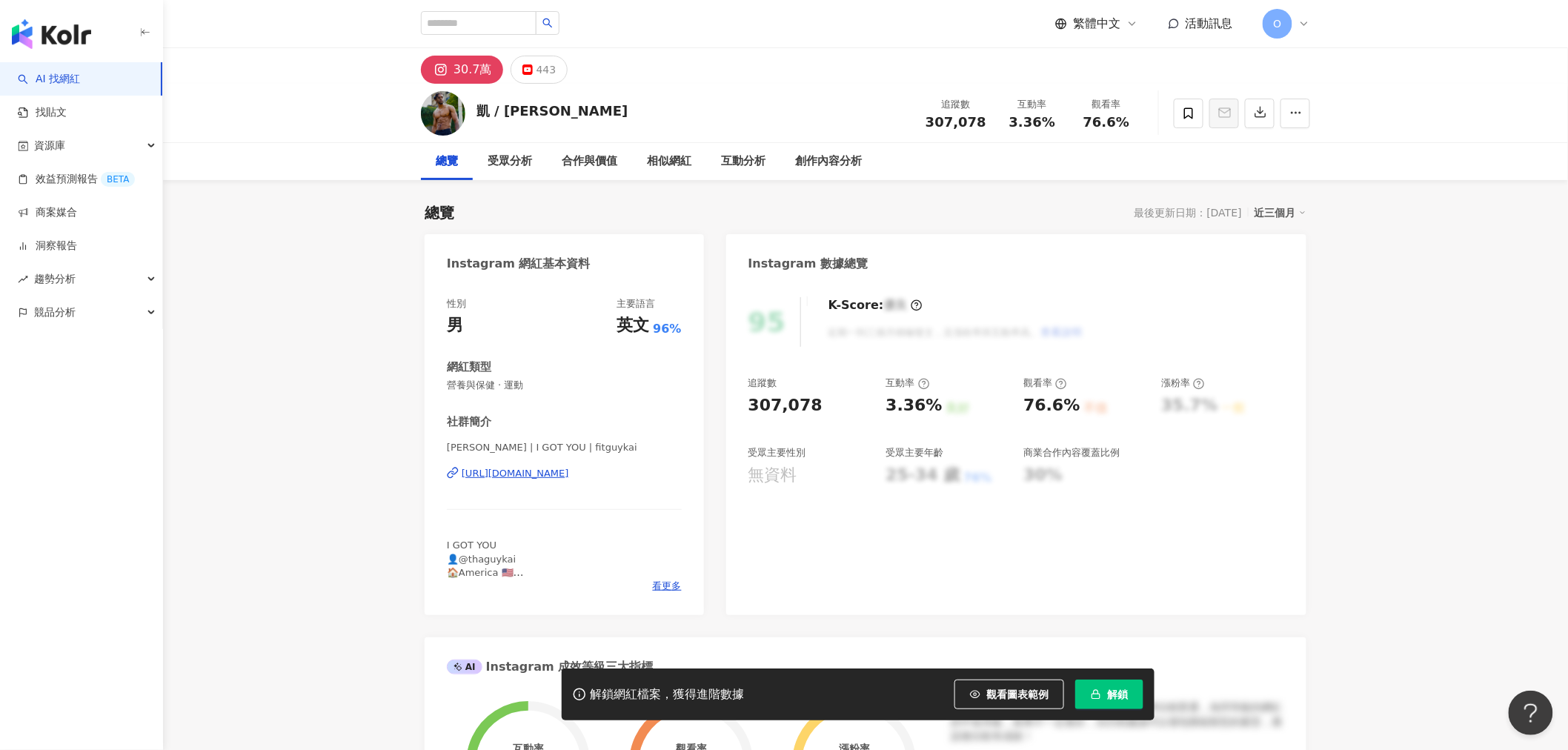
click at [537, 478] on div "[URL][DOMAIN_NAME]" at bounding box center [516, 474] width 107 height 14
